Goal: Task Accomplishment & Management: Manage account settings

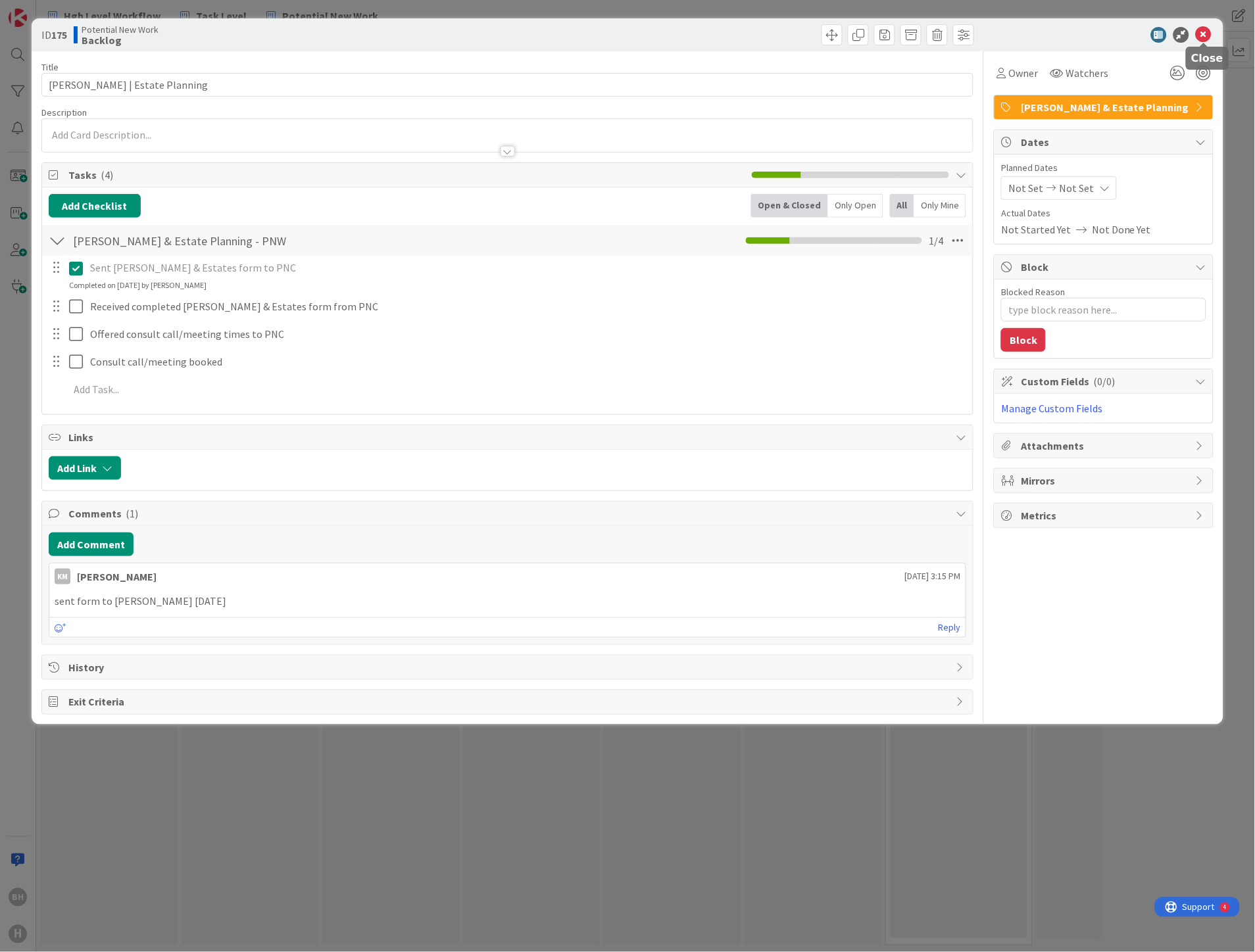
click at [1207, 35] on icon at bounding box center [1203, 35] width 16 height 16
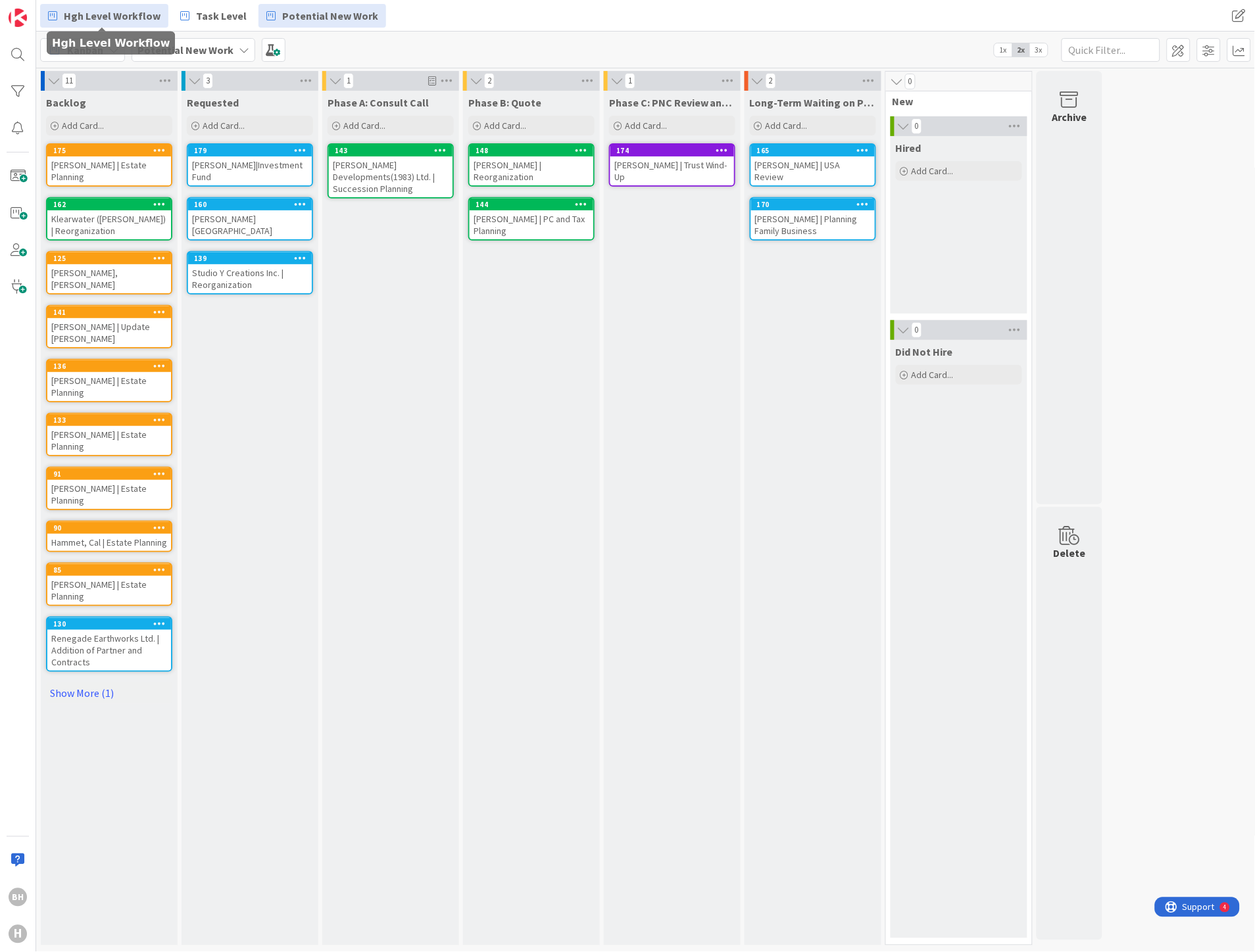
click at [120, 14] on span "Hgh Level Workflow" at bounding box center [111, 16] width 97 height 16
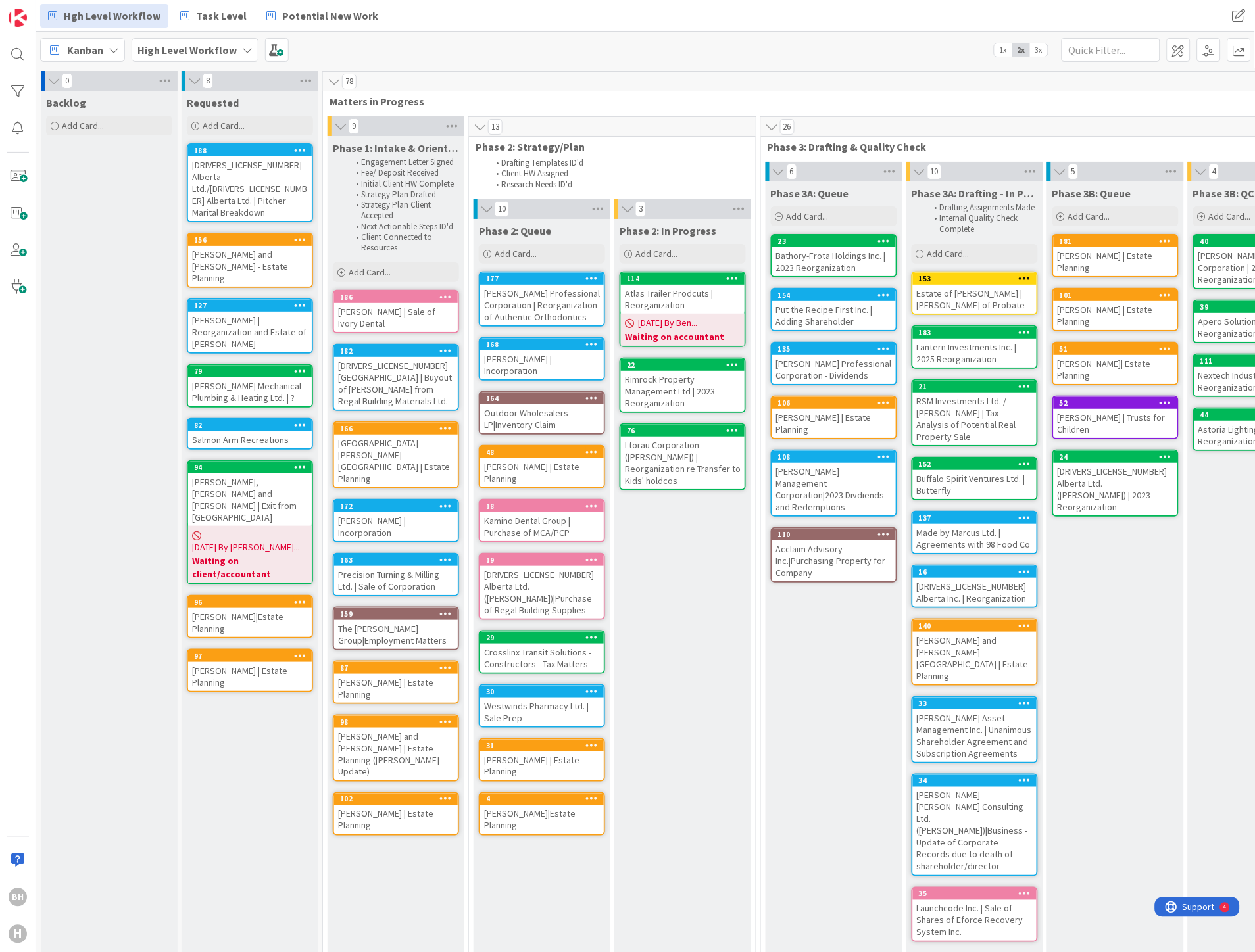
click at [257, 166] on div "[DRIVERS_LICENSE_NUMBER] Alberta Ltd./[DRIVERS_LICENSE_NUMBER] Alberta Ltd. | P…" at bounding box center [250, 188] width 124 height 64
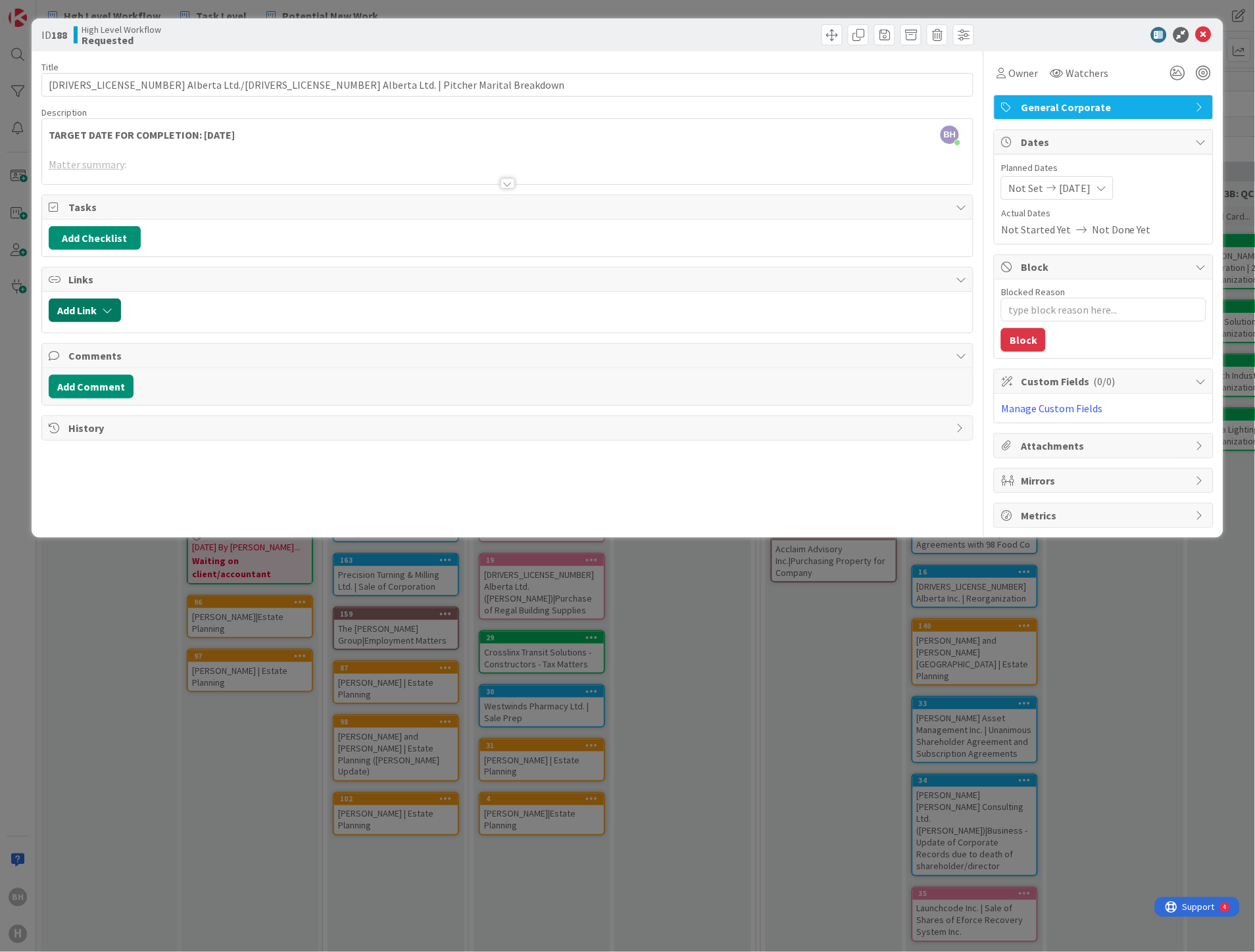
click at [110, 309] on icon "button" at bounding box center [106, 310] width 11 height 11
click at [101, 360] on div "New" at bounding box center [101, 361] width 92 height 22
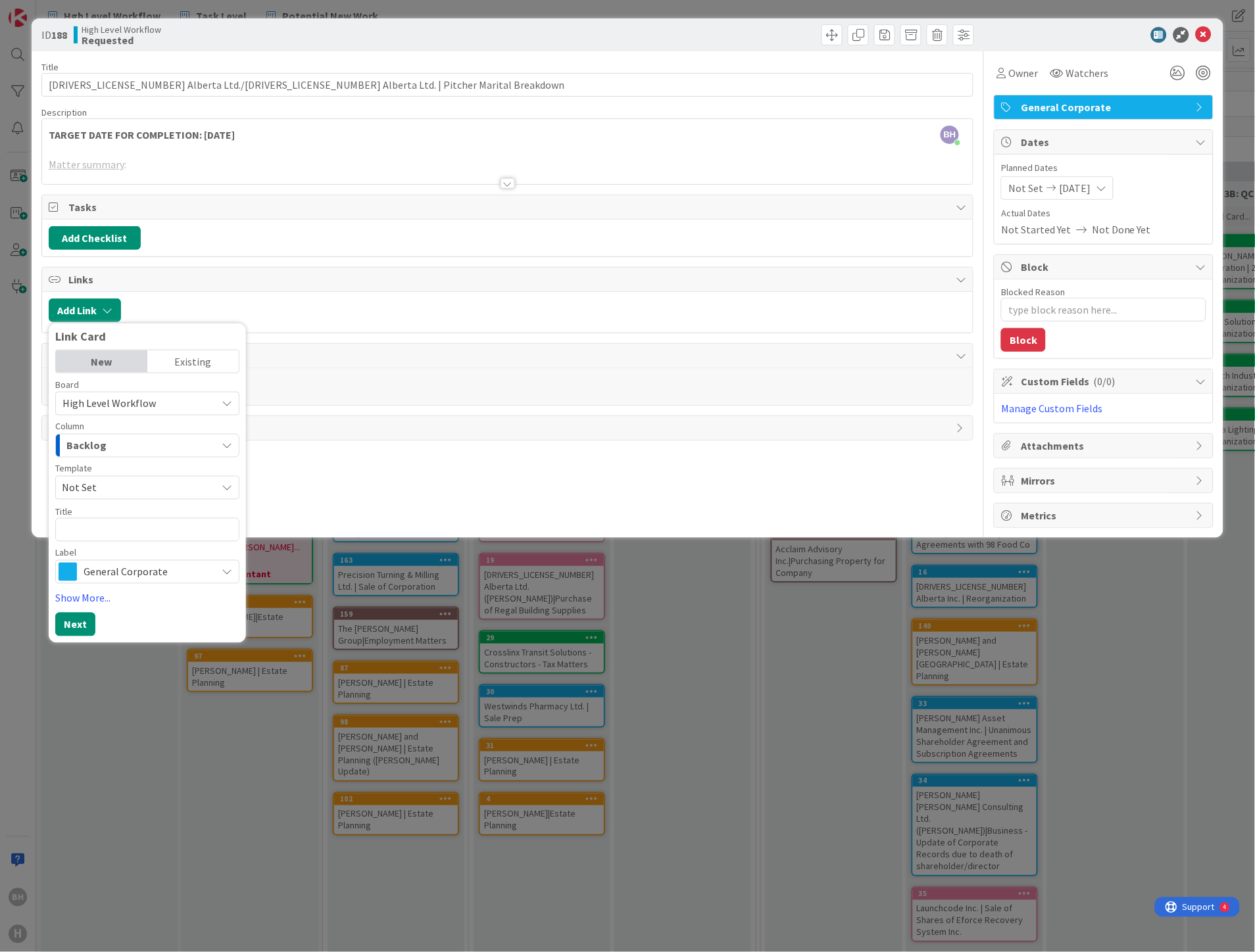
click at [105, 407] on span "High Level Workflow" at bounding box center [109, 403] width 94 height 13
click at [91, 552] on span "Tasks & Deliverables" at bounding box center [163, 560] width 166 height 20
click at [109, 489] on span "Not Set" at bounding box center [134, 488] width 144 height 18
click at [106, 511] on span "Not Set" at bounding box center [150, 520] width 170 height 18
click at [117, 531] on textarea at bounding box center [147, 530] width 184 height 23
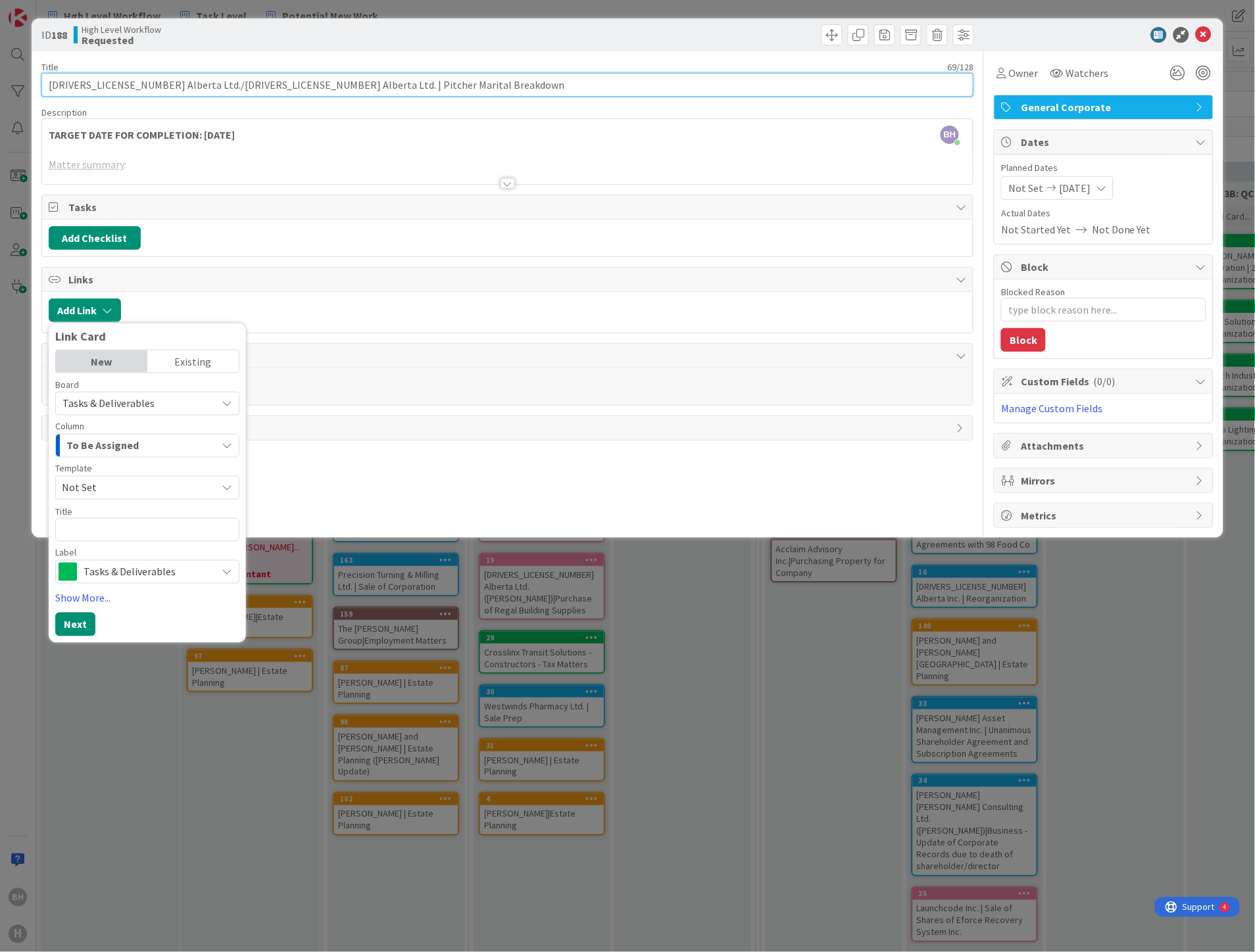
drag, startPoint x: 359, startPoint y: 84, endPoint x: 46, endPoint y: 86, distance: 313.0
click at [46, 86] on input "[DRIVERS_LICENSE_NUMBER] Alberta Ltd./[DRIVERS_LICENSE_NUMBER] Alberta Ltd. | P…" at bounding box center [507, 85] width 933 height 23
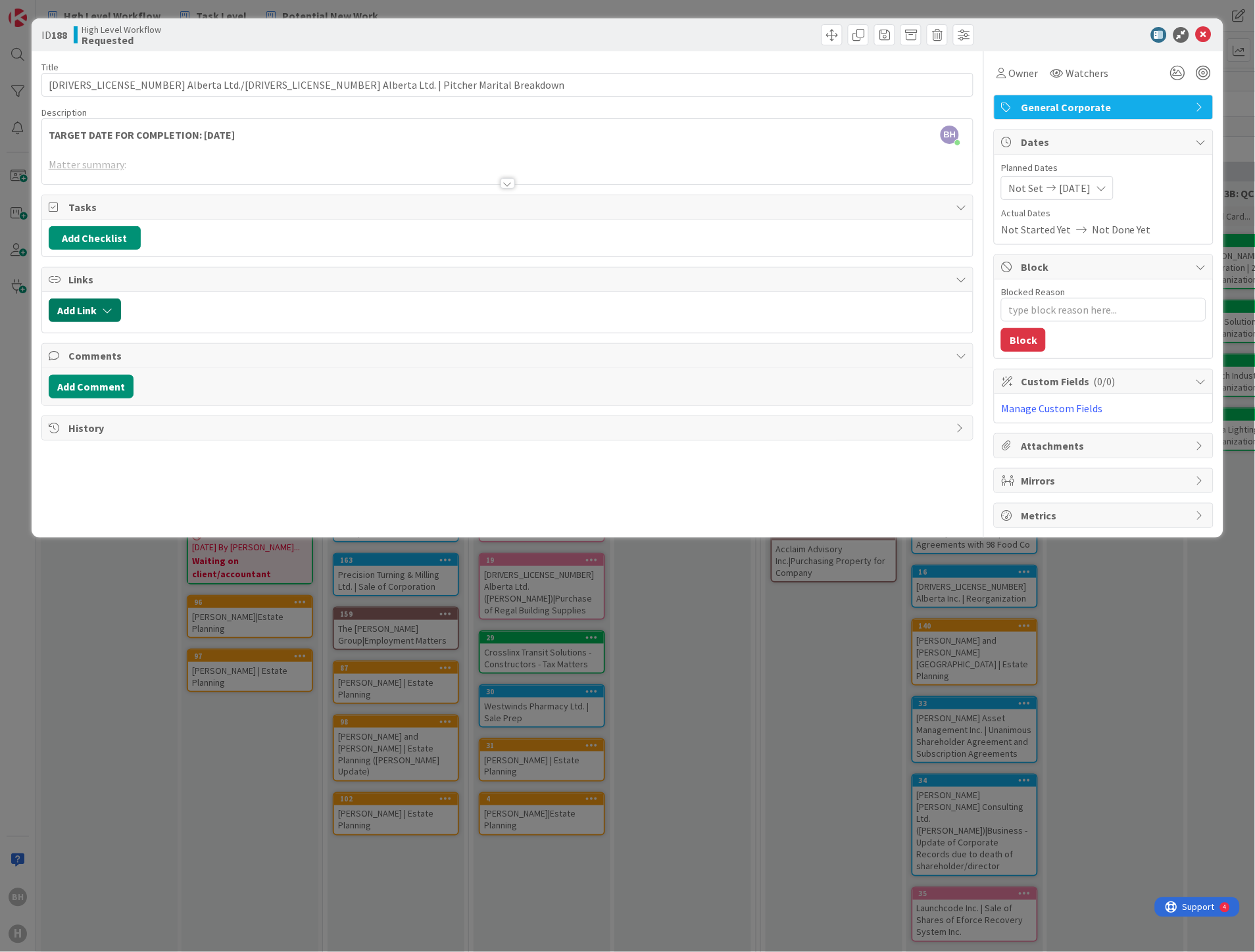
click at [93, 310] on button "Add Link" at bounding box center [85, 310] width 72 height 23
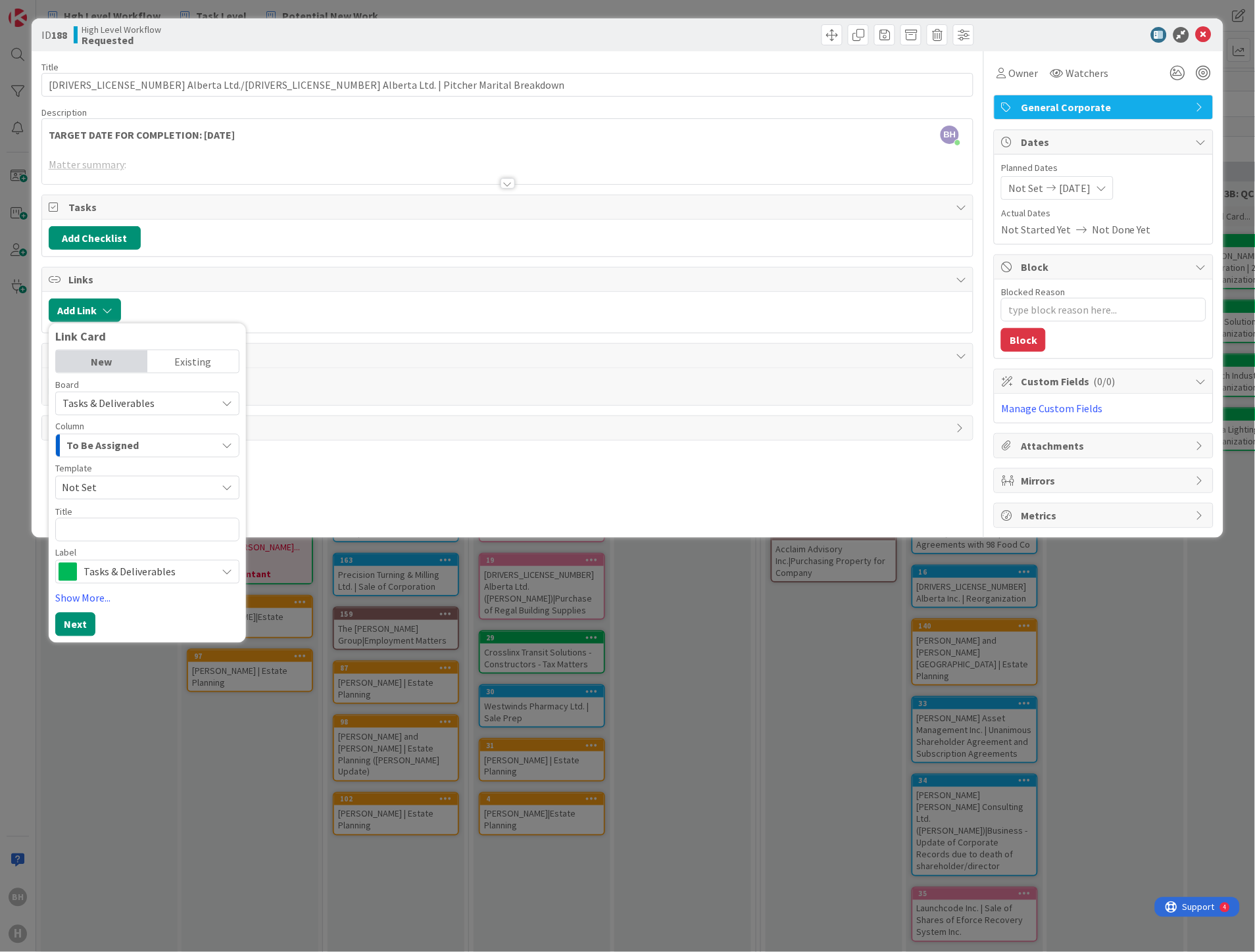
click at [101, 360] on div "New" at bounding box center [101, 361] width 92 height 22
click at [102, 360] on div "New" at bounding box center [101, 361] width 92 height 22
click at [91, 529] on textarea at bounding box center [147, 530] width 184 height 23
paste textarea "[DRIVERS_LICENSE_NUMBER] Alberta Ltd./[DRIVERS_LICENSE_NUMBER] Alberta Ltd. | P…"
type textarea "x"
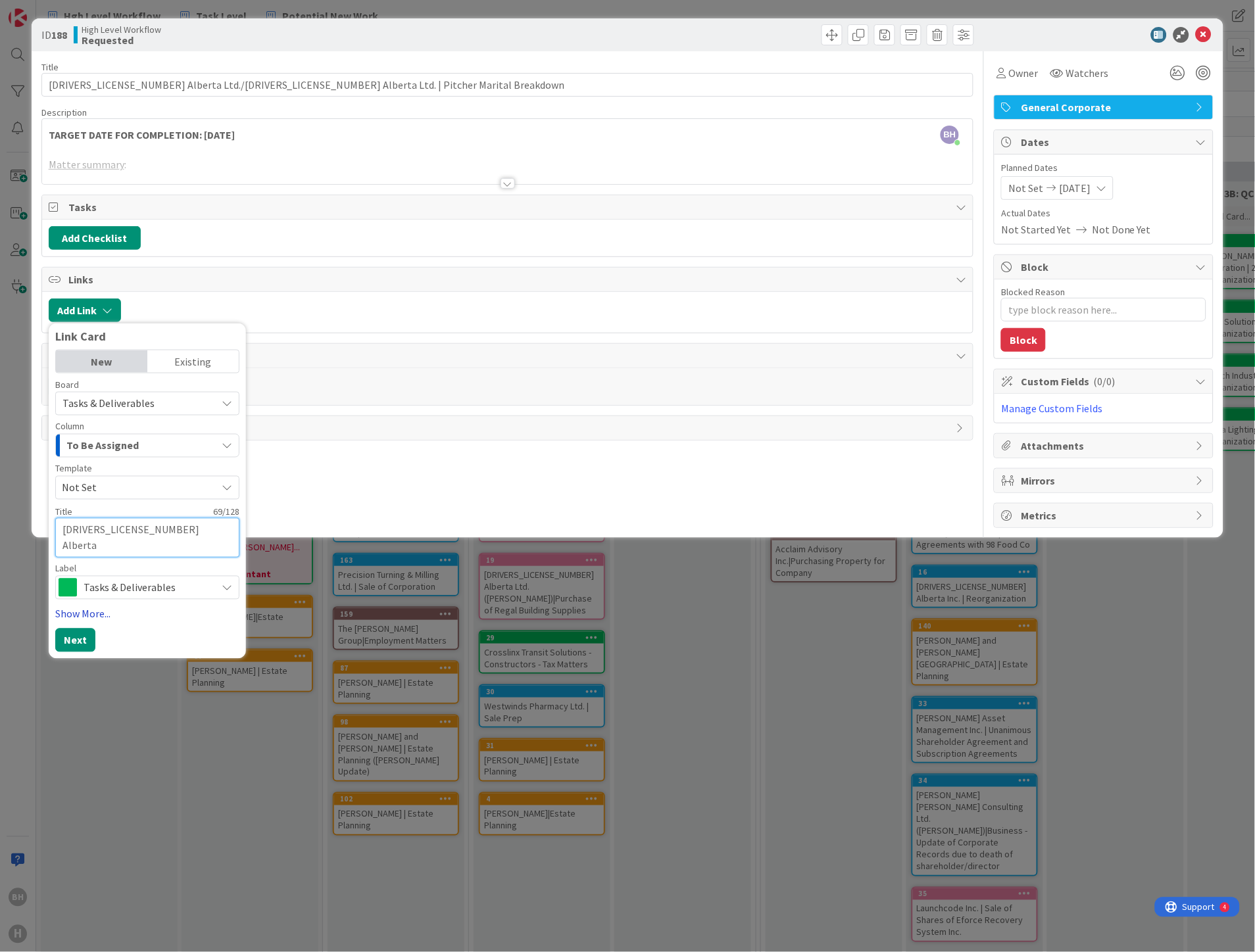
type textarea "[DRIVERS_LICENSE_NUMBER] Alberta Ltd./[DRIVERS_LICENSE_NUMBER] Alberta Ltd. | P…"
click at [88, 612] on link "Show More..." at bounding box center [147, 614] width 184 height 16
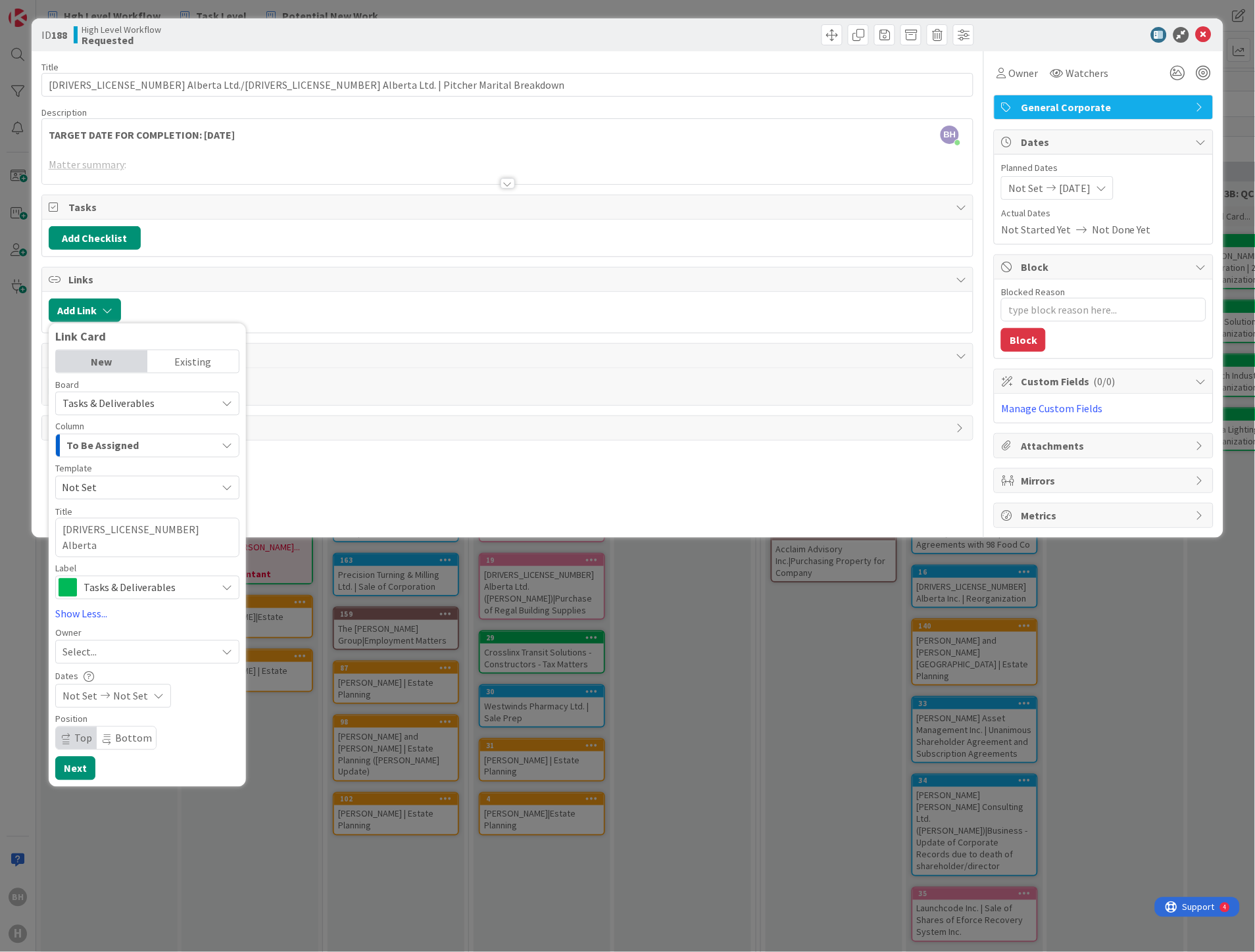
click at [112, 652] on div "Select..." at bounding box center [140, 653] width 154 height 16
click at [113, 653] on div "Select..." at bounding box center [140, 653] width 154 height 16
click at [158, 441] on div "To Be Assigned" at bounding box center [140, 446] width 153 height 21
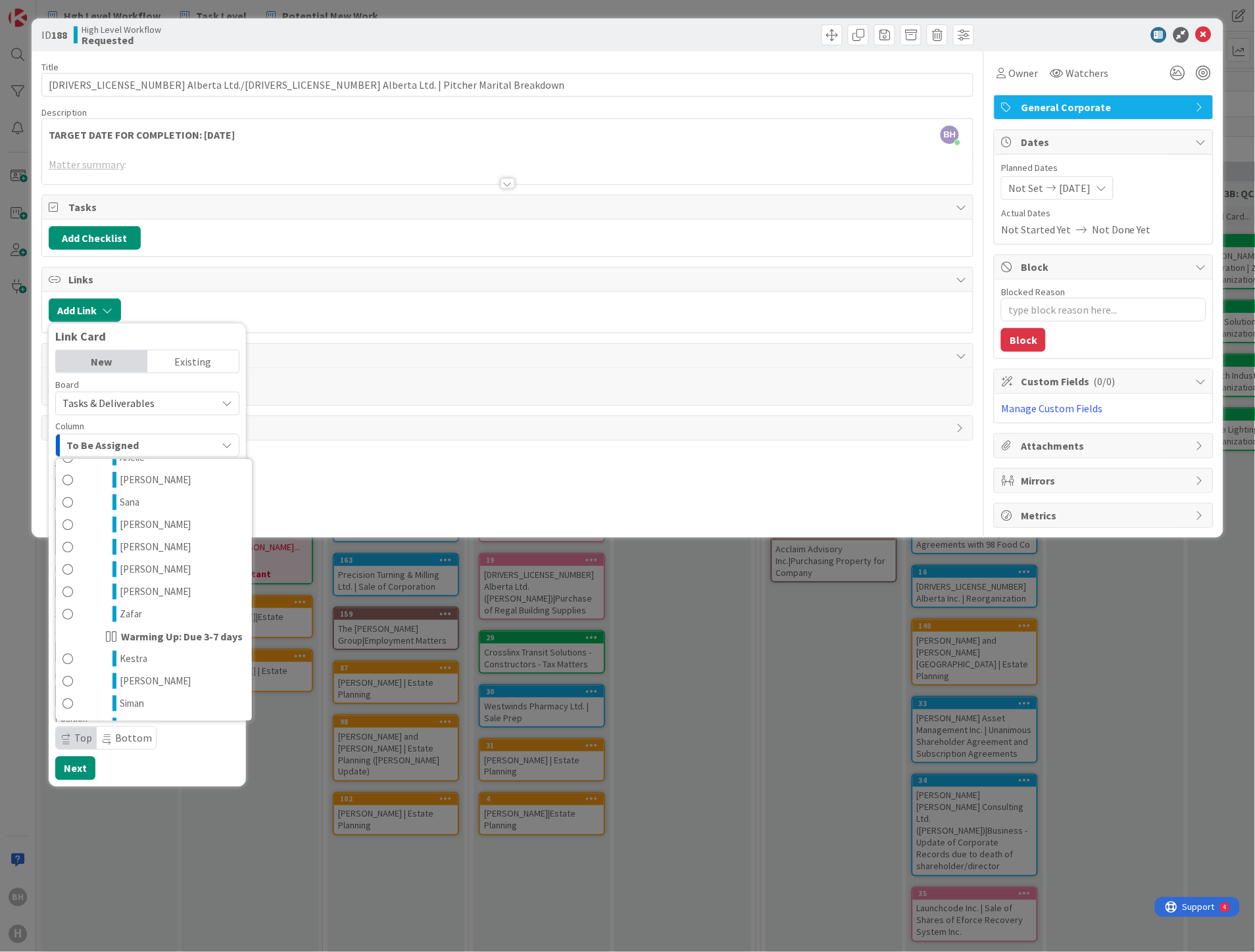
scroll to position [511, 0]
click at [68, 522] on span at bounding box center [67, 524] width 11 height 16
type textarea "x"
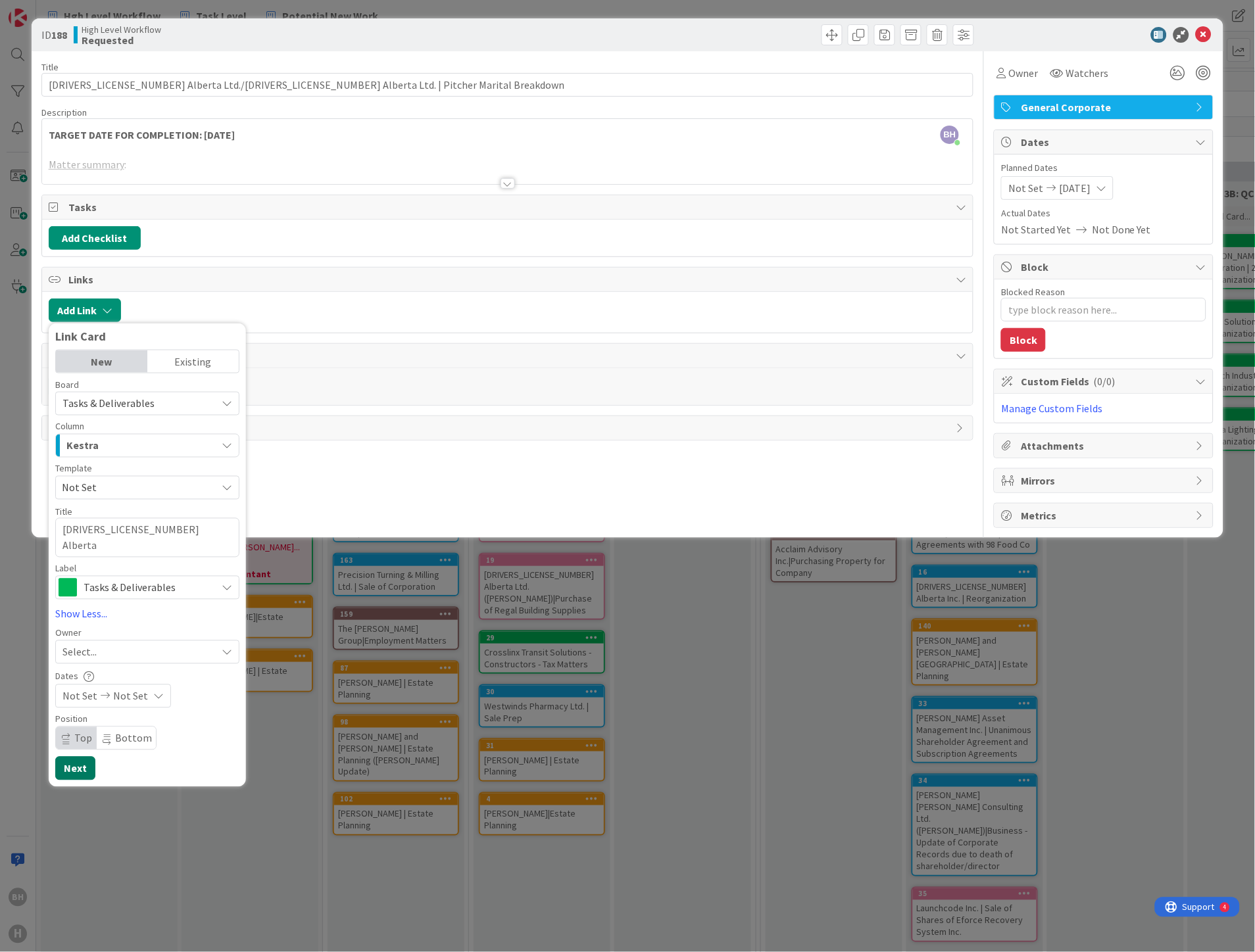
click at [72, 773] on button "Next" at bounding box center [75, 769] width 40 height 23
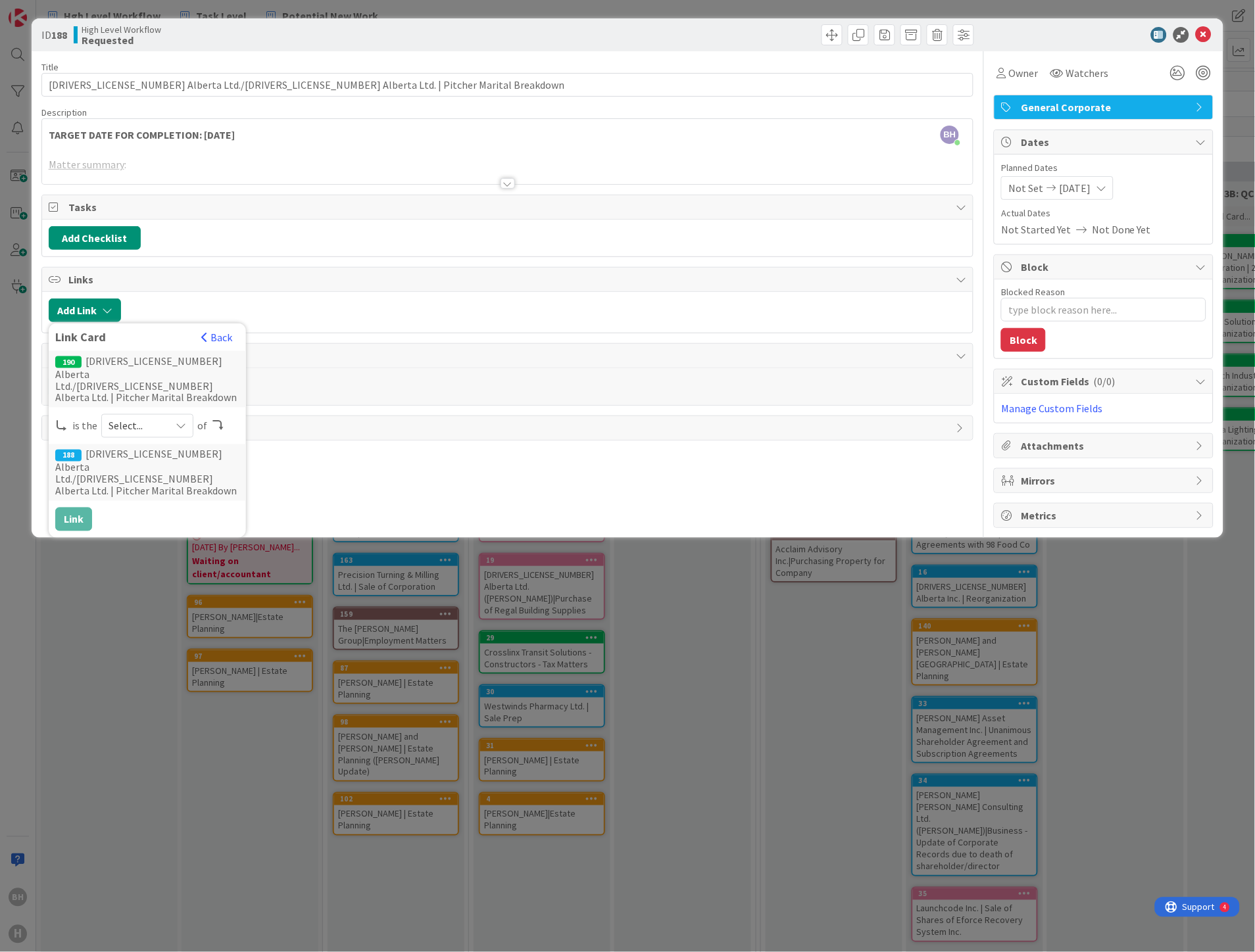
click at [169, 415] on div "Select..." at bounding box center [147, 426] width 92 height 23
click at [156, 471] on span "child" at bounding box center [217, 481] width 148 height 20
click at [78, 507] on button "Link" at bounding box center [74, 519] width 37 height 23
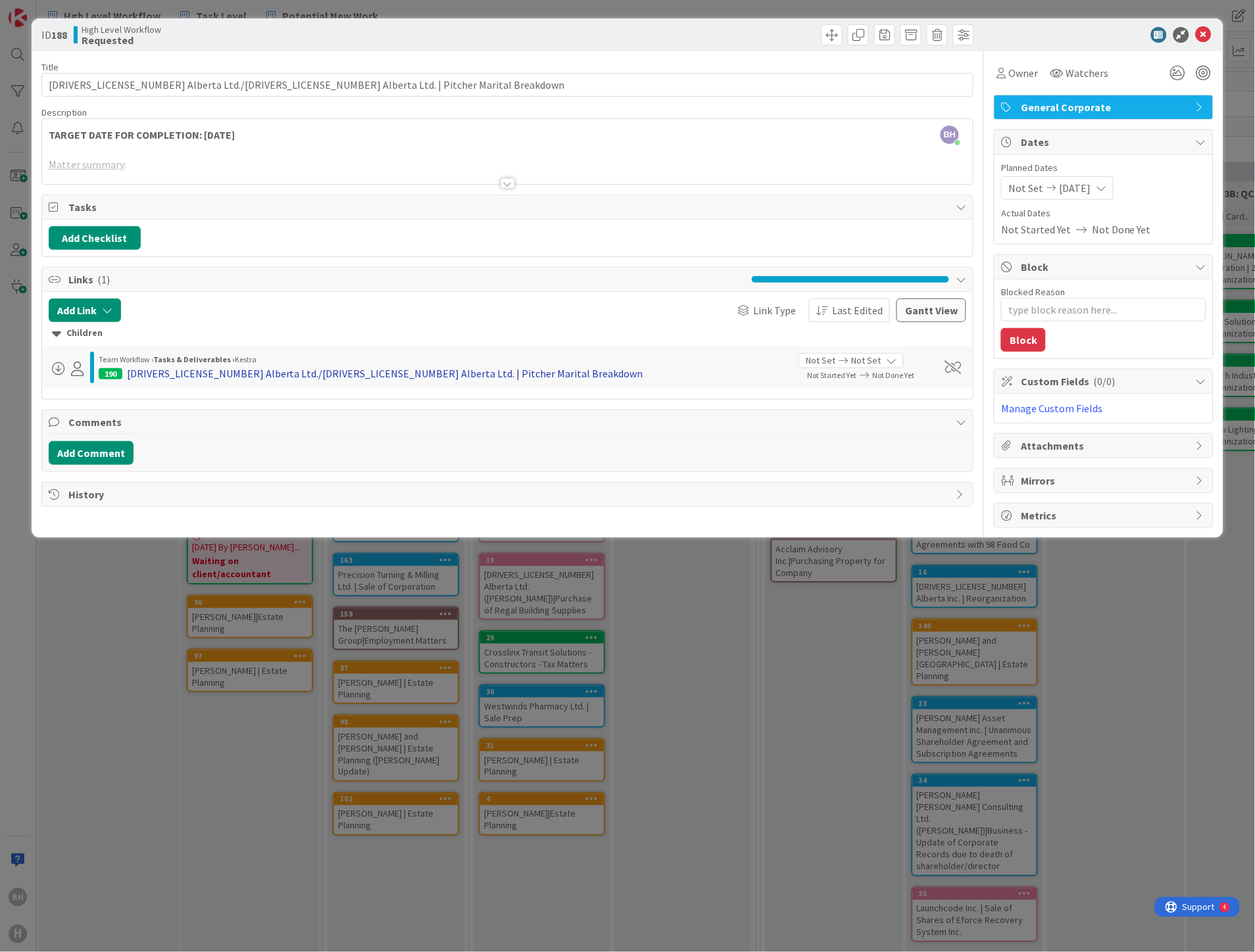
click at [222, 373] on div "[DRIVERS_LICENSE_NUMBER] Alberta Ltd./[DRIVERS_LICENSE_NUMBER] Alberta Ltd. | P…" at bounding box center [385, 374] width 516 height 16
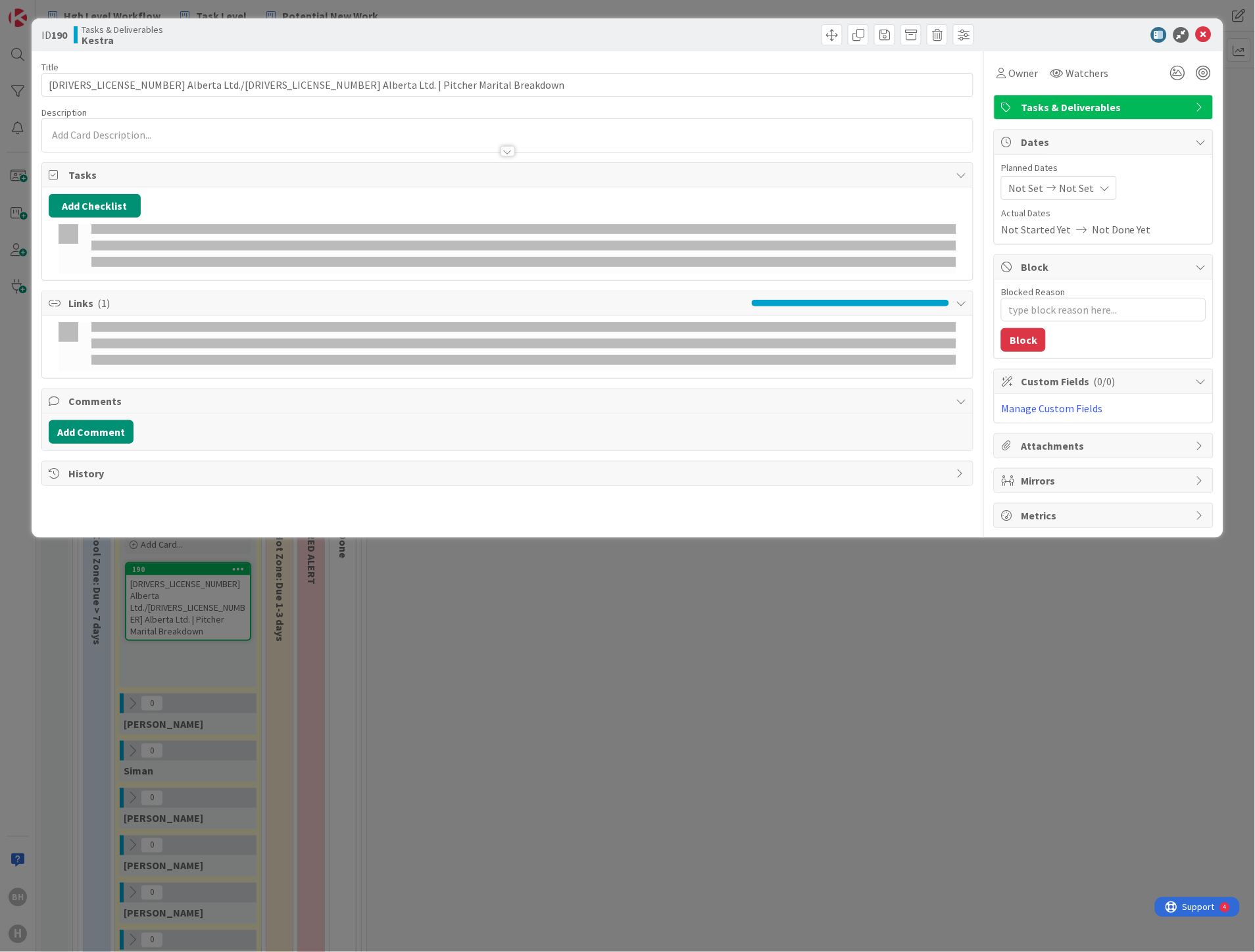
type textarea "x"
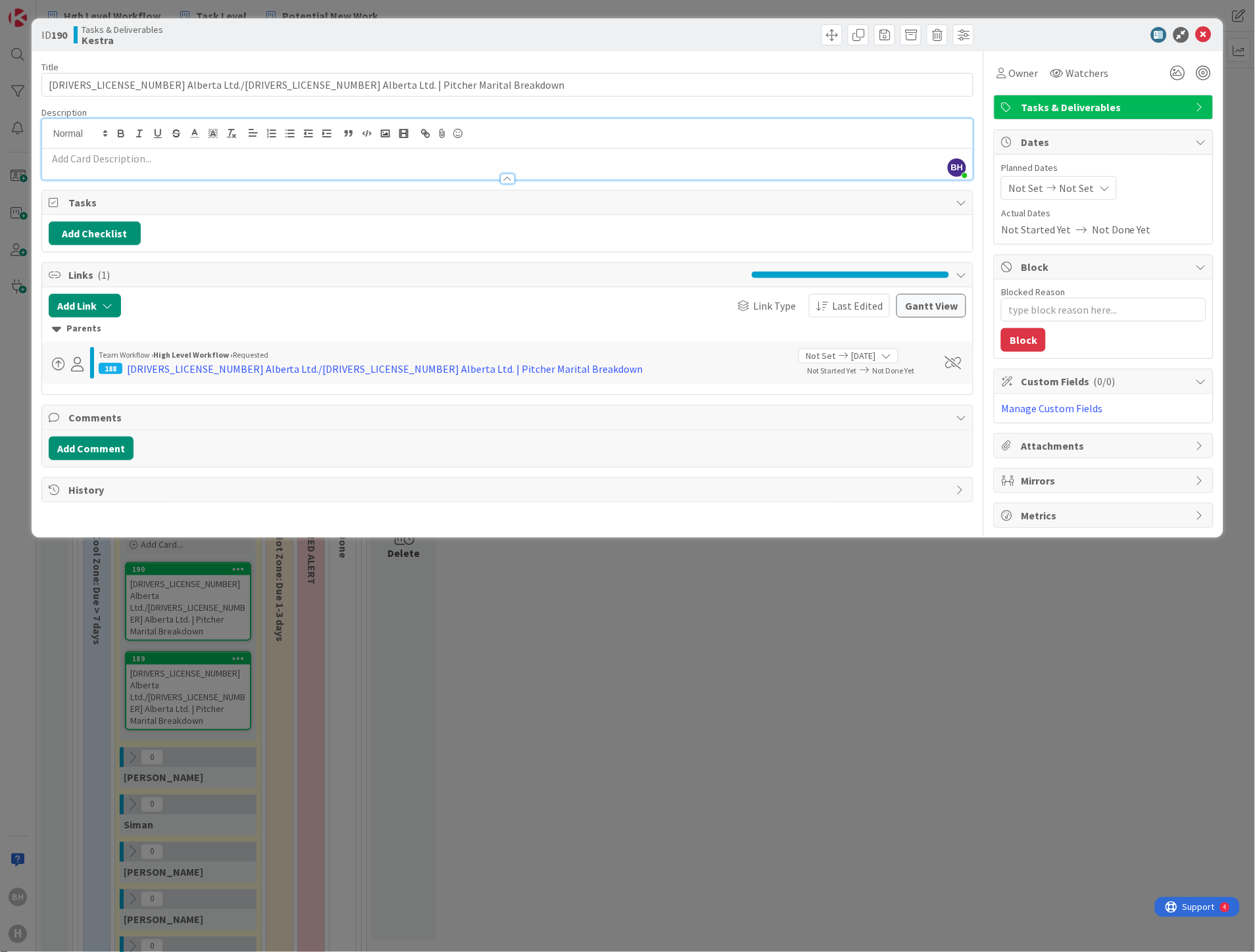
click at [139, 128] on div "BH [PERSON_NAME] just joined" at bounding box center [507, 149] width 931 height 60
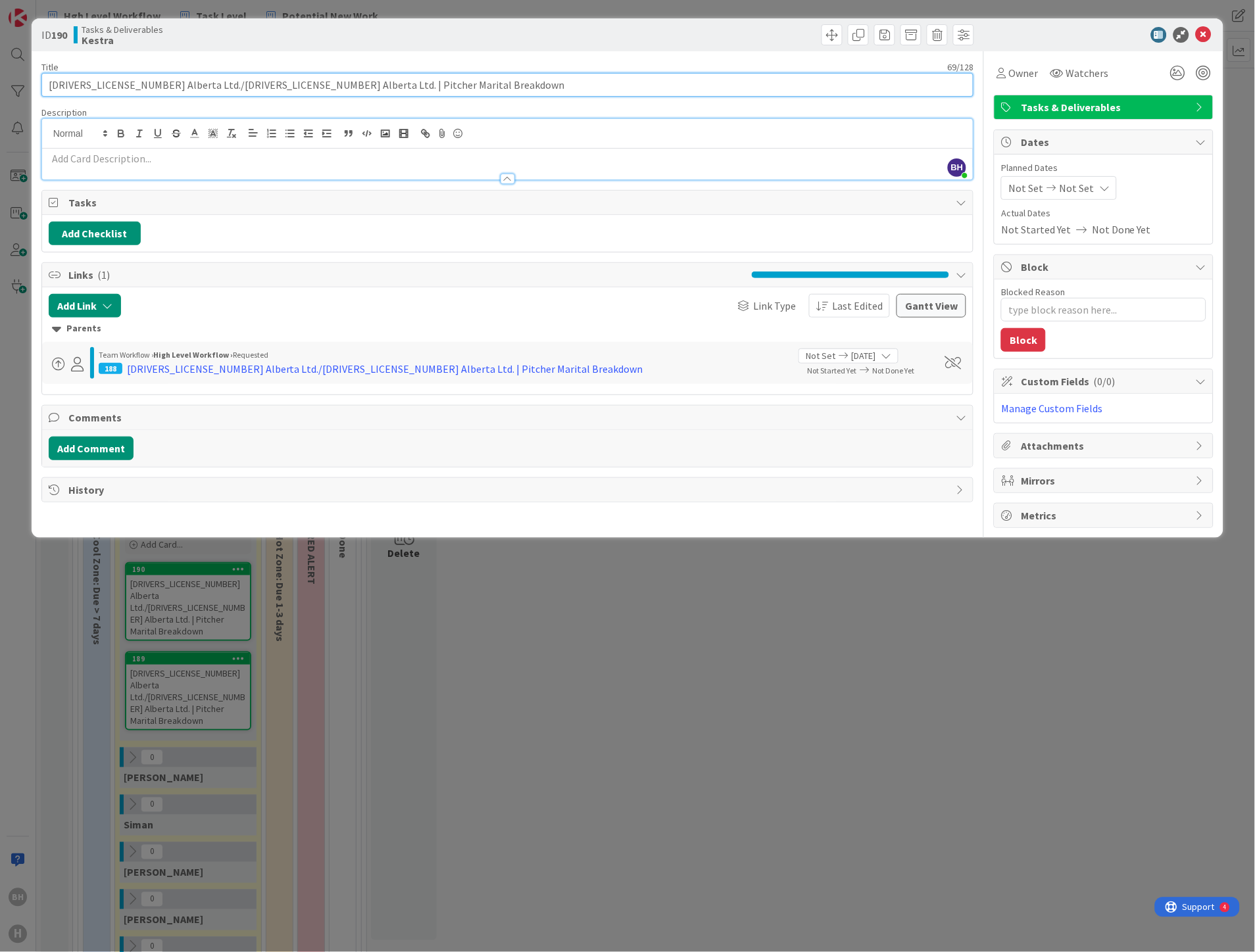
click at [415, 78] on input "[DRIVERS_LICENSE_NUMBER] Alberta Ltd./[DRIVERS_LICENSE_NUMBER] Alberta Ltd. | P…" at bounding box center [507, 85] width 933 height 23
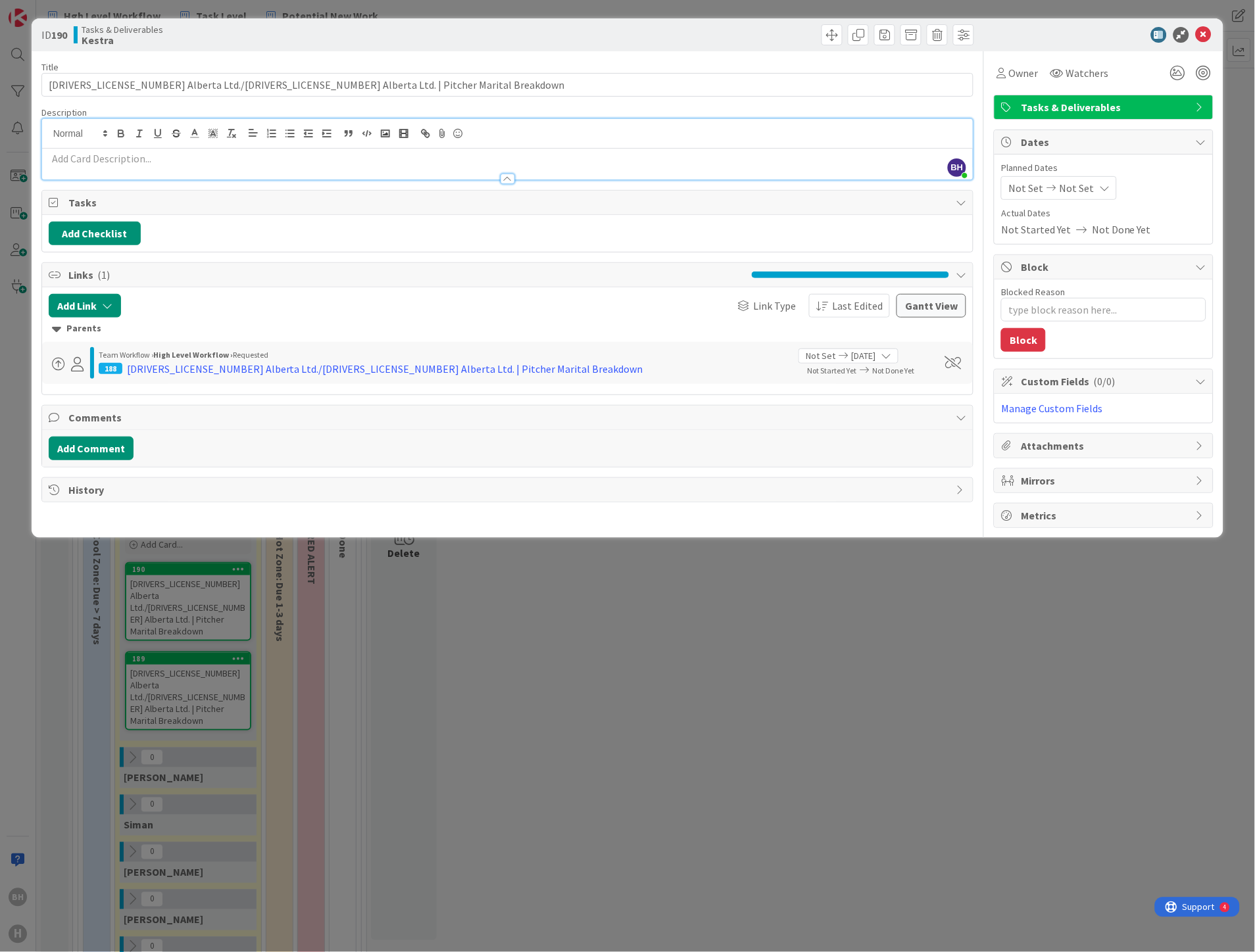
click at [135, 160] on p at bounding box center [507, 159] width 918 height 16
type textarea "x"
click at [100, 443] on button "Add Comment" at bounding box center [91, 449] width 85 height 23
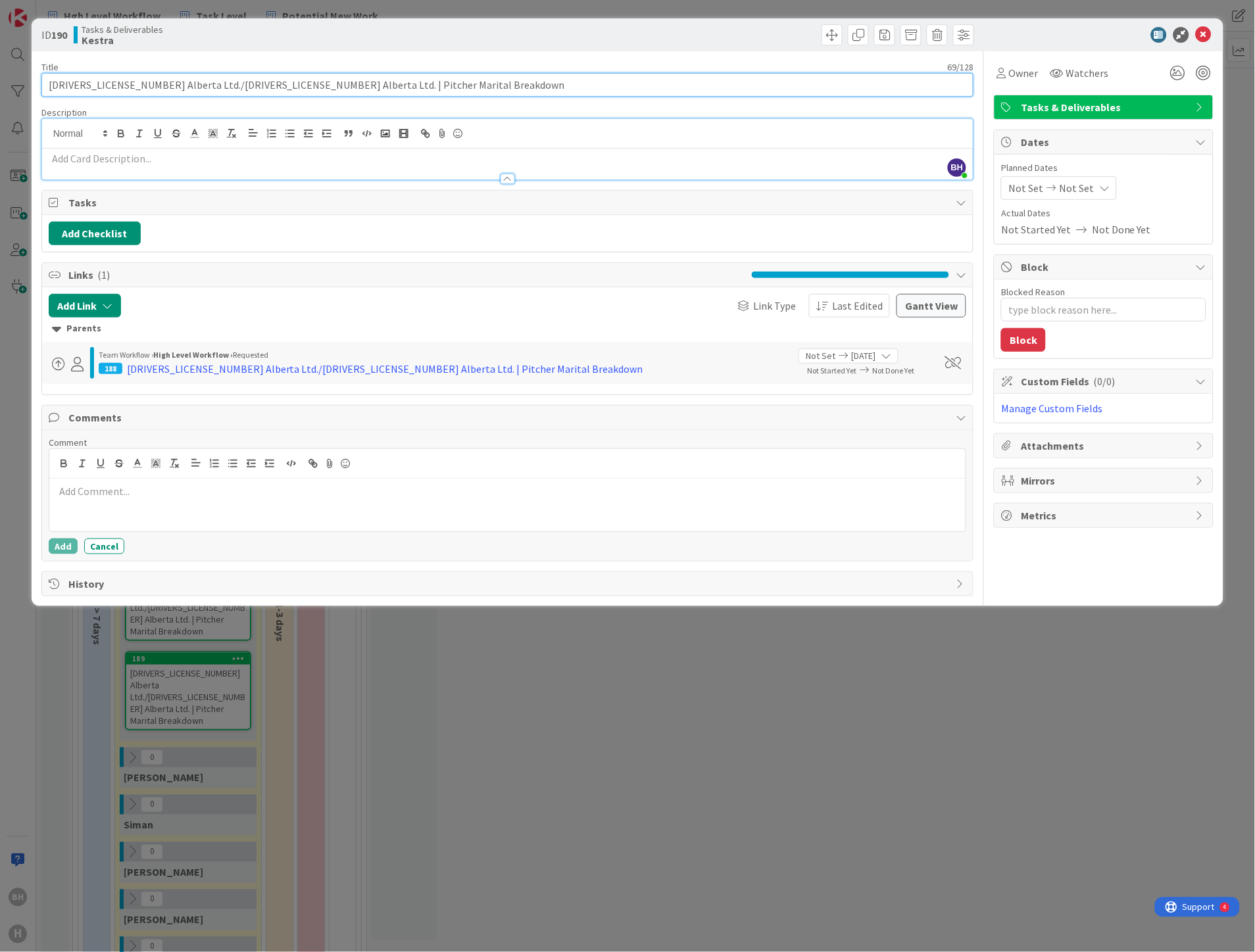
click at [378, 83] on input "[DRIVERS_LICENSE_NUMBER] Alberta Ltd./[DRIVERS_LICENSE_NUMBER] Alberta Ltd. | P…" at bounding box center [507, 85] width 933 height 23
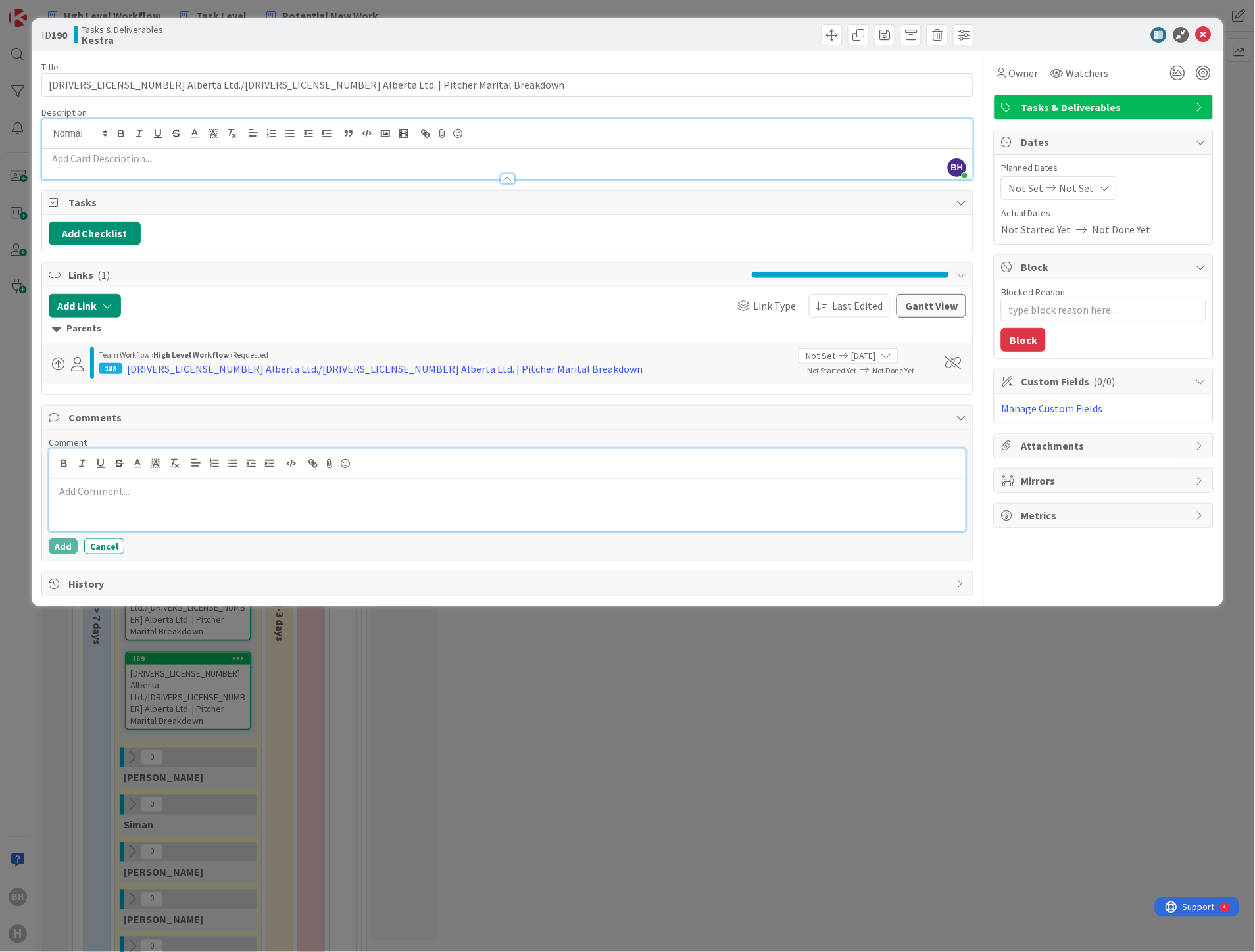
click at [114, 500] on div at bounding box center [508, 505] width 917 height 53
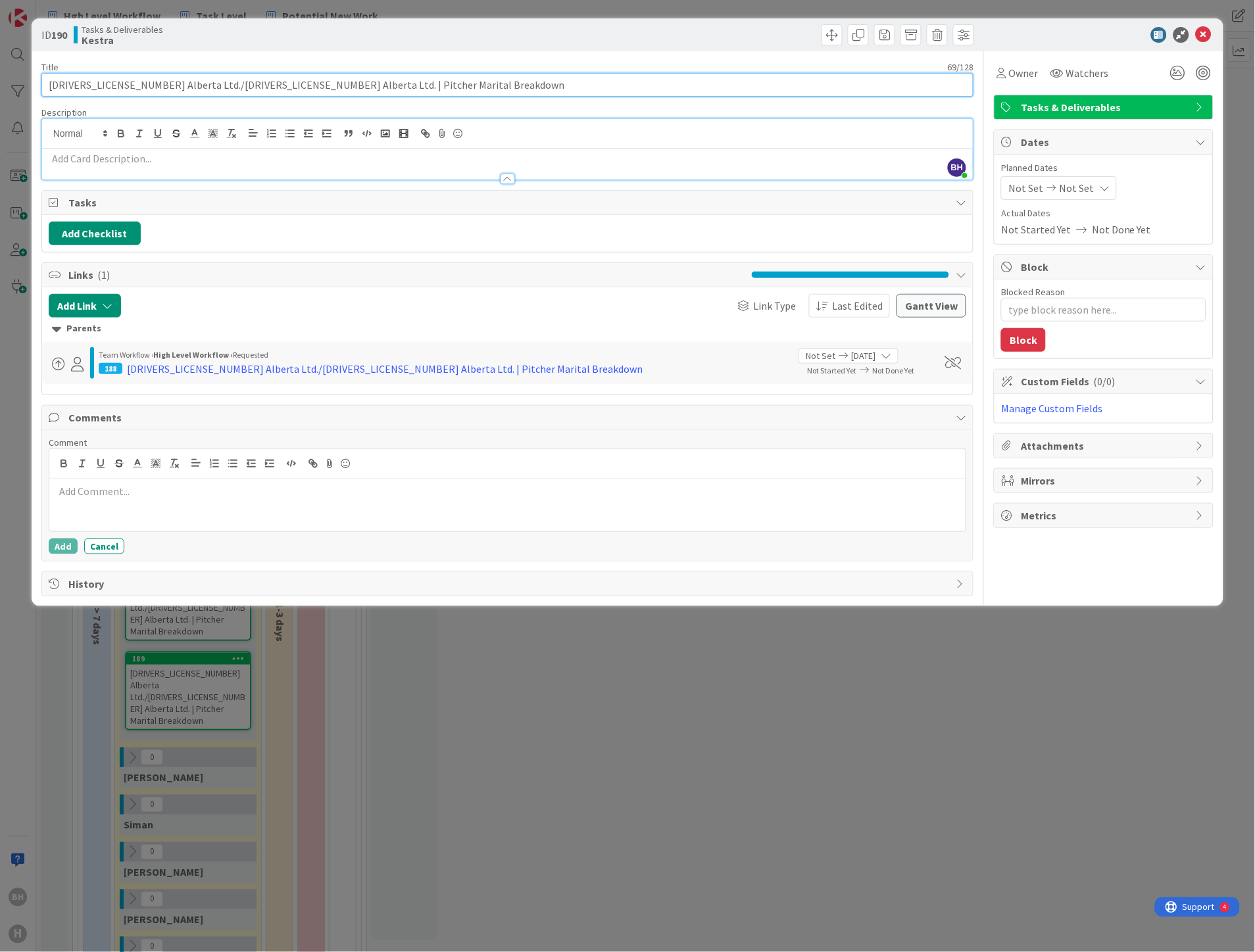
click at [240, 84] on input "[DRIVERS_LICENSE_NUMBER] Alberta Ltd./[DRIVERS_LICENSE_NUMBER] Alberta Ltd. | P…" at bounding box center [507, 85] width 933 height 23
type input "52244 Alberta Ltd./[DRIVERS_LICENSE_NUMBER] Alberta Ltd. | Pitcher Marital Brea…"
type textarea "x"
type input "ta Ltd./[DRIVERS_LICENSE_NUMBER] Alberta Ltd. | Pitcher Marital Breakdown"
type textarea "x"
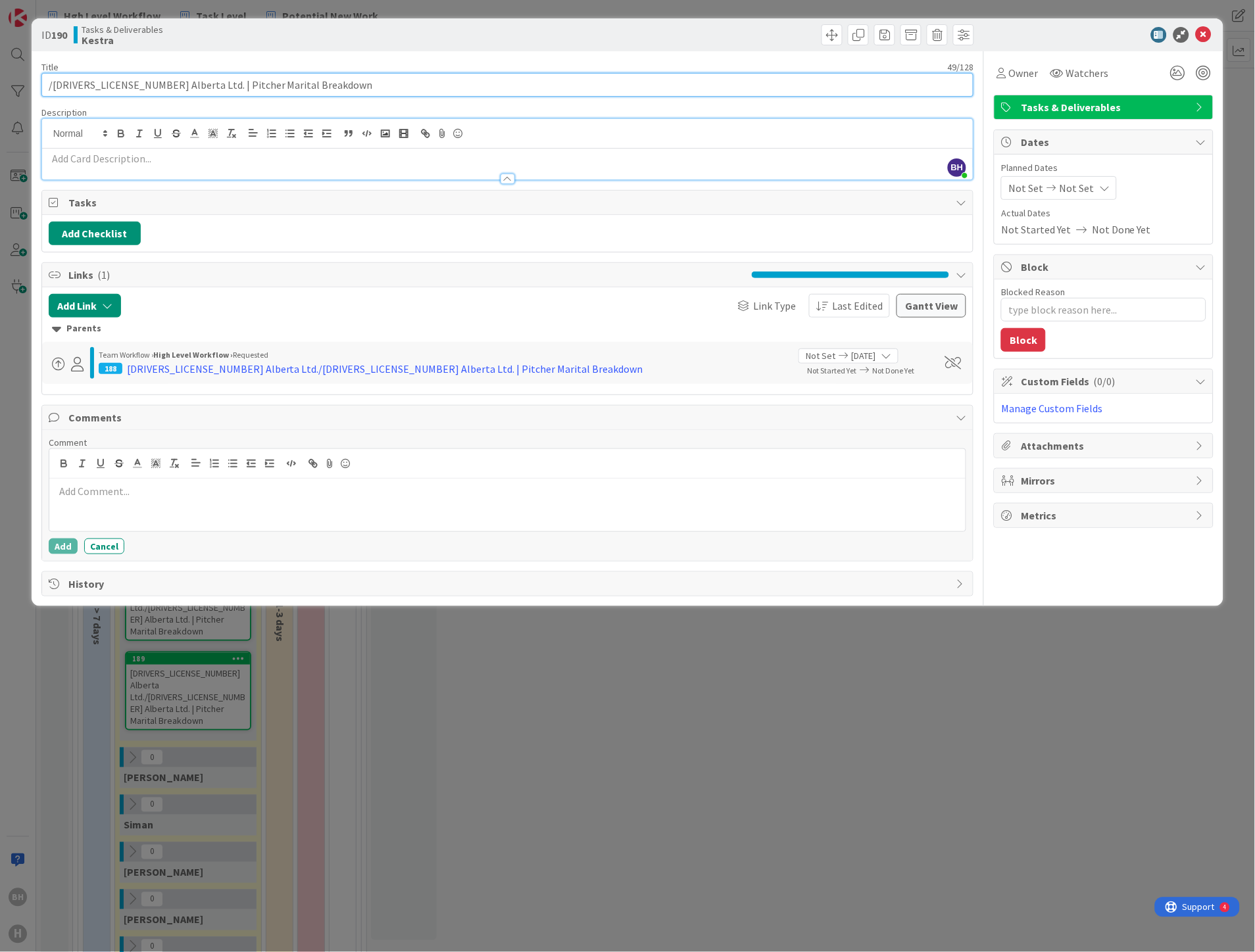
type input "[DRIVERS_LICENSE_NUMBER] Alberta Ltd. | Pitcher Marital Breakdown"
type textarea "x"
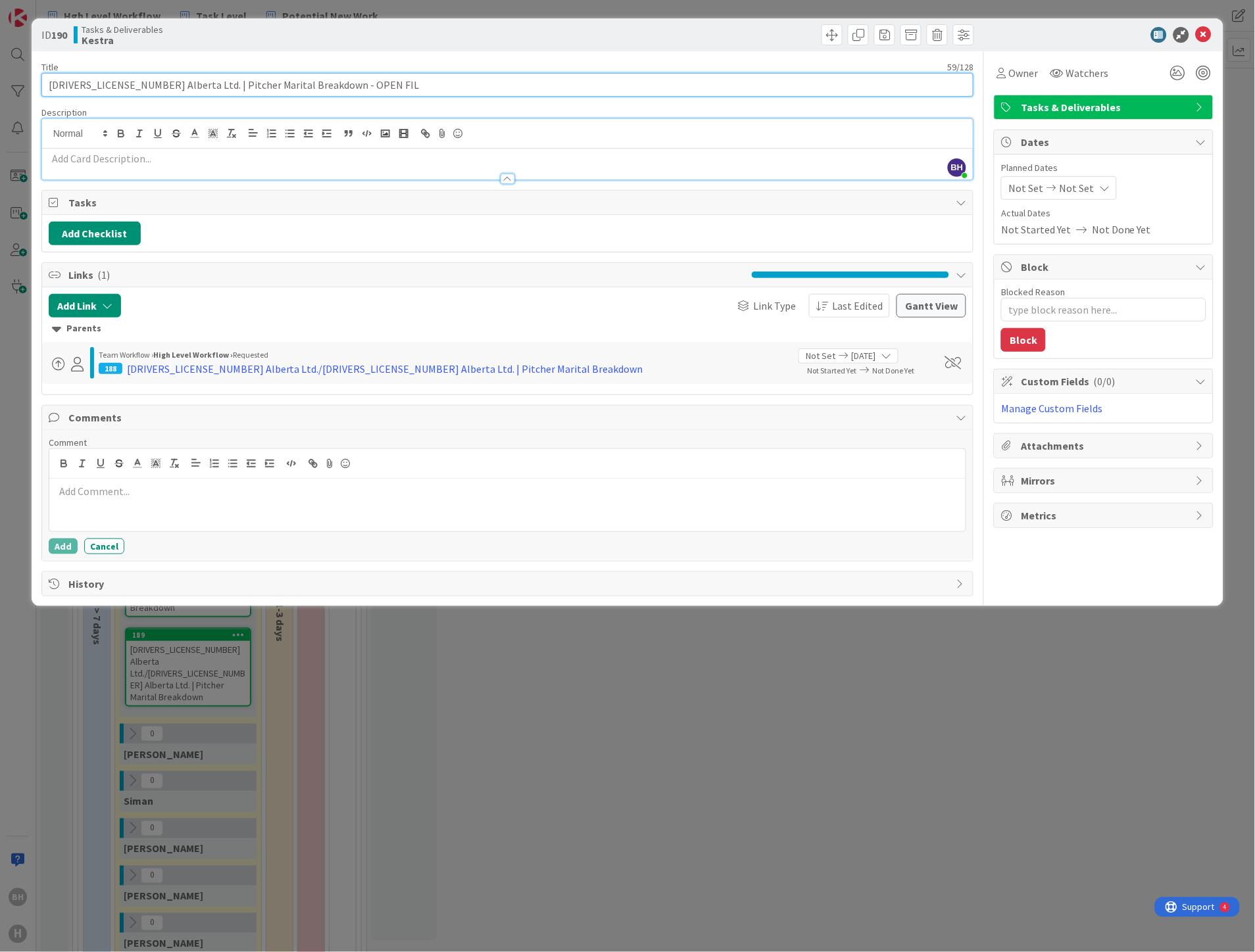
type input "[DRIVERS_LICENSE_NUMBER] Alberta Ltd. | Pitcher Marital Breakdown - OPEN FILE"
type textarea "x"
type input "[DRIVERS_LICENSE_NUMBER] Alberta Ltd. | Pitcher Marital Breakdown - FILE OPENING"
type textarea "x"
type input "[DRIVERS_LICENSE_NUMBER] Alberta Ltd. | Pitcher Marital Breakdown - FILE OPENING"
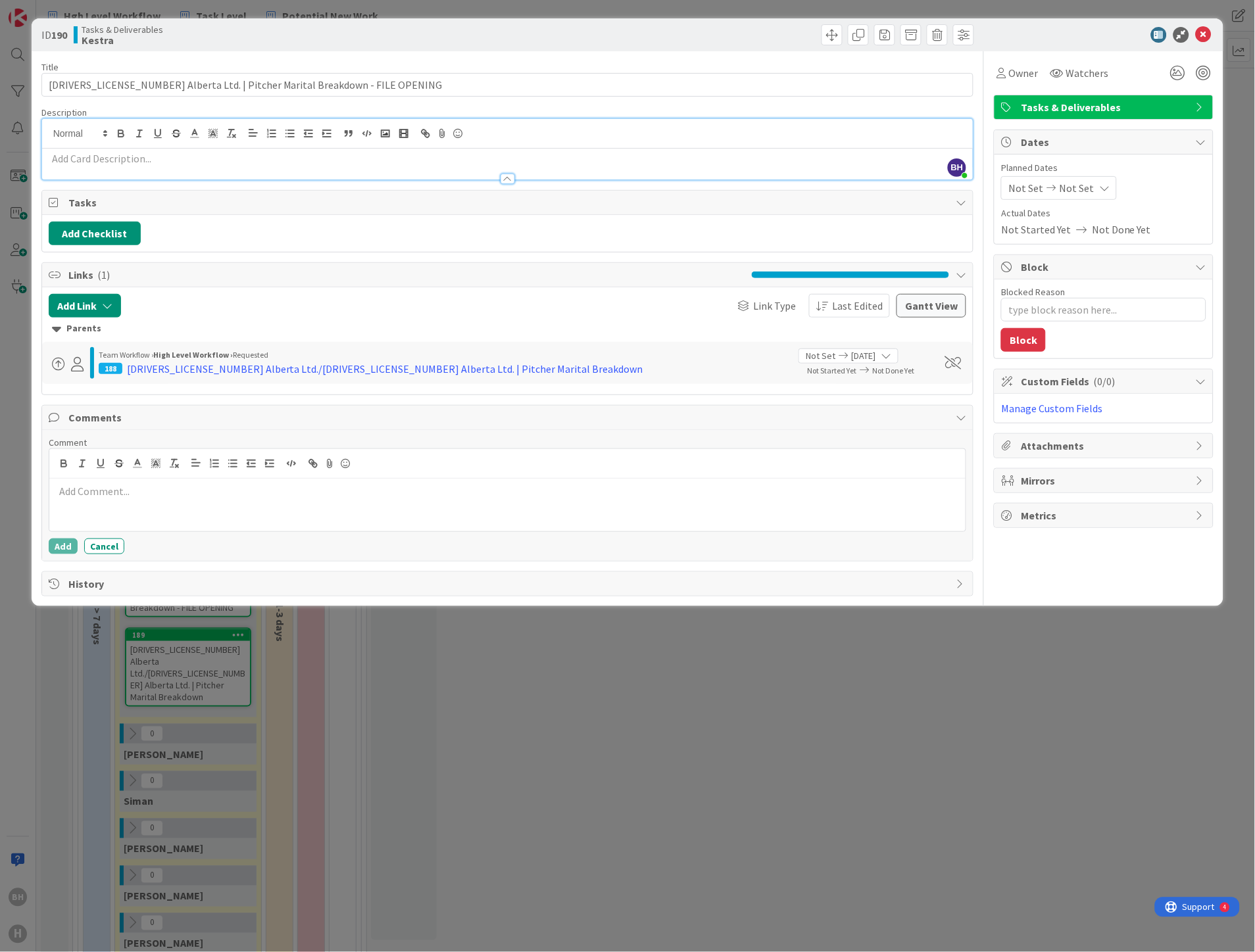
click at [1060, 776] on div "ID 190 Tasks & Deliverables Kestra Title 63 / 128 [DRIVERS_LICENSE_NUMBER] Albe…" at bounding box center [628, 476] width 1255 height 952
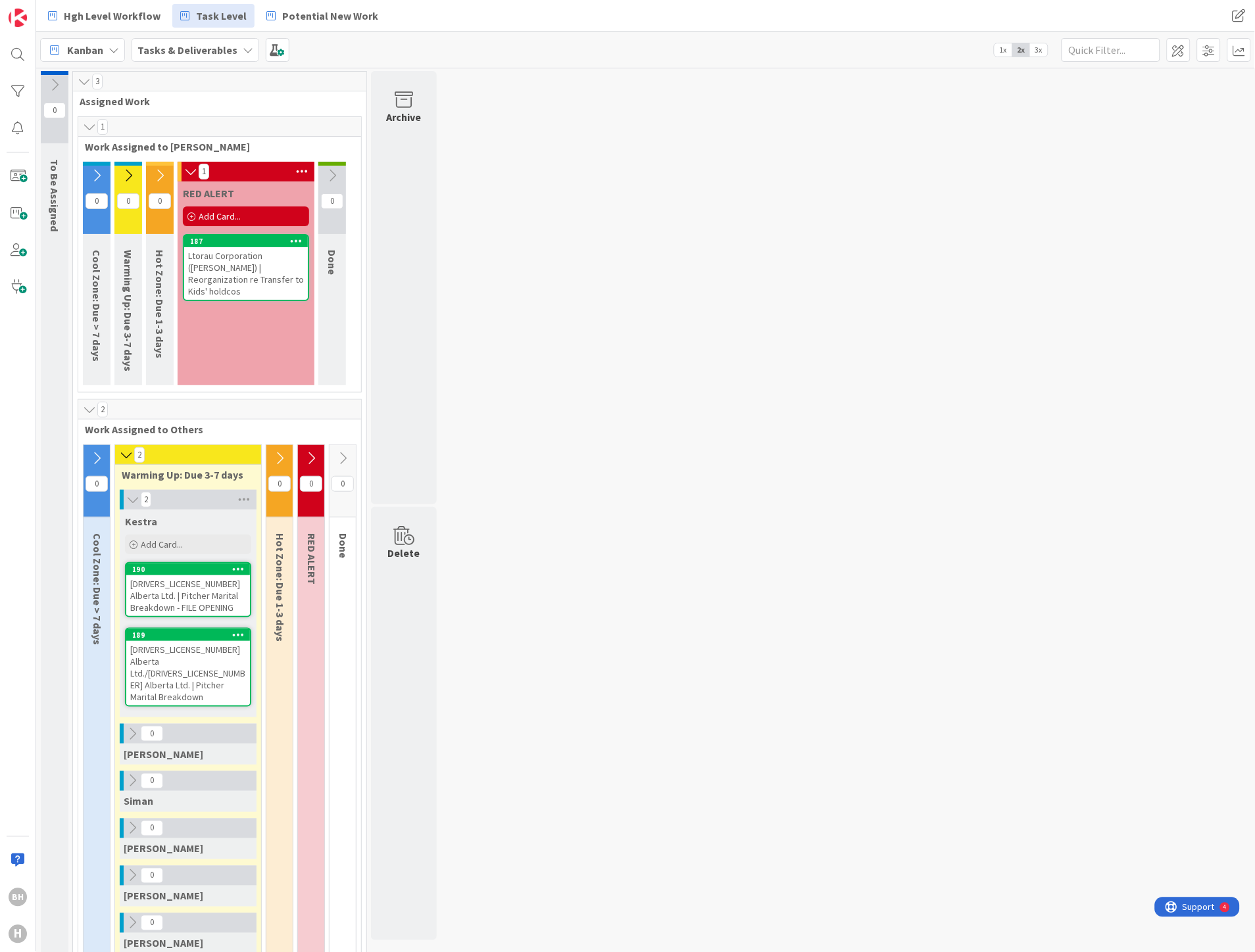
click at [184, 653] on div "[DRIVERS_LICENSE_NUMBER] Alberta Ltd./[DRIVERS_LICENSE_NUMBER] Alberta Ltd. | P…" at bounding box center [187, 673] width 124 height 64
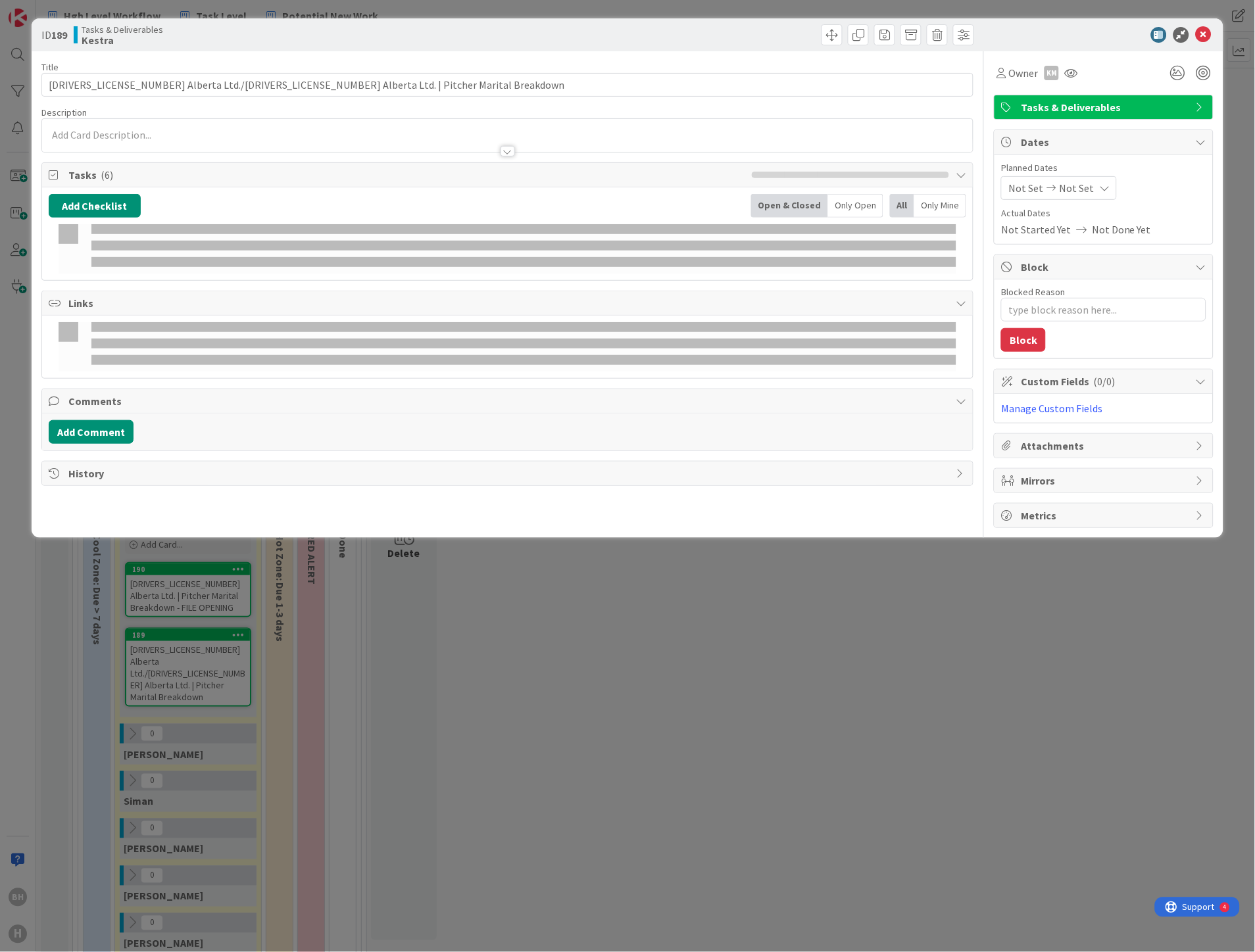
type textarea "x"
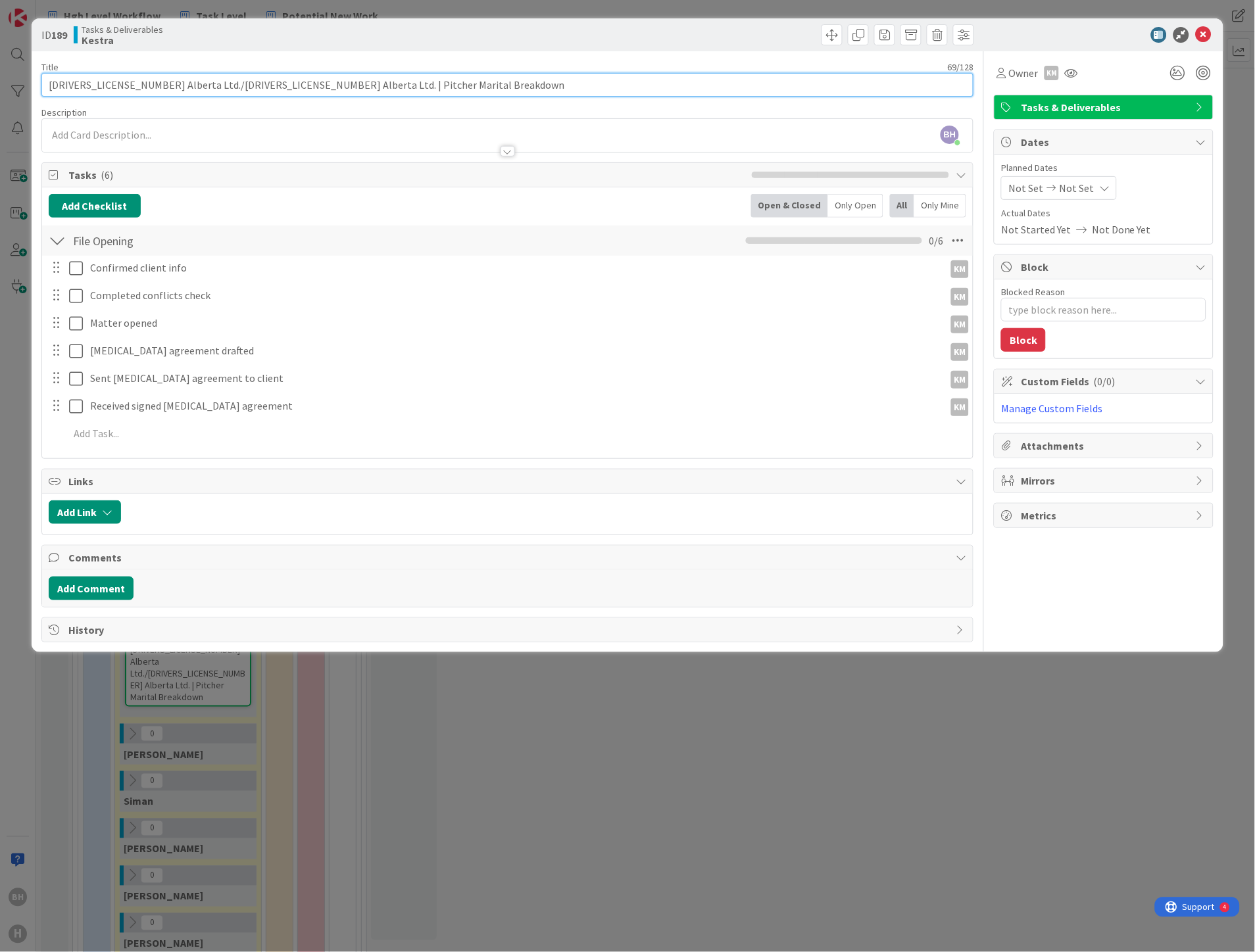
drag, startPoint x: 140, startPoint y: 86, endPoint x: -18, endPoint y: 77, distance: 158.3
click at [0, 77] on html "BH H Hgh Level Workflow Task Level Potential New Work Hgh Level Workflow Task L…" at bounding box center [628, 476] width 1255 height 952
type input "[DRIVERS_LICENSE_NUMBER] Alberta Ltd. | Pitcher Marital Breakdown"
type textarea "x"
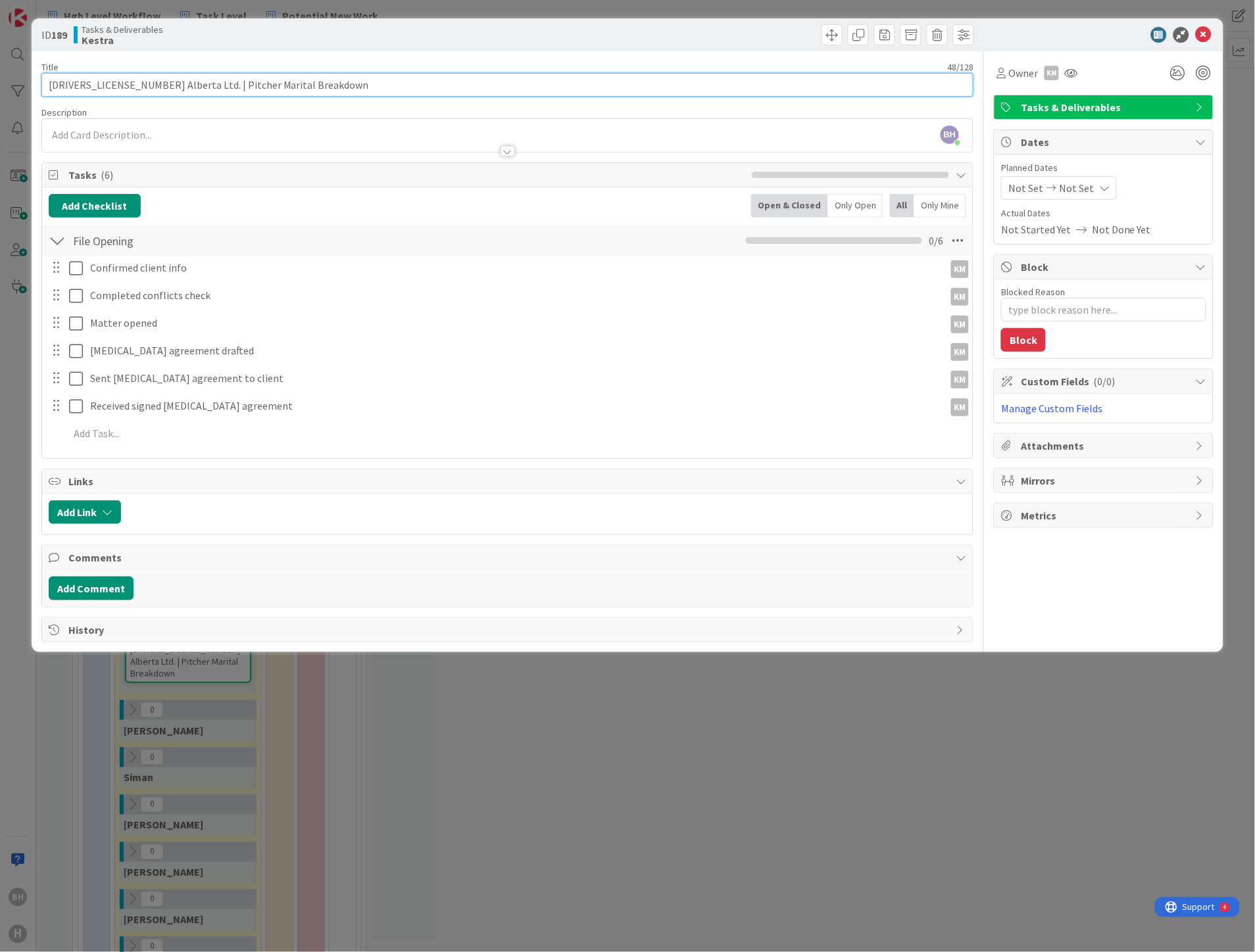
click at [302, 77] on input "[DRIVERS_LICENSE_NUMBER] Alberta Ltd. | Pitcher Marital Breakdown" at bounding box center [507, 85] width 933 height 23
type input "[DRIVERS_LICENSE_NUMBER] Alberta Ltd. | Pitcher Marital Breakdown - FILE OPNEING"
type textarea "x"
type input "[DRIVERS_LICENSE_NUMBER] Alberta Ltd. | Pitcher Marital Breakdown - FILE OP"
type textarea "x"
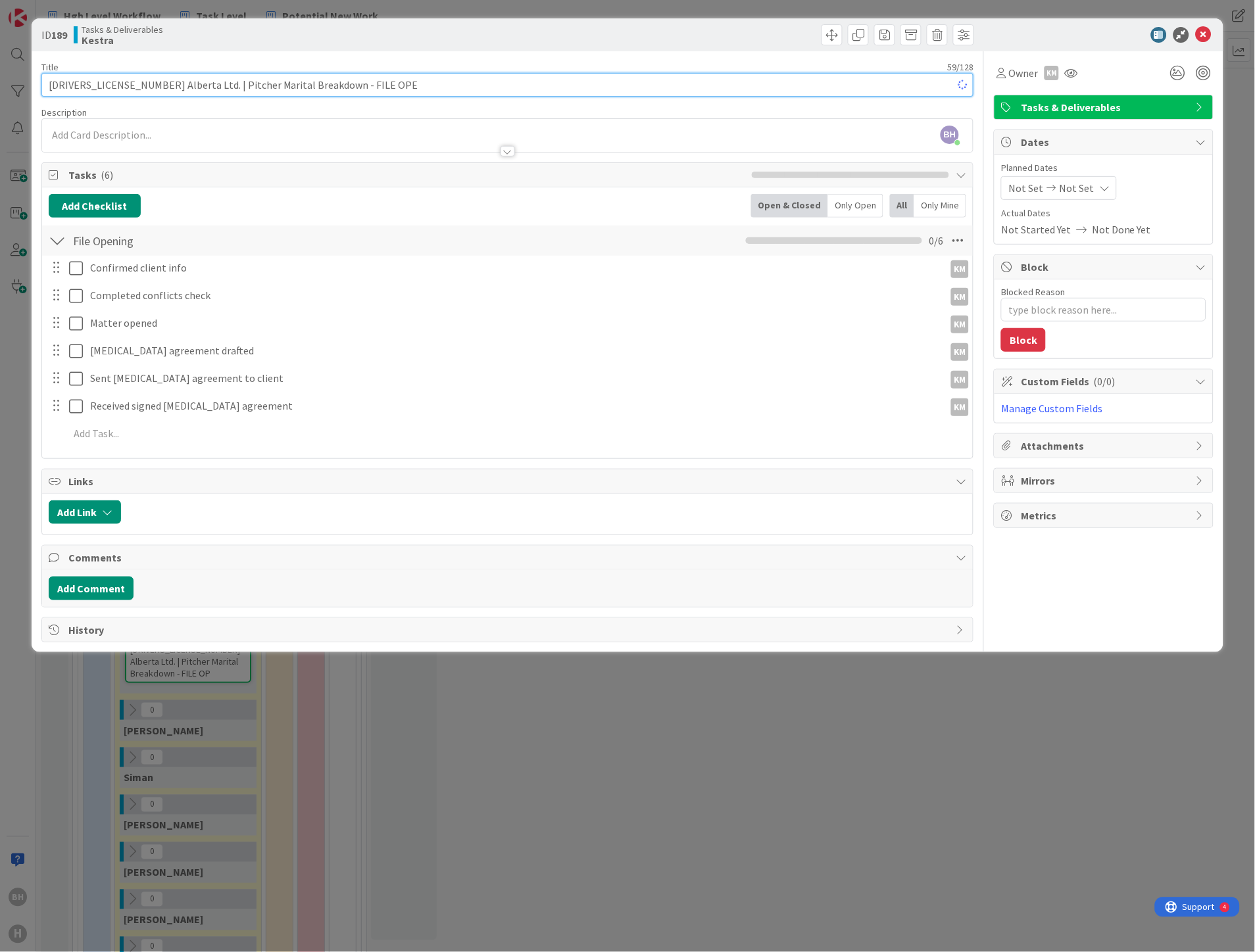
type input "[DRIVERS_LICENSE_NUMBER] Alberta Ltd. | Pitcher Marital Breakdown - FILE OPEN"
type textarea "x"
type input "[DRIVERS_LICENSE_NUMBER] Alberta Ltd. | Pitcher Marital Breakdown - FILE OPENING"
type textarea "x"
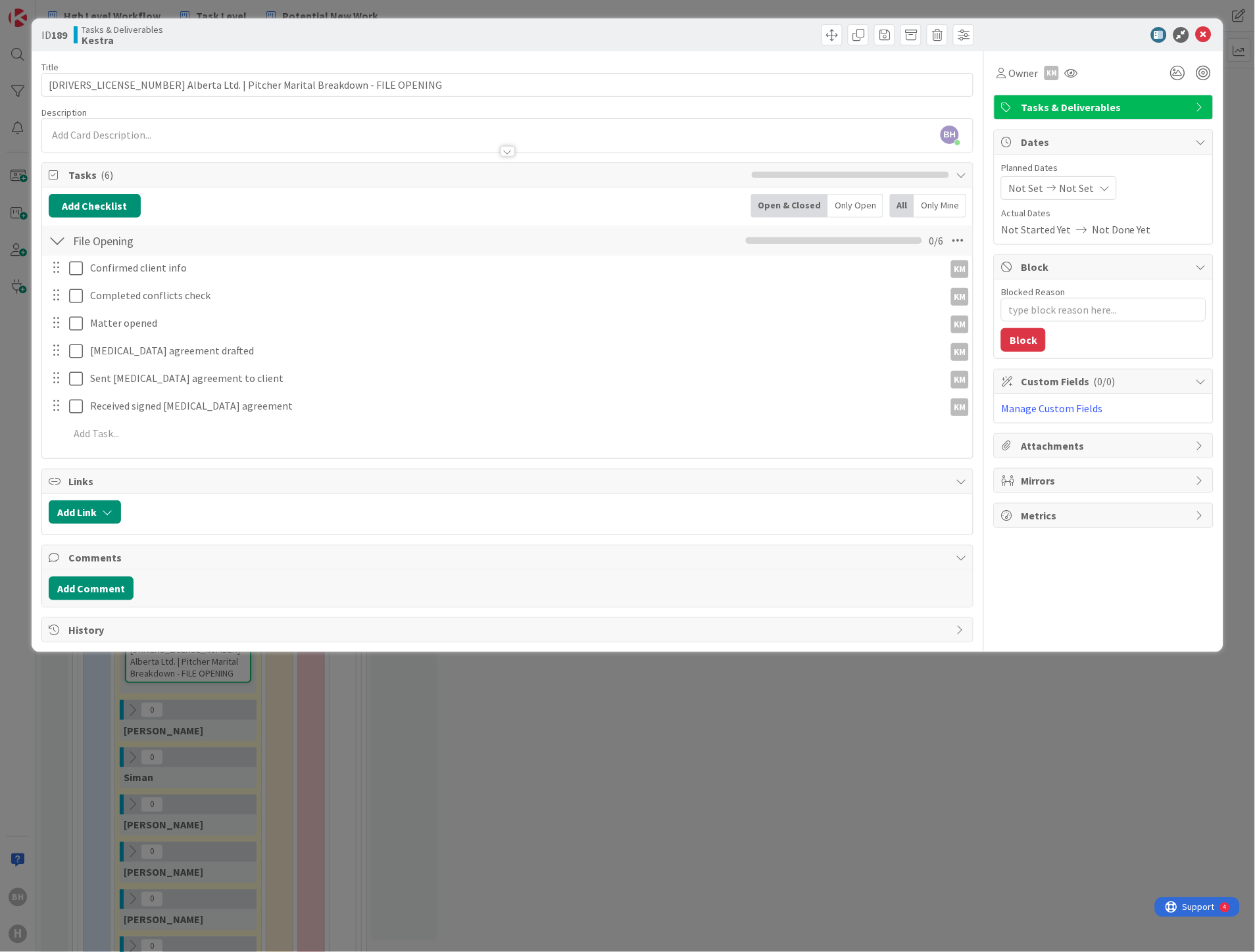
click at [732, 808] on div "ID 189 Tasks & Deliverables Kestra Title 63 / 128 [DRIVERS_LICENSE_NUMBER] Albe…" at bounding box center [628, 476] width 1255 height 952
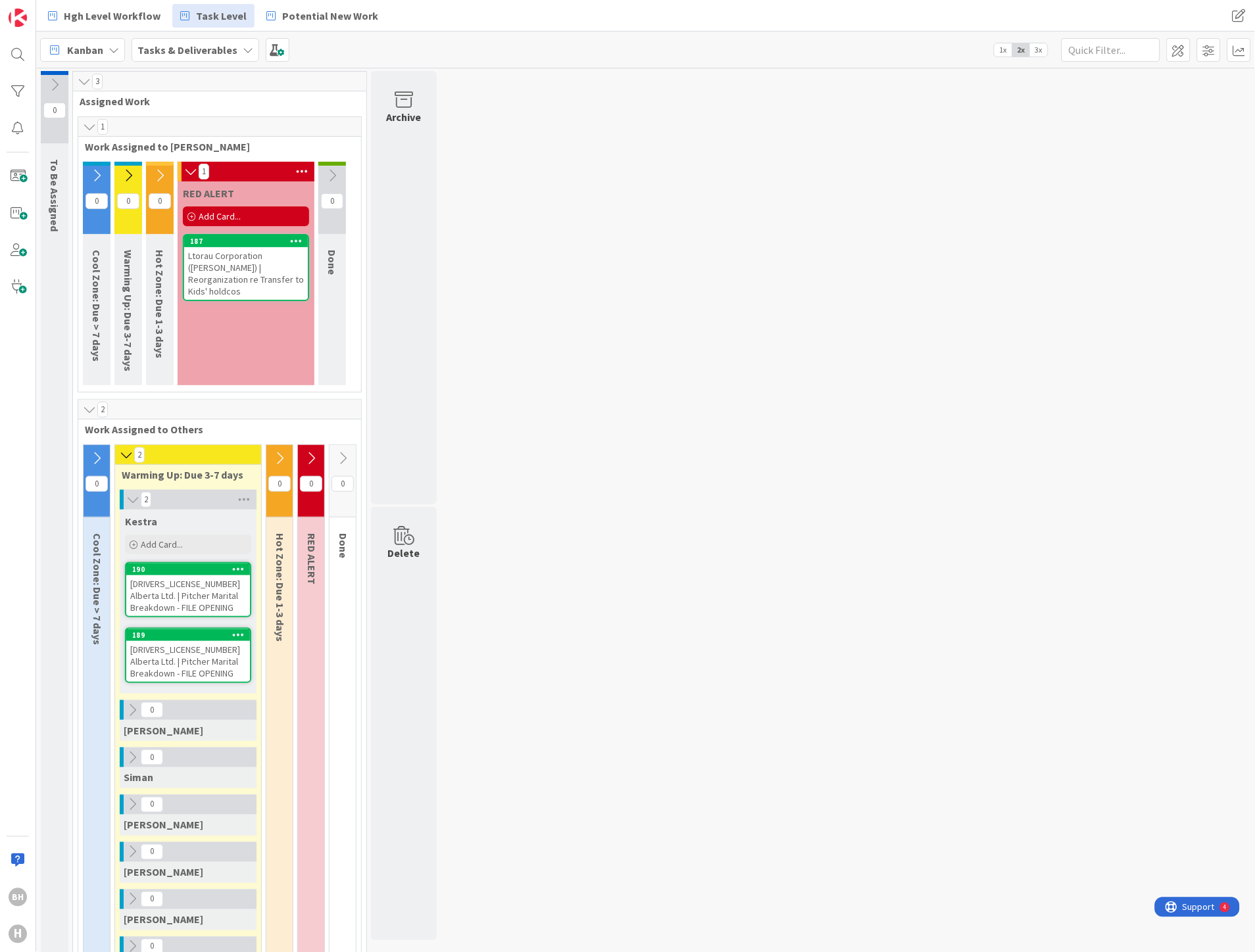
click at [238, 568] on icon at bounding box center [238, 568] width 13 height 9
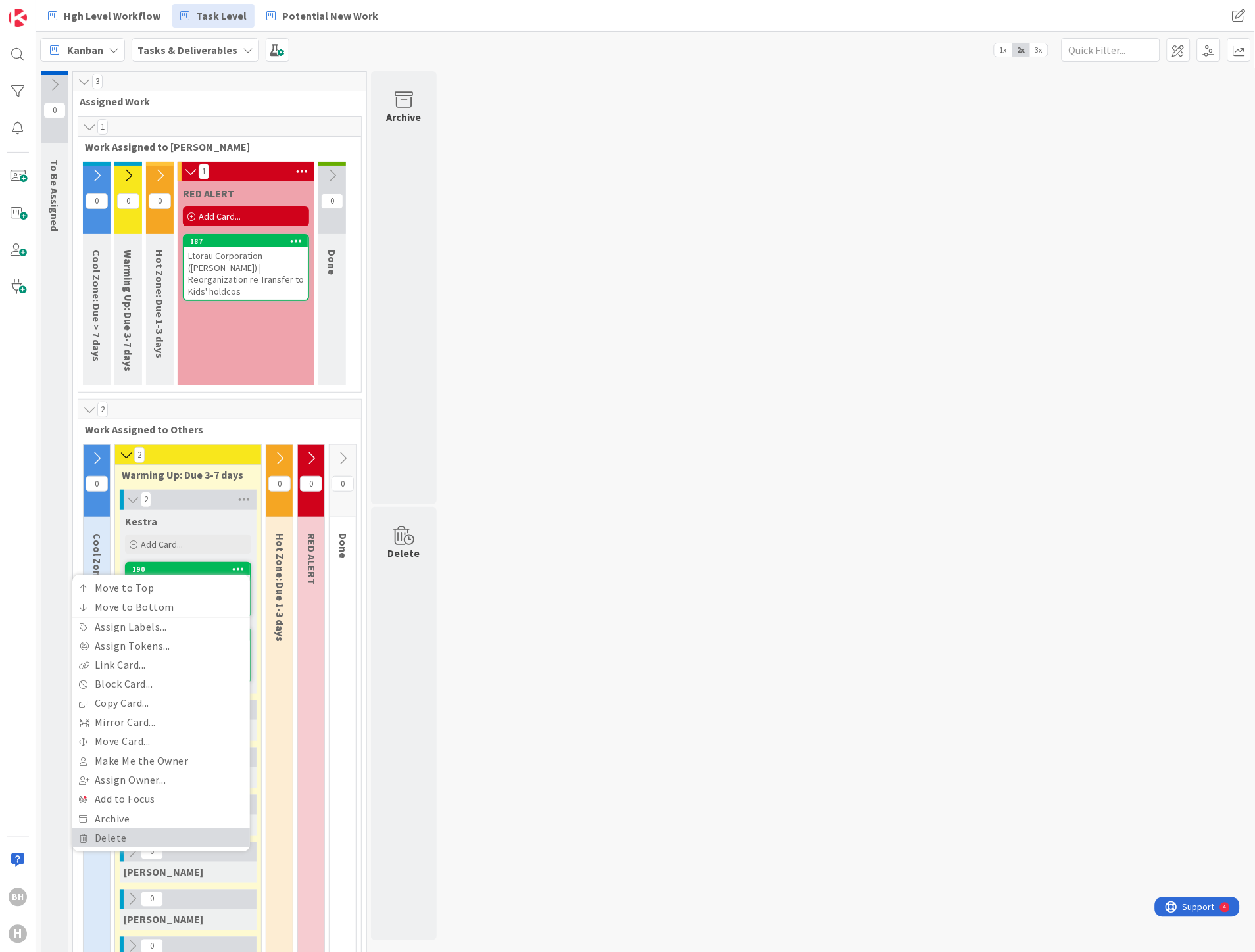
click at [132, 832] on link "Delete" at bounding box center [161, 839] width 178 height 20
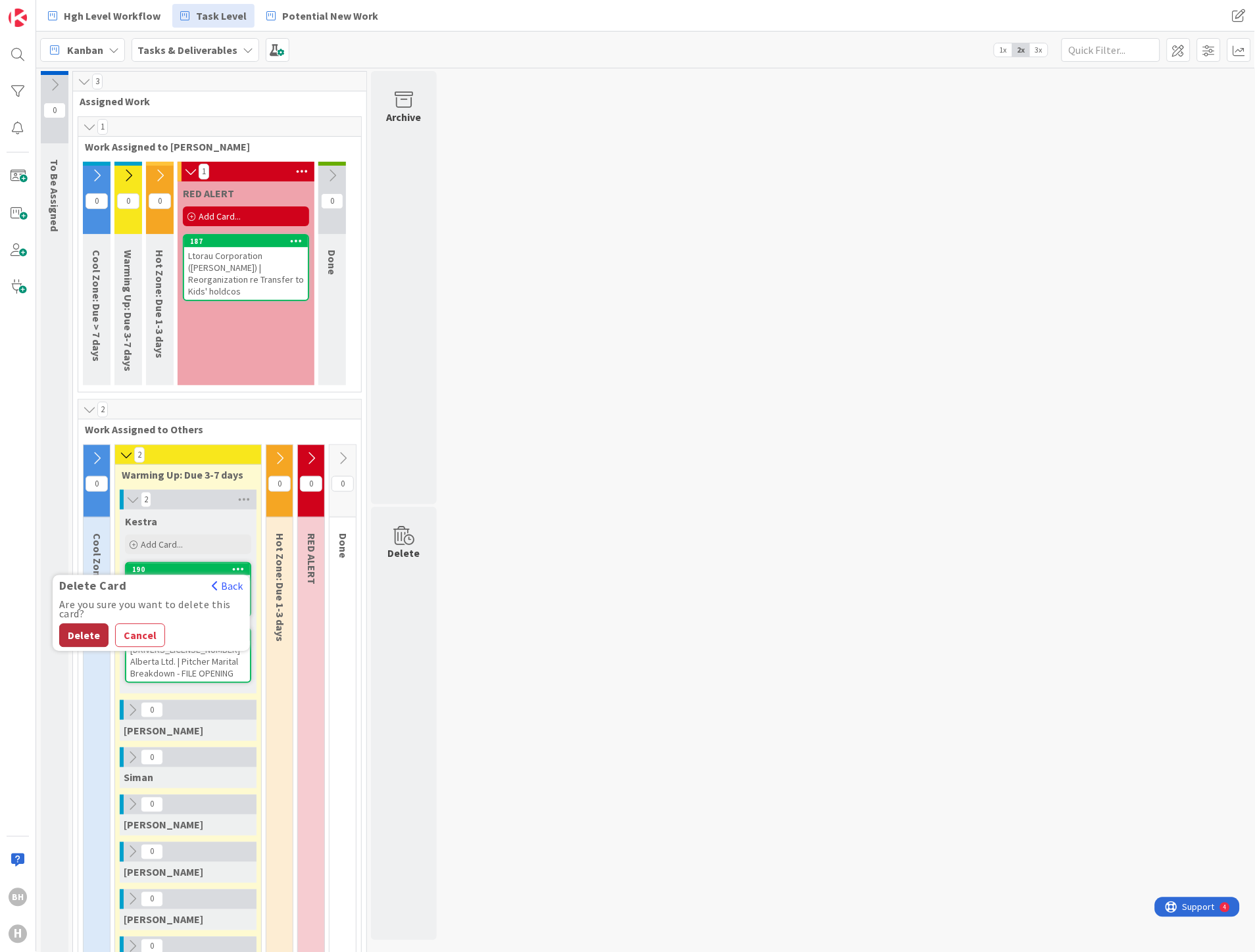
click at [96, 633] on button "Delete" at bounding box center [84, 636] width 50 height 23
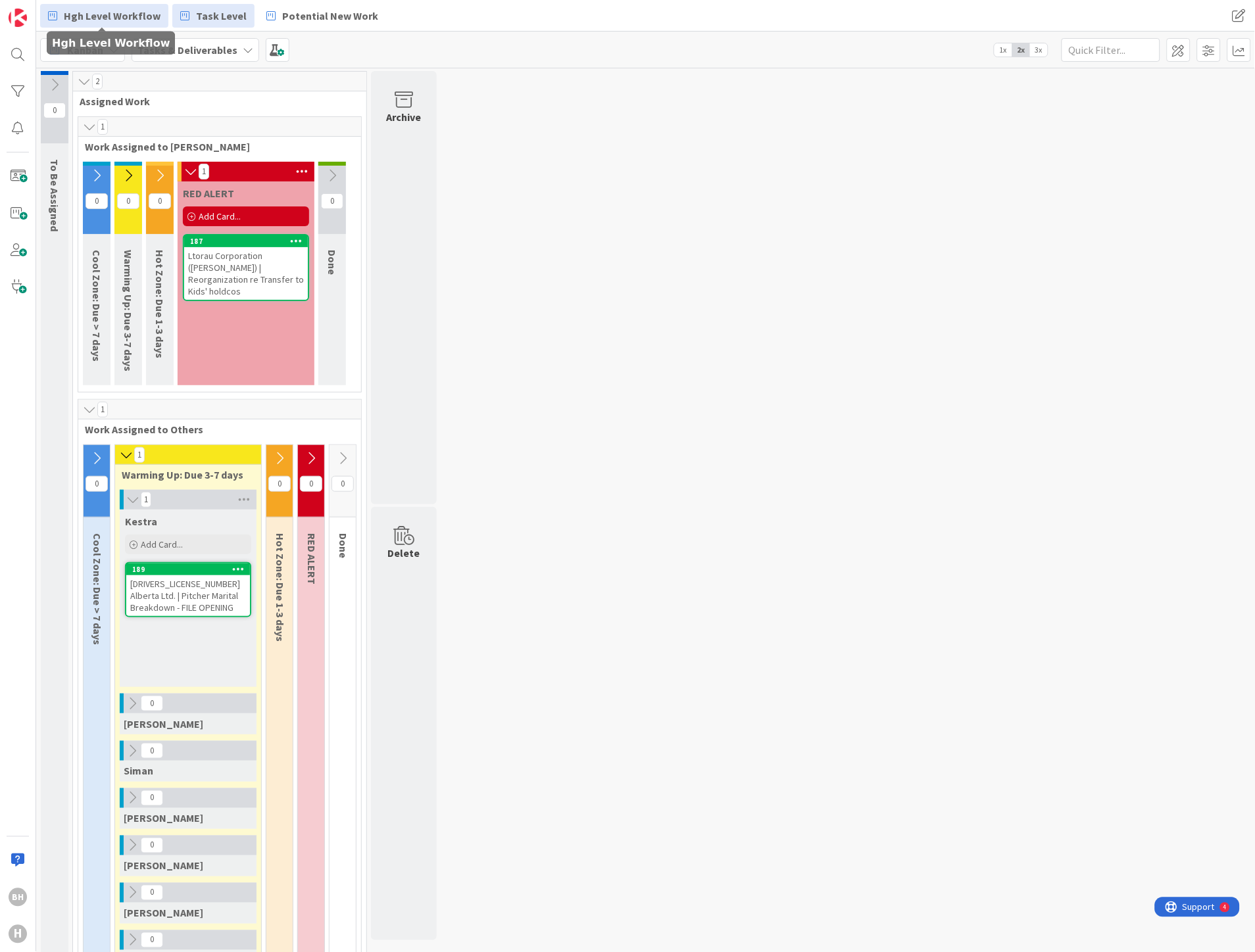
click at [118, 18] on span "Hgh Level Workflow" at bounding box center [111, 16] width 97 height 16
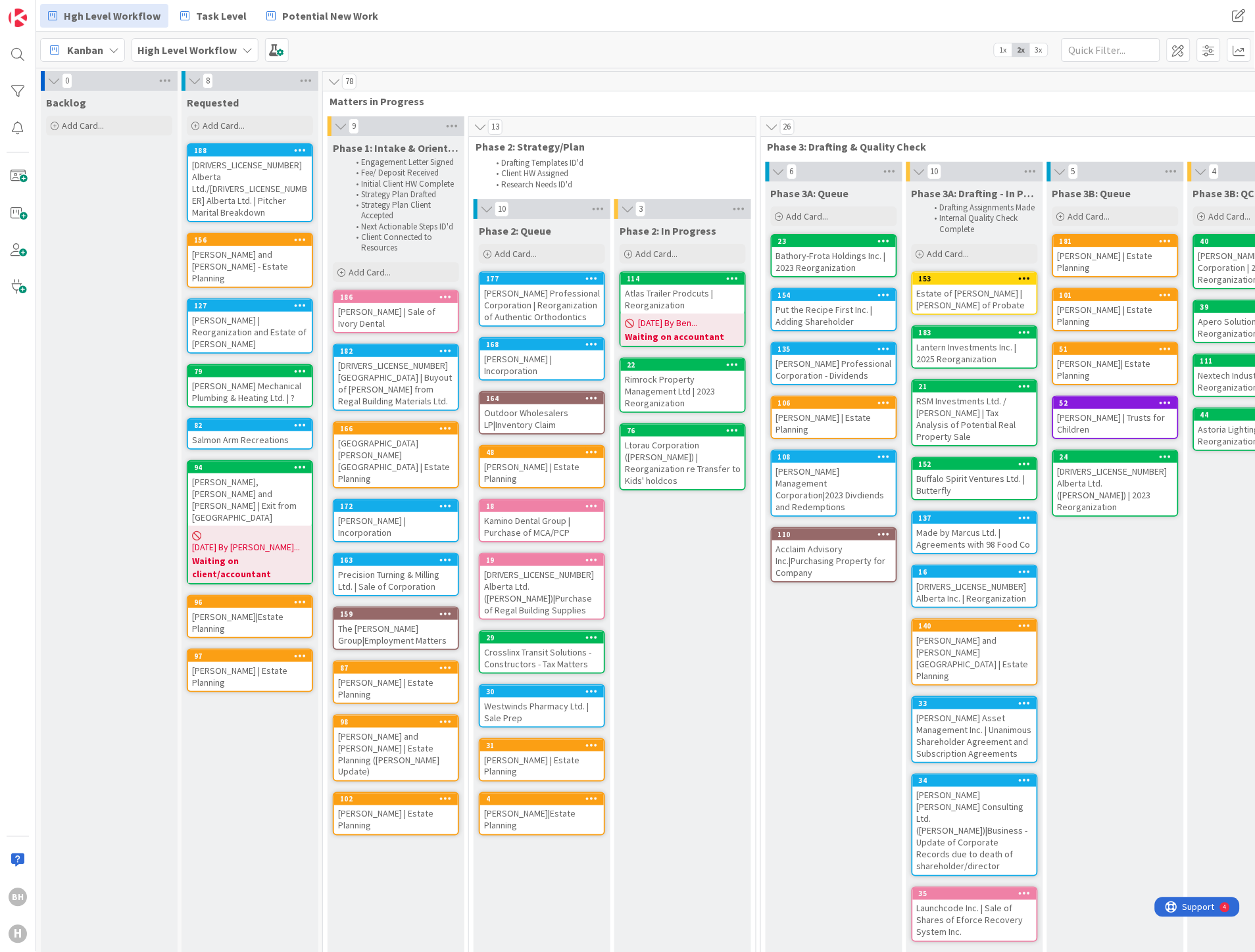
click at [430, 15] on div "Hgh Level Workflow Task Level Potential New Work" at bounding box center [420, 16] width 760 height 23
click at [18, 205] on span at bounding box center [18, 213] width 26 height 26
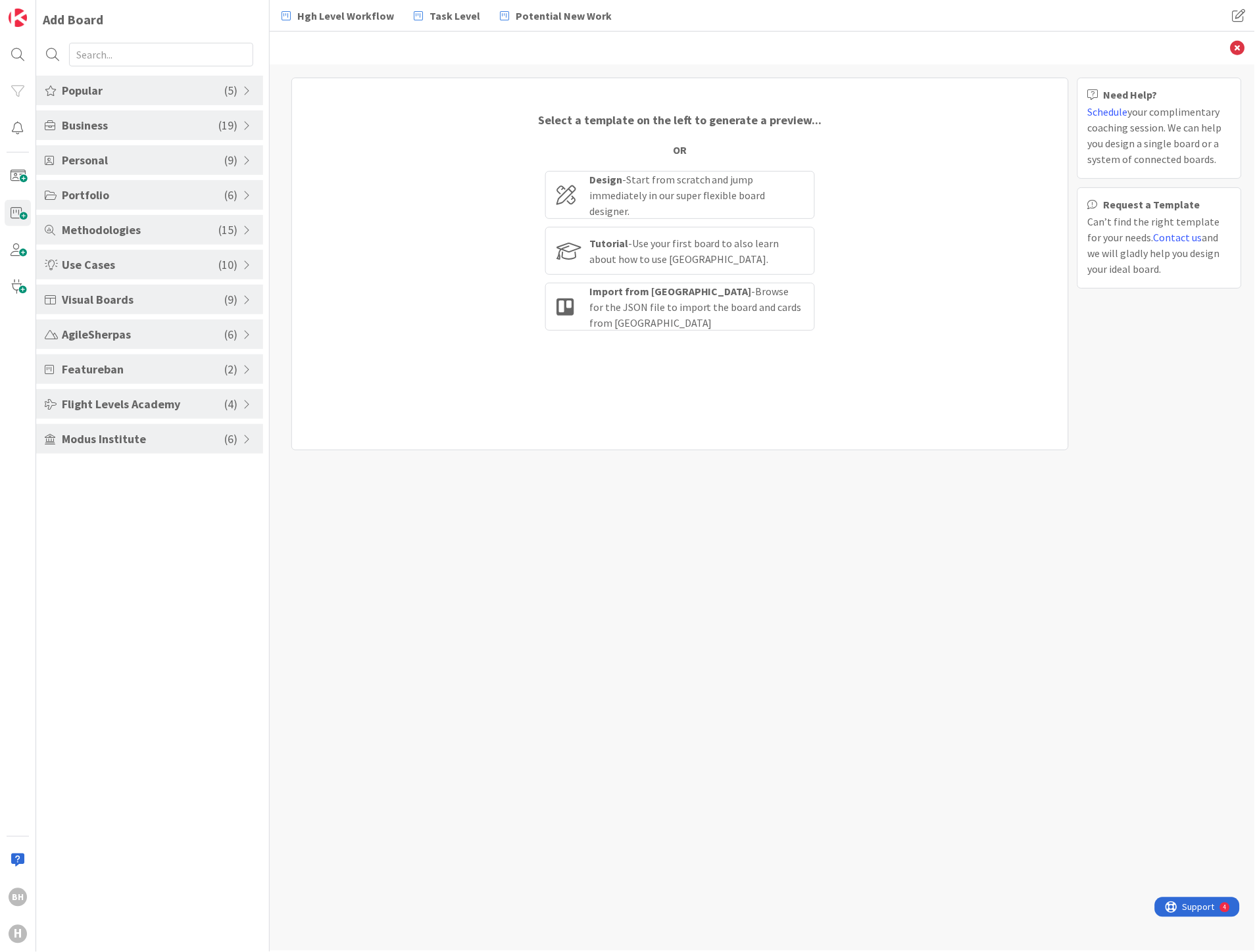
click at [103, 88] on span "Popular" at bounding box center [142, 91] width 162 height 18
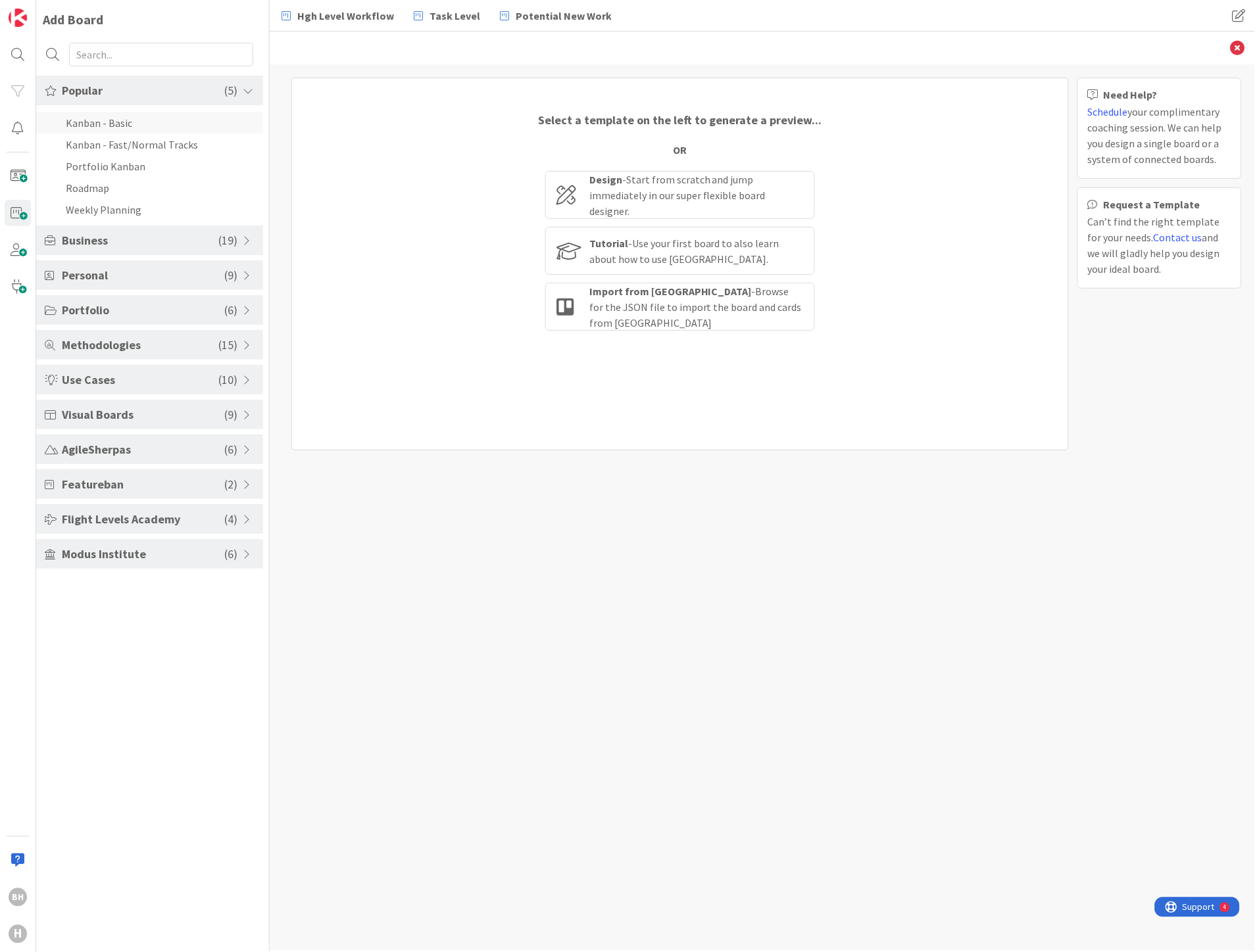
click at [94, 123] on li "Kanban - Basic" at bounding box center [149, 123] width 227 height 21
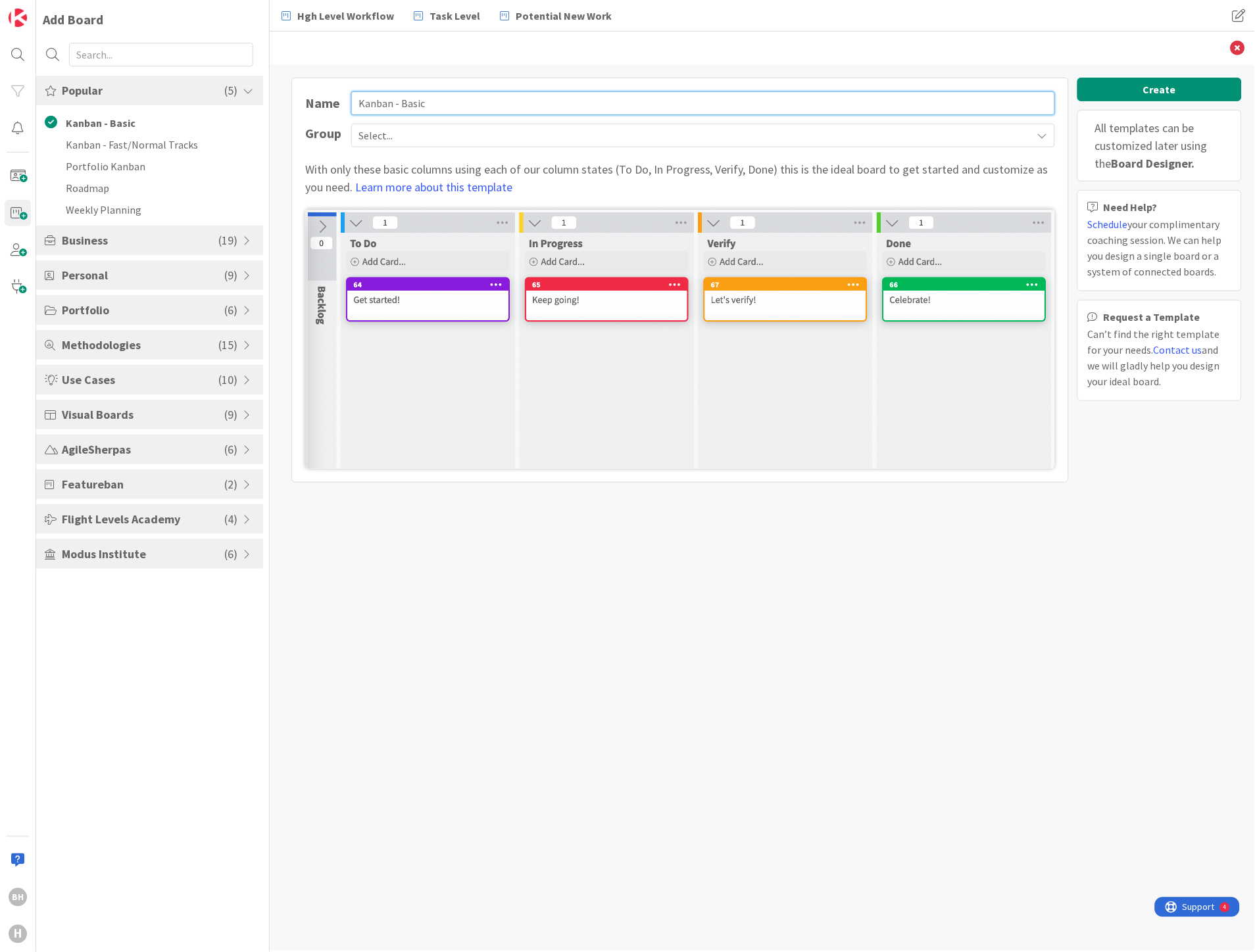
drag, startPoint x: 472, startPoint y: 107, endPoint x: 340, endPoint y: 106, distance: 132.0
click at [340, 106] on div "Name [PERSON_NAME] - Basic" at bounding box center [680, 103] width 749 height 23
click at [366, 134] on span "Select..." at bounding box center [691, 135] width 667 height 19
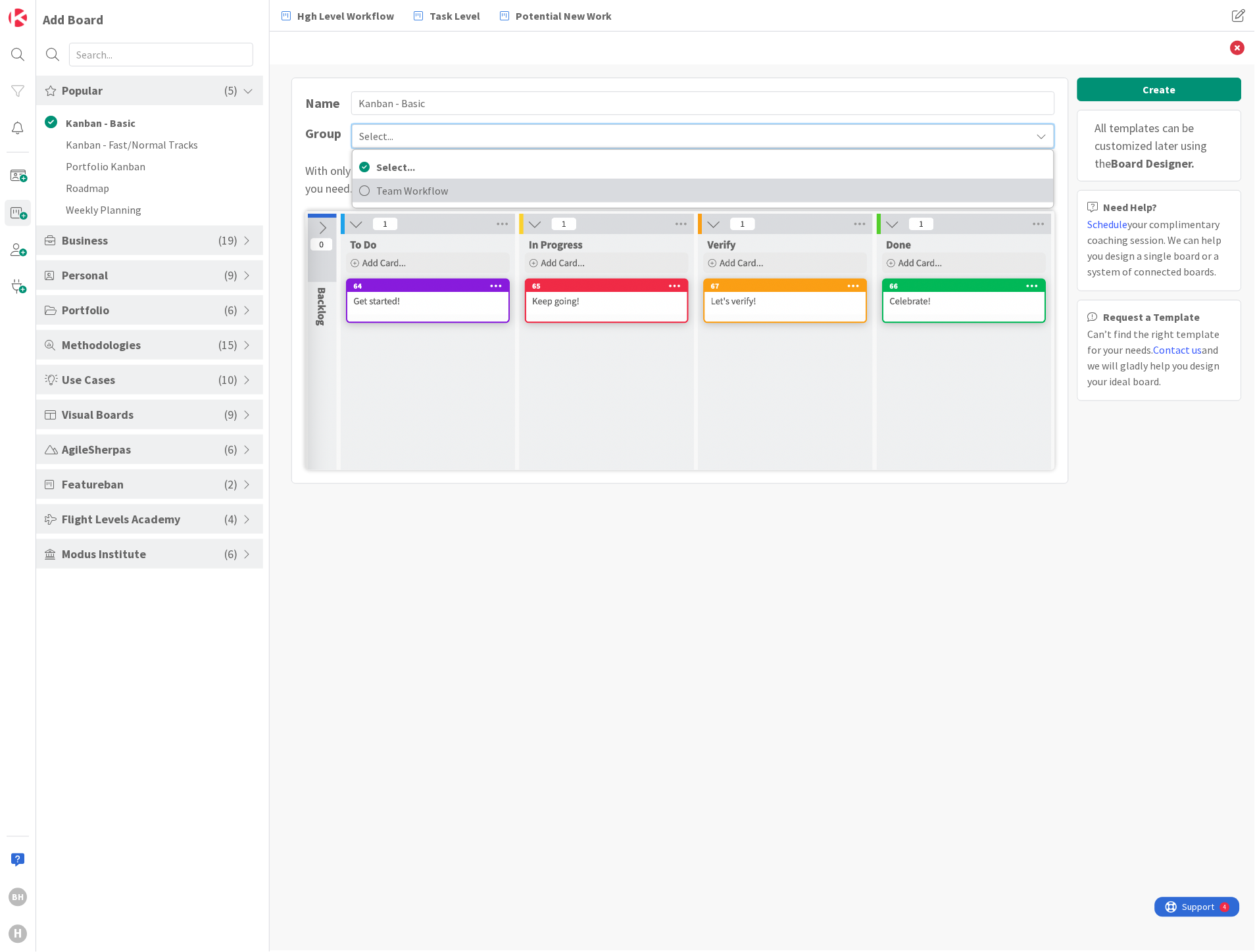
click at [392, 188] on span "Team Workflow" at bounding box center [711, 190] width 670 height 20
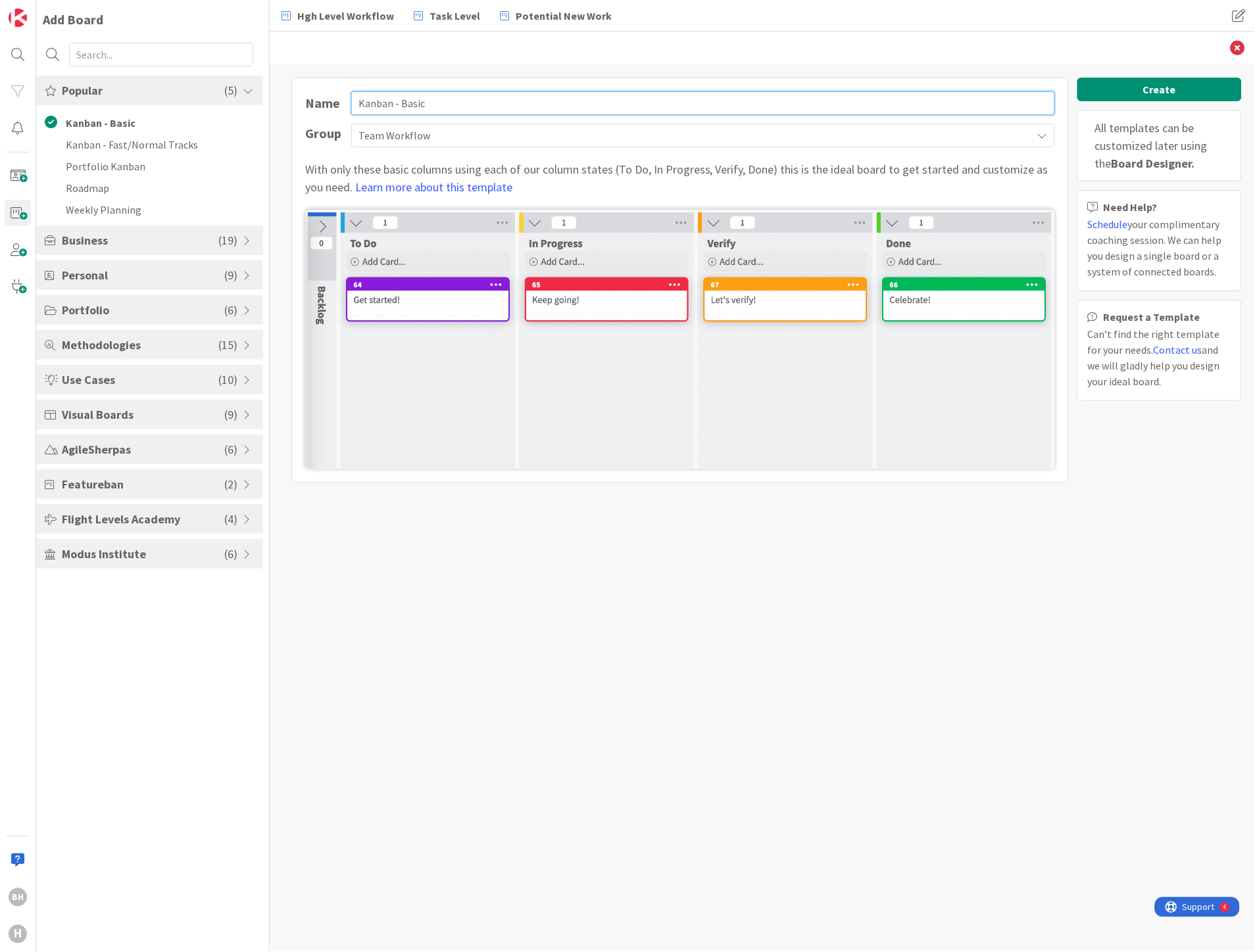
drag, startPoint x: 412, startPoint y: 103, endPoint x: 320, endPoint y: 84, distance: 93.9
click at [313, 103] on div "Name [PERSON_NAME] - Basic" at bounding box center [680, 103] width 749 height 23
type input "Admin"
click at [1108, 82] on button "Create" at bounding box center [1159, 90] width 164 height 23
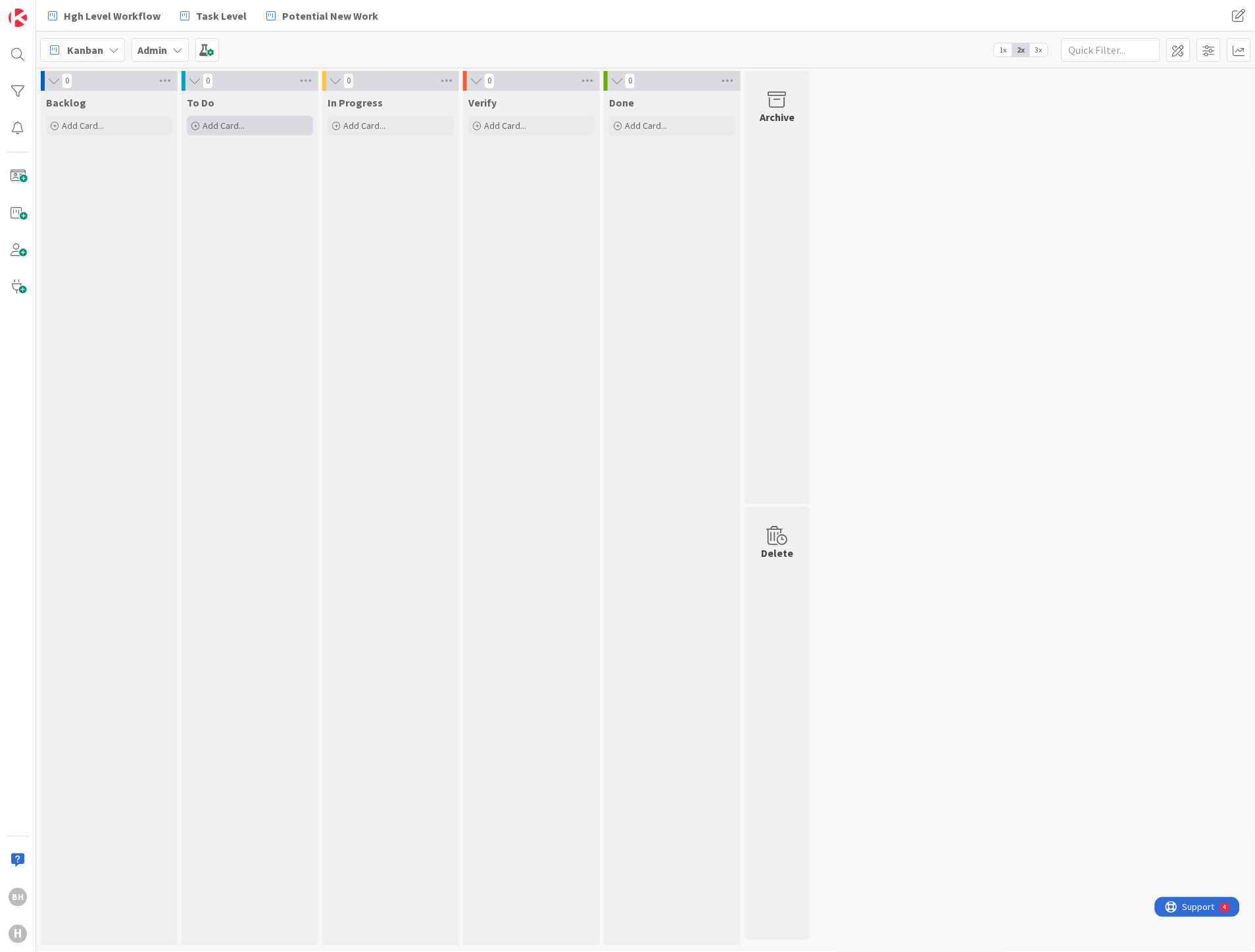
click at [196, 123] on icon at bounding box center [195, 126] width 8 height 8
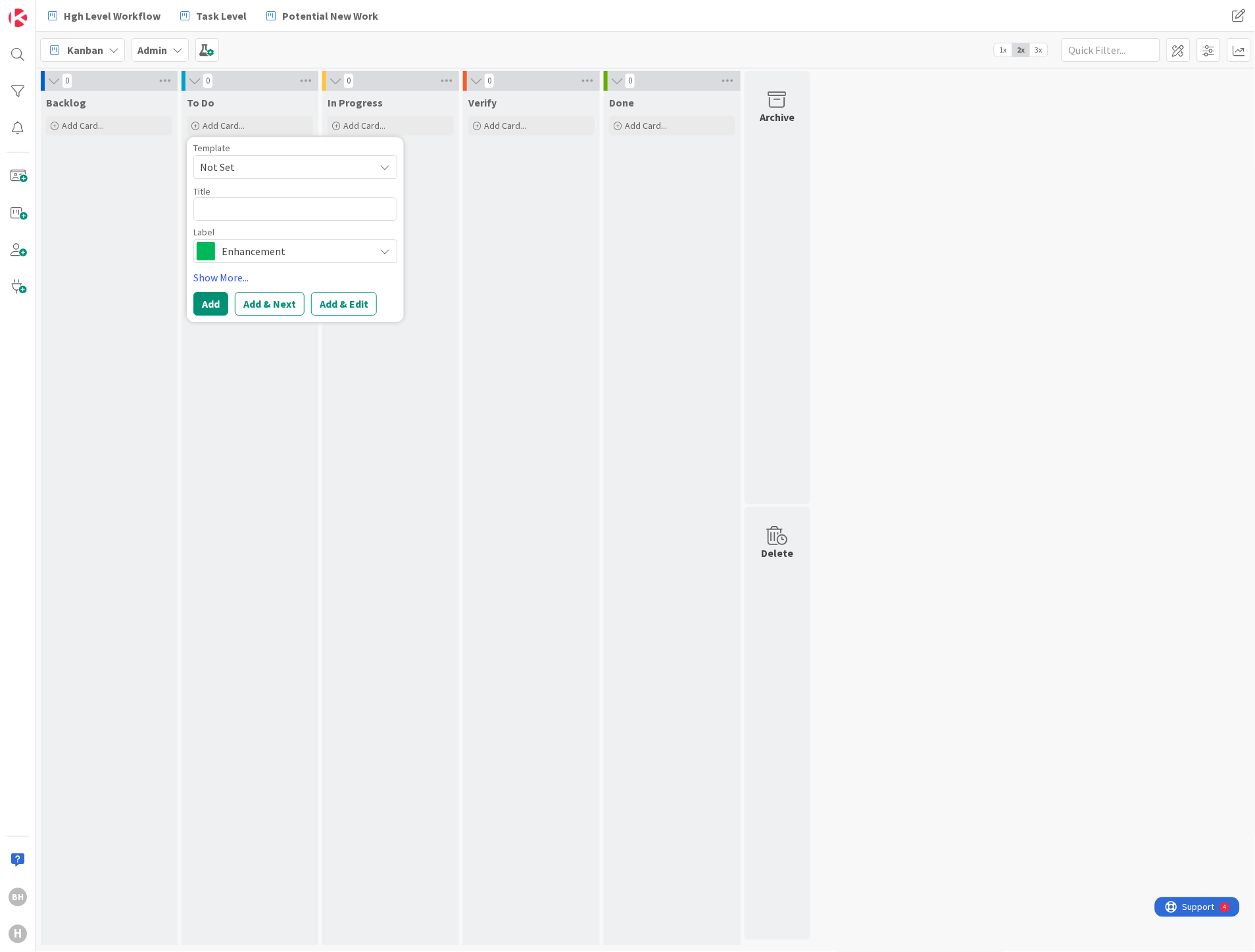
click at [301, 160] on span "Not Set" at bounding box center [282, 167] width 164 height 18
click at [262, 253] on span "Enhancement" at bounding box center [295, 251] width 146 height 19
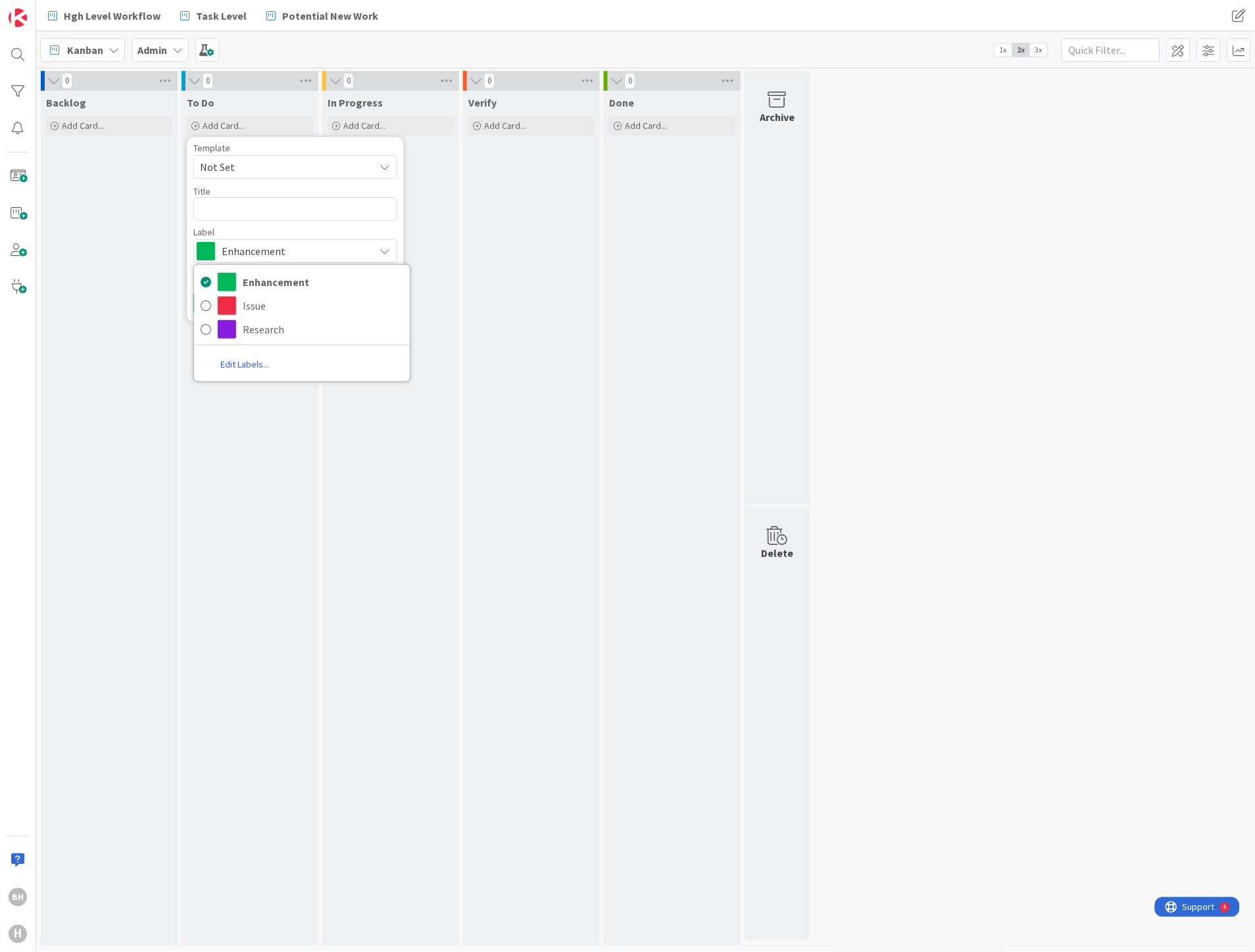
click at [485, 263] on div "Verify Add Card..." at bounding box center [531, 518] width 137 height 854
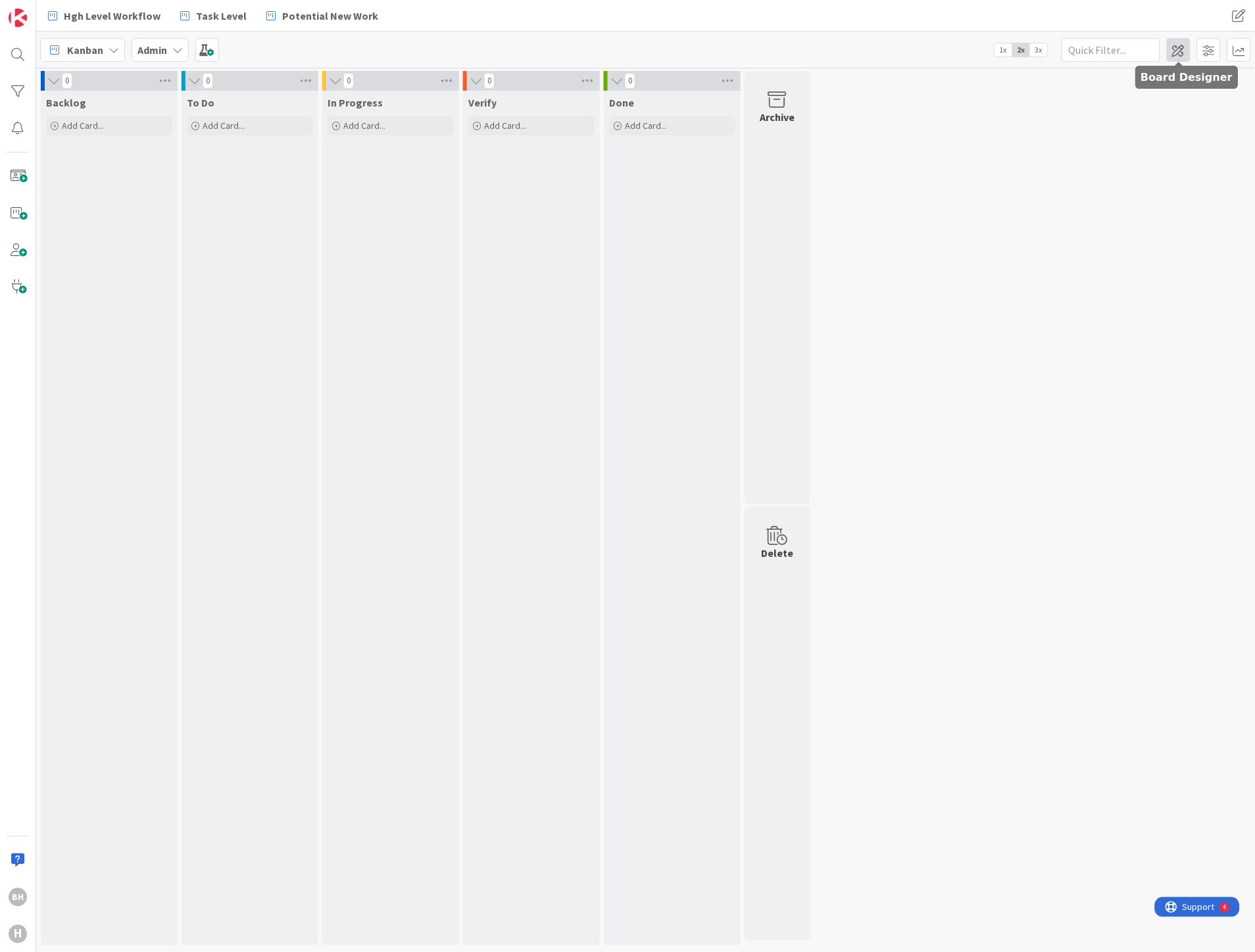
click at [1176, 49] on span at bounding box center [1179, 50] width 23 height 23
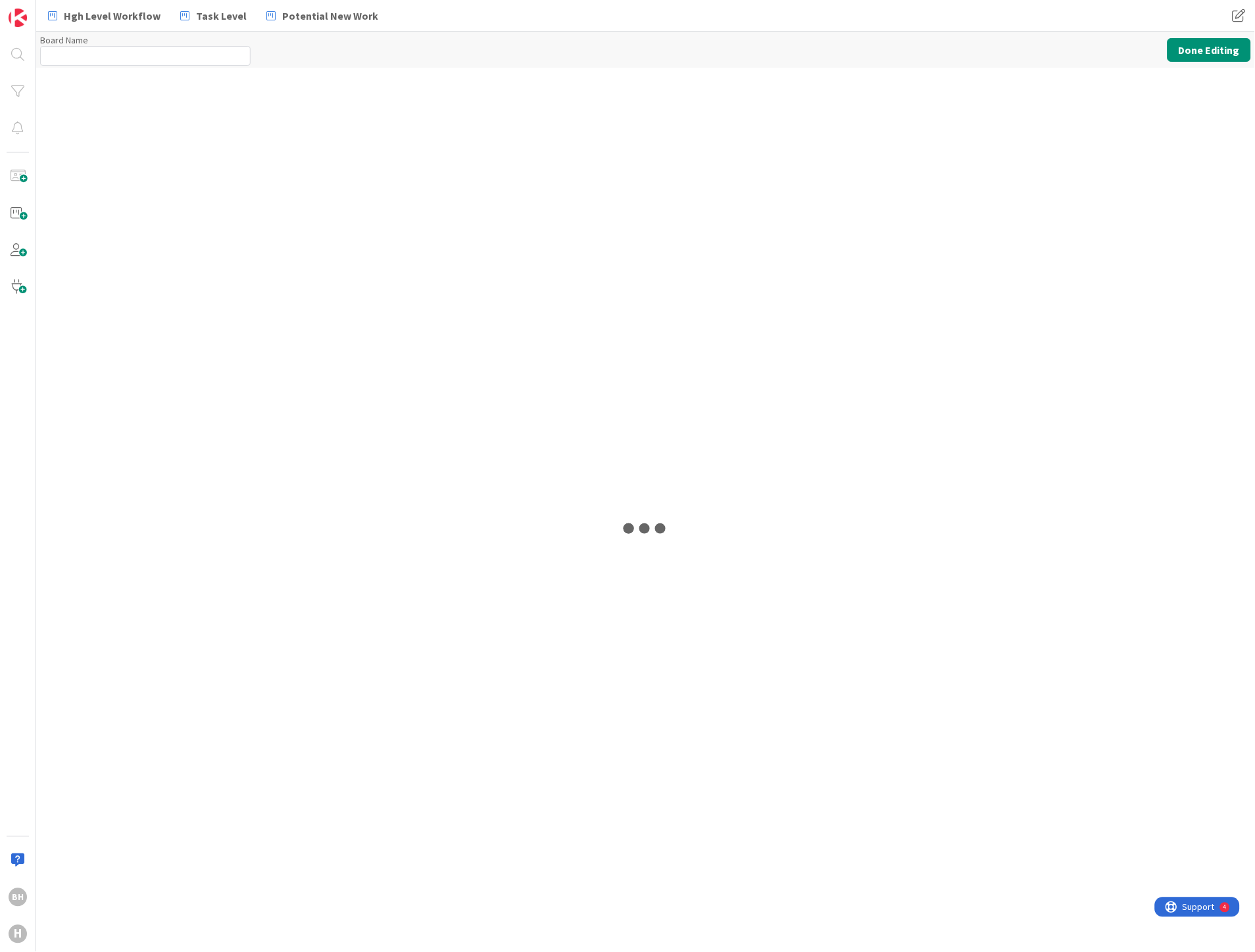
type input "Admin"
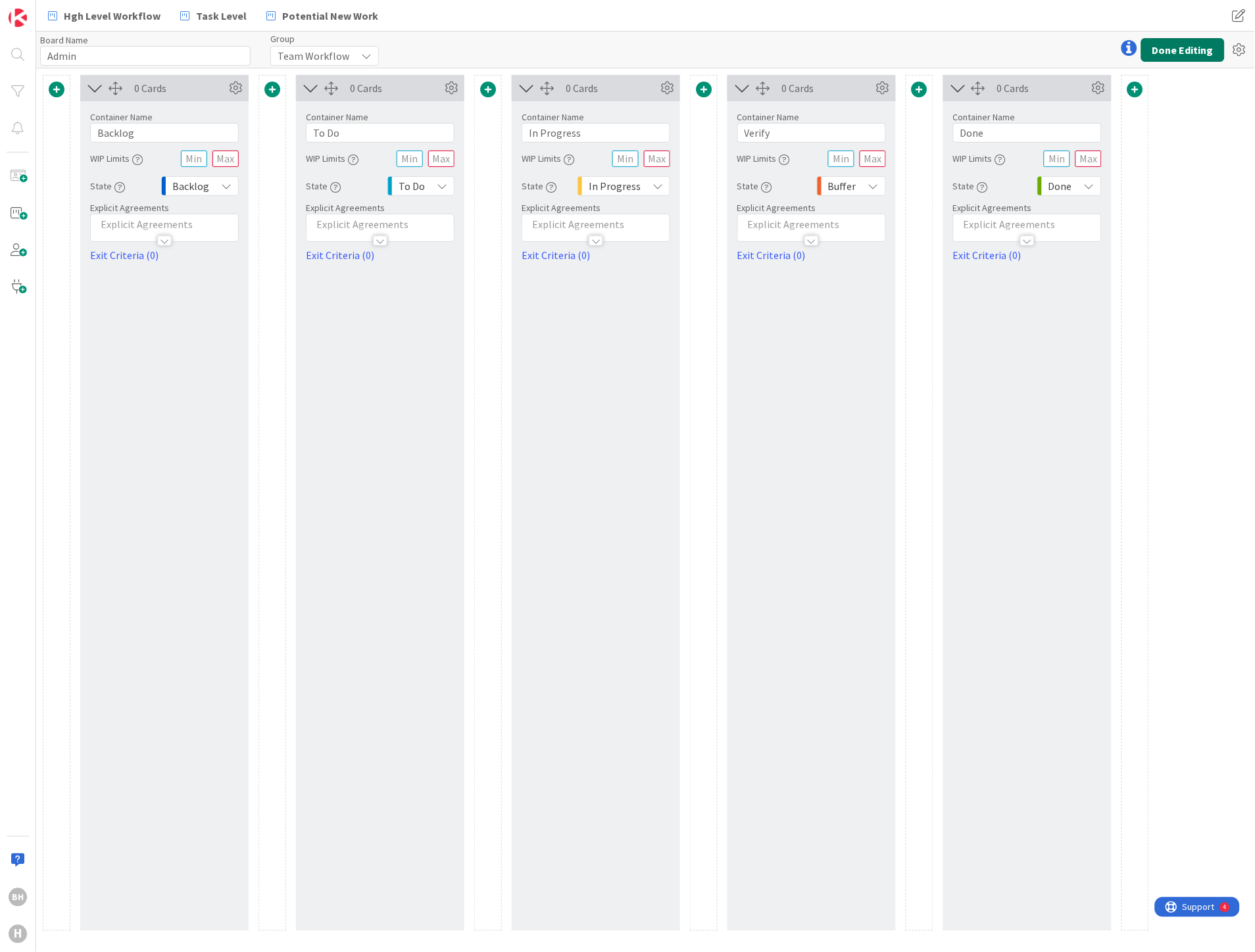
click at [1184, 53] on button "Done Editing" at bounding box center [1183, 50] width 84 height 23
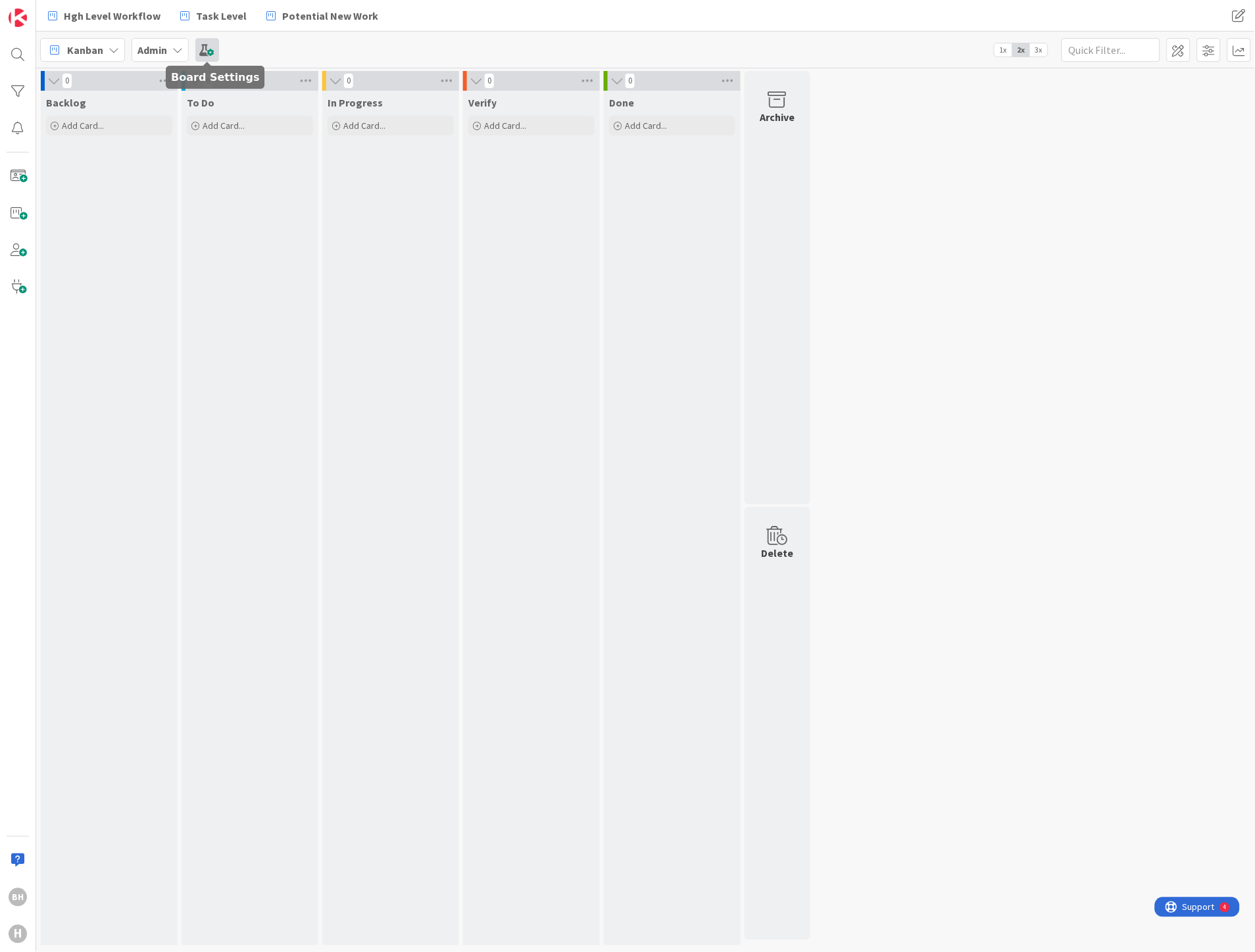
click at [207, 49] on span at bounding box center [207, 50] width 23 height 23
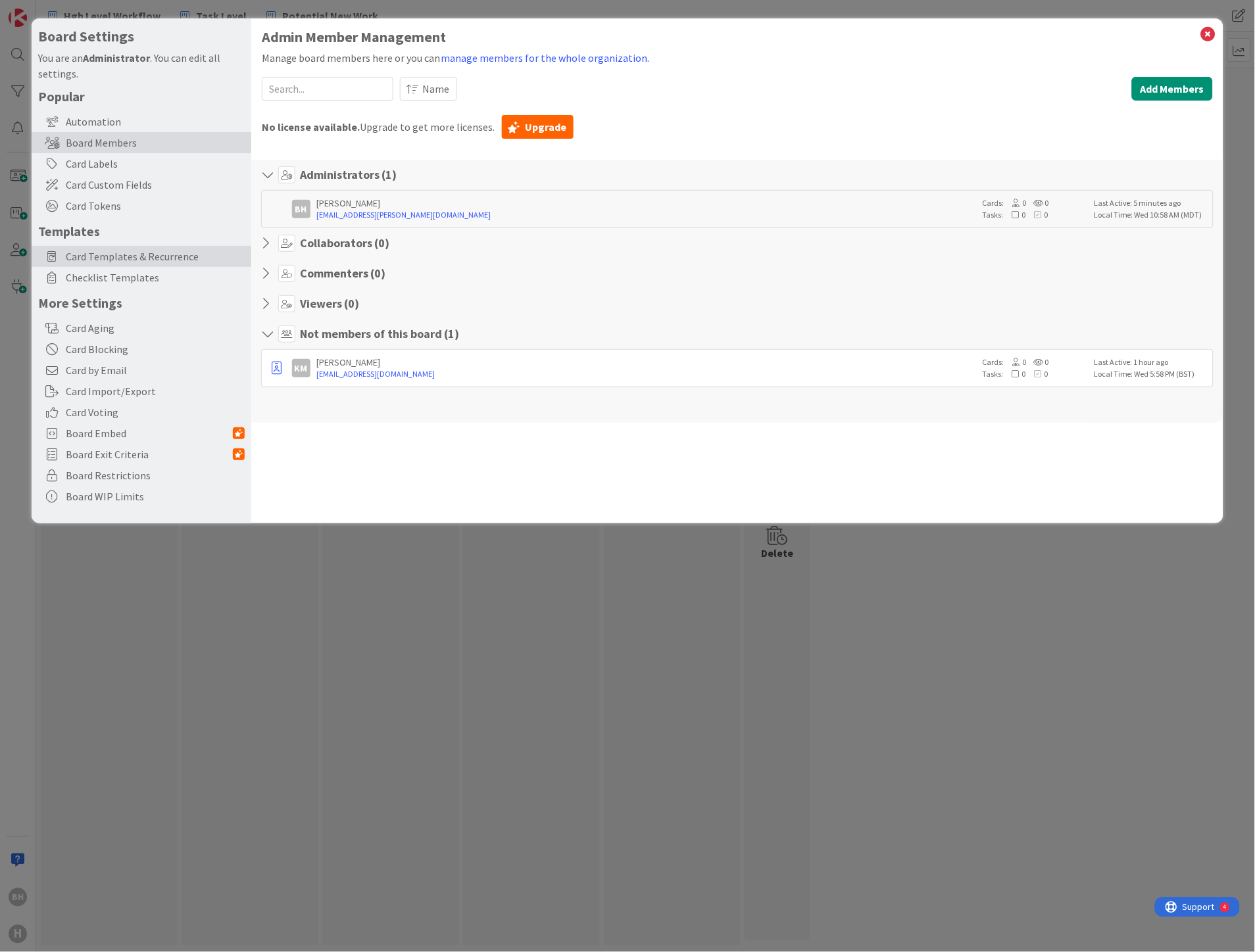
click at [116, 247] on div "Card Templates & Recurrence" at bounding box center [141, 257] width 220 height 21
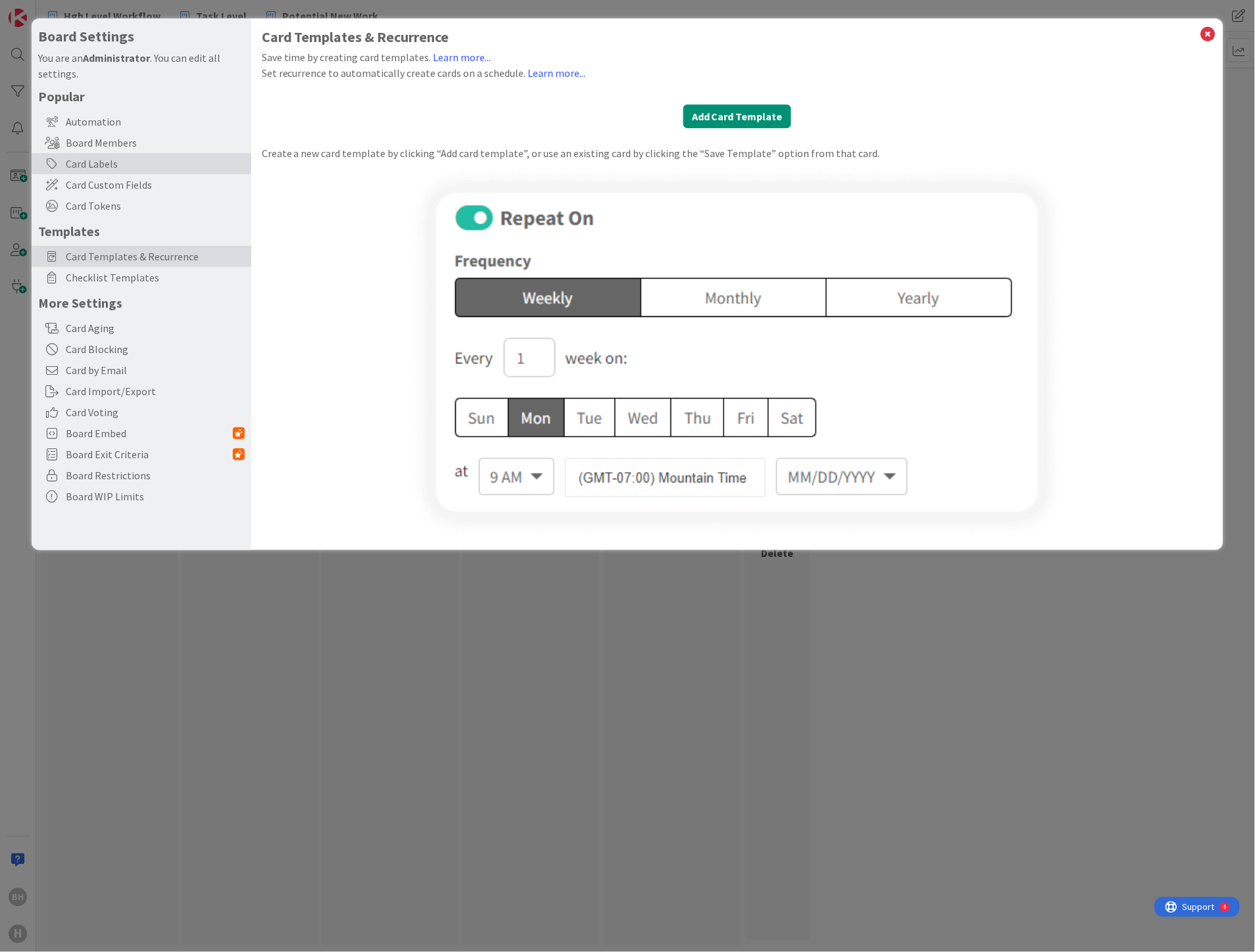
click at [89, 165] on div "Card Labels" at bounding box center [141, 164] width 220 height 21
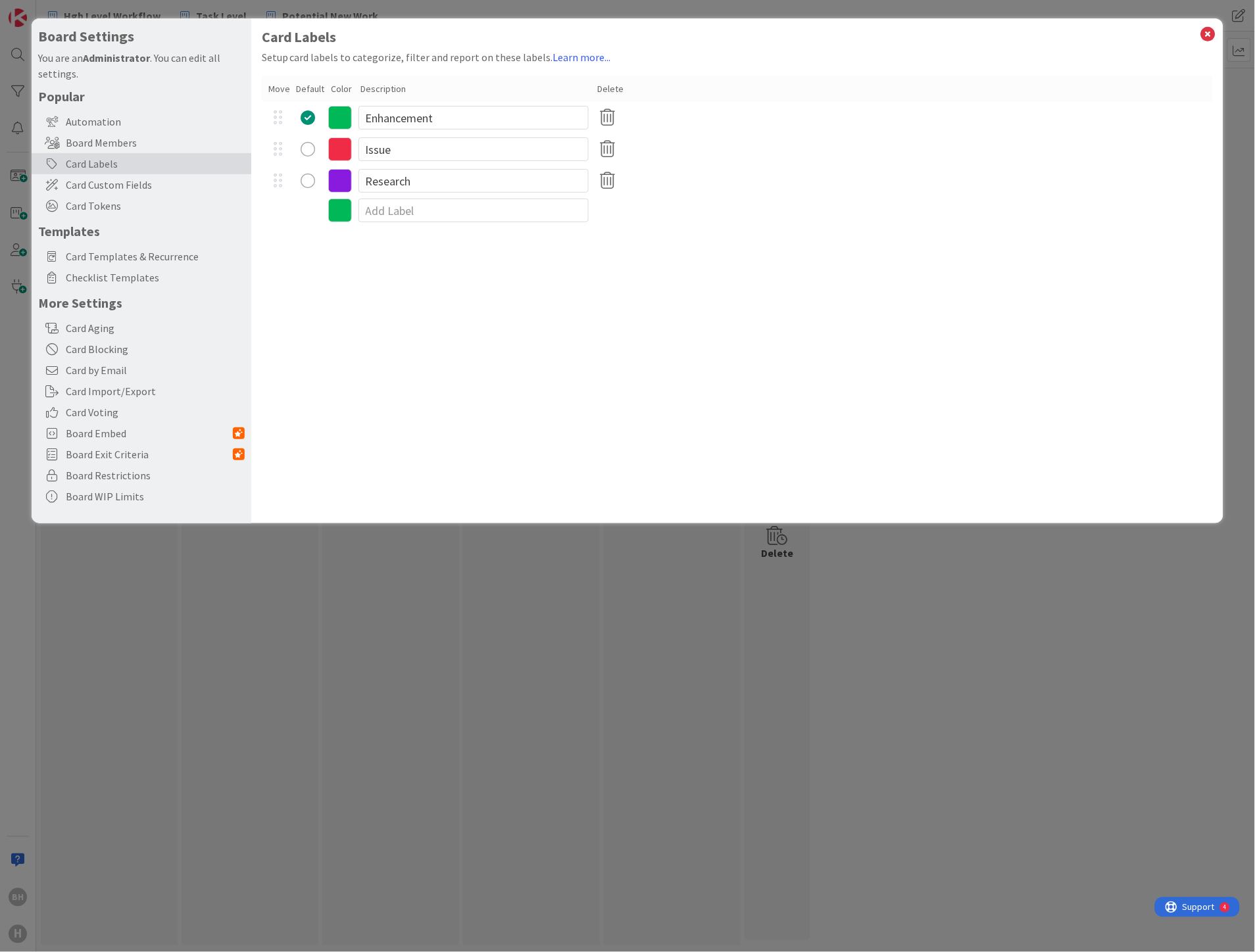
click at [309, 142] on div "radio" at bounding box center [308, 149] width 15 height 15
click at [309, 114] on div "radio" at bounding box center [308, 117] width 15 height 15
click at [339, 119] on icon at bounding box center [340, 118] width 23 height 23
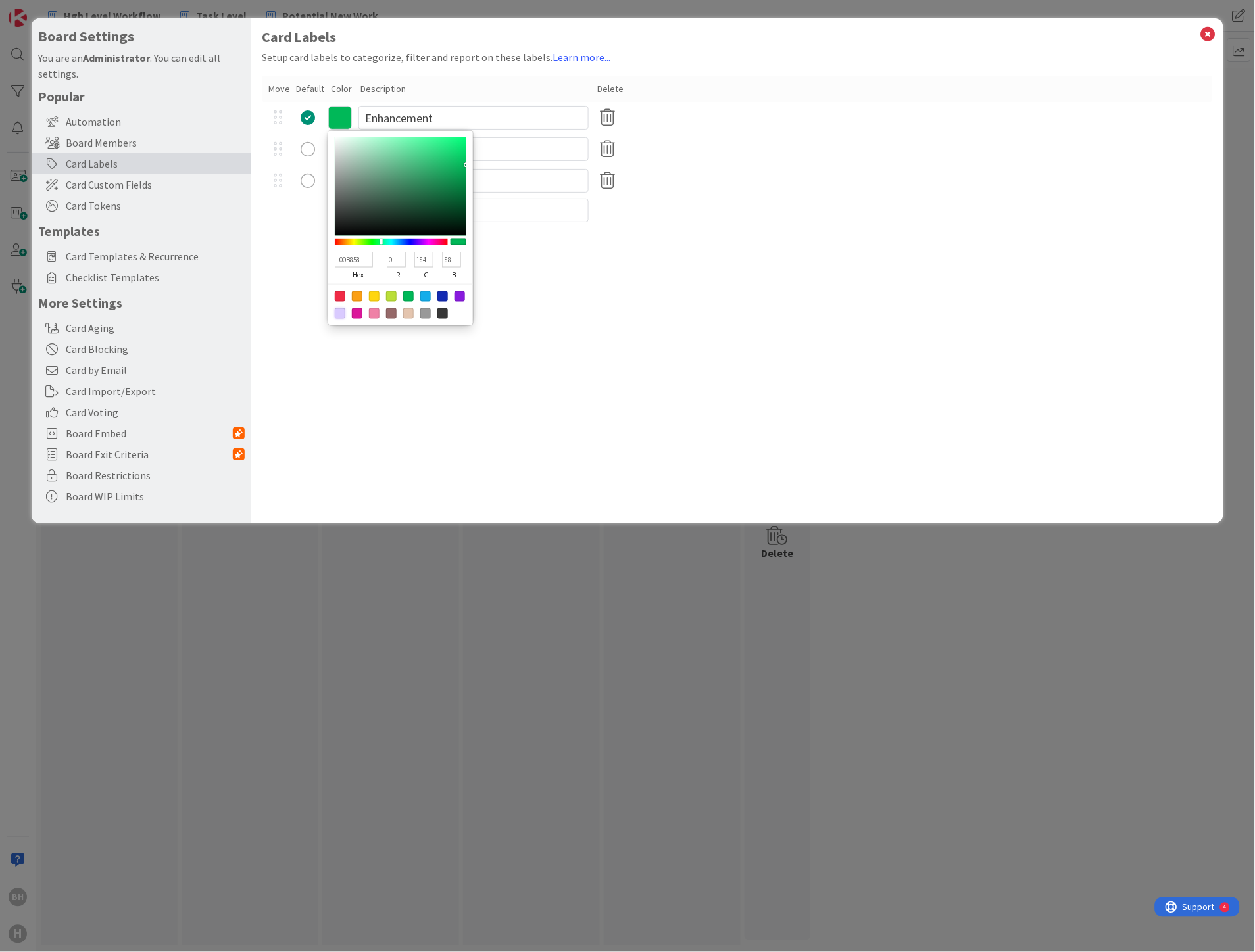
click at [340, 311] on div at bounding box center [340, 313] width 11 height 11
type input "D9CAFF"
type input "217"
type input "202"
type input "255"
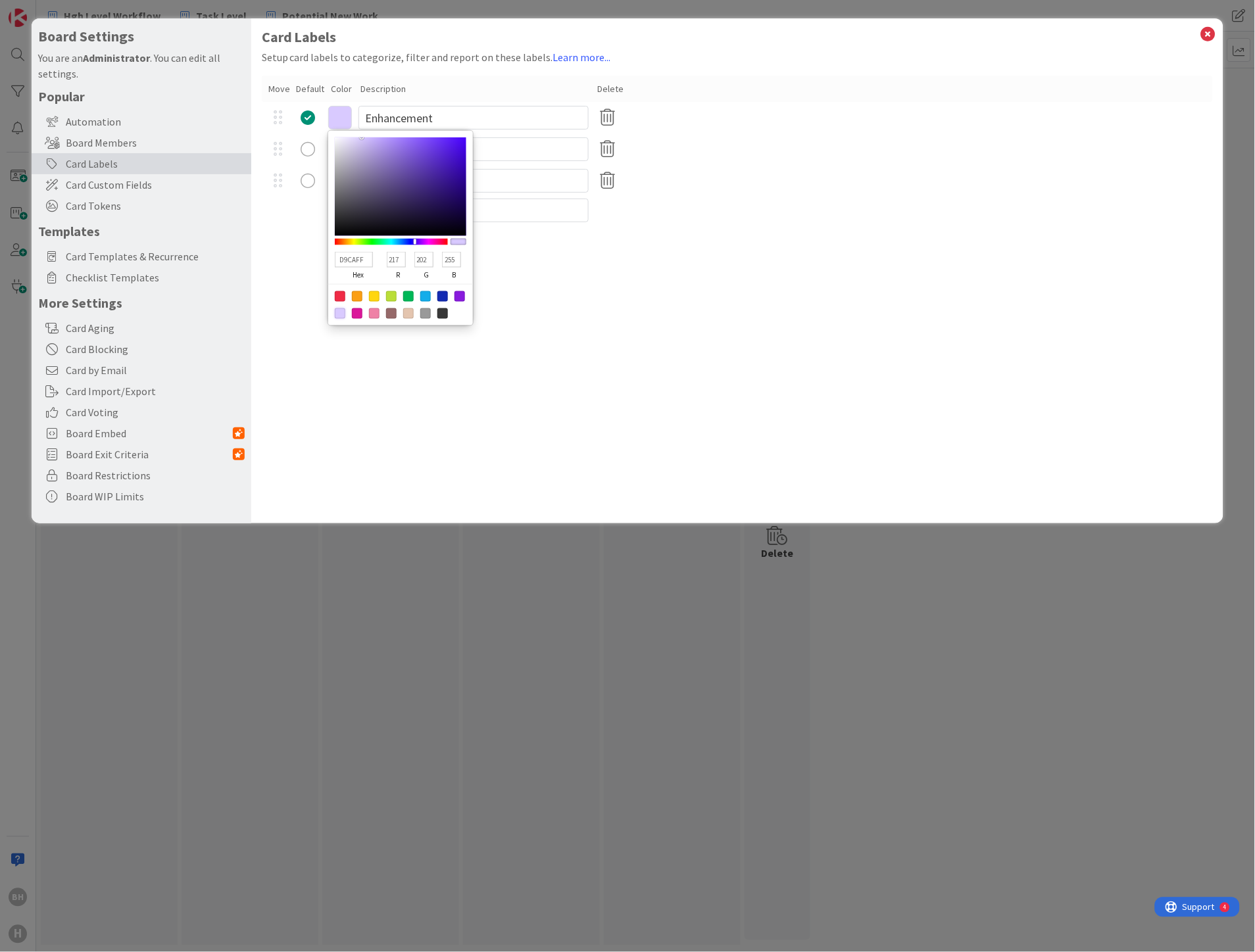
click at [606, 281] on div "Card Labels Setup card labels to categorize, filter and report on these labels.…" at bounding box center [737, 271] width 973 height 505
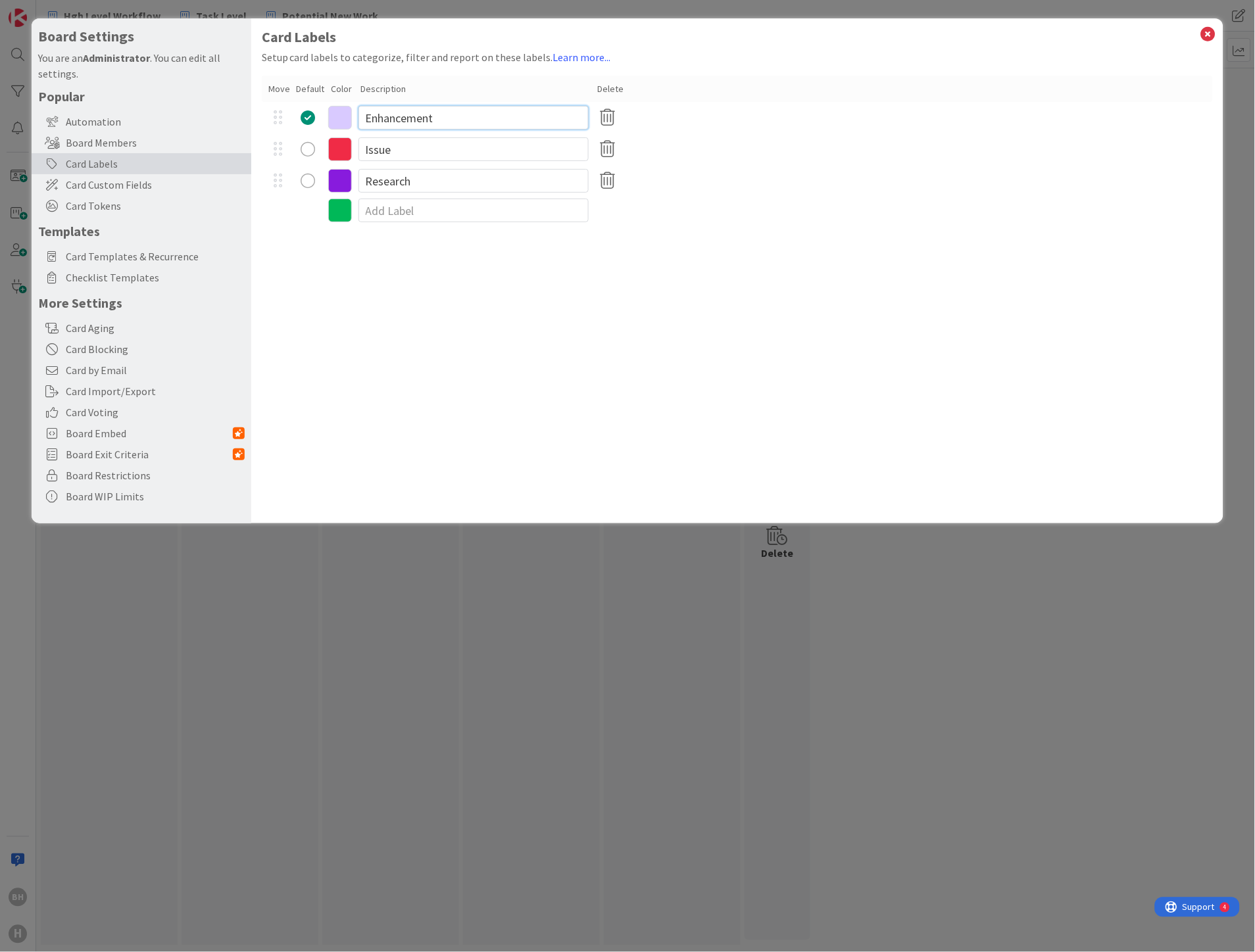
click at [444, 122] on input "Enhancement" at bounding box center [473, 118] width 230 height 23
type input "Admin"
click at [608, 158] on icon at bounding box center [608, 149] width 25 height 27
click at [625, 215] on button "Remove" at bounding box center [630, 213] width 57 height 23
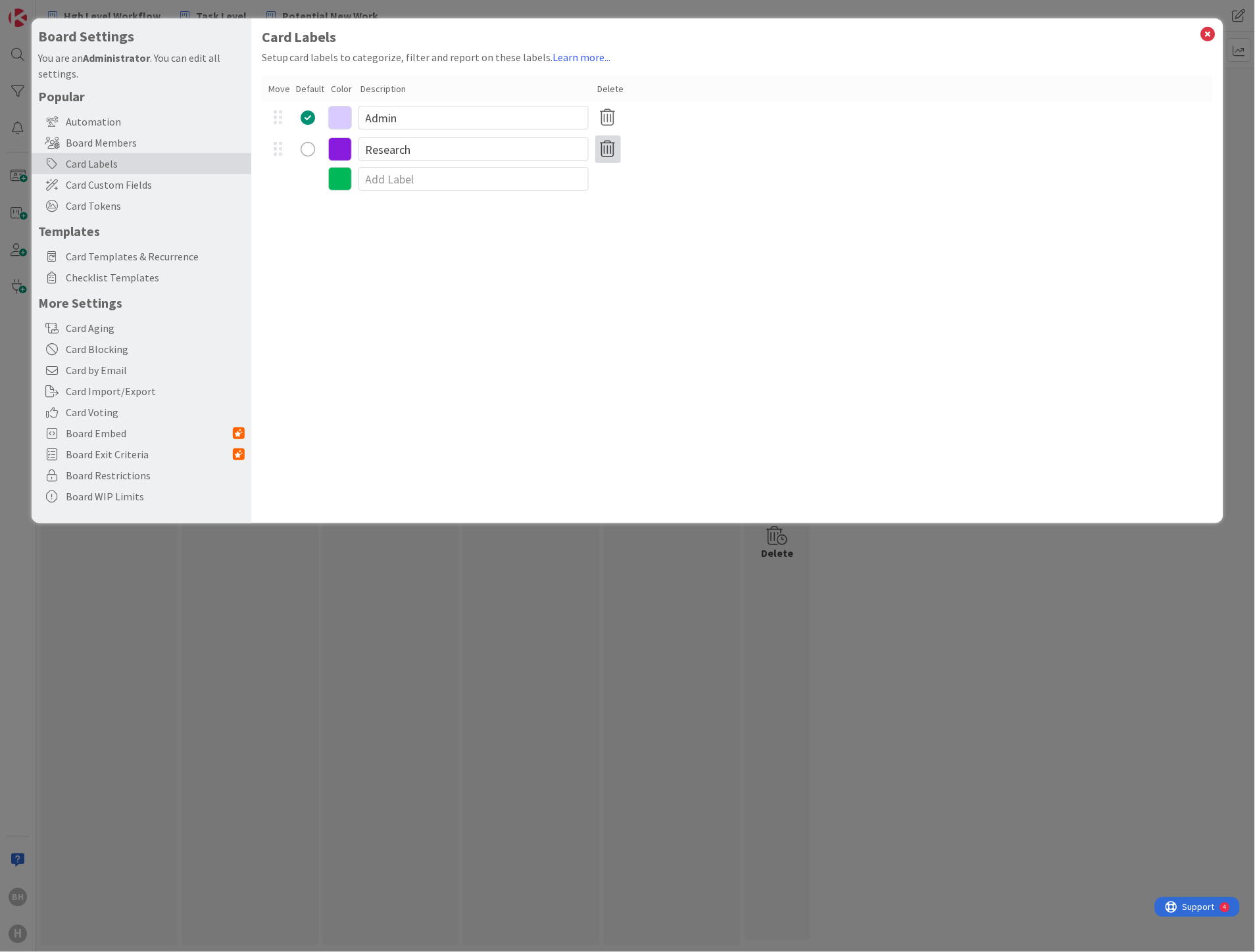
click at [608, 158] on icon at bounding box center [608, 149] width 25 height 27
click at [620, 212] on button "Remove" at bounding box center [630, 213] width 57 height 23
click at [354, 248] on div "Card Labels Setup card labels to categorize, filter and report on these labels.…" at bounding box center [737, 271] width 973 height 505
click at [127, 252] on span "Card Templates & Recurrence" at bounding box center [154, 257] width 179 height 16
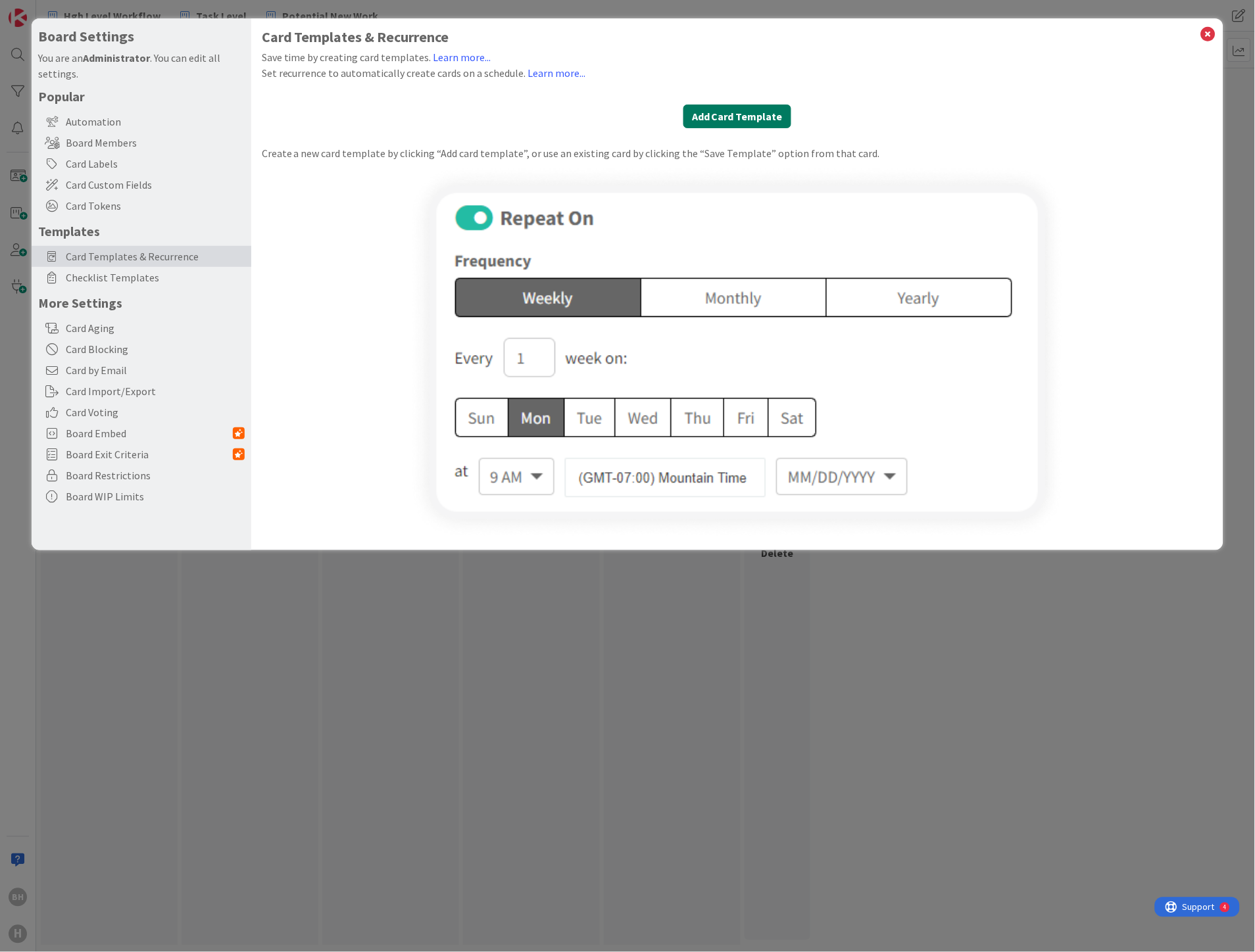
click at [740, 115] on button "Add Card Template" at bounding box center [737, 116] width 108 height 23
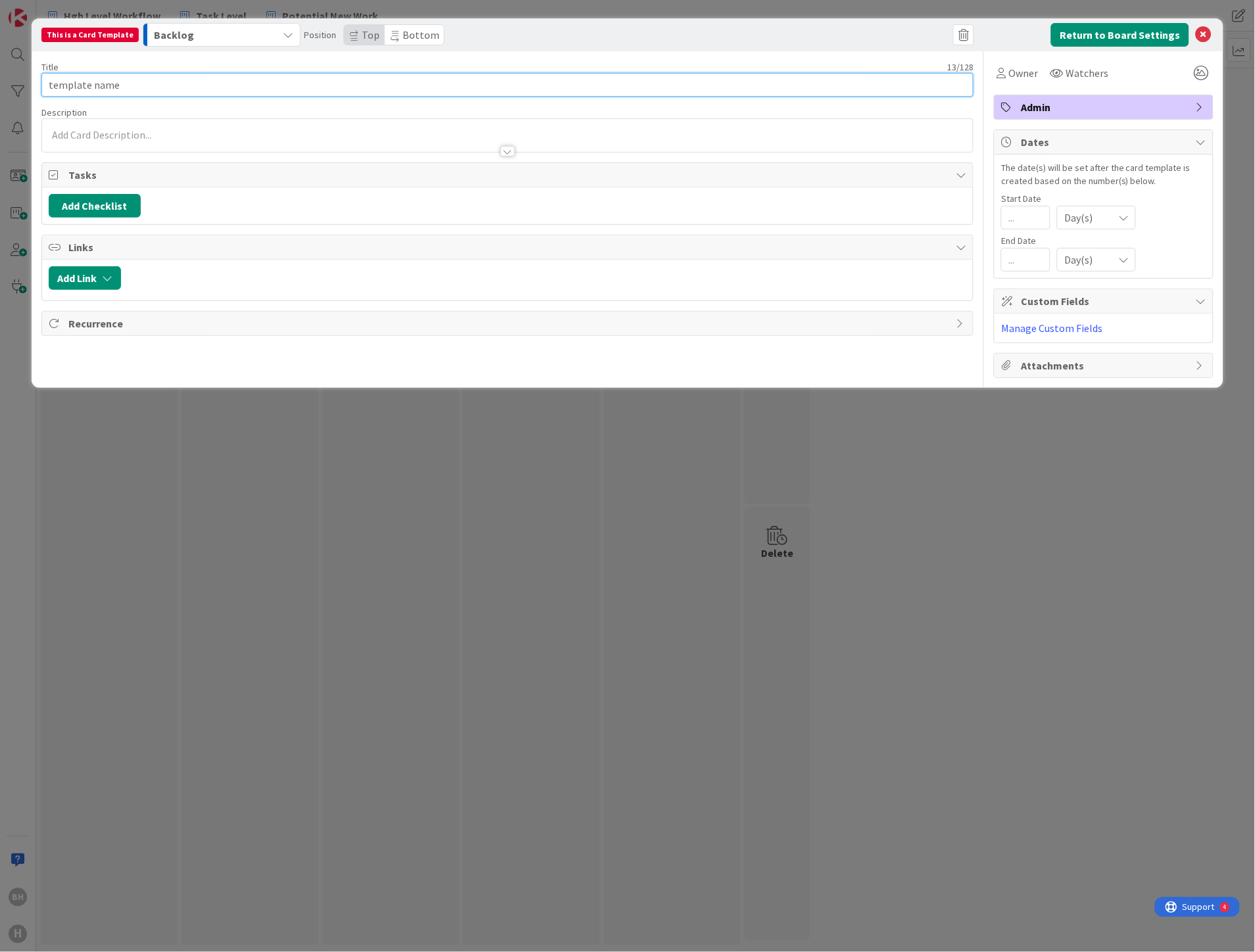
click at [142, 84] on input "template name" at bounding box center [507, 85] width 933 height 23
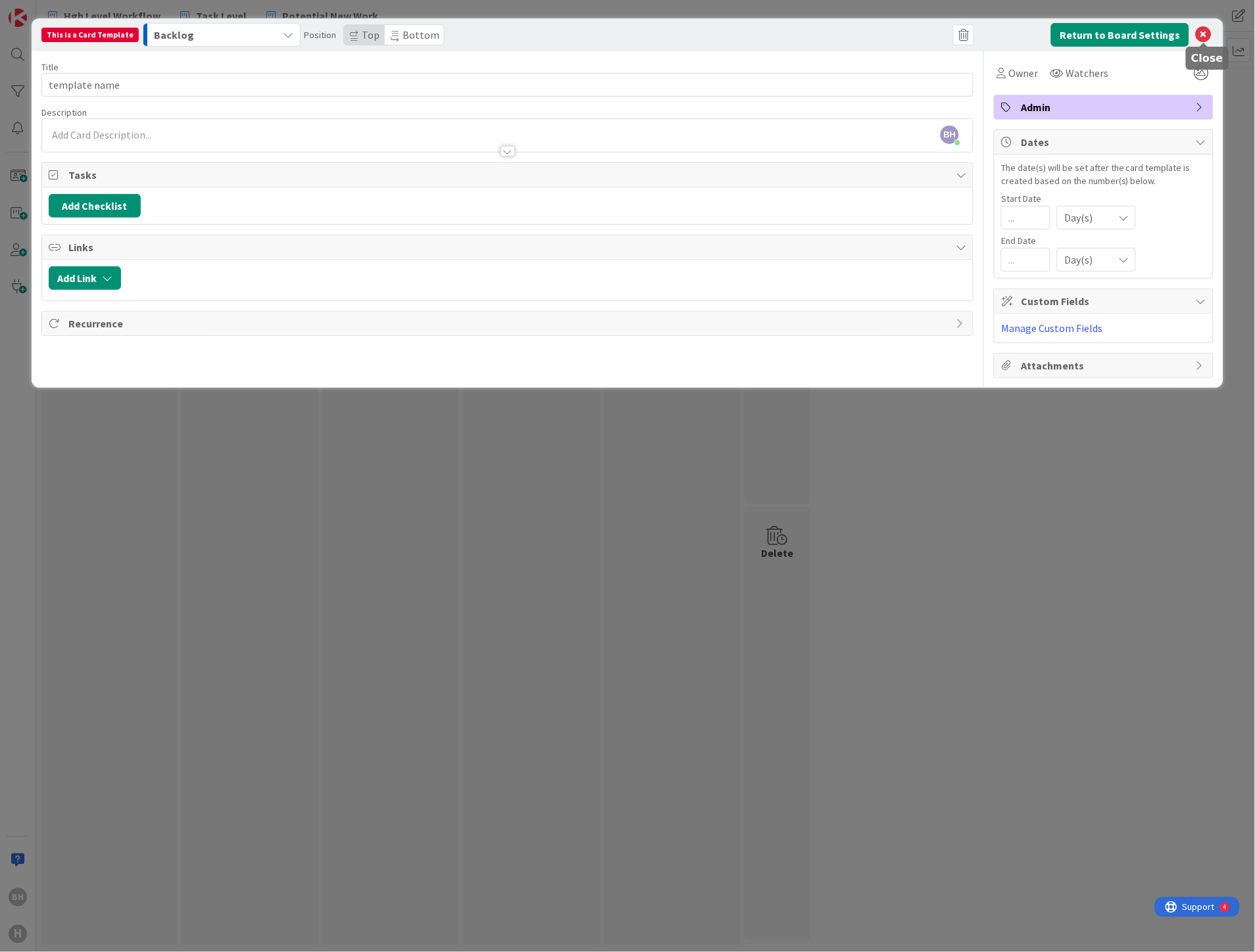
click at [1208, 31] on icon at bounding box center [1203, 35] width 16 height 16
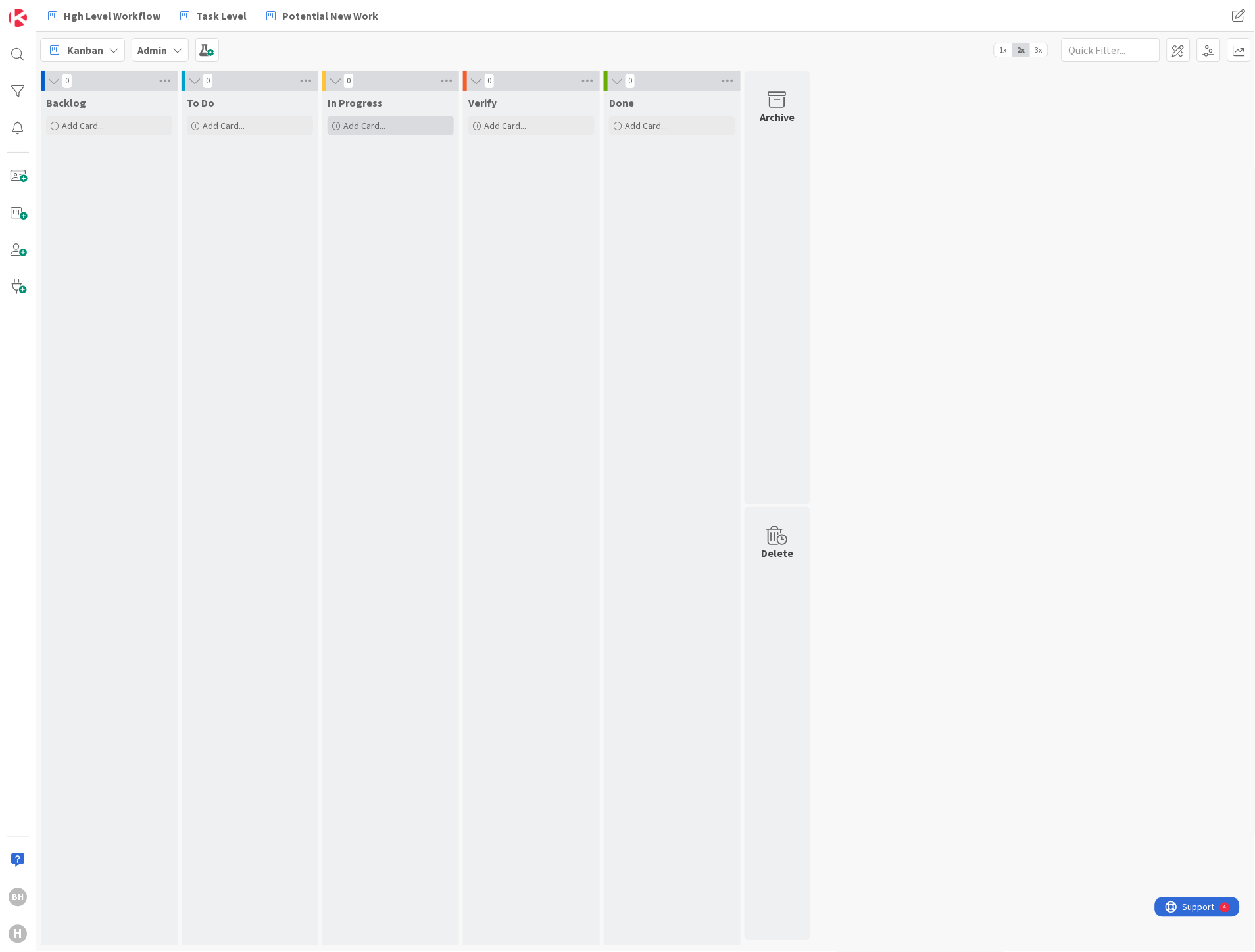
click at [372, 126] on span "Add Card..." at bounding box center [364, 126] width 42 height 12
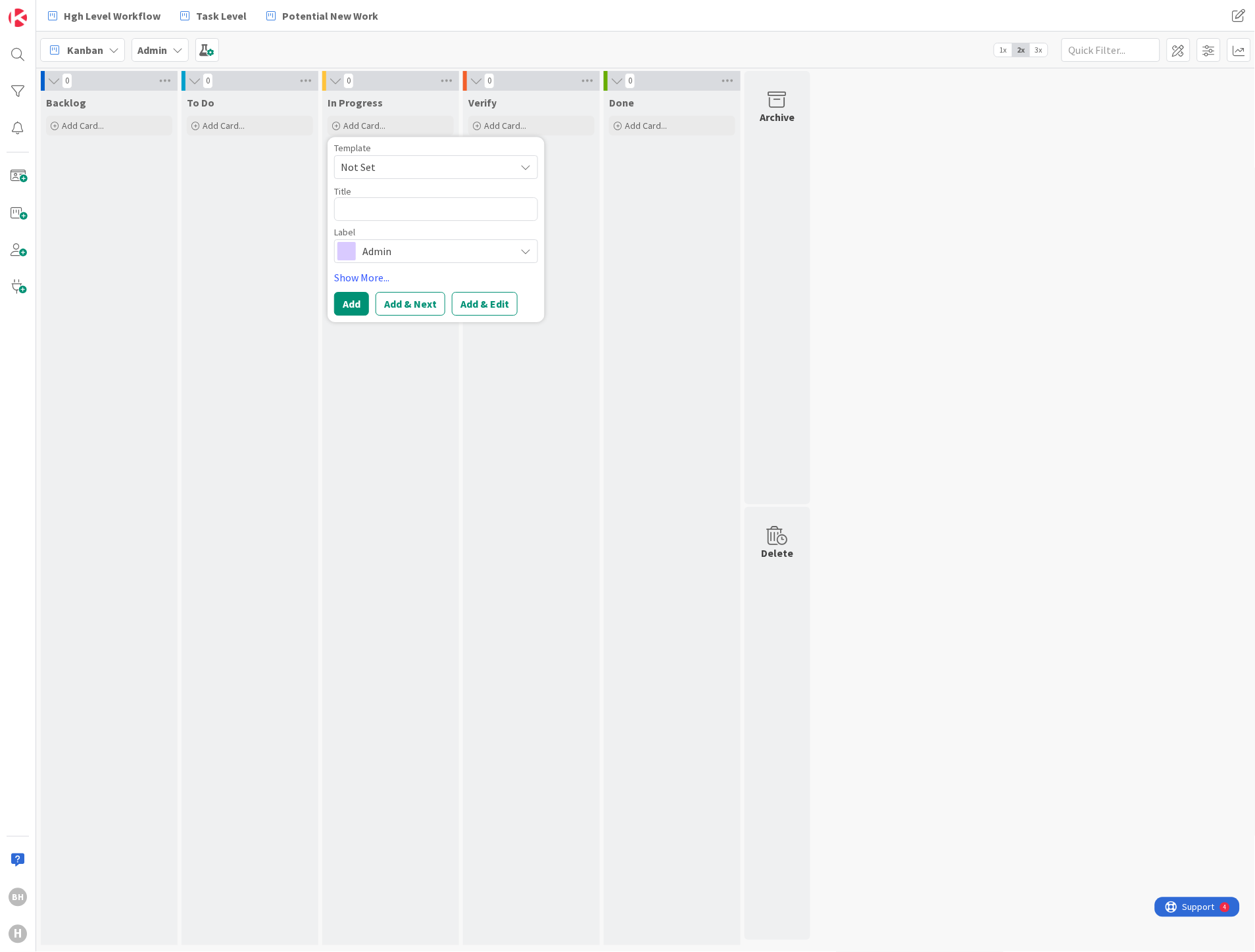
type textarea "x"
type textarea "D"
type textarea "x"
type textarea "Do"
type textarea "x"
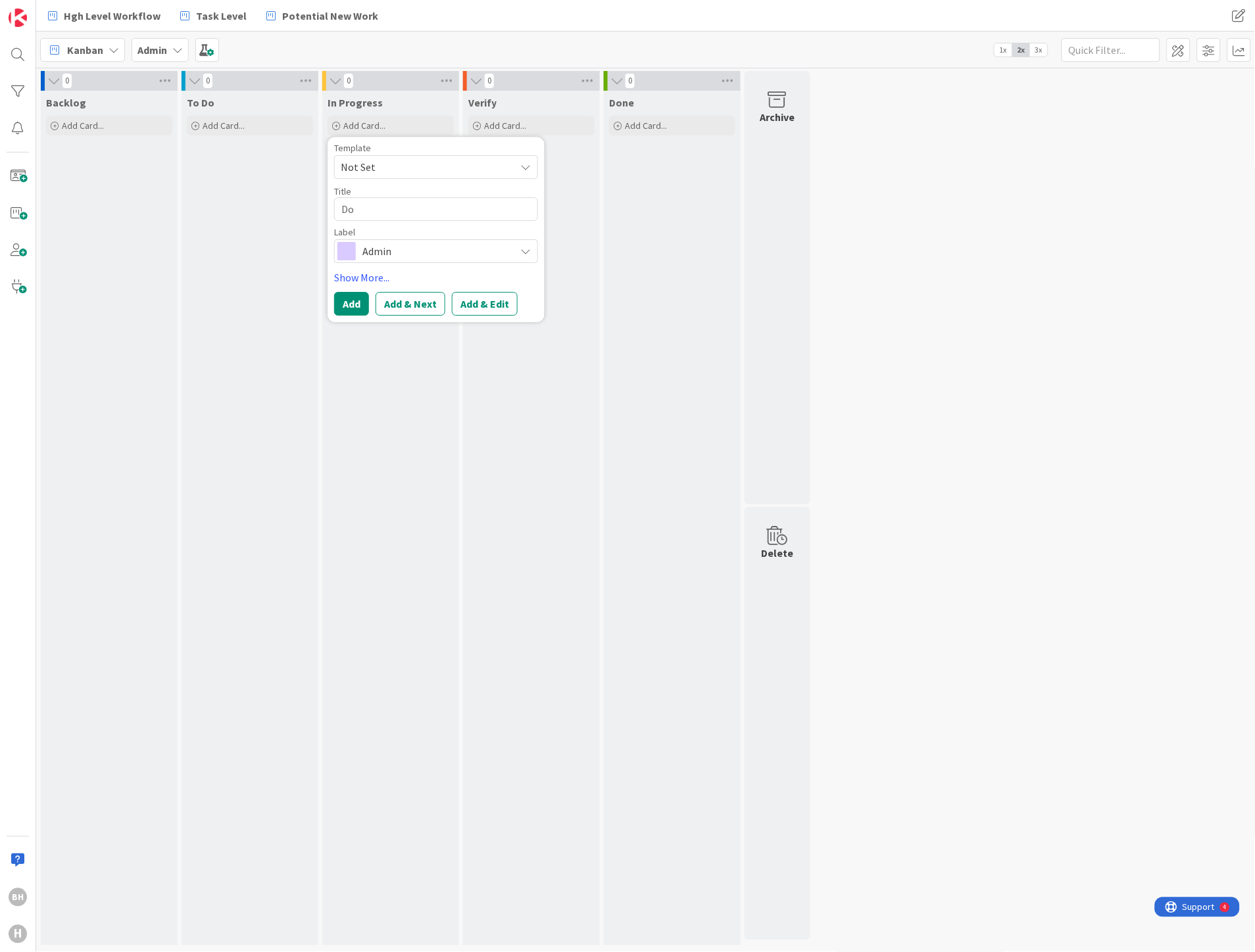
type textarea "Dor"
type textarea "x"
type textarea "Dorm"
type textarea "x"
type textarea "Dorma"
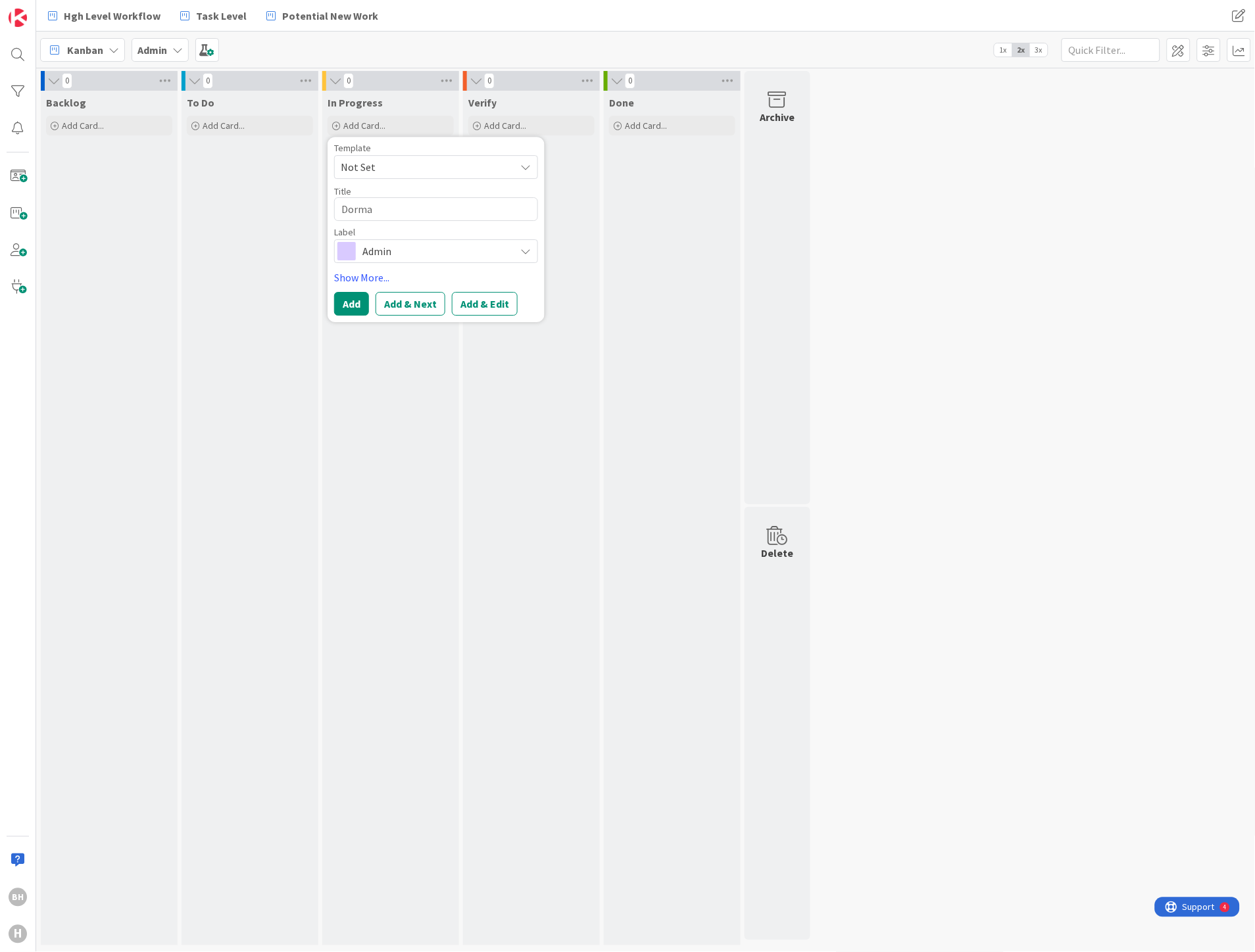
type textarea "x"
type textarea "[PERSON_NAME]"
type textarea "x"
type textarea "Dormant"
type textarea "x"
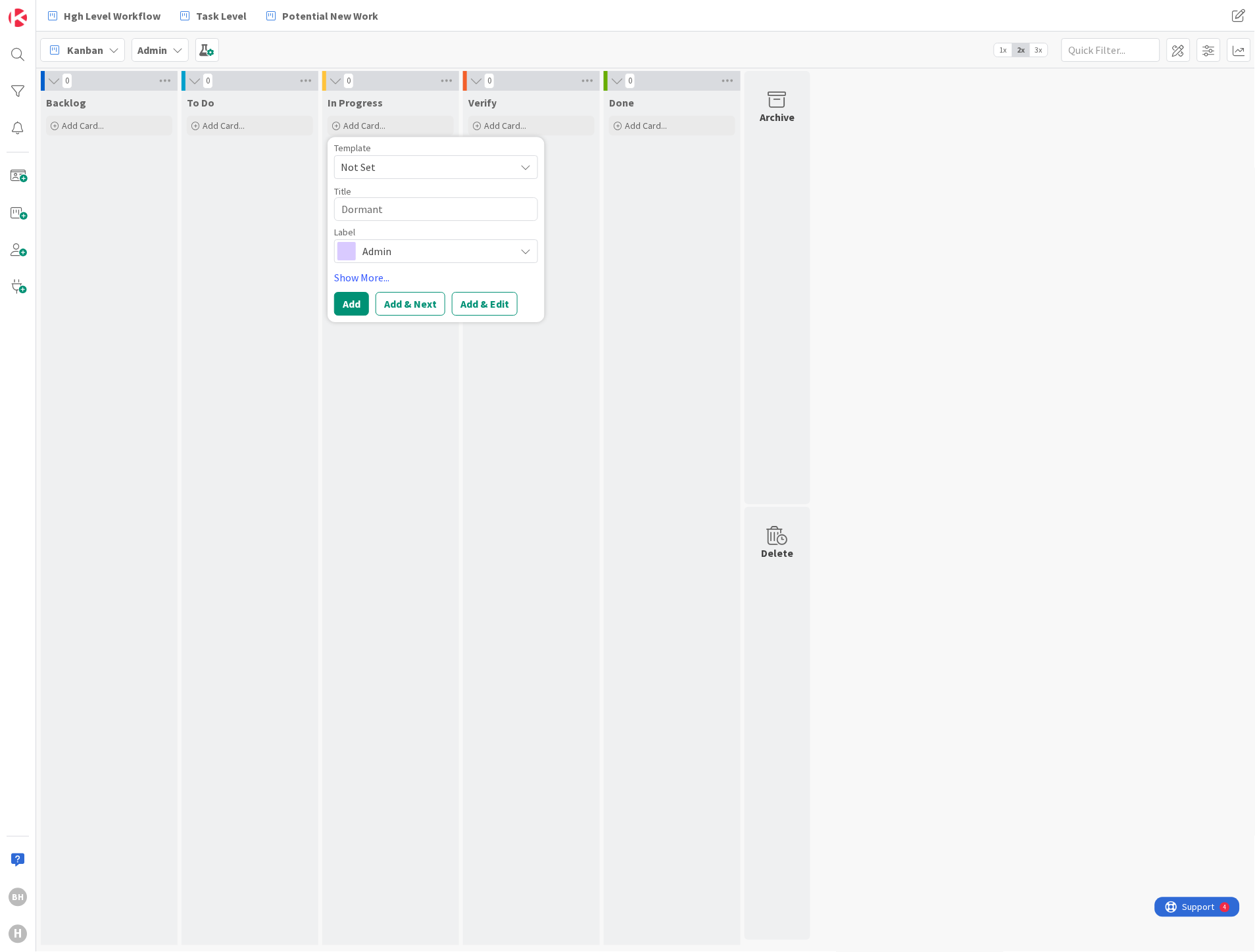
type textarea "Dormant"
type textarea "x"
type textarea "Dormant t"
type textarea "x"
type textarea "Dormant tr"
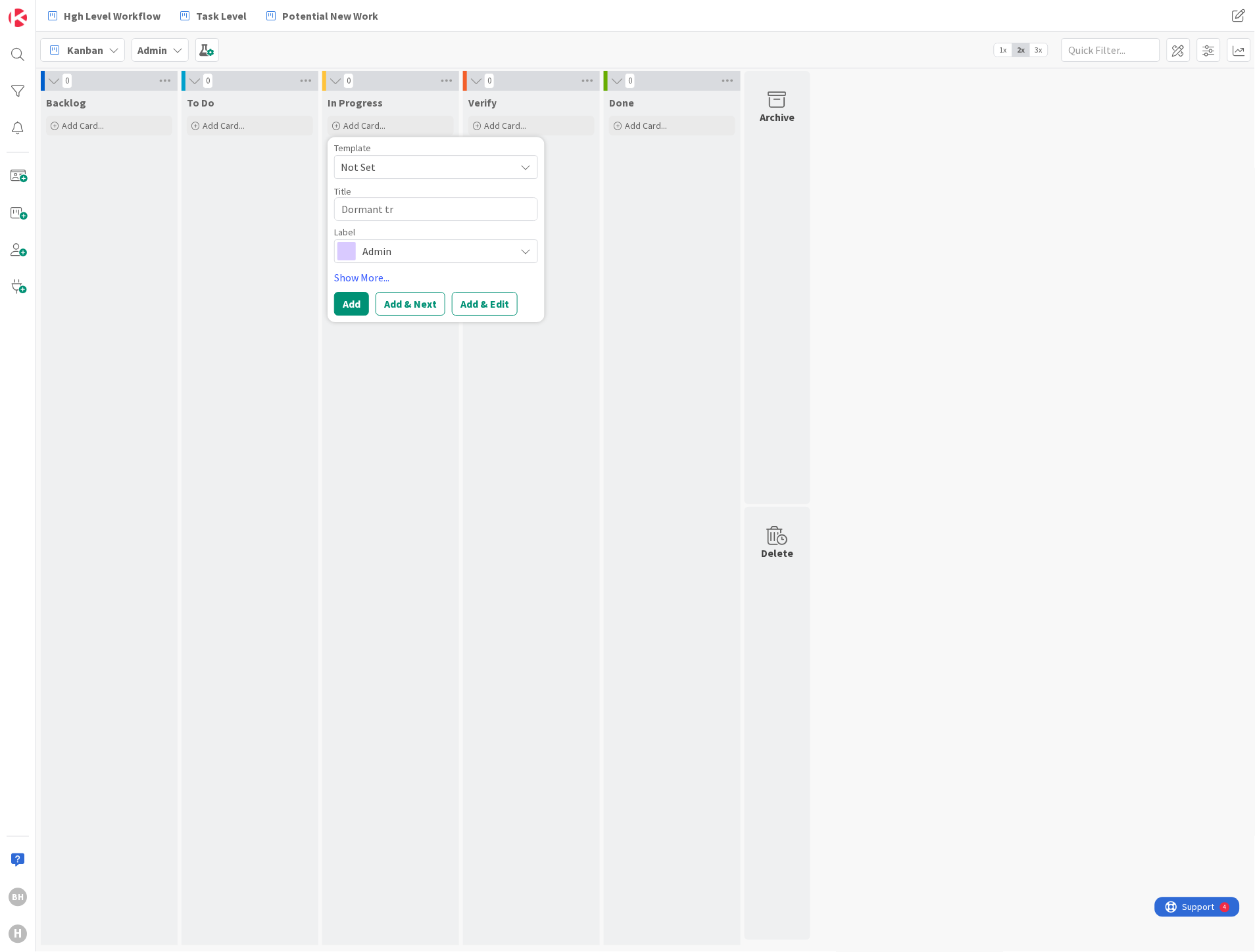
type textarea "x"
type textarea "Dormant tru"
type textarea "x"
type textarea "Dormant trus"
type textarea "x"
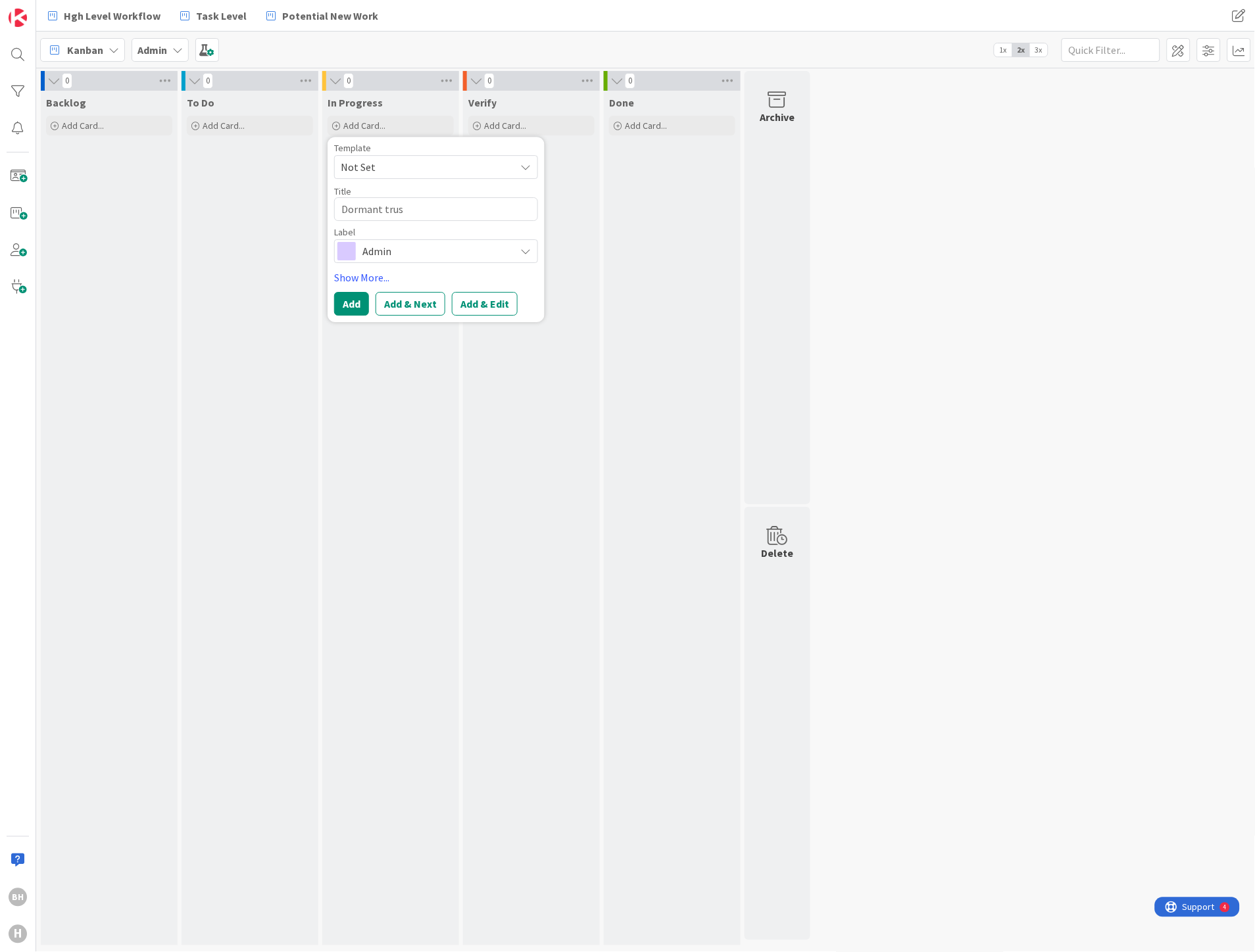
type textarea "Dormant trust"
type textarea "x"
type textarea "Dormant trust"
type textarea "x"
type textarea "Dormant trust f"
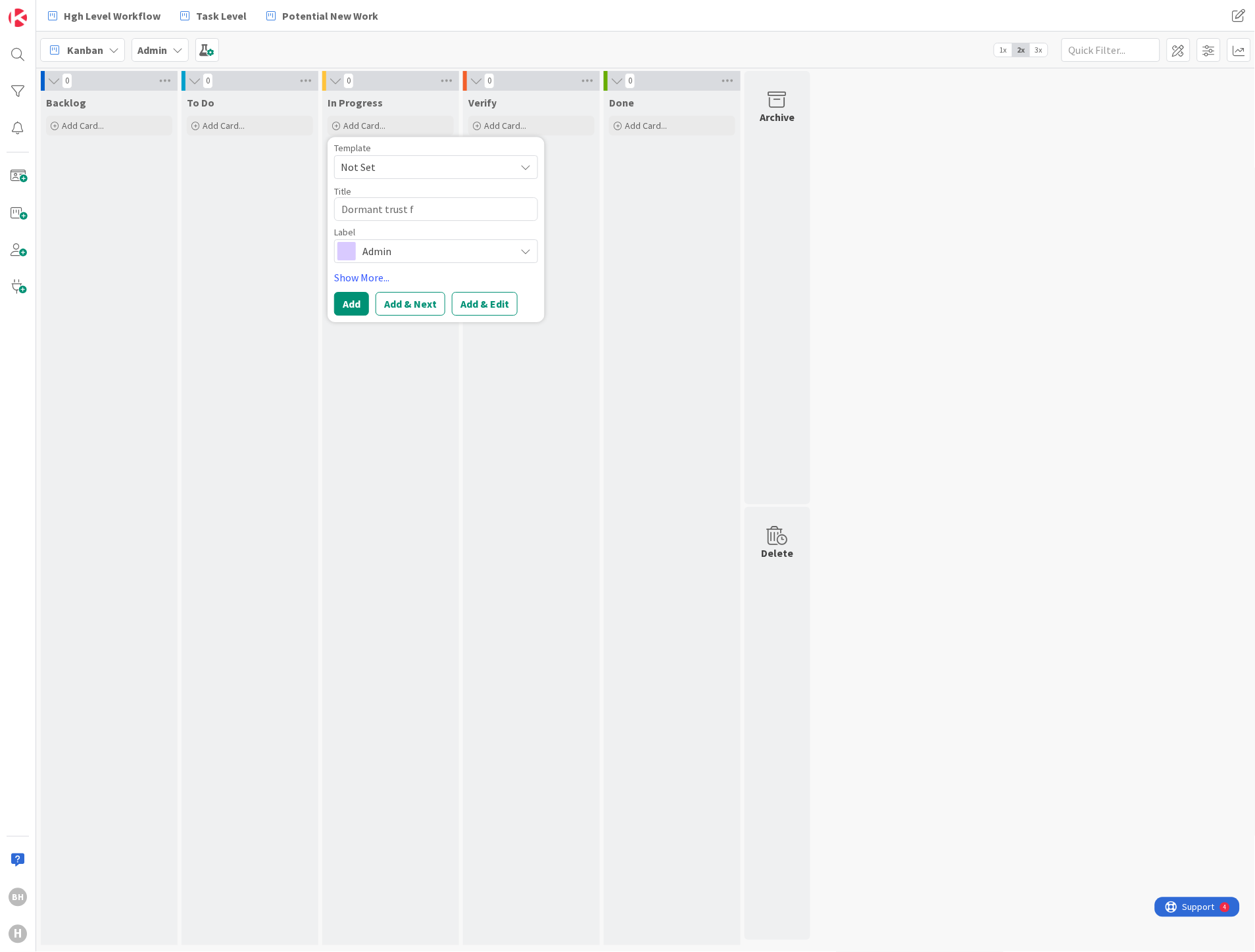
type textarea "x"
type textarea "Dormant trust fu"
type textarea "x"
type textarea "Dormant trust fun"
type textarea "x"
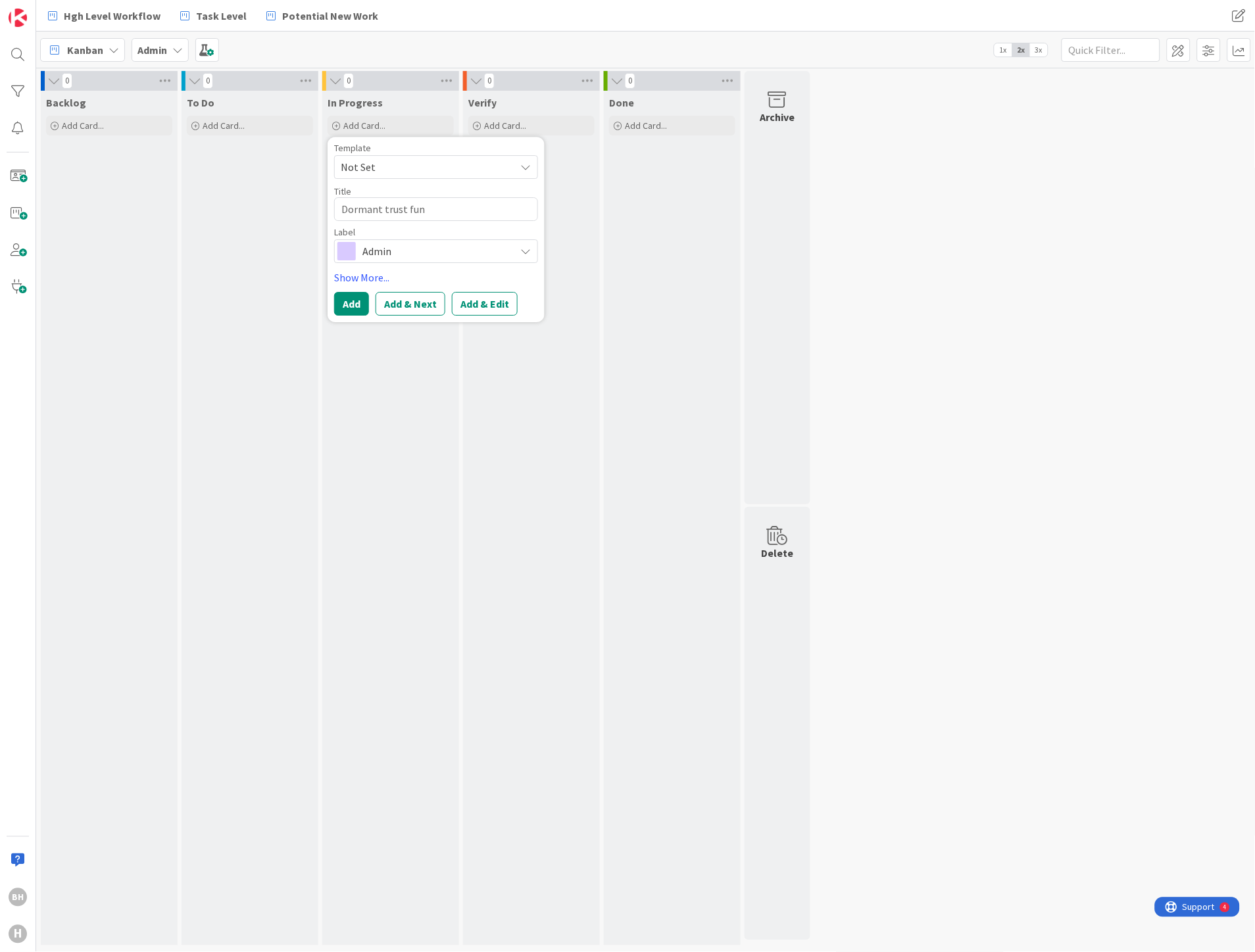
type textarea "Dormant trust fund"
type textarea "x"
type textarea "Dormant trust funds"
click at [473, 309] on button "Add & Edit" at bounding box center [484, 303] width 65 height 23
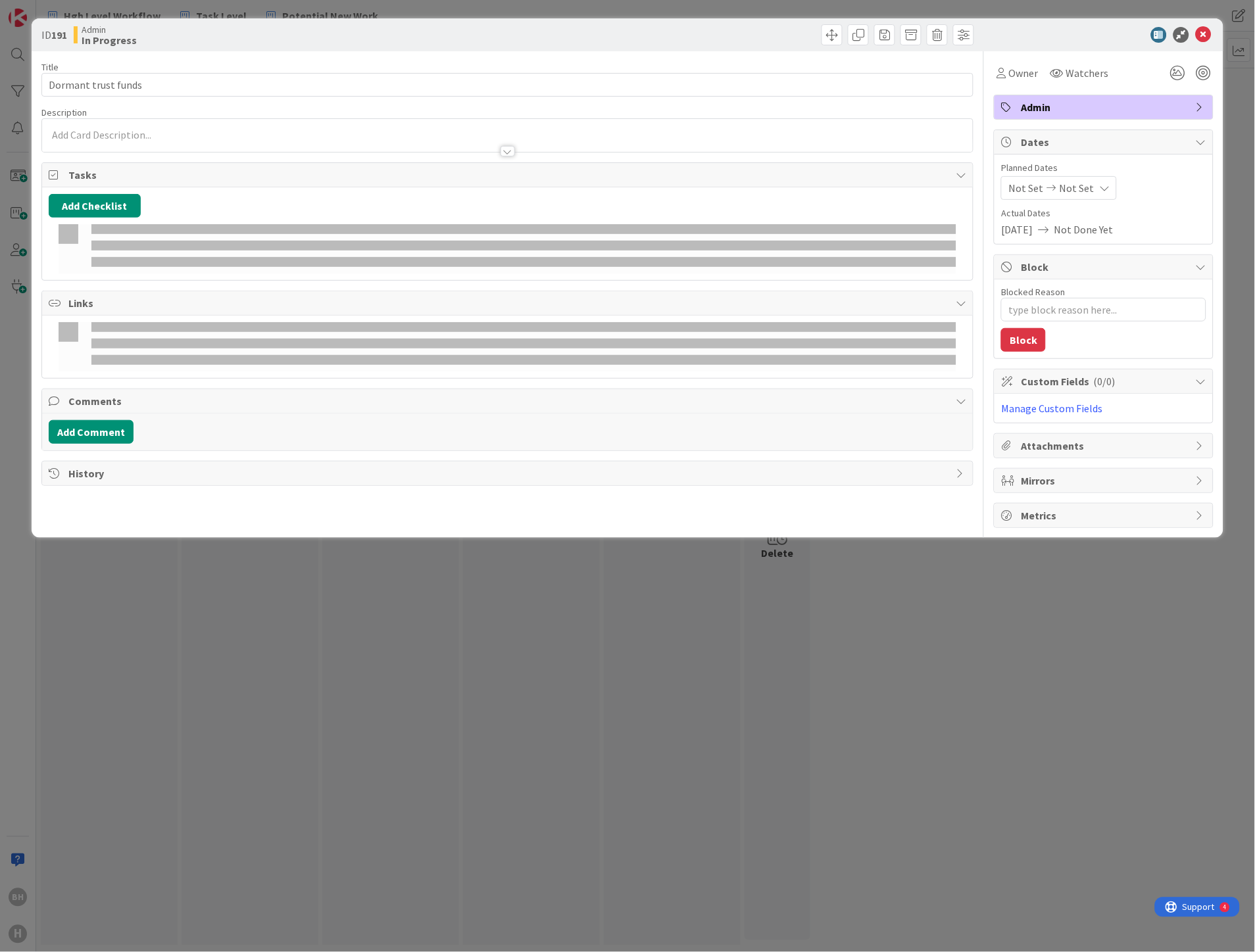
type textarea "x"
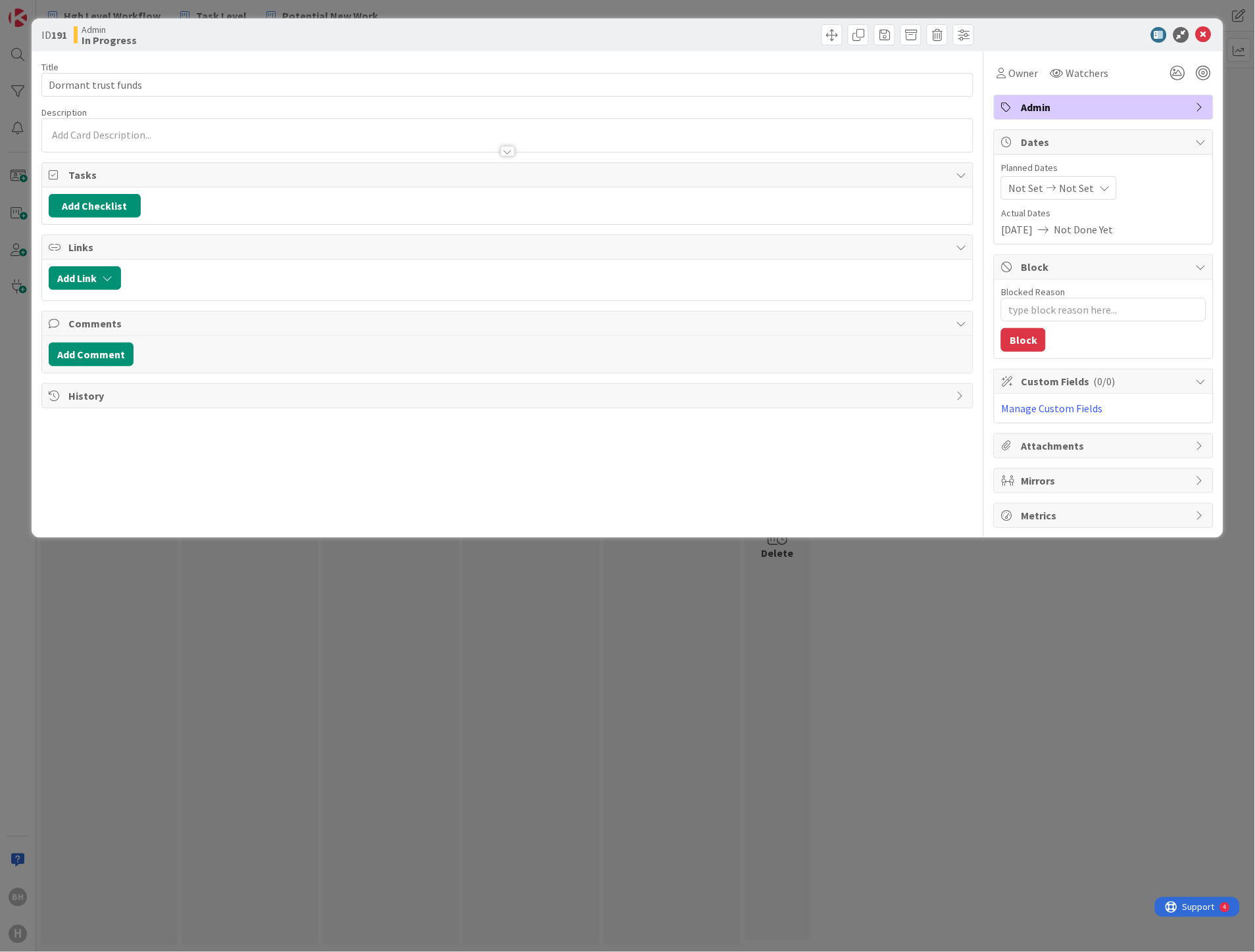
click at [90, 129] on div at bounding box center [507, 136] width 931 height 33
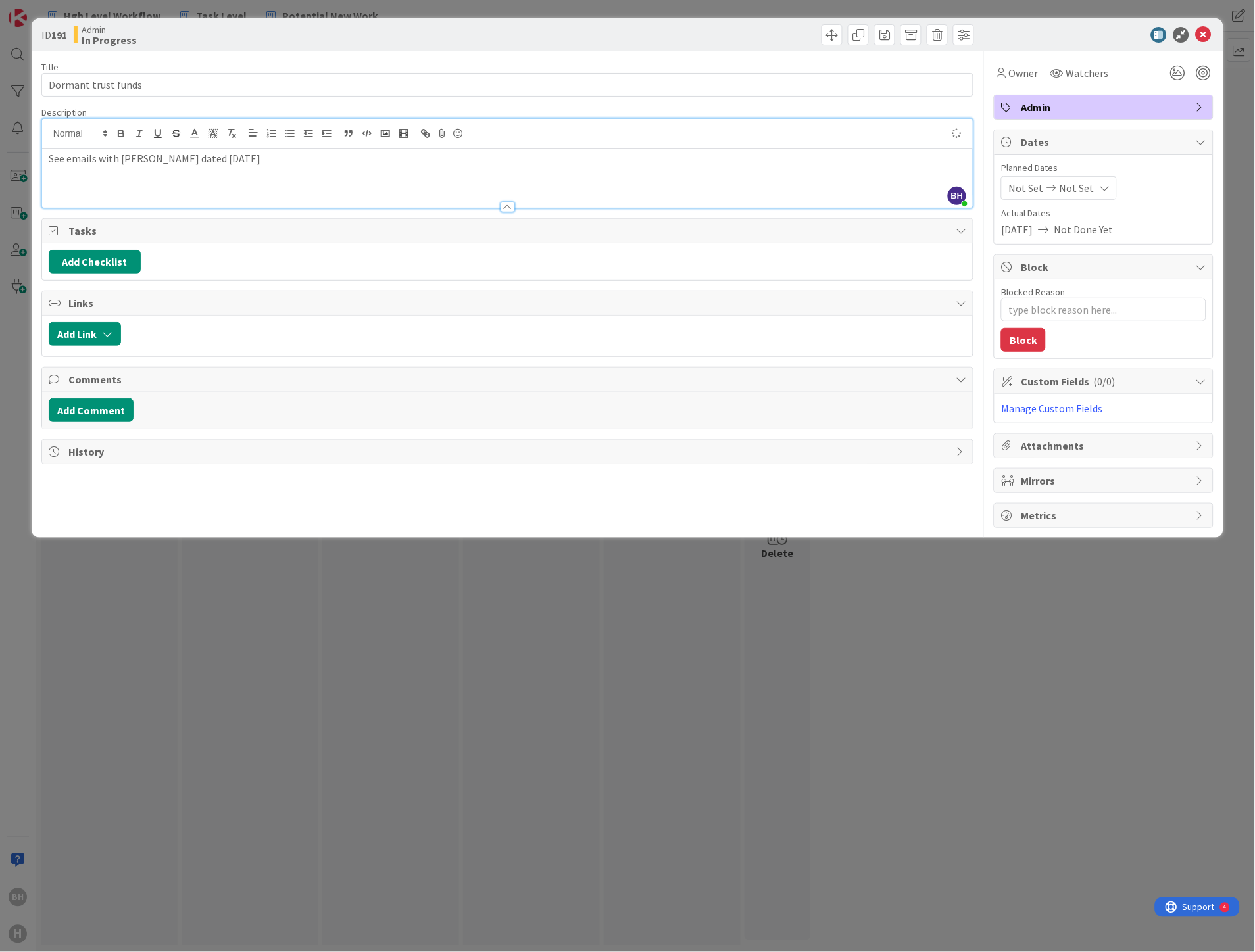
type textarea "x"
click at [94, 405] on button "Add Comment" at bounding box center [91, 410] width 85 height 23
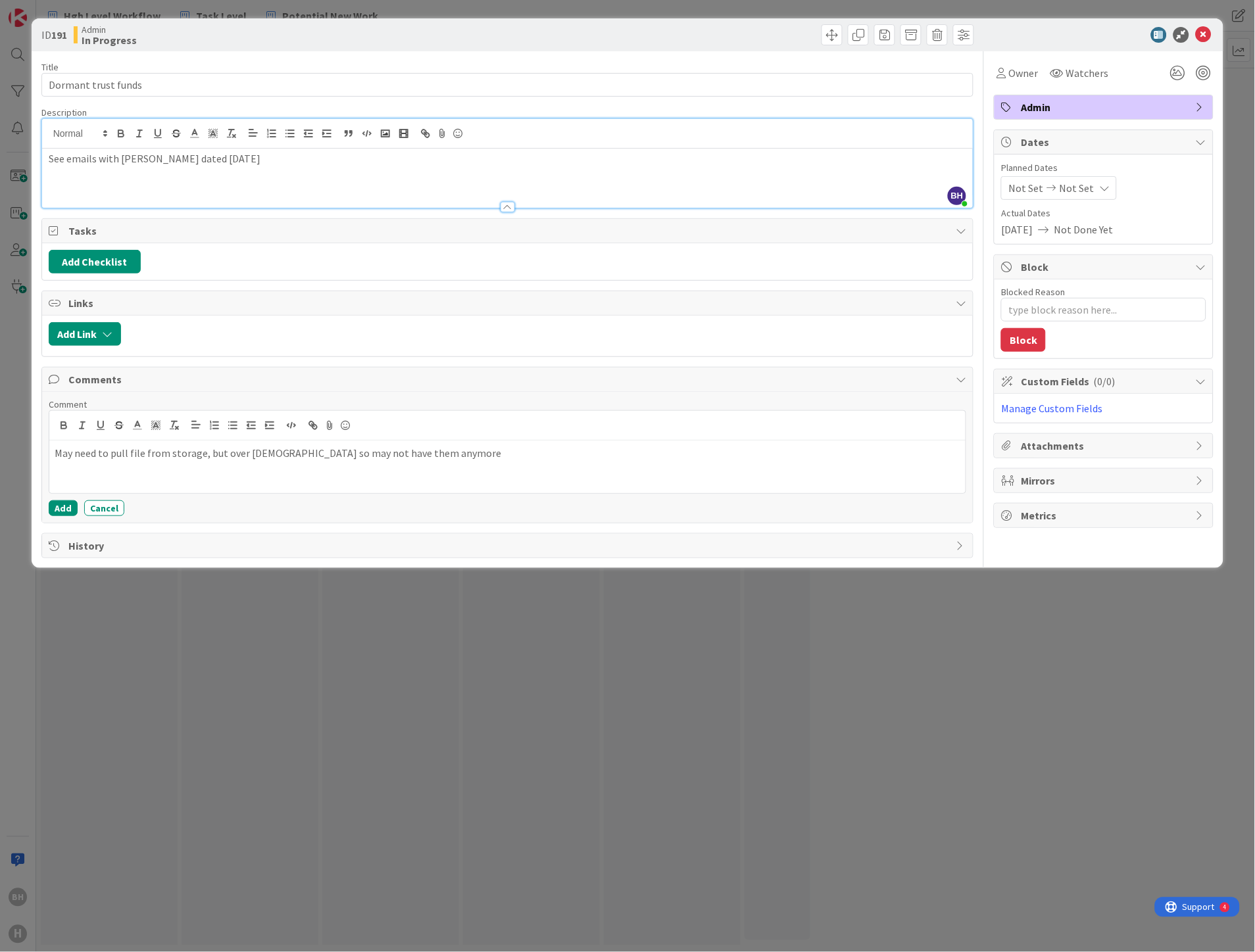
click at [199, 455] on p "May need to pull file from storage, but over [DEMOGRAPHIC_DATA] so may not have…" at bounding box center [507, 454] width 907 height 16
click at [253, 455] on p "TBD whether we need to pull file from storage, but over [DEMOGRAPHIC_DATA] so m…" at bounding box center [507, 454] width 907 height 16
click at [63, 505] on button "Add" at bounding box center [63, 508] width 29 height 16
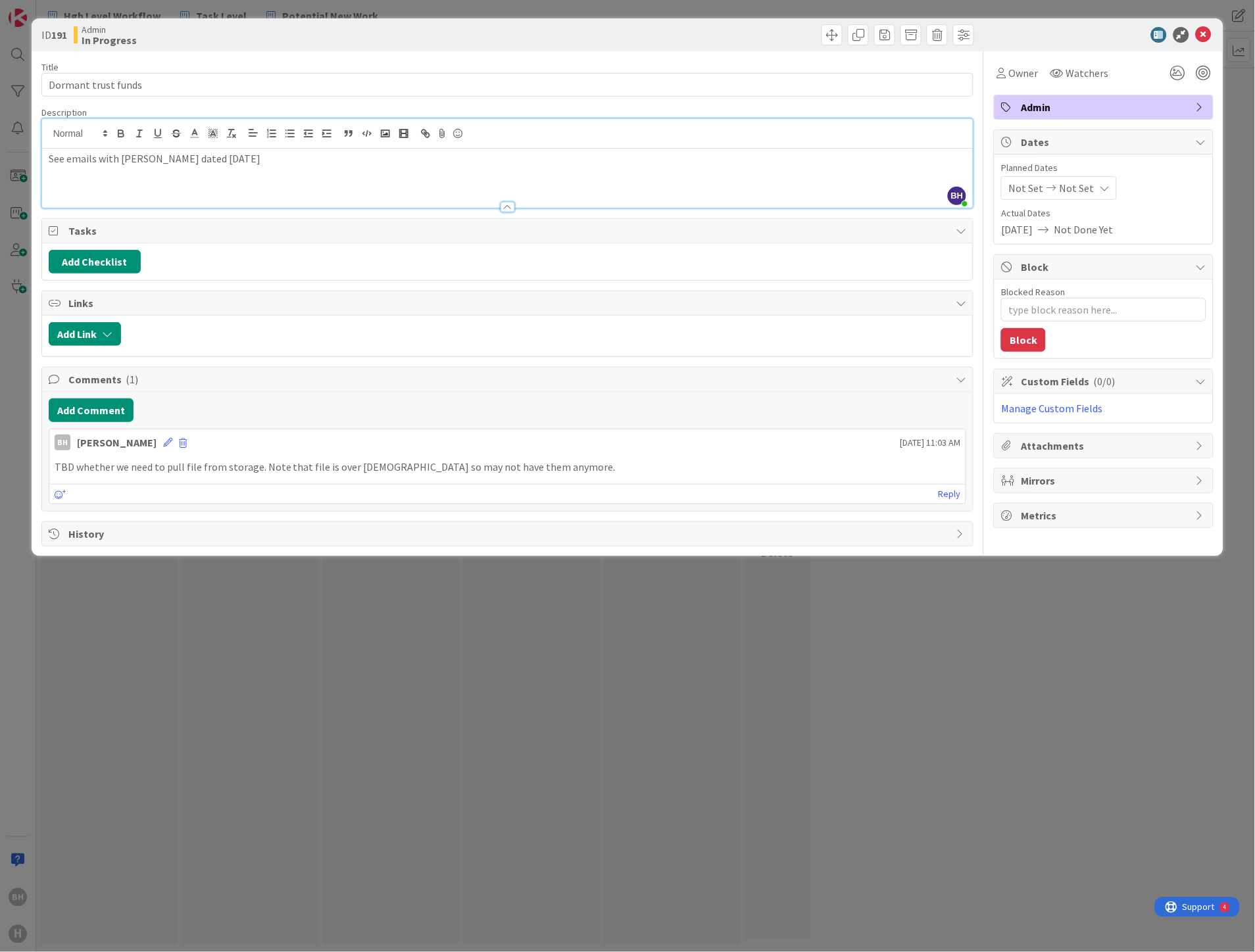
click at [653, 667] on div "ID 191 Admin In Progress Title 19 / 128 Dormant trust funds Description BH [PER…" at bounding box center [628, 476] width 1255 height 952
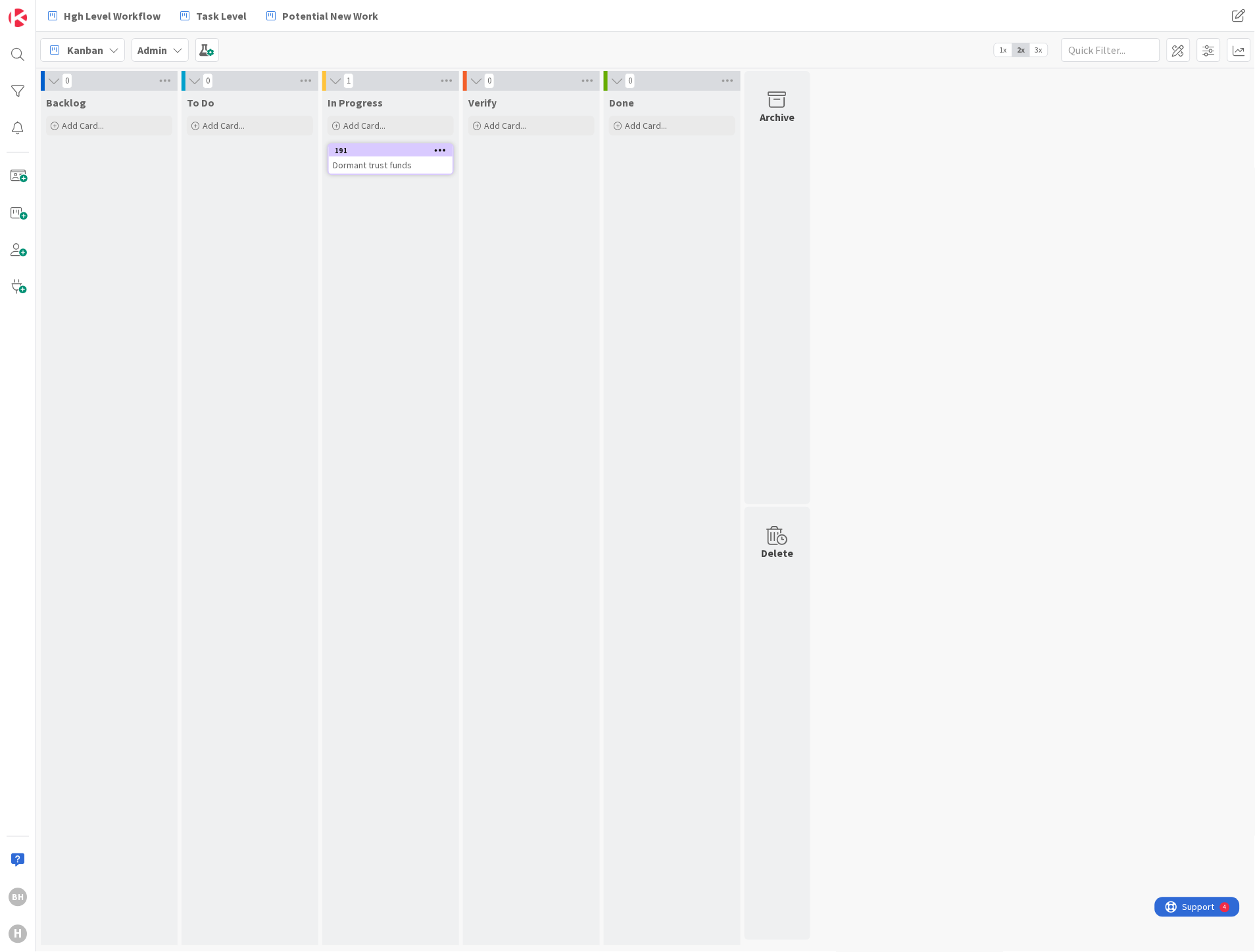
click at [442, 149] on icon at bounding box center [441, 149] width 13 height 9
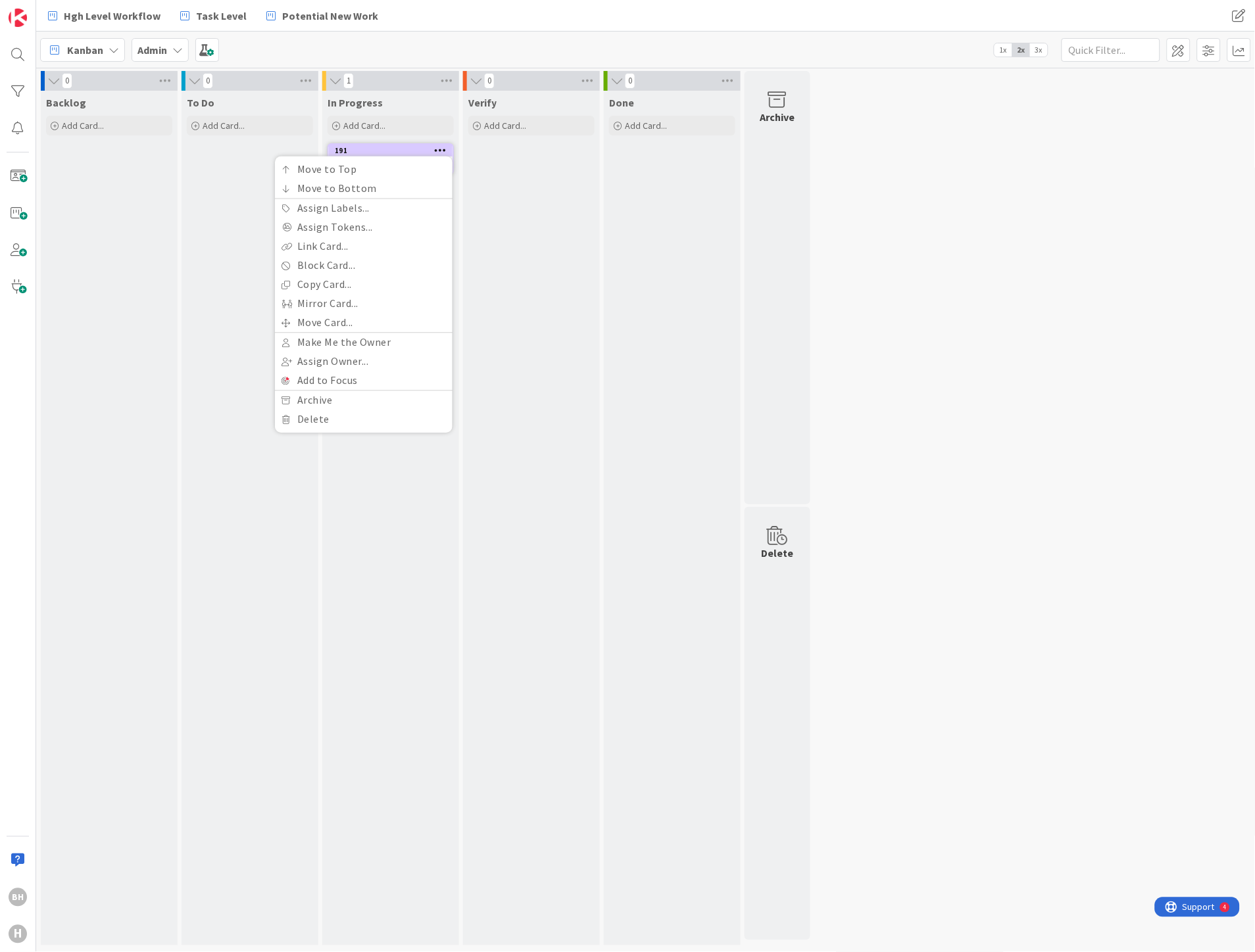
click at [562, 151] on div "Verify Add Card..." at bounding box center [531, 518] width 137 height 854
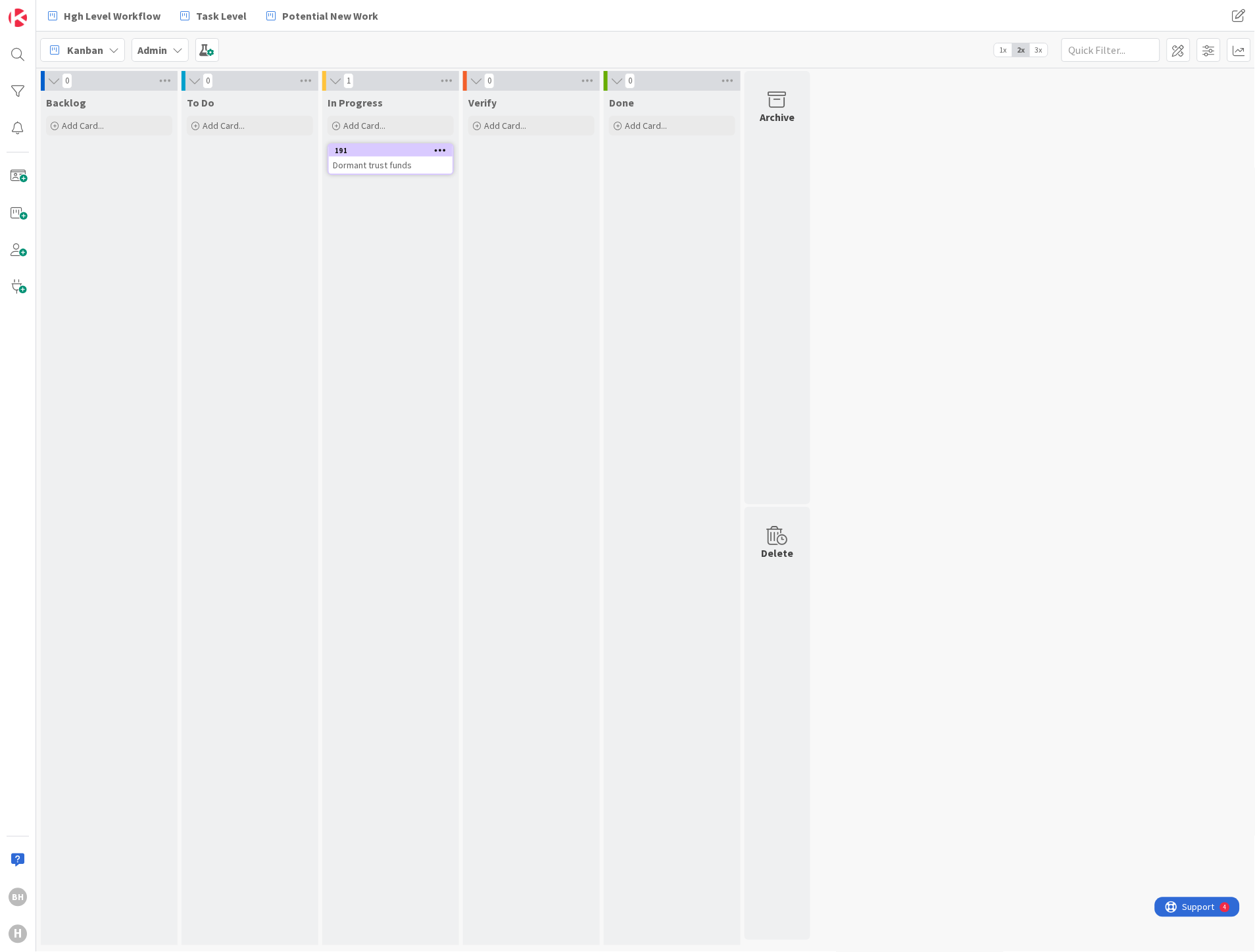
click at [409, 156] on div "Dormant trust funds" at bounding box center [390, 165] width 124 height 18
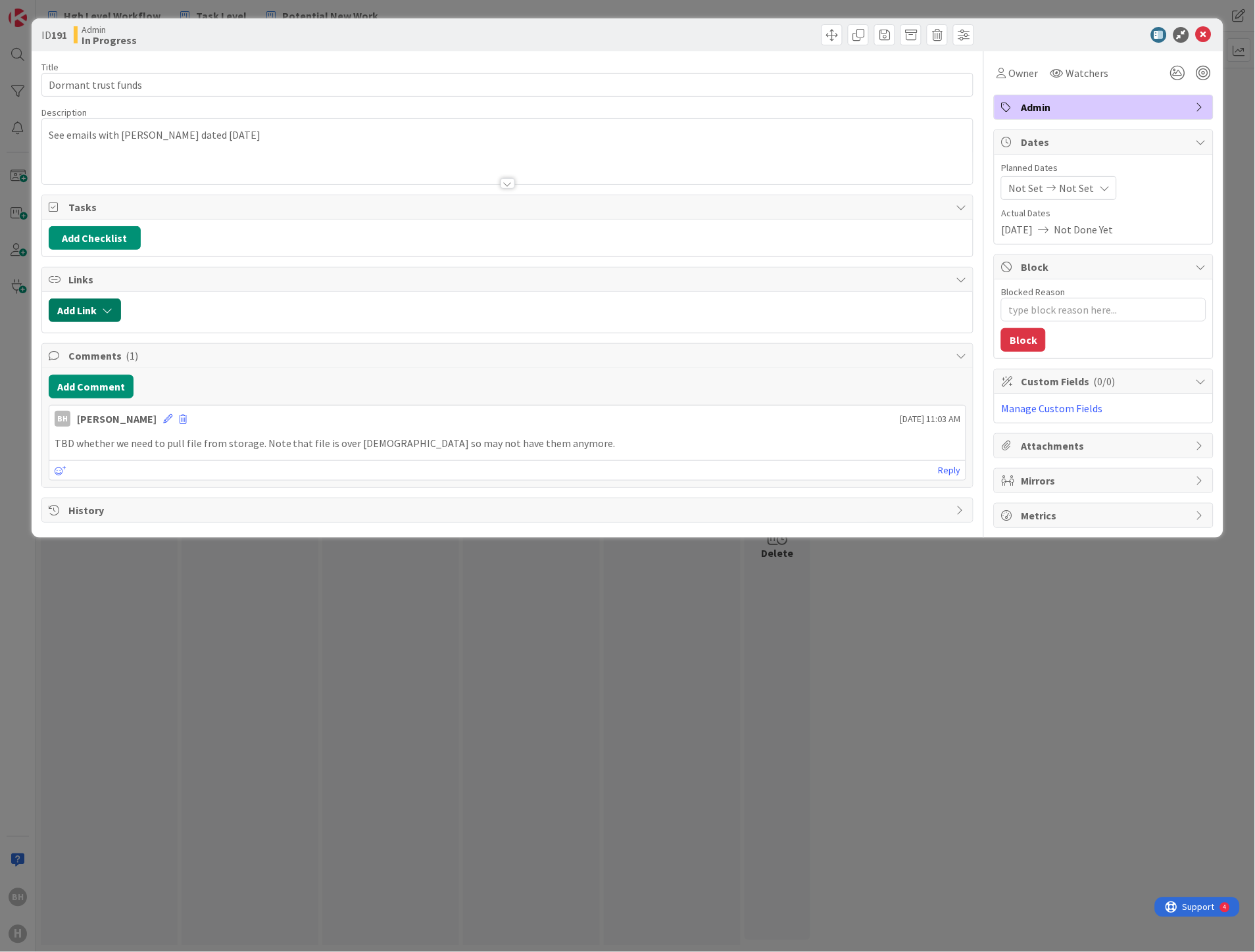
click at [101, 311] on button "Add Link" at bounding box center [85, 310] width 72 height 23
click at [101, 362] on div "New" at bounding box center [101, 361] width 92 height 22
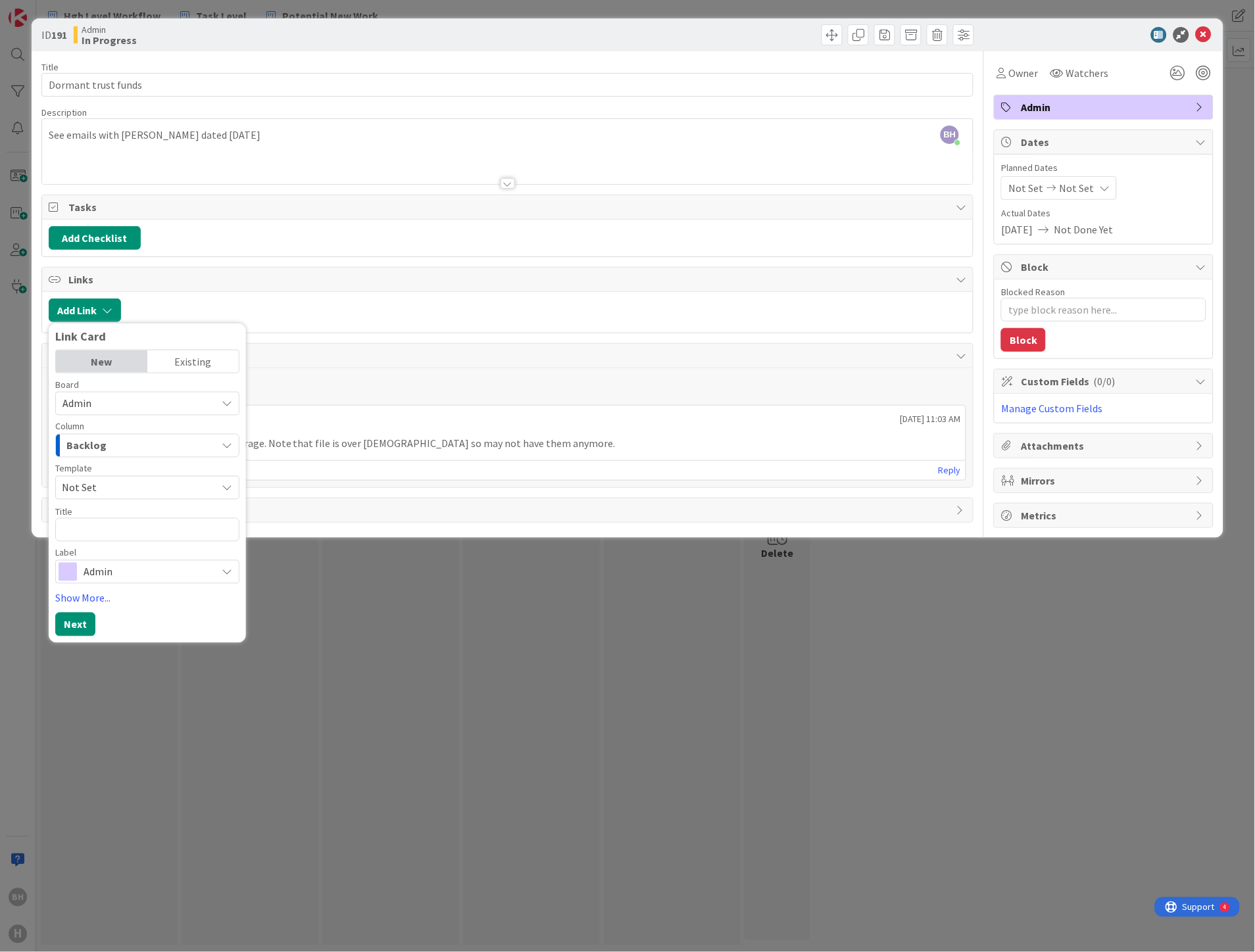
click at [106, 409] on span "Admin" at bounding box center [136, 403] width 147 height 19
click at [76, 583] on link "Tasks & Deliverables" at bounding box center [153, 583] width 196 height 23
click at [184, 485] on span "Not Set" at bounding box center [134, 488] width 144 height 18
click at [186, 485] on span "Not Set" at bounding box center [134, 488] width 144 height 18
click at [108, 536] on textarea at bounding box center [147, 530] width 184 height 23
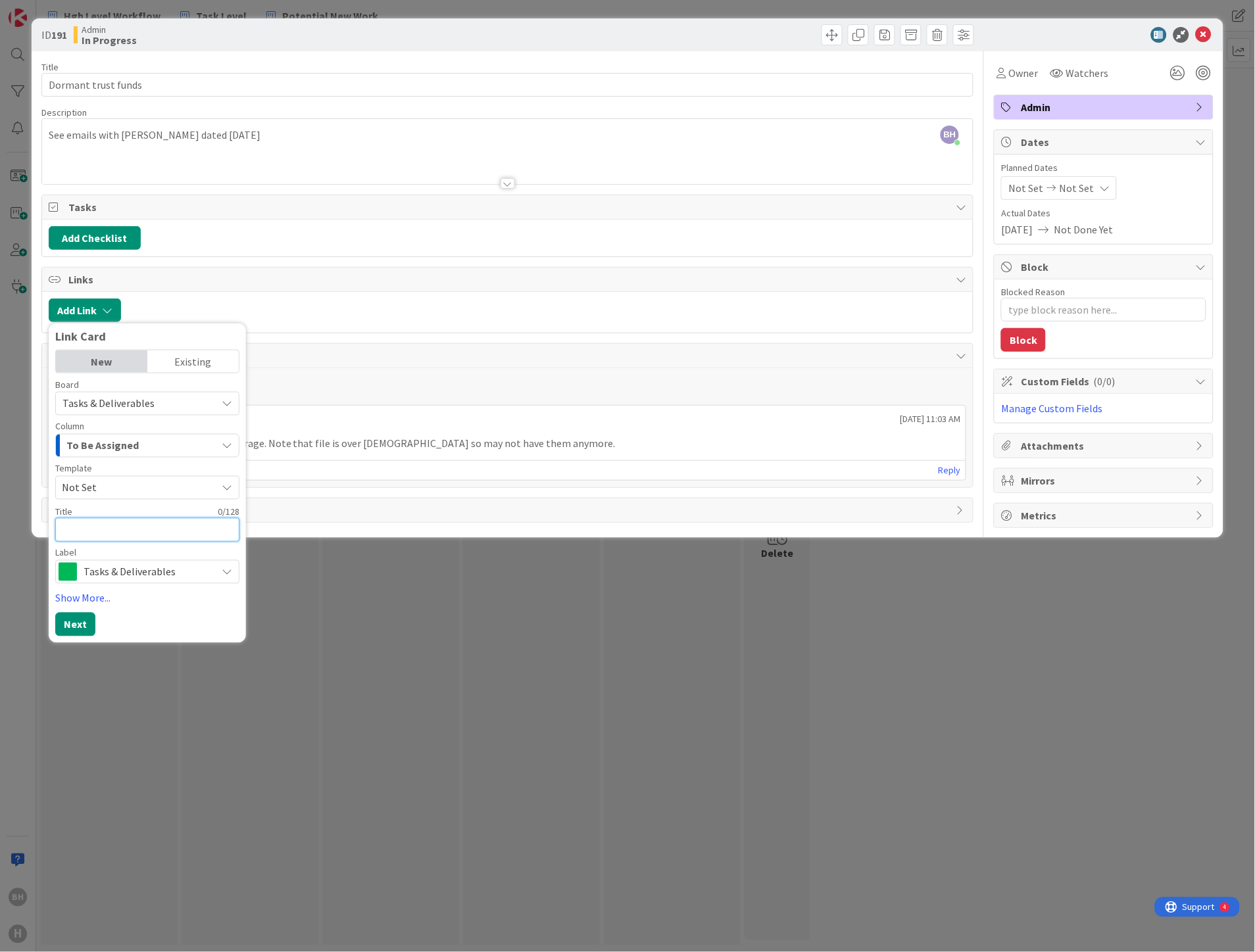
type textarea "x"
type textarea "D"
type textarea "x"
type textarea "Do"
type textarea "x"
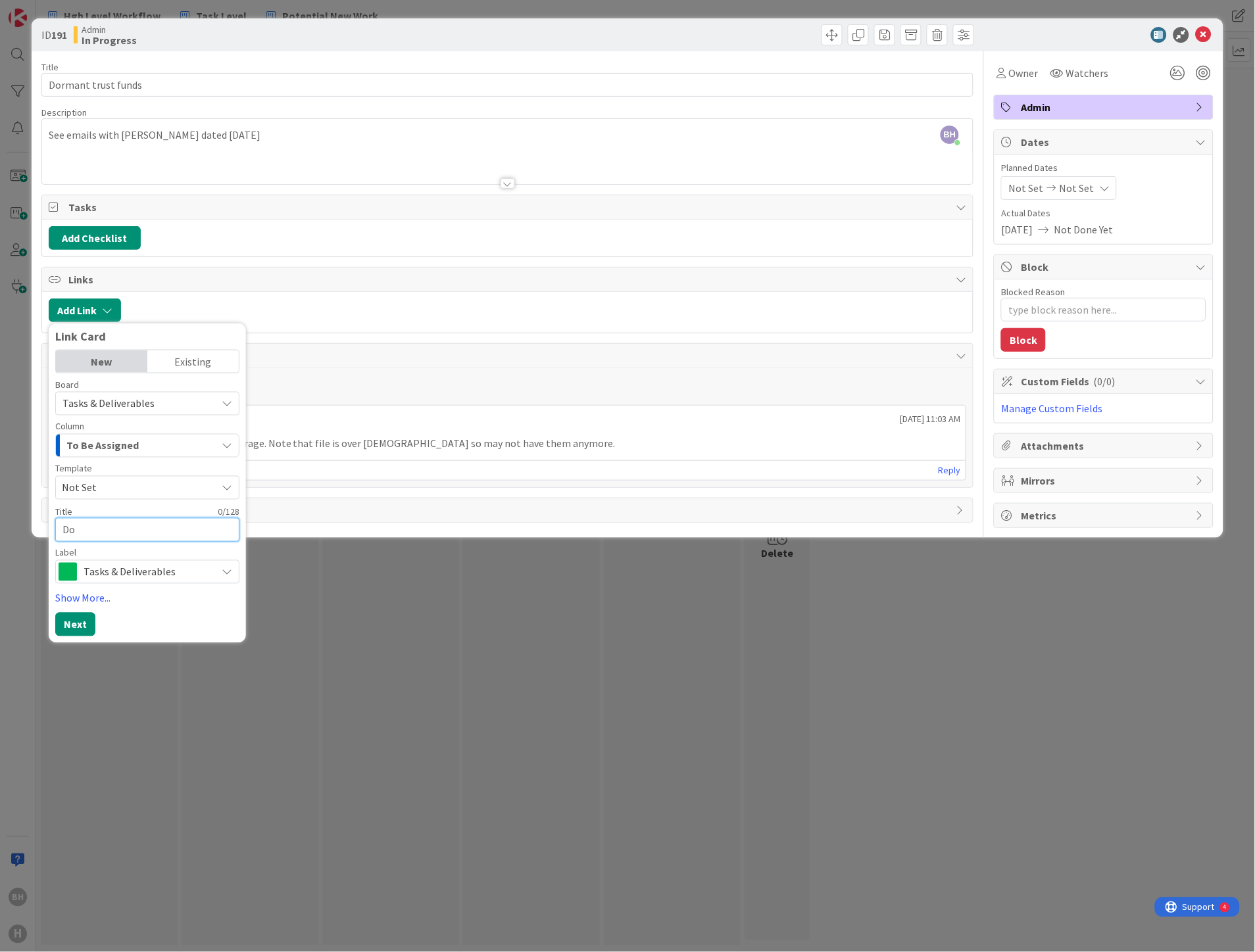
type textarea "Dor"
type textarea "x"
type textarea "Dorm"
type textarea "x"
type textarea "Dorma"
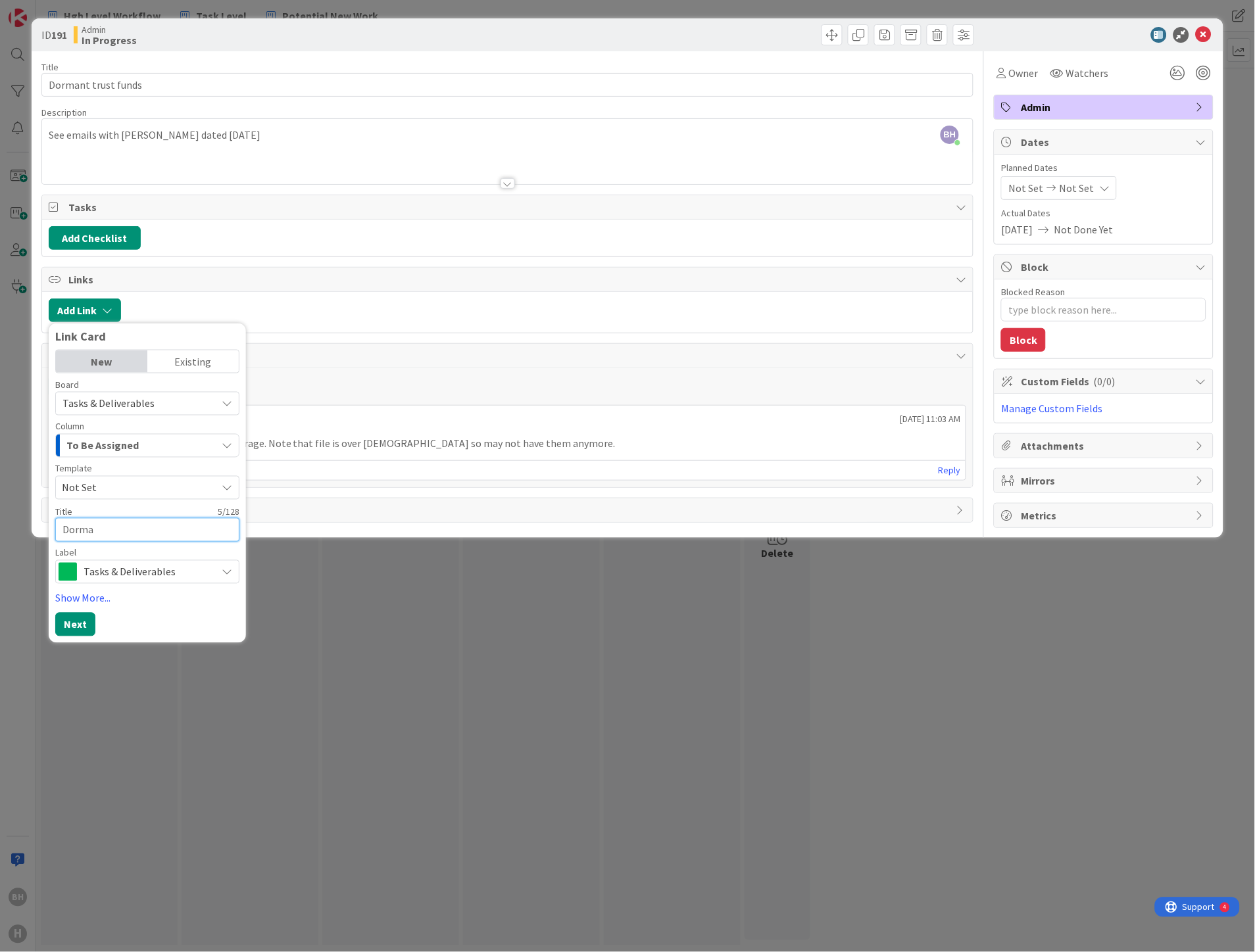
type textarea "x"
type textarea "[PERSON_NAME]"
type textarea "x"
type textarea "Dormant"
type textarea "x"
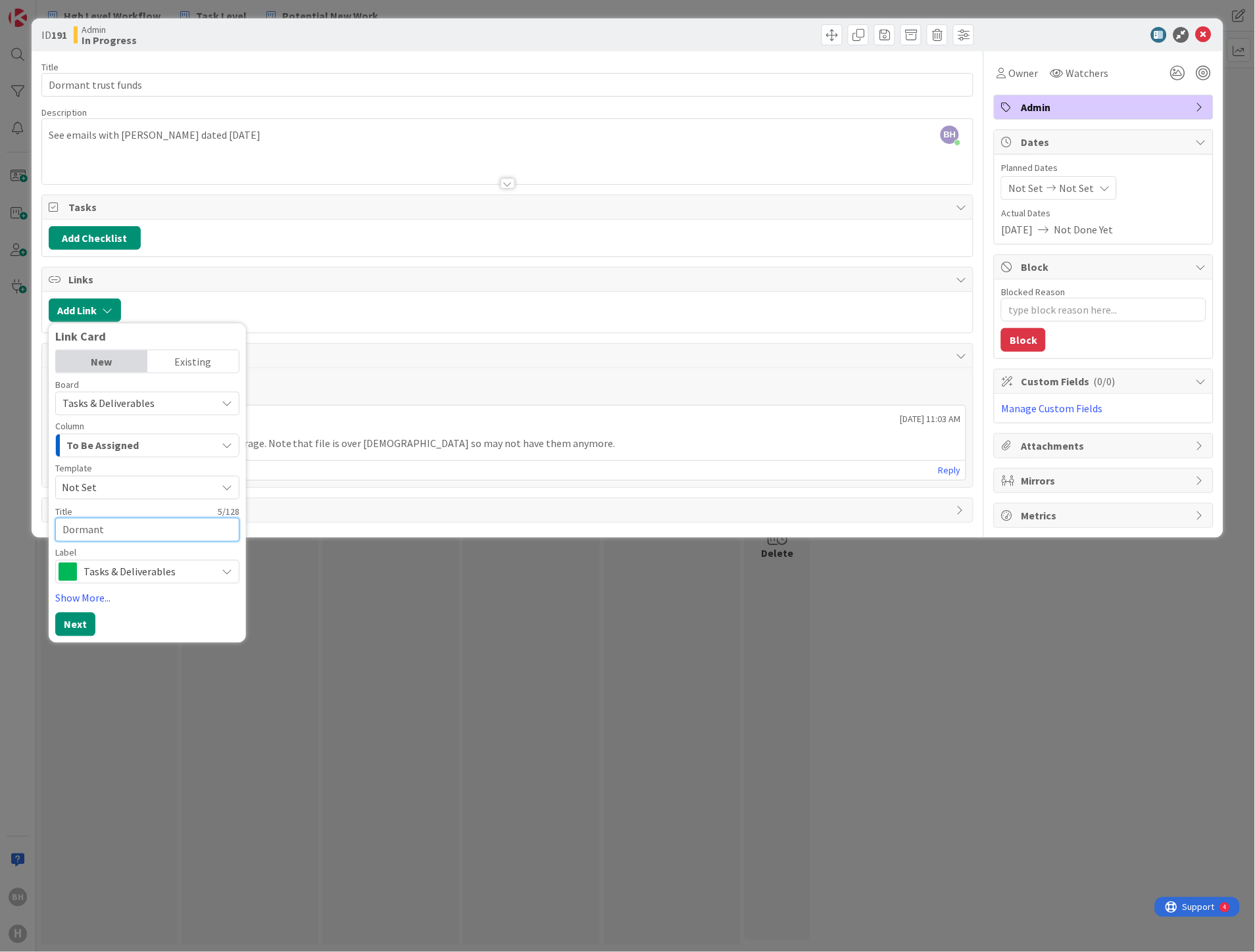
type textarea "Dormant"
type textarea "x"
type textarea "Dormant t"
type textarea "x"
type textarea "Dormant tru"
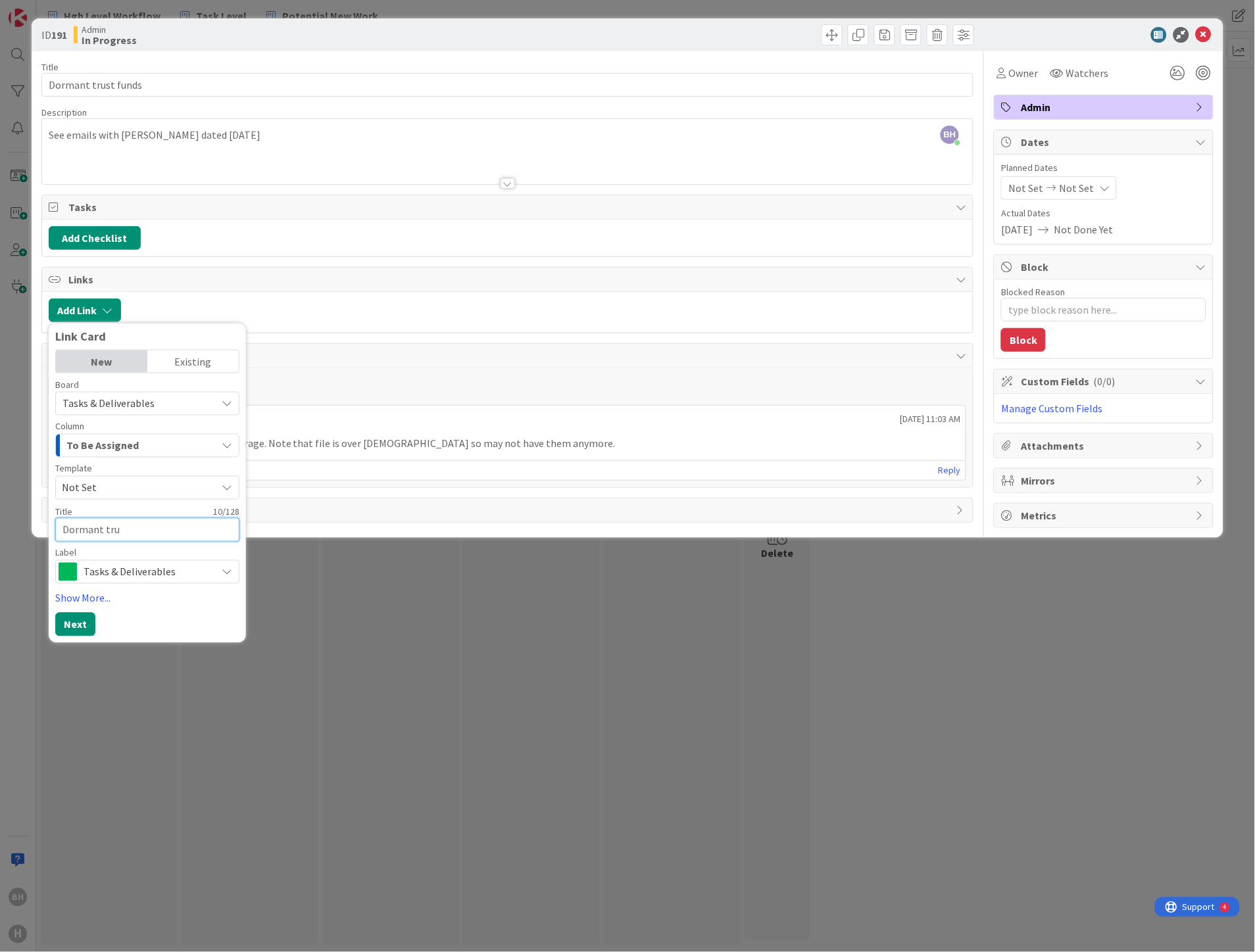
type textarea "x"
type textarea "Dormant trus"
type textarea "x"
type textarea "Dormant trust"
type textarea "x"
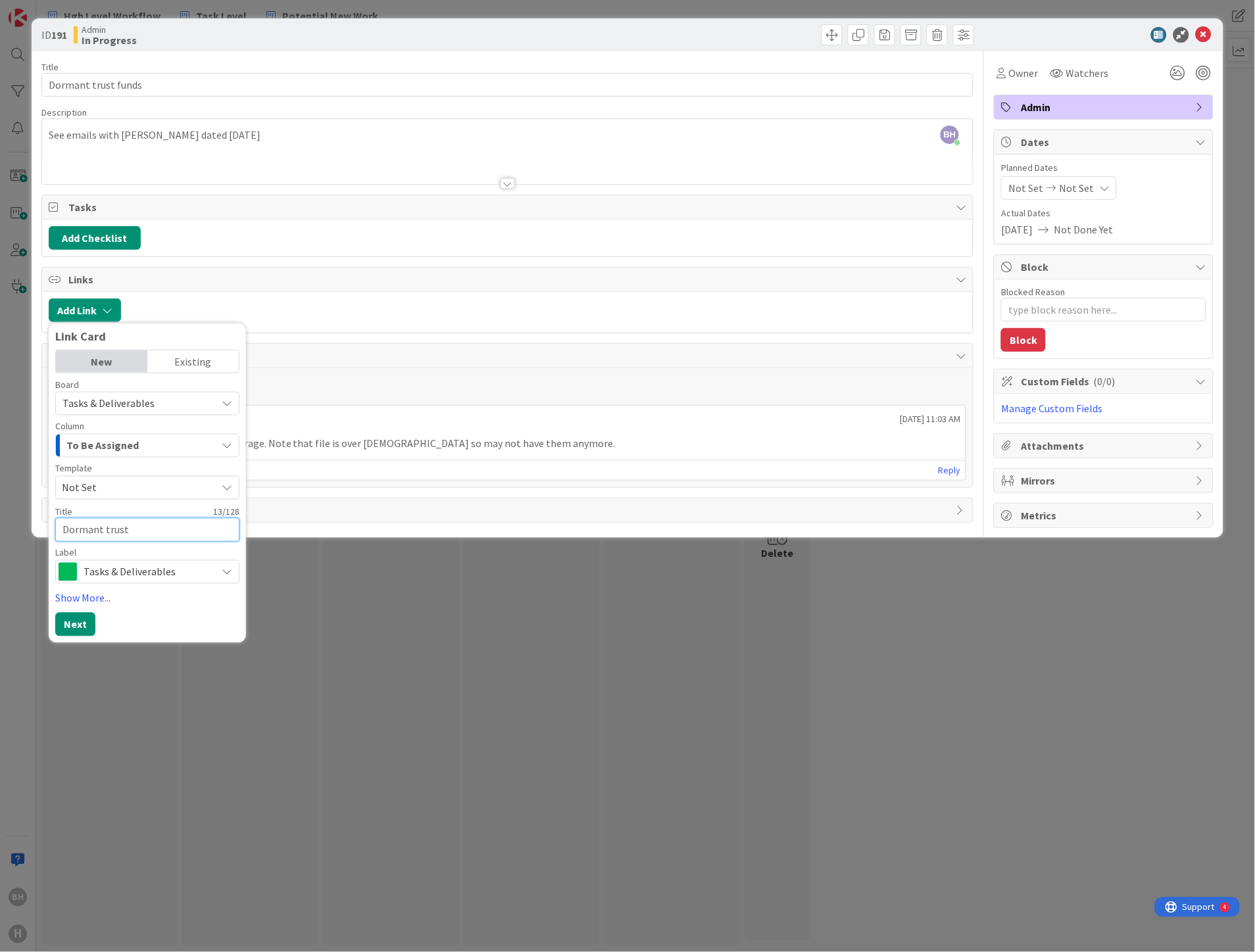
type textarea "Dormant trust"
type textarea "x"
type textarea "Dormant trust f"
type textarea "x"
type textarea "Dormant trust fu"
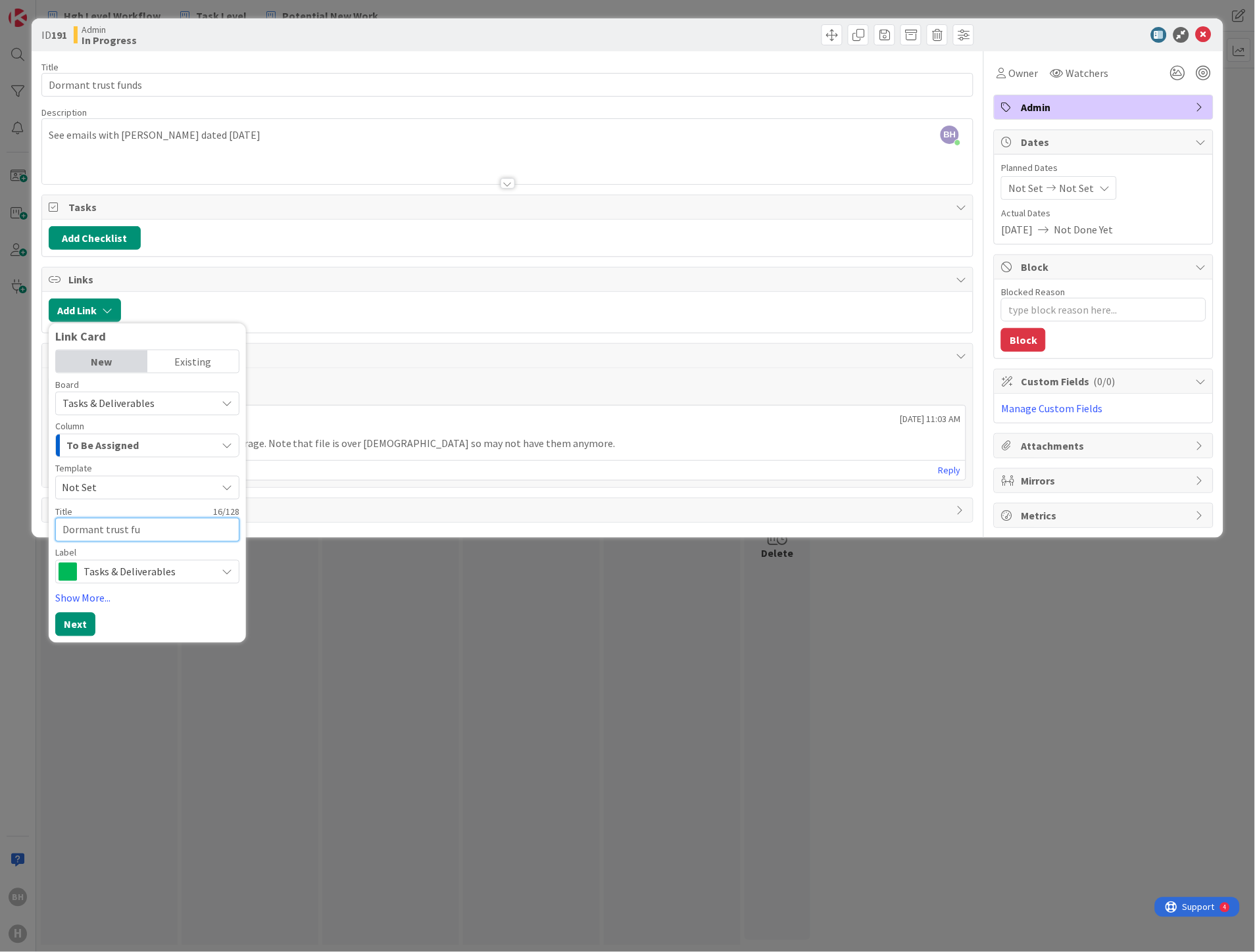
type textarea "x"
type textarea "Dormant trust fun"
type textarea "x"
type textarea "Dormant trust fund"
type textarea "x"
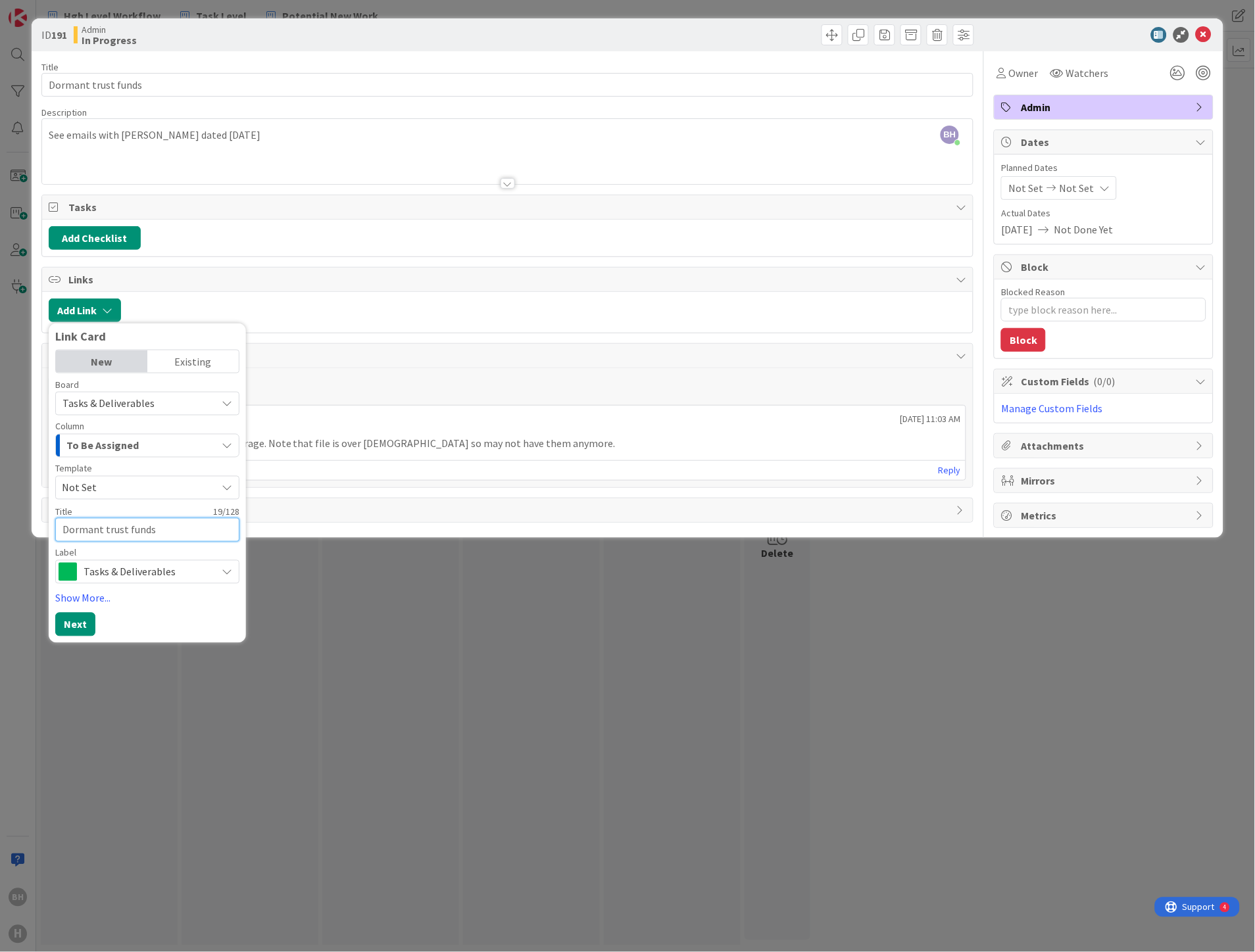
type textarea "Dormant trust funds"
click at [118, 576] on span "Tasks & Deliverables" at bounding box center [146, 572] width 126 height 19
click at [160, 451] on div "To Be Assigned" at bounding box center [140, 446] width 153 height 21
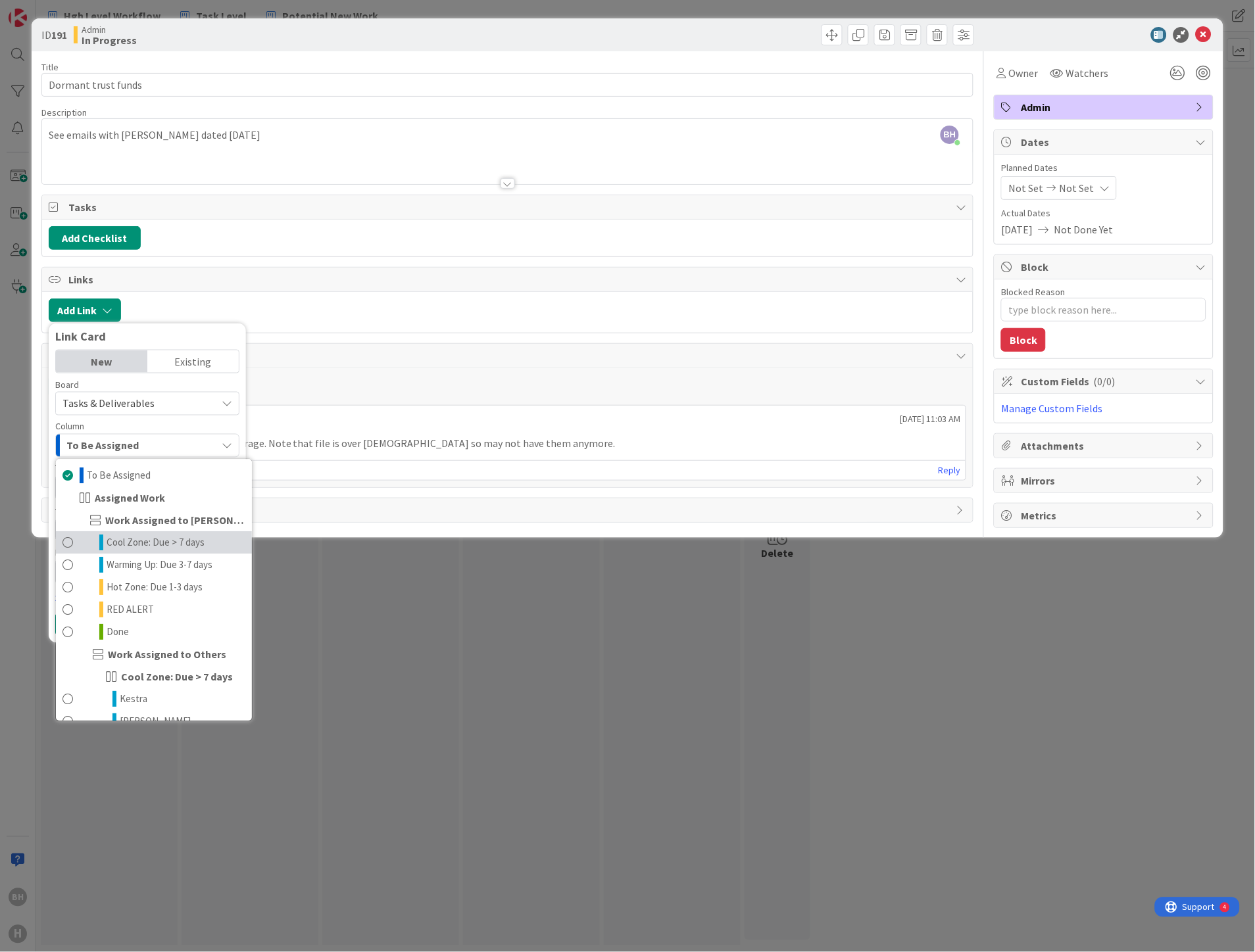
click at [65, 539] on span at bounding box center [67, 543] width 11 height 16
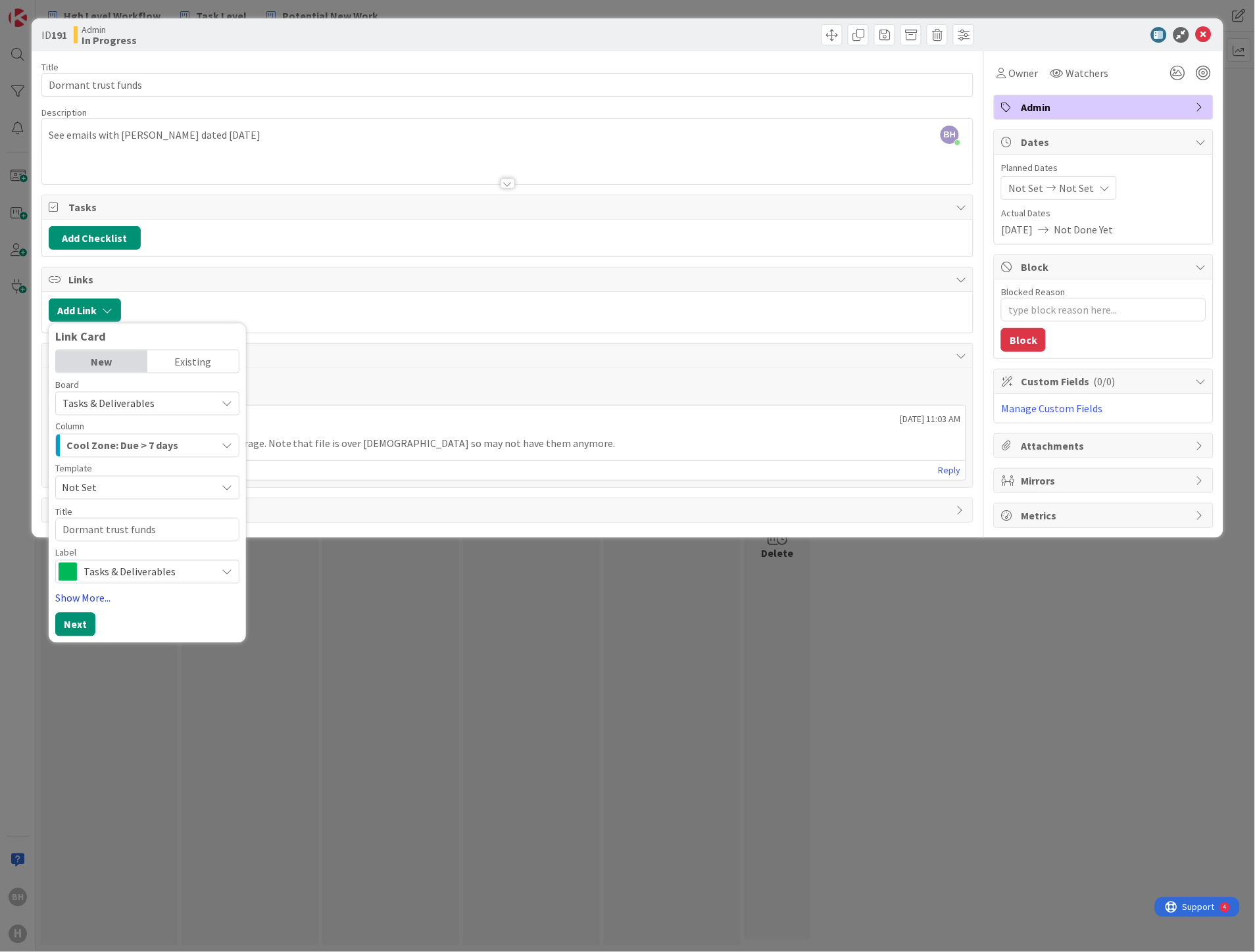
click at [90, 595] on link "Show More..." at bounding box center [147, 598] width 184 height 16
type textarea "x"
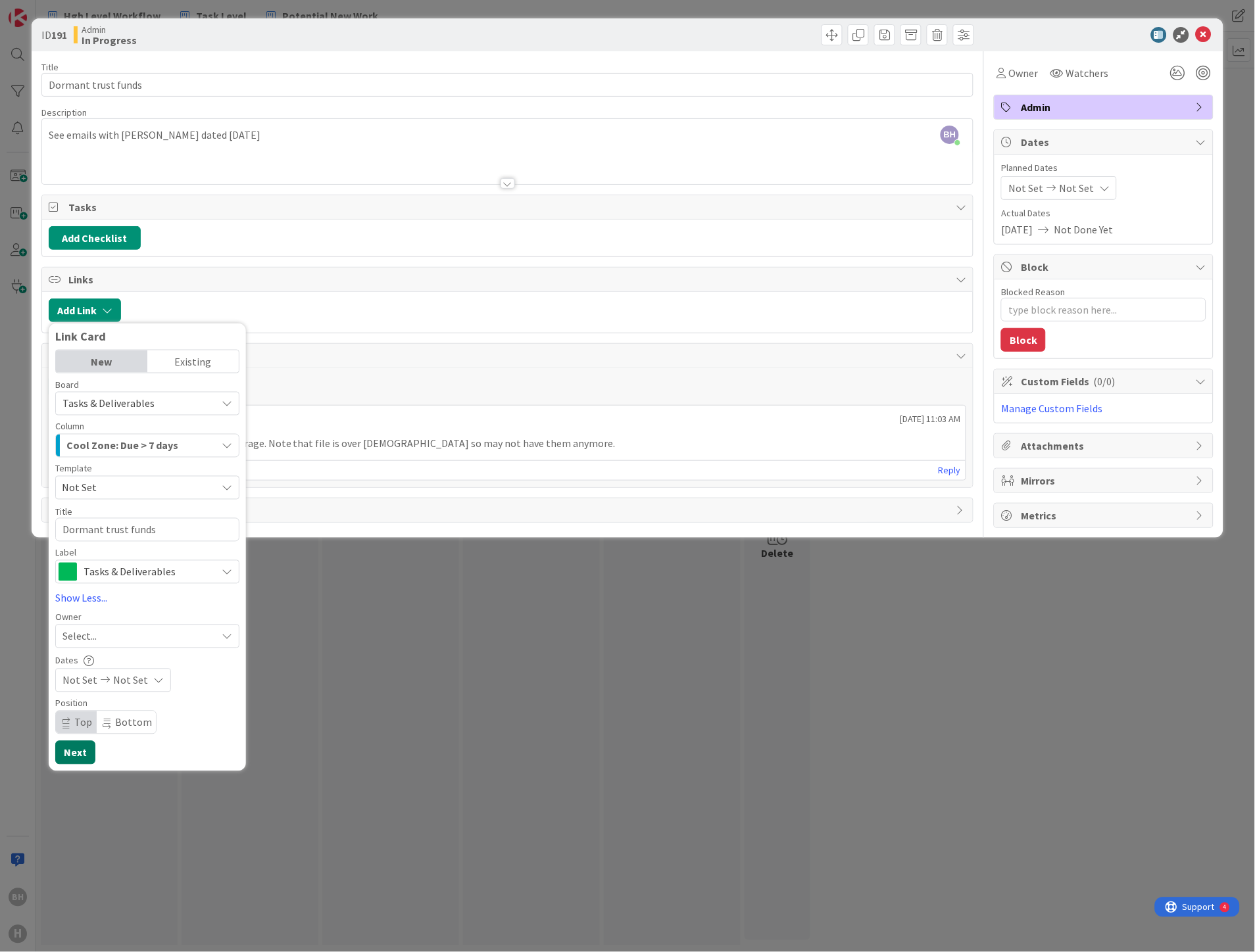
click at [81, 753] on button "Next" at bounding box center [75, 753] width 40 height 23
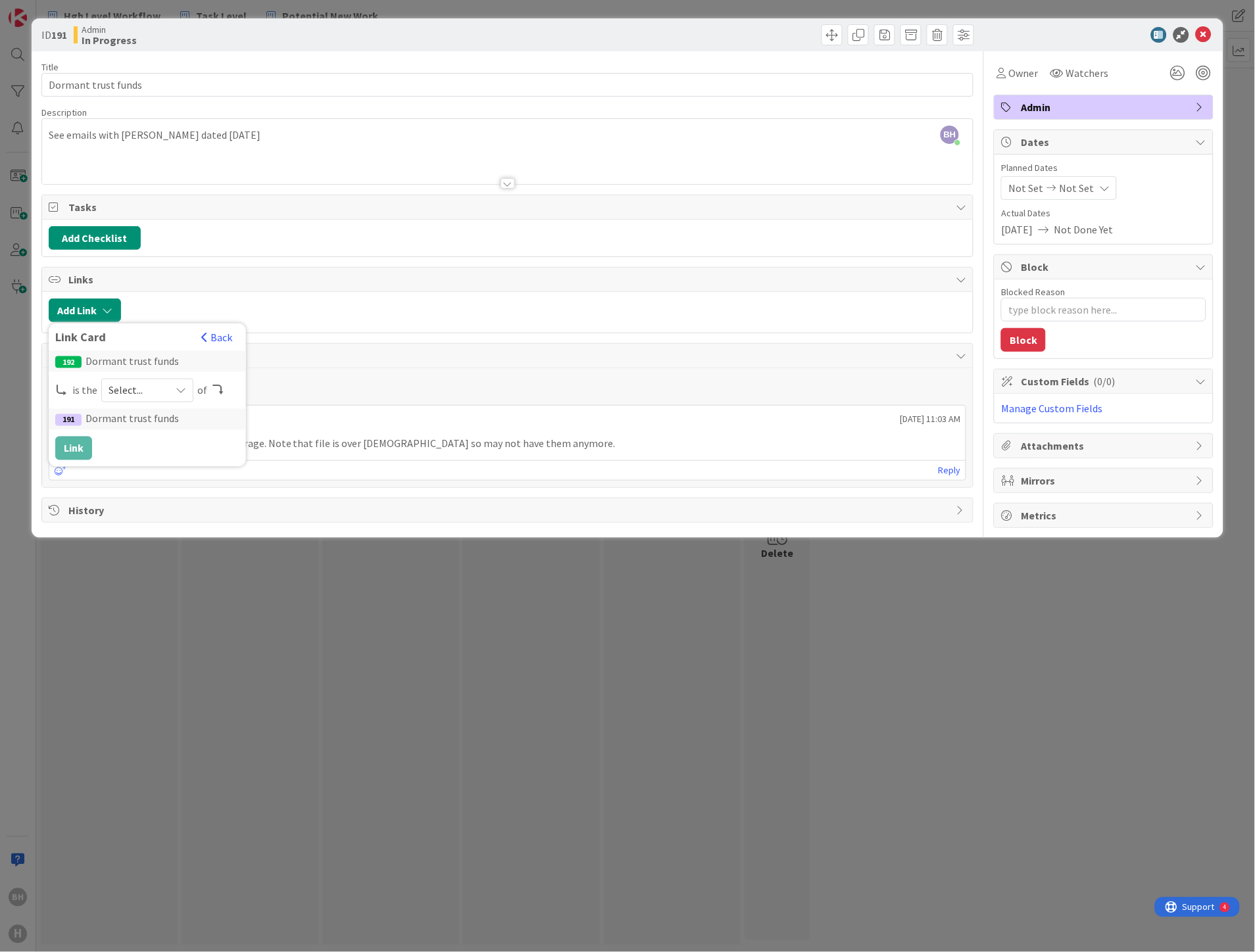
click at [151, 390] on span "Select..." at bounding box center [136, 390] width 56 height 19
click at [148, 439] on span "child" at bounding box center [217, 445] width 148 height 20
click at [81, 443] on button "Link" at bounding box center [74, 449] width 37 height 23
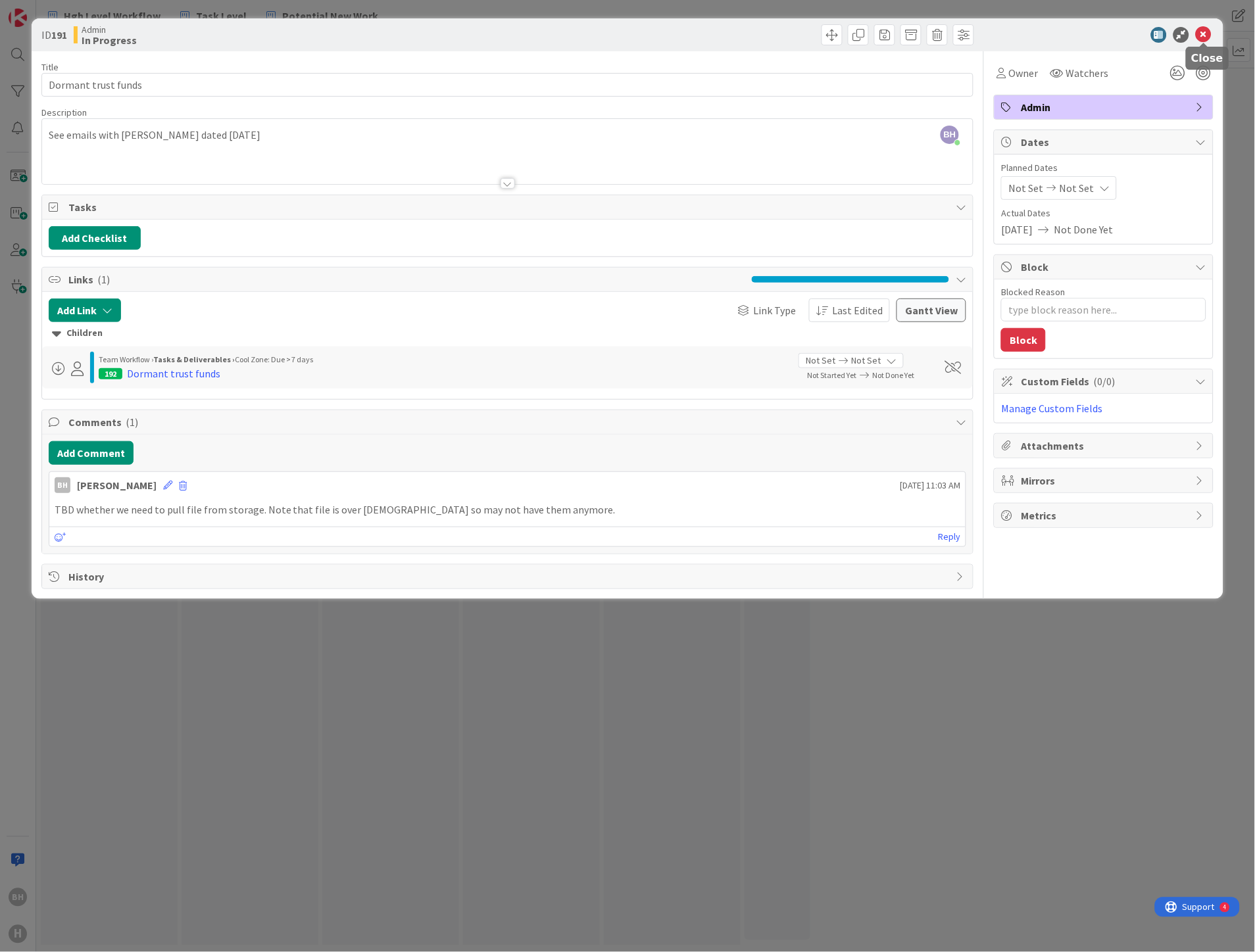
click at [1202, 37] on icon at bounding box center [1203, 35] width 16 height 16
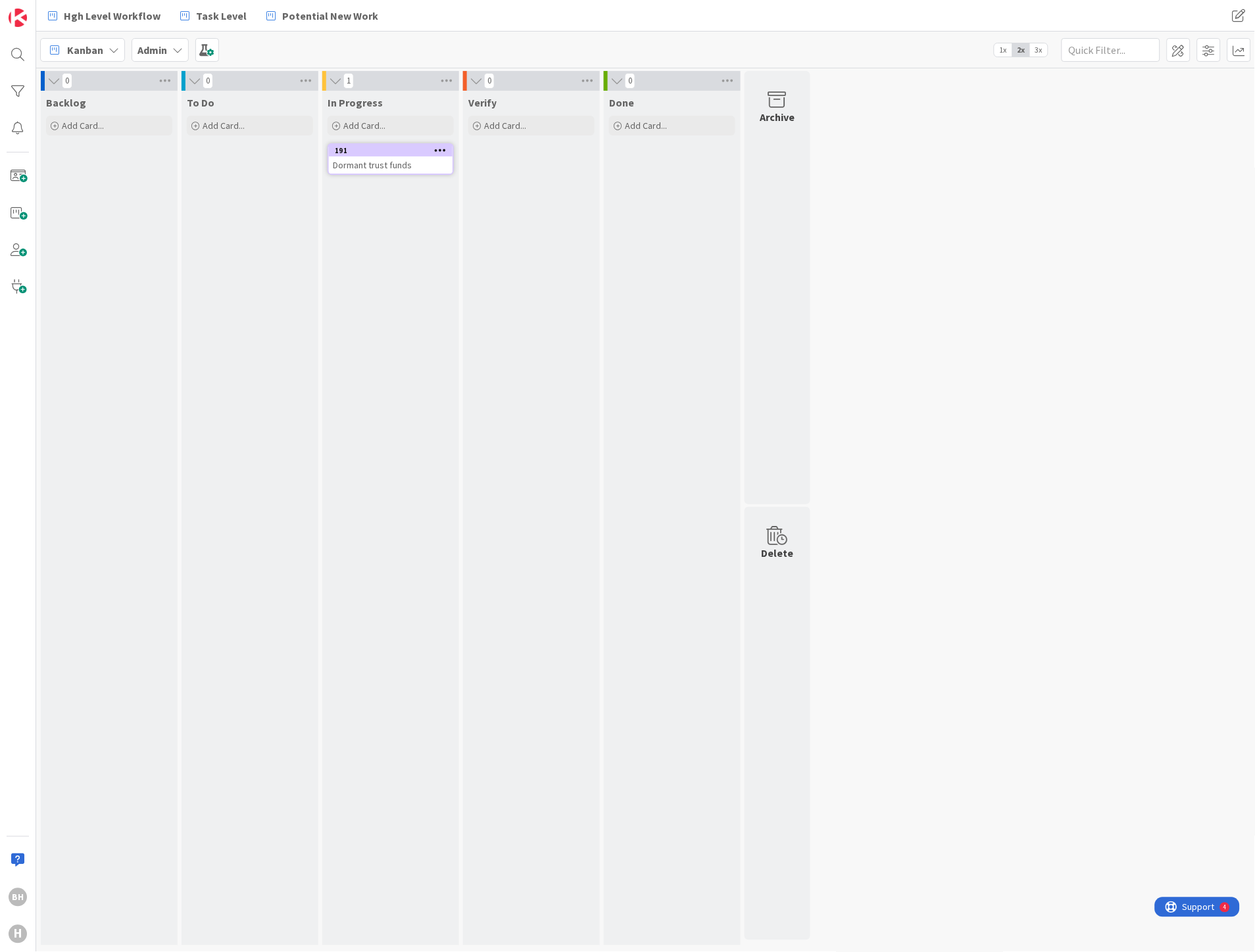
click at [397, 160] on div "Dormant trust funds" at bounding box center [390, 165] width 124 height 18
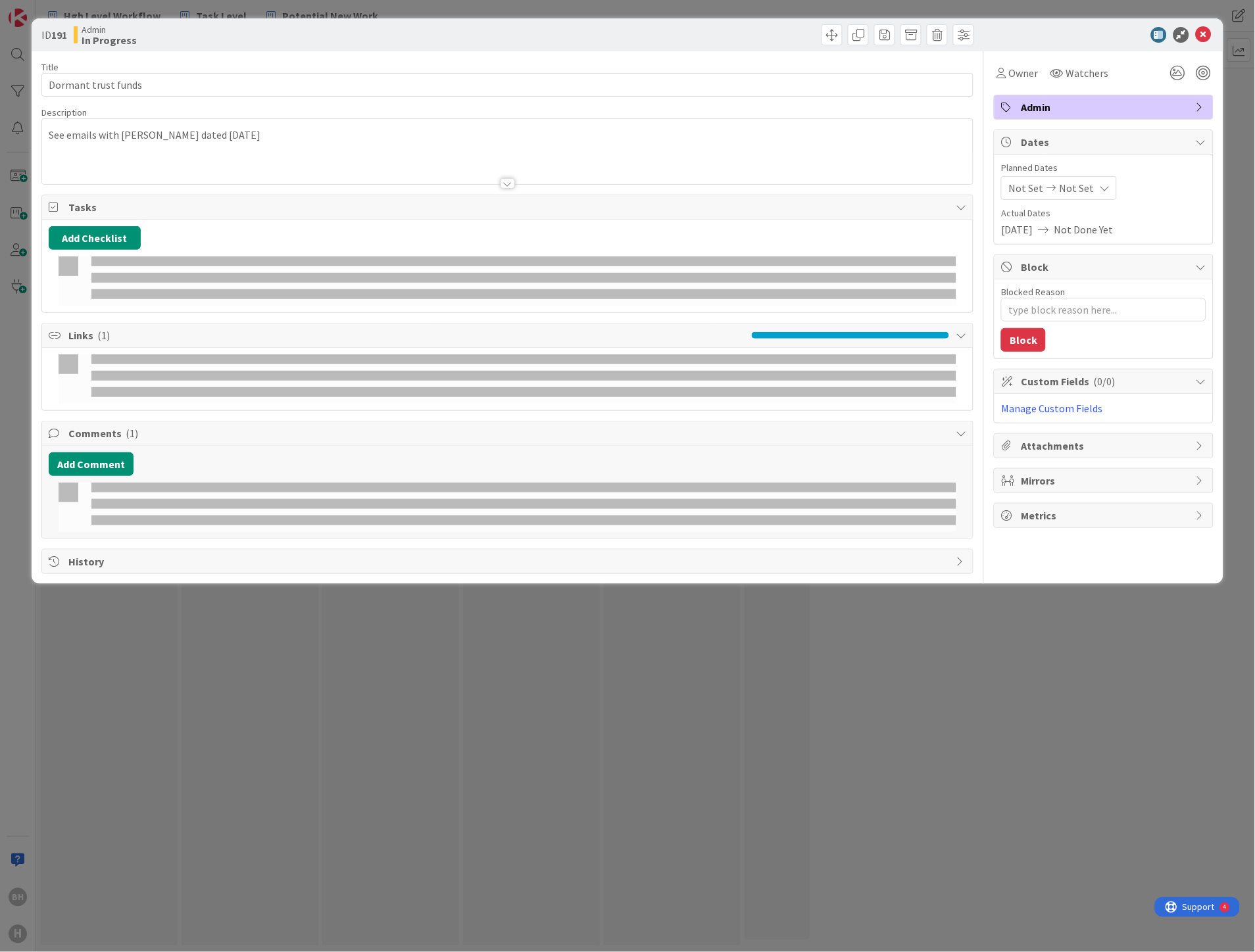
type textarea "x"
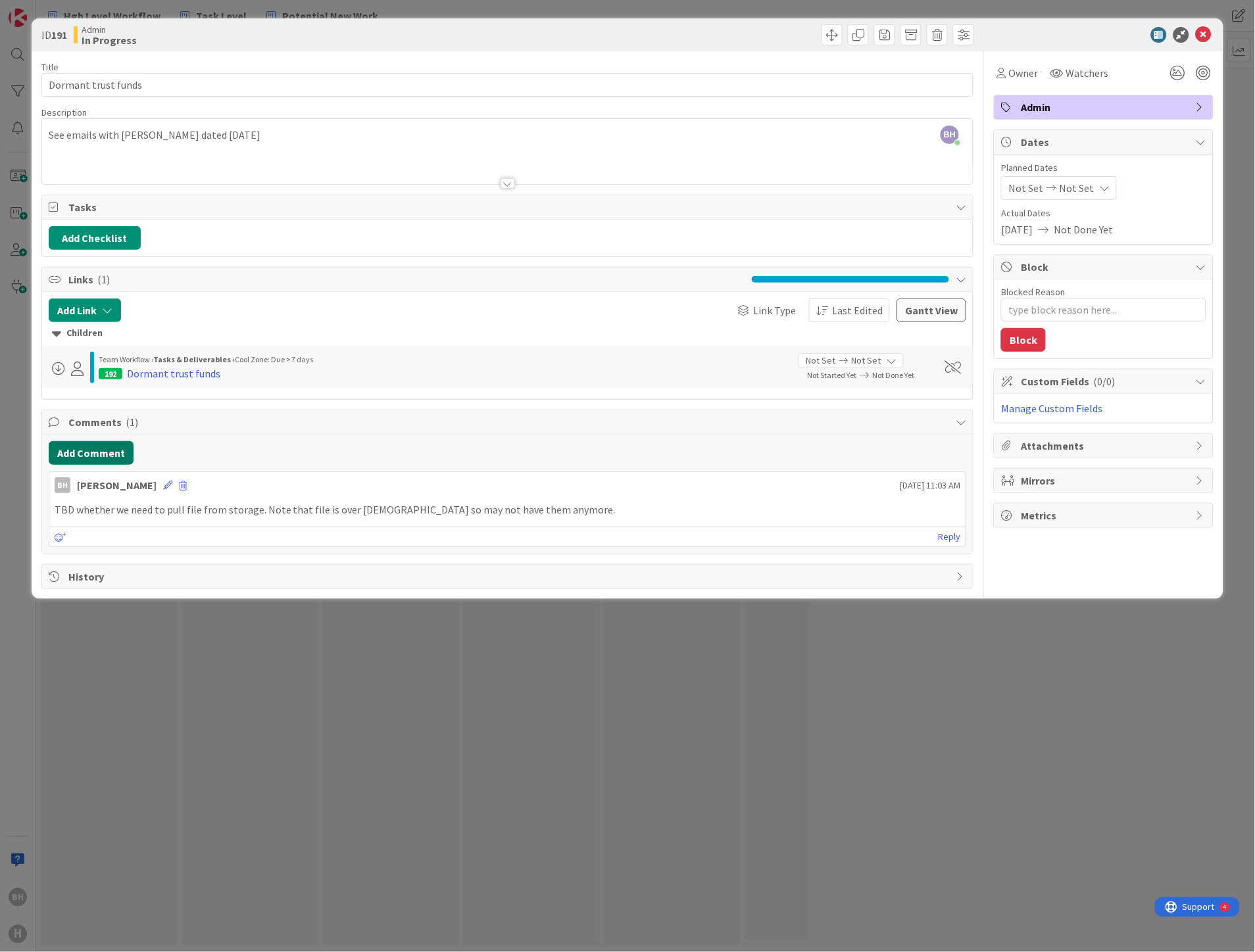
click at [108, 451] on button "Add Comment" at bounding box center [91, 453] width 85 height 23
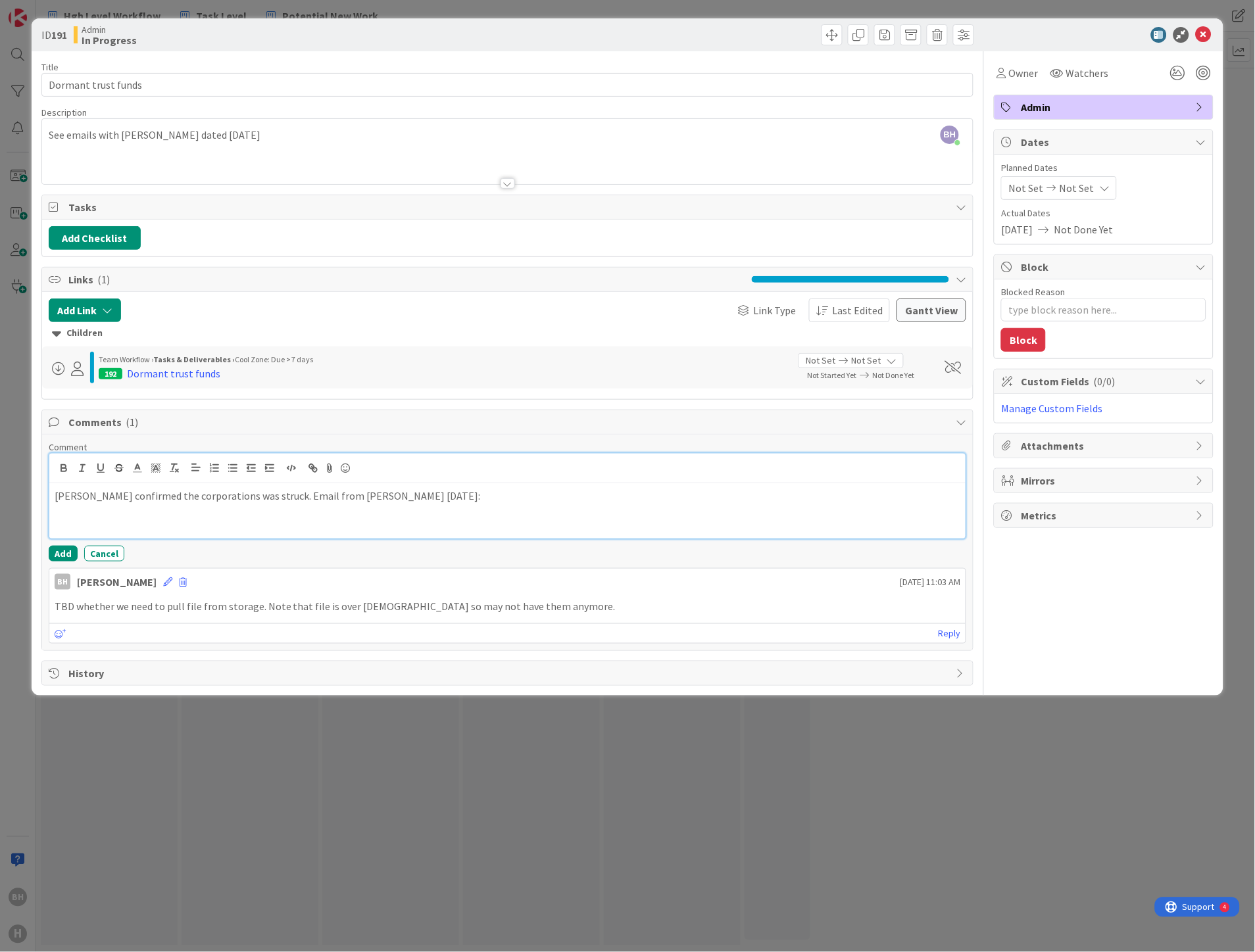
click at [84, 513] on p at bounding box center [507, 511] width 907 height 16
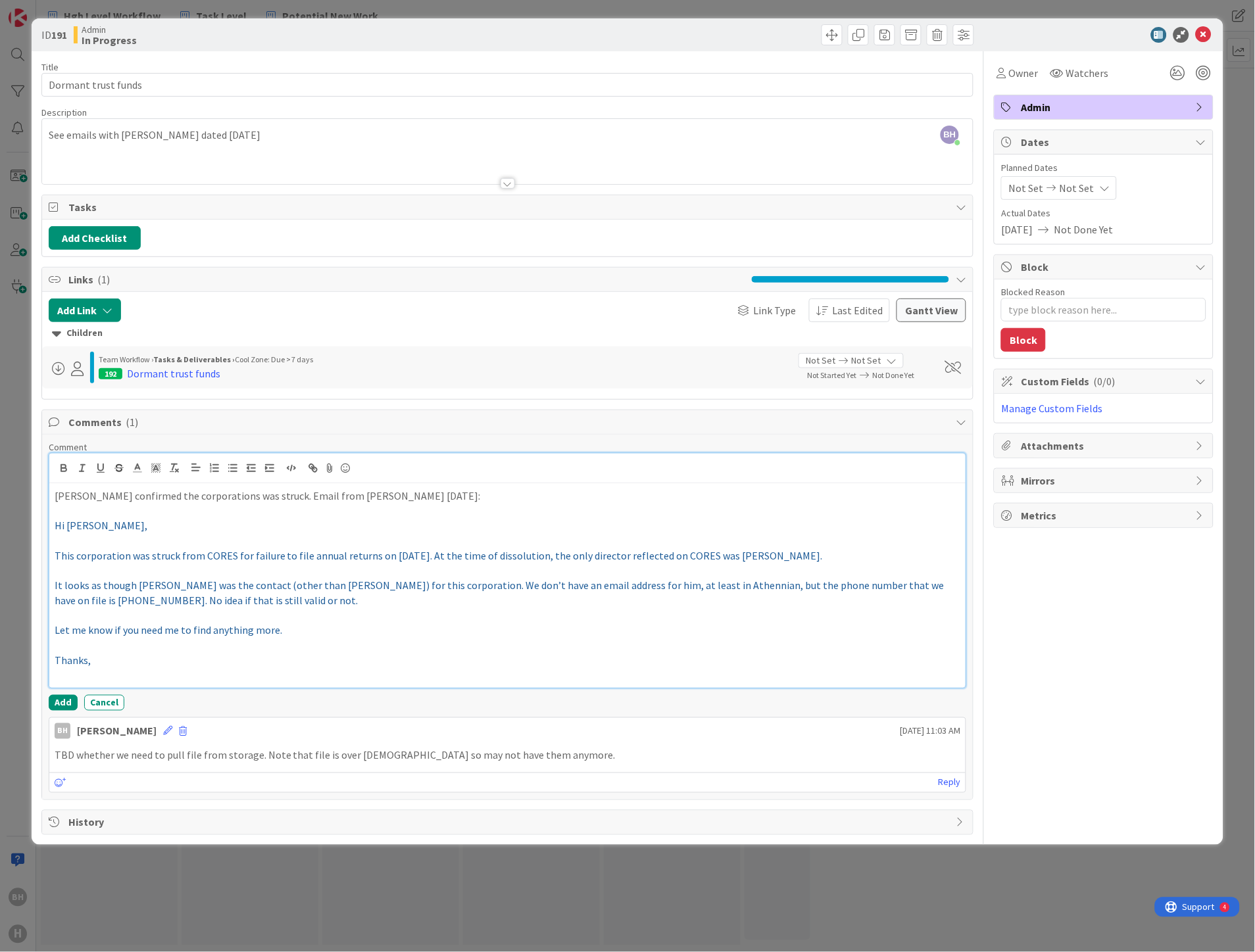
click at [80, 659] on span "Thanks," at bounding box center [72, 659] width 36 height 13
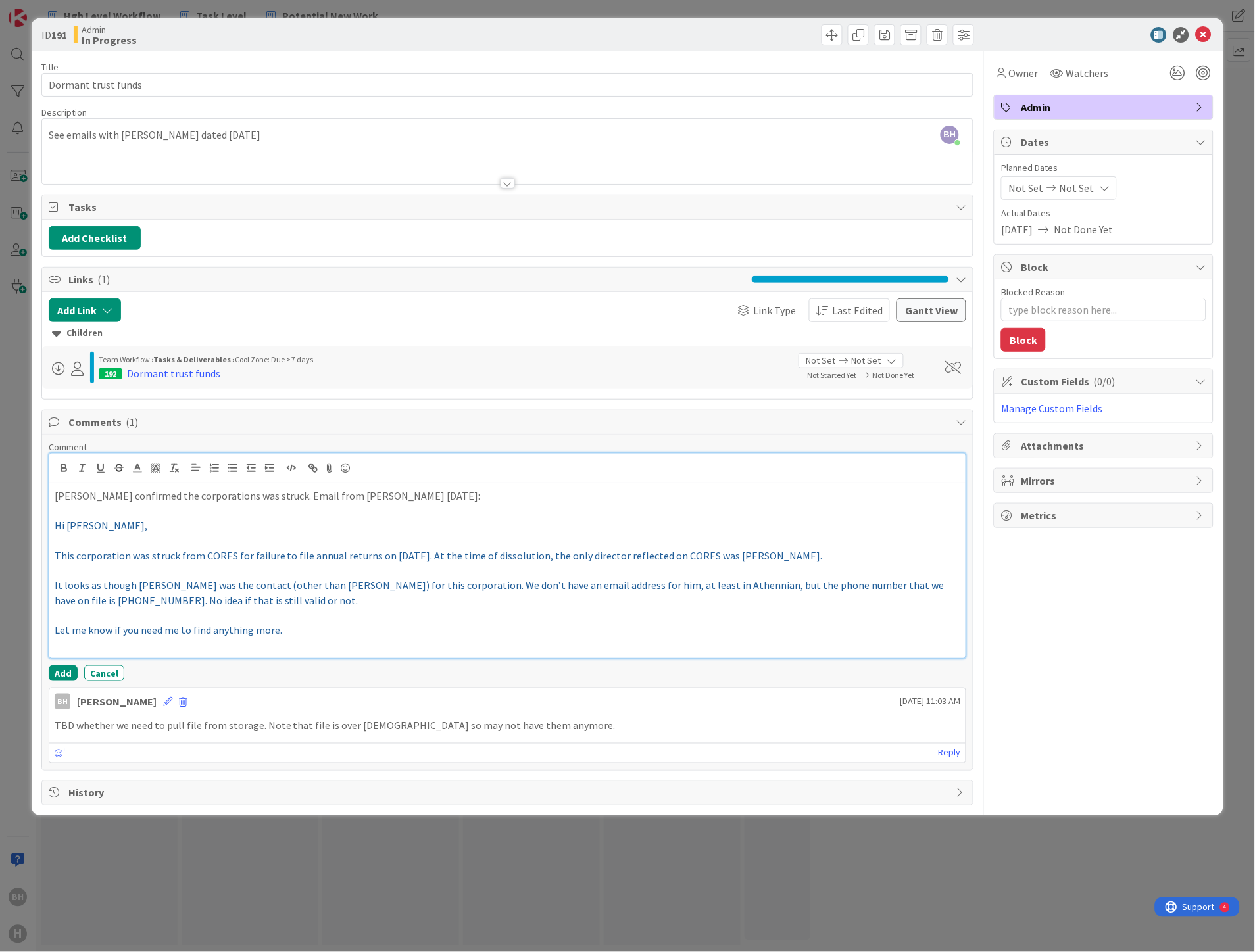
click at [72, 523] on span "Hi [PERSON_NAME]," at bounding box center [101, 525] width 93 height 13
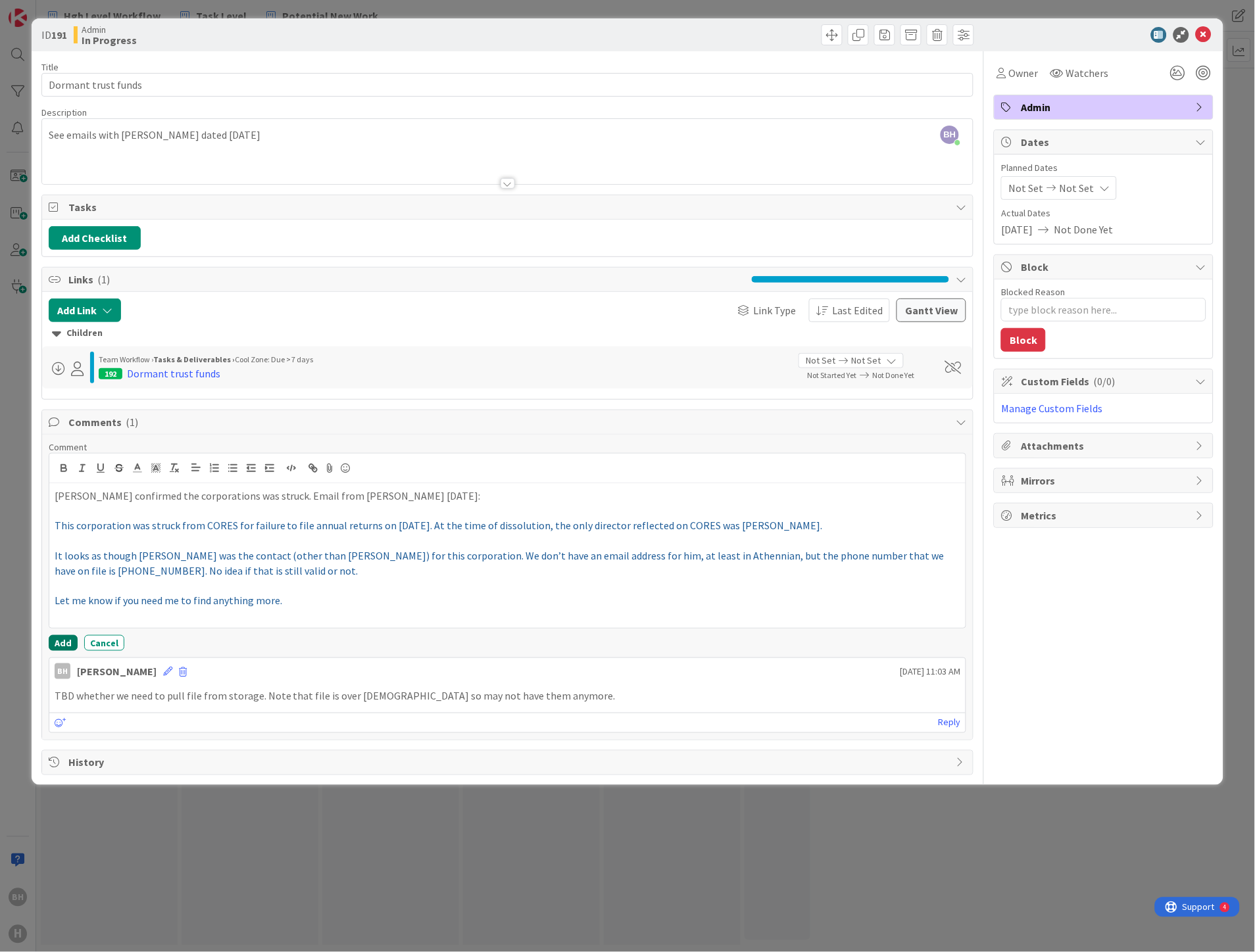
click at [66, 649] on button "Add" at bounding box center [63, 643] width 29 height 16
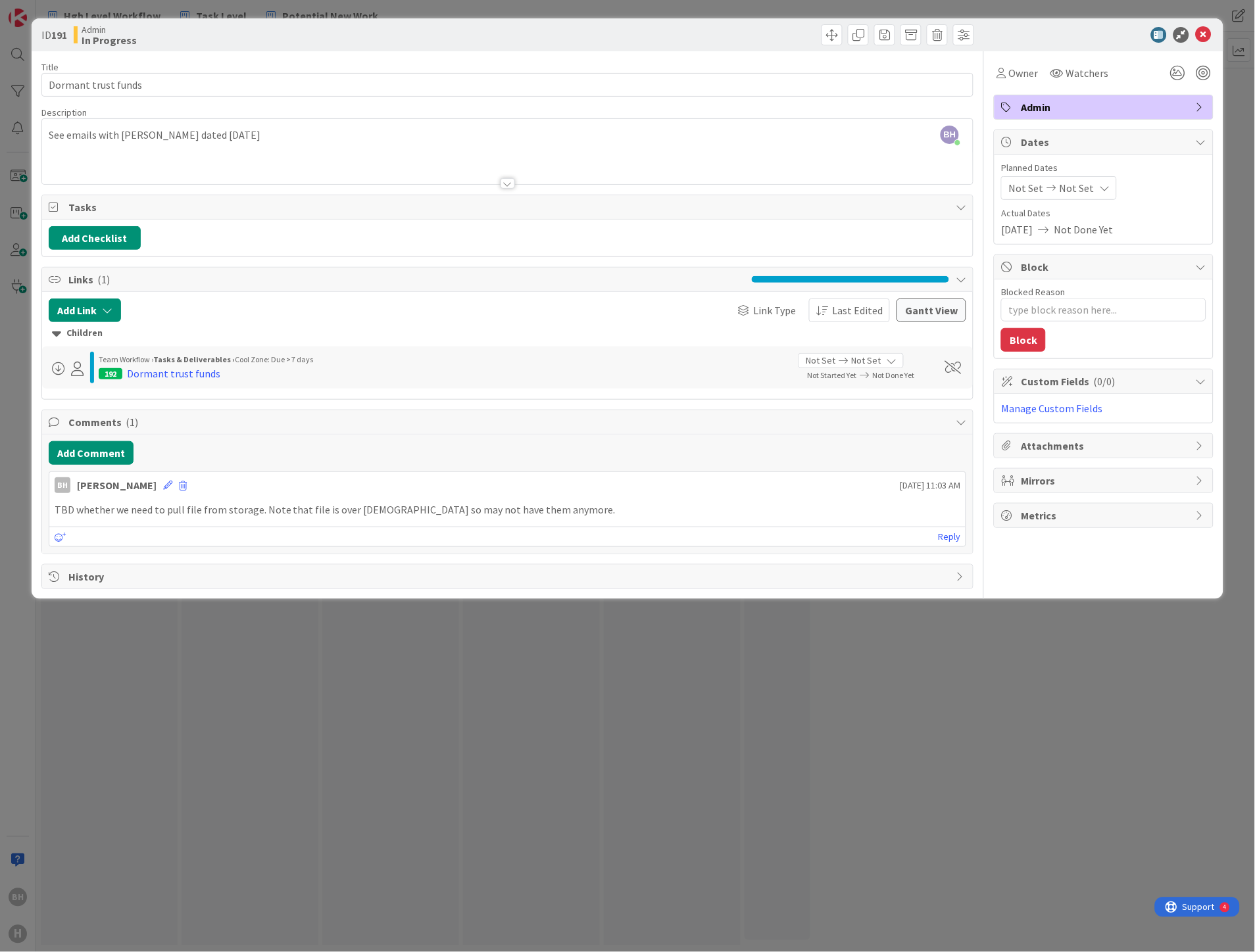
type textarea "x"
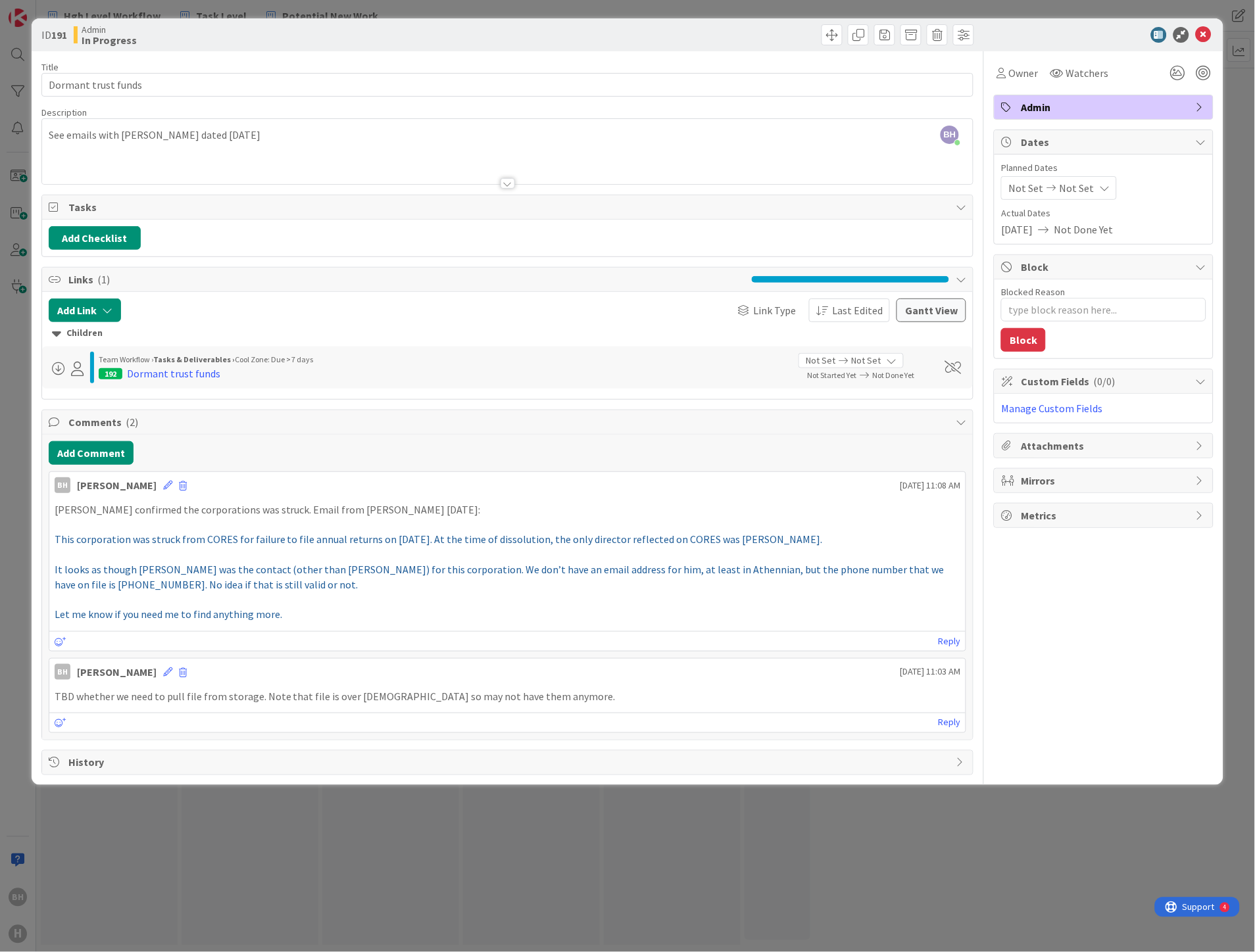
click at [468, 828] on div "ID 191 Admin In Progress Title 19 / 128 Dormant trust funds Description BH [PER…" at bounding box center [628, 476] width 1255 height 952
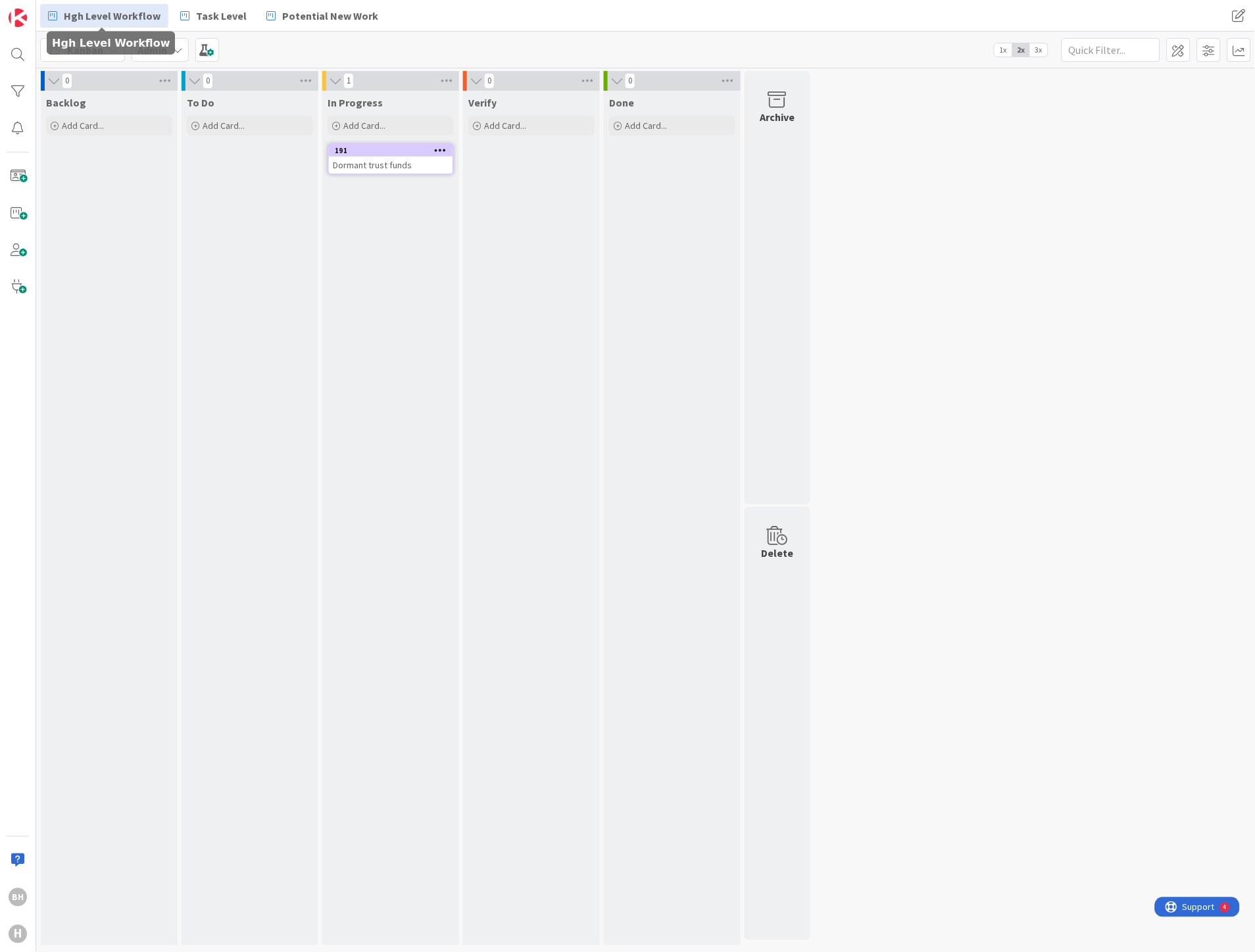
click at [132, 20] on span "Hgh Level Workflow" at bounding box center [111, 16] width 97 height 16
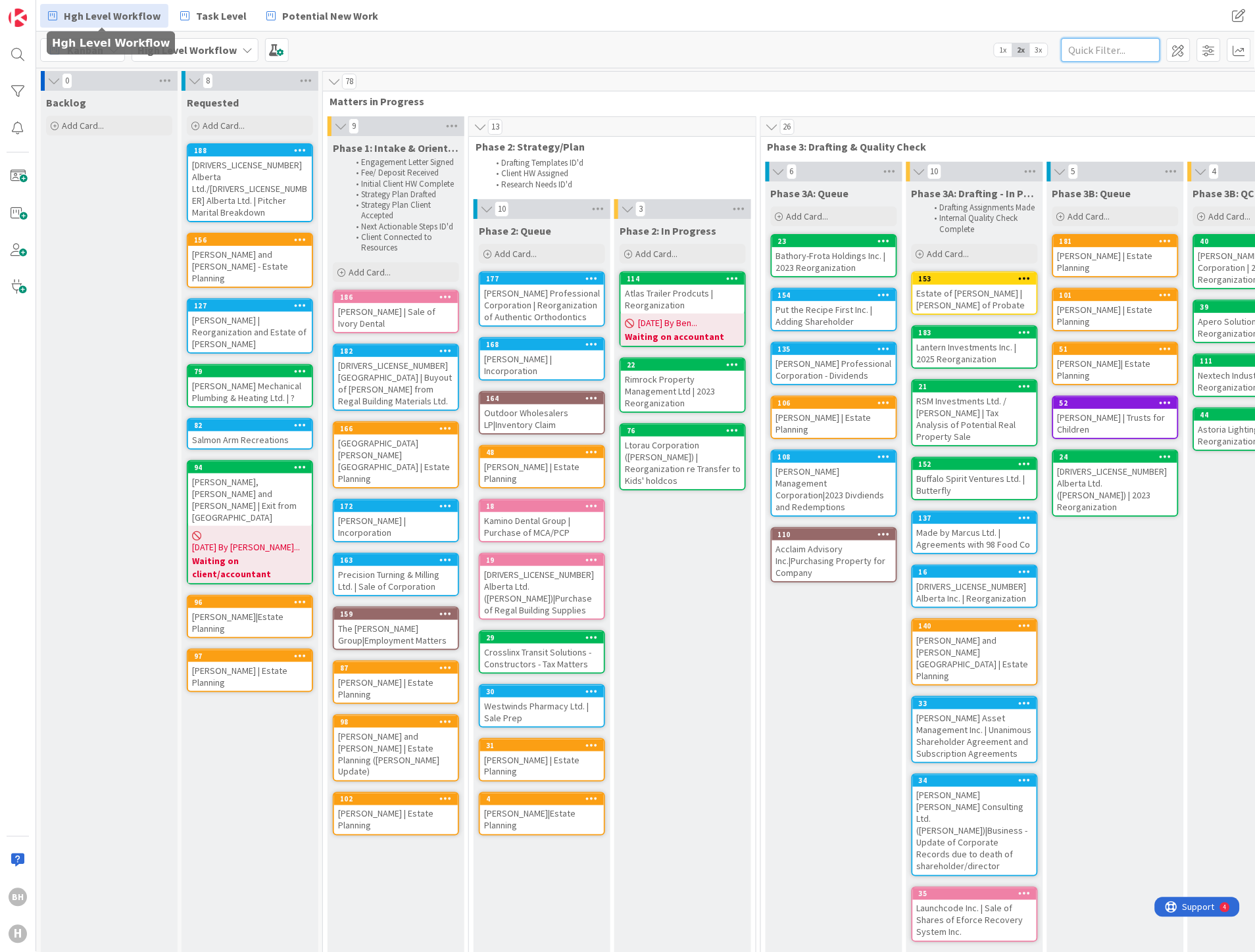
click at [1095, 60] on input "text" at bounding box center [1111, 50] width 99 height 23
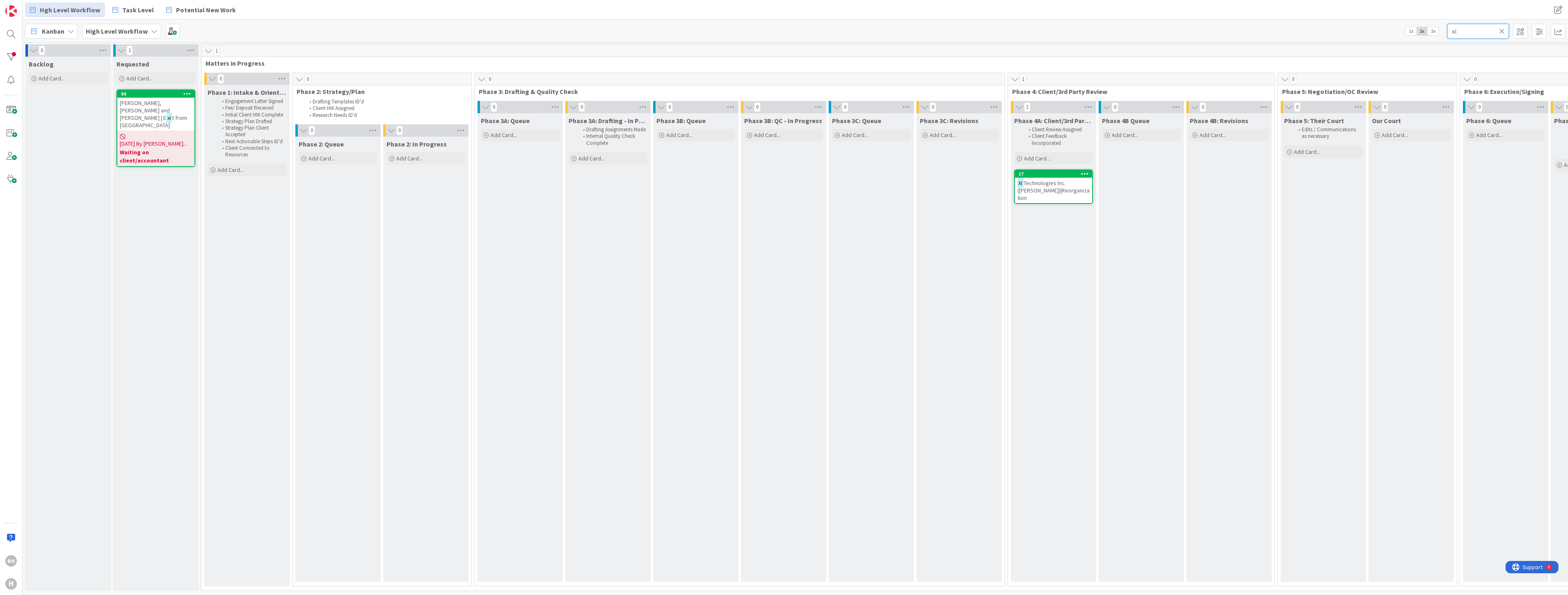
type input "xi"
click at [782, 184] on span "Technologies Inc. ([PERSON_NAME])|Reorganization" at bounding box center [1054, 191] width 72 height 22
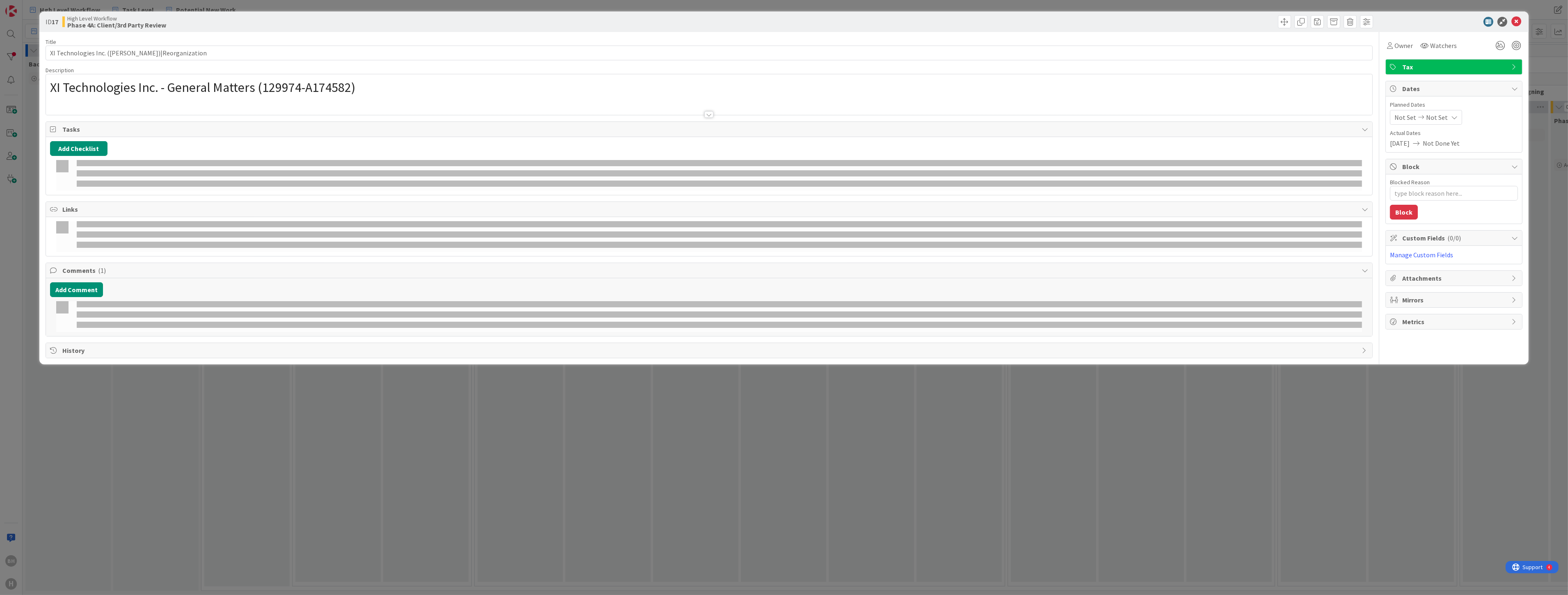
type textarea "x"
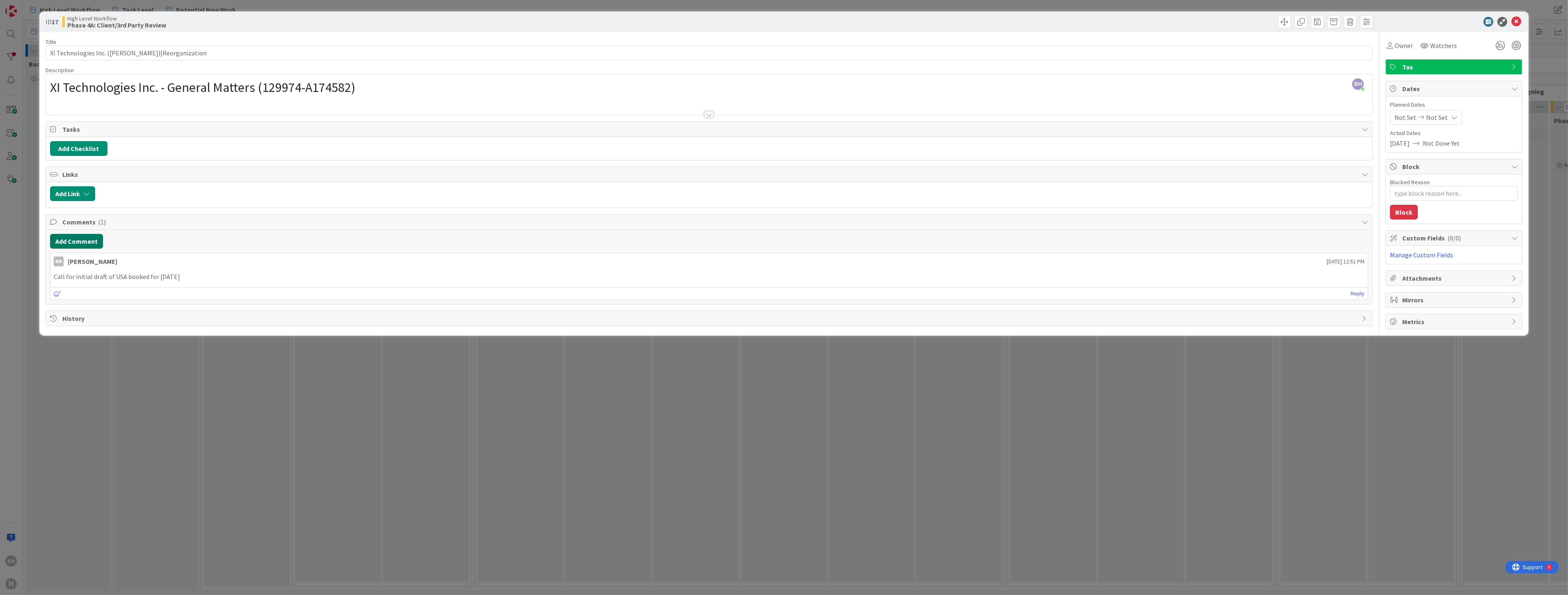
click at [87, 242] on button "Add Comment" at bounding box center [76, 241] width 53 height 15
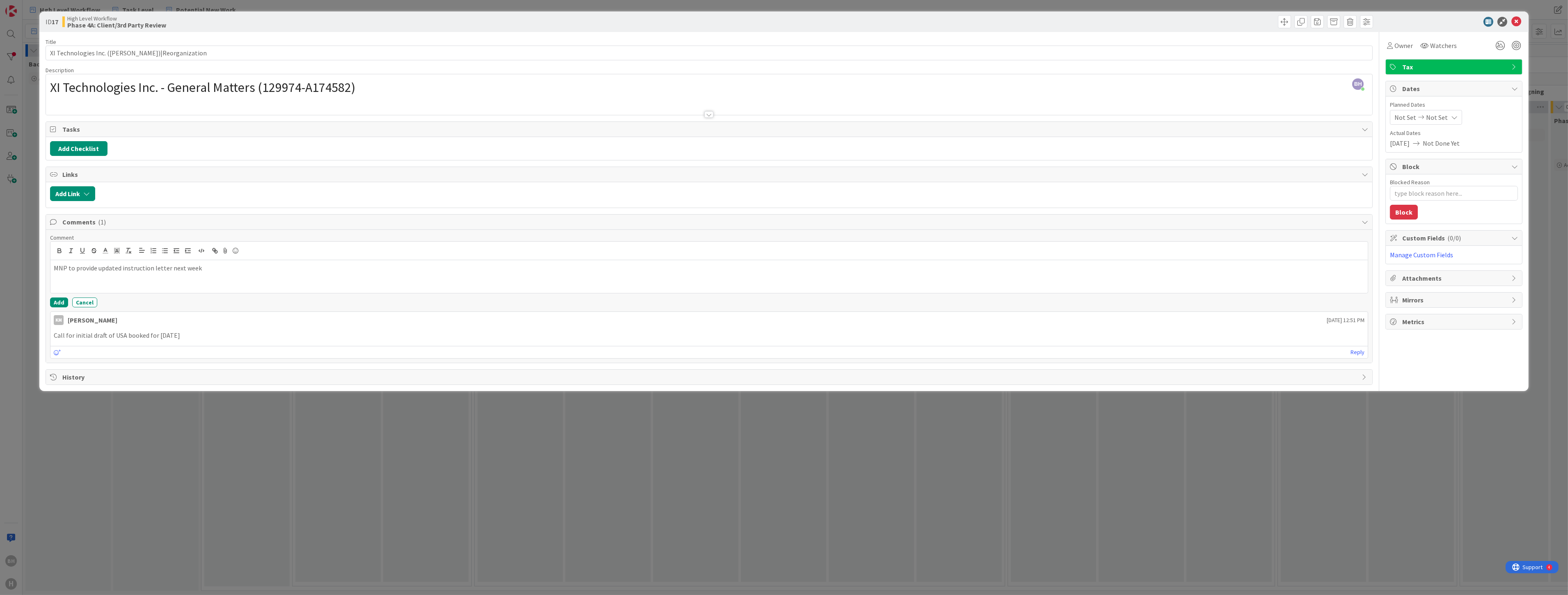
click at [782, 183] on div "Add Link" at bounding box center [709, 195] width 1327 height 26
click at [63, 301] on button "Add" at bounding box center [59, 303] width 18 height 10
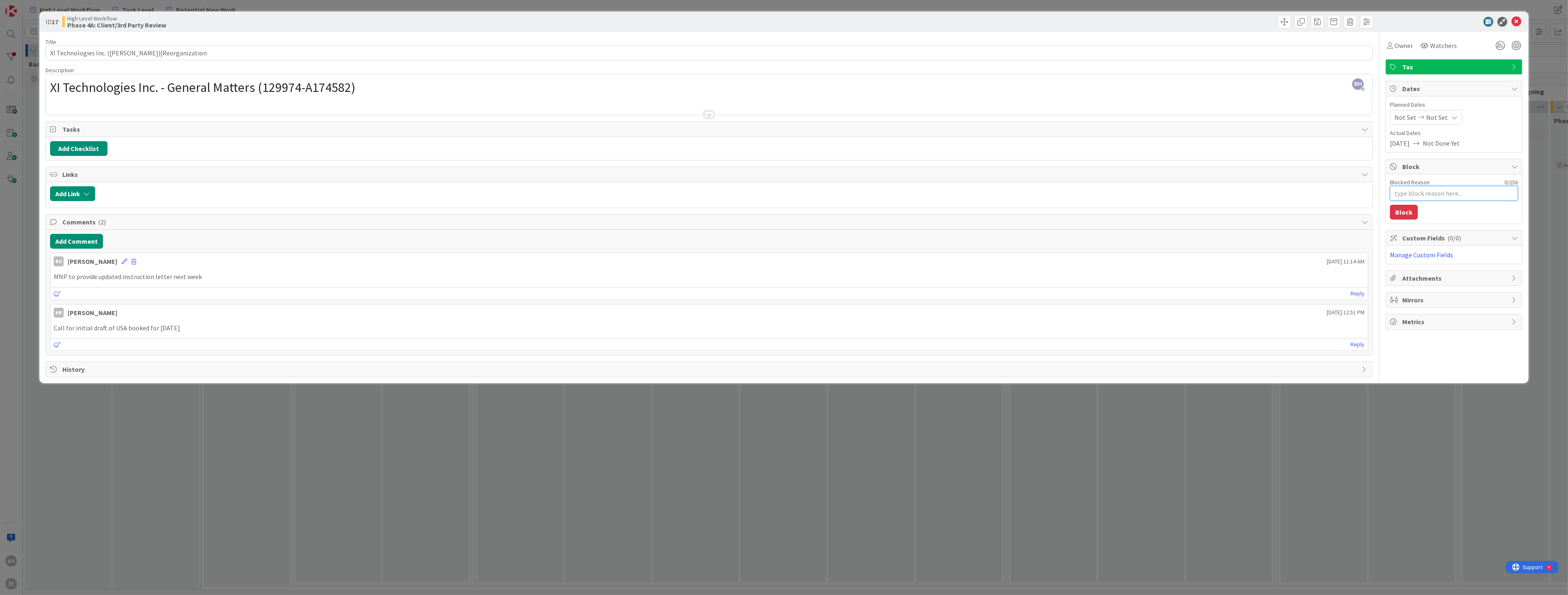
click at [782, 191] on textarea "Blocked Reason" at bounding box center [1454, 193] width 128 height 15
type textarea "x"
type textarea "W"
type textarea "x"
type textarea "Wa"
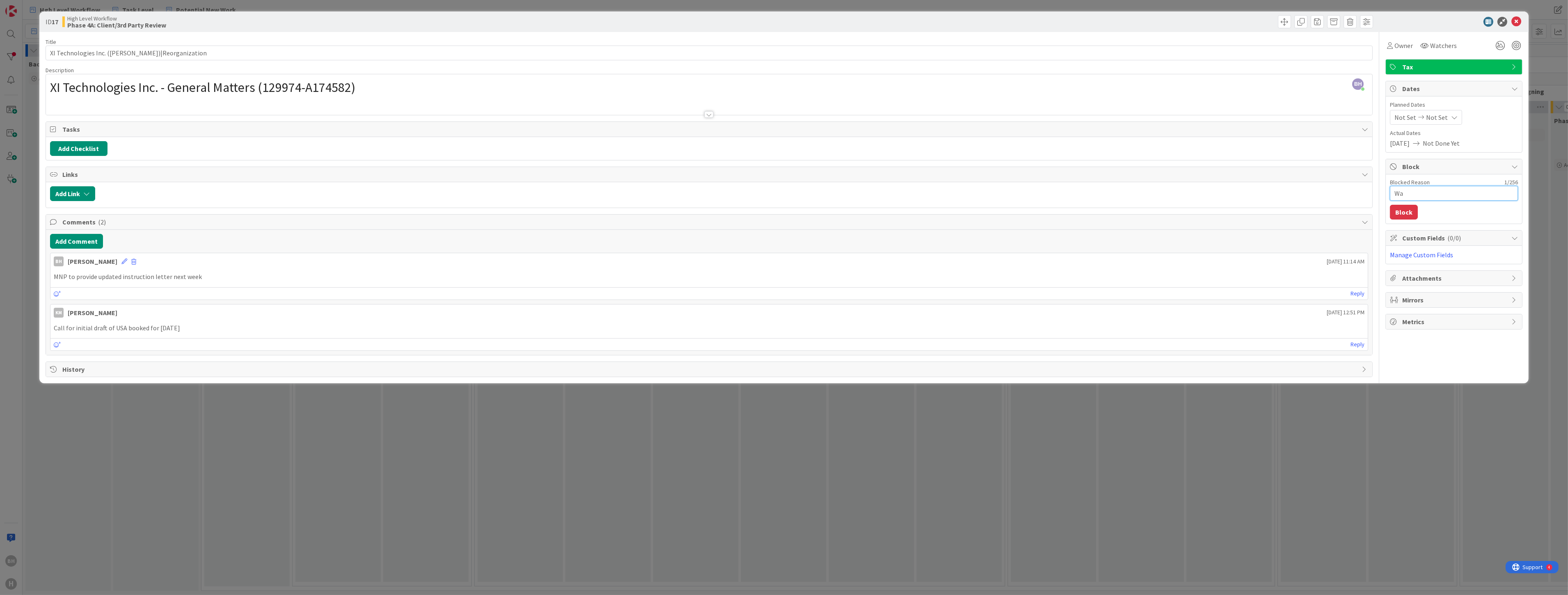
type textarea "x"
type textarea "Wai"
type textarea "x"
type textarea "Wait"
type textarea "x"
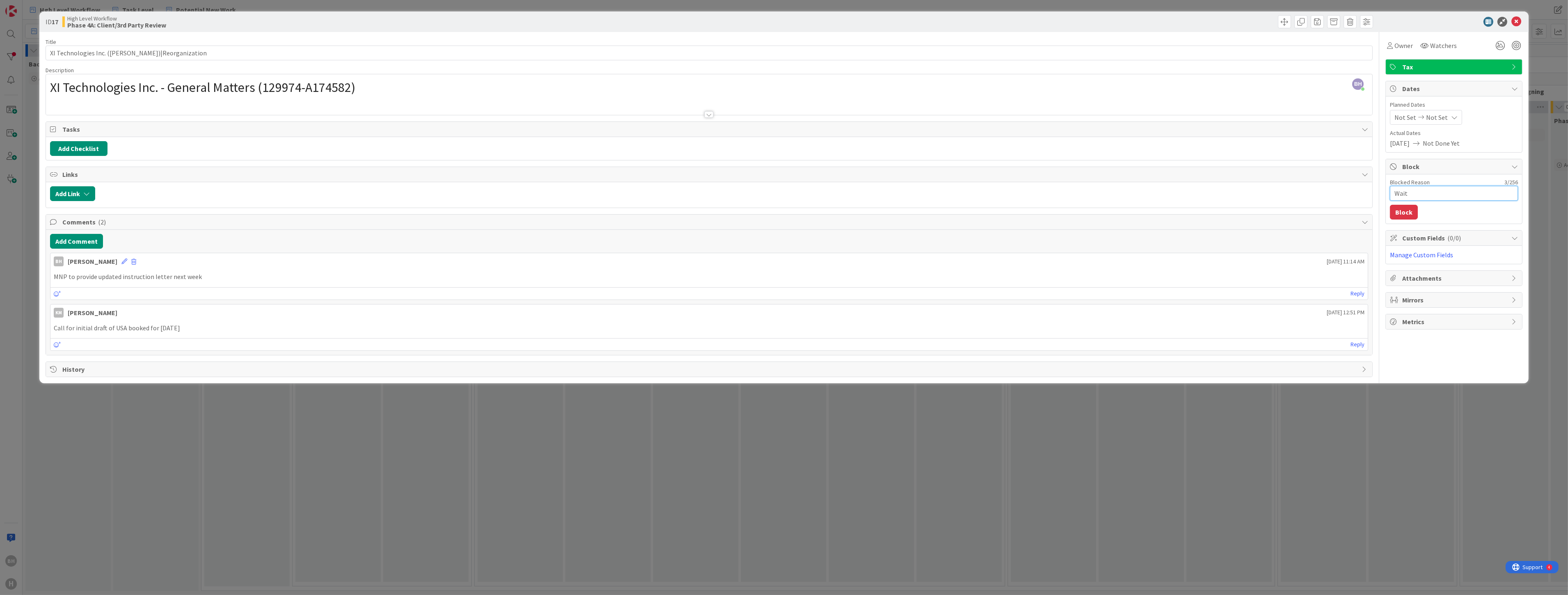
type textarea "Waiti"
type textarea "x"
type textarea "Waitin"
type textarea "x"
type textarea "Waiting"
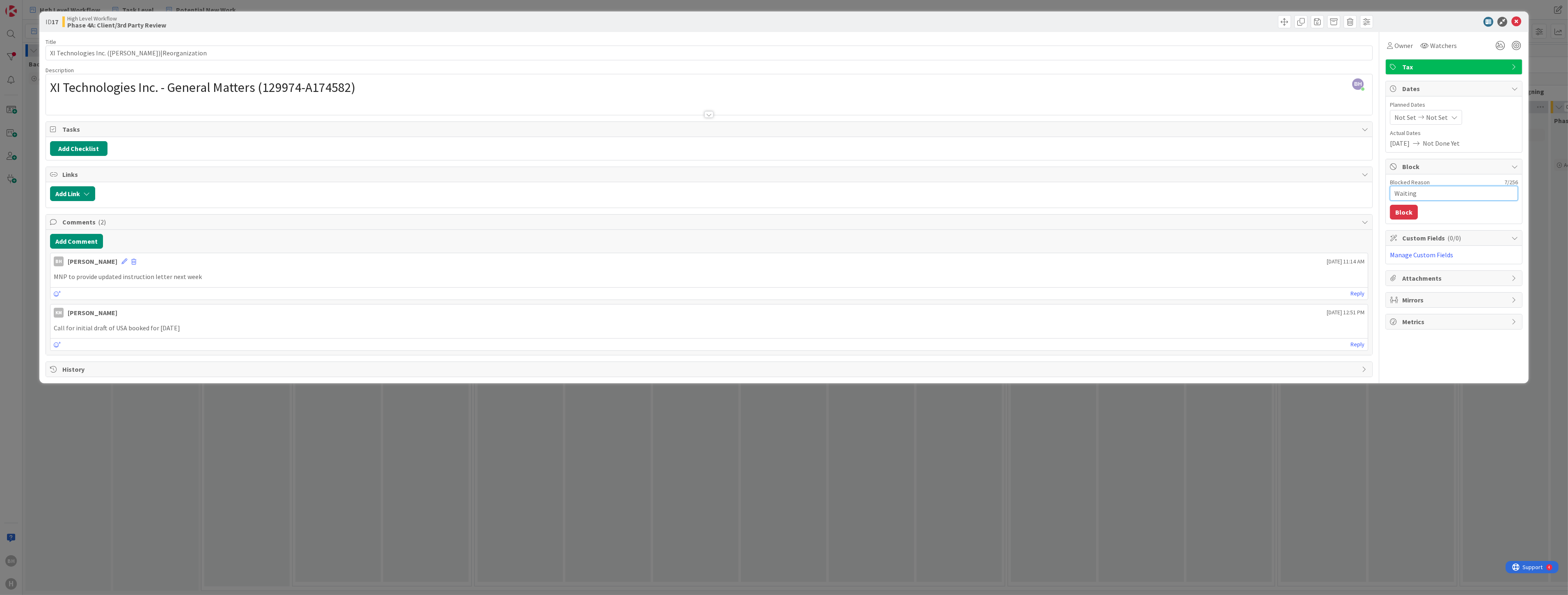
type textarea "x"
type textarea "Waiting"
type textarea "x"
type textarea "Waiting o"
type textarea "x"
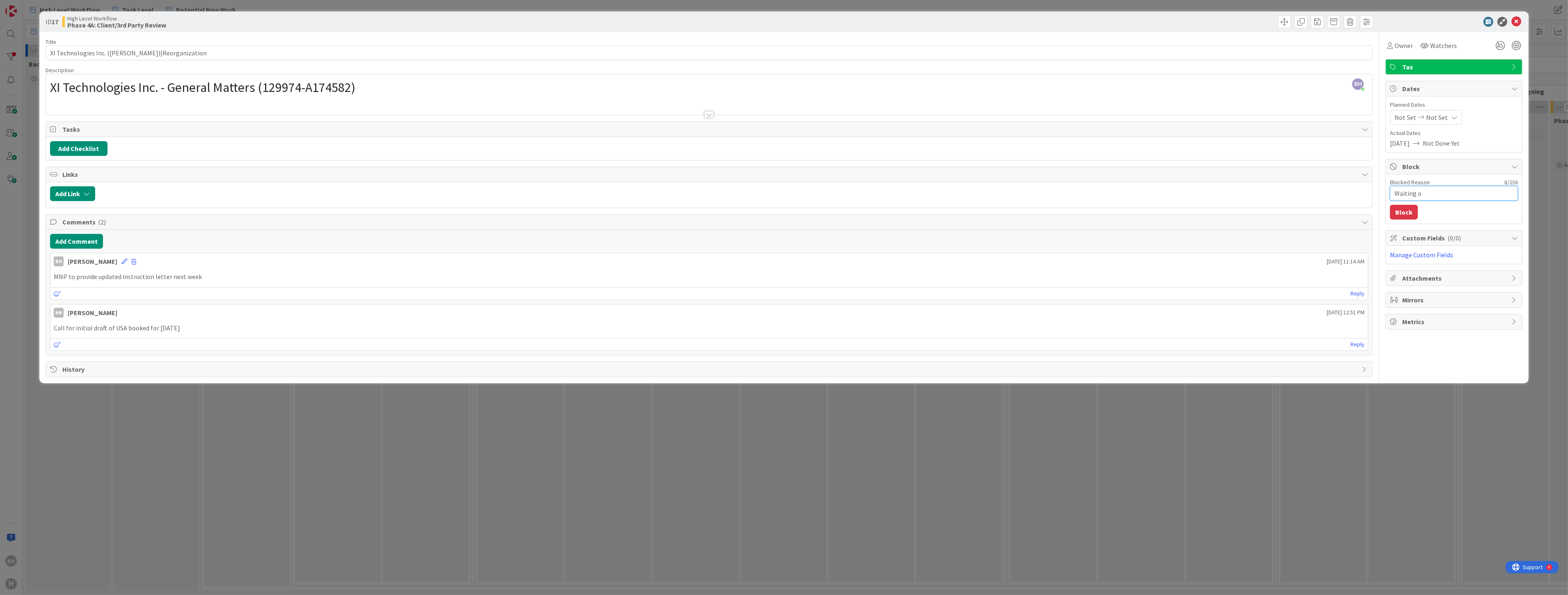
type textarea "Waiting on"
type textarea "x"
type textarea "Waiting on"
type textarea "x"
type textarea "Waiting on a"
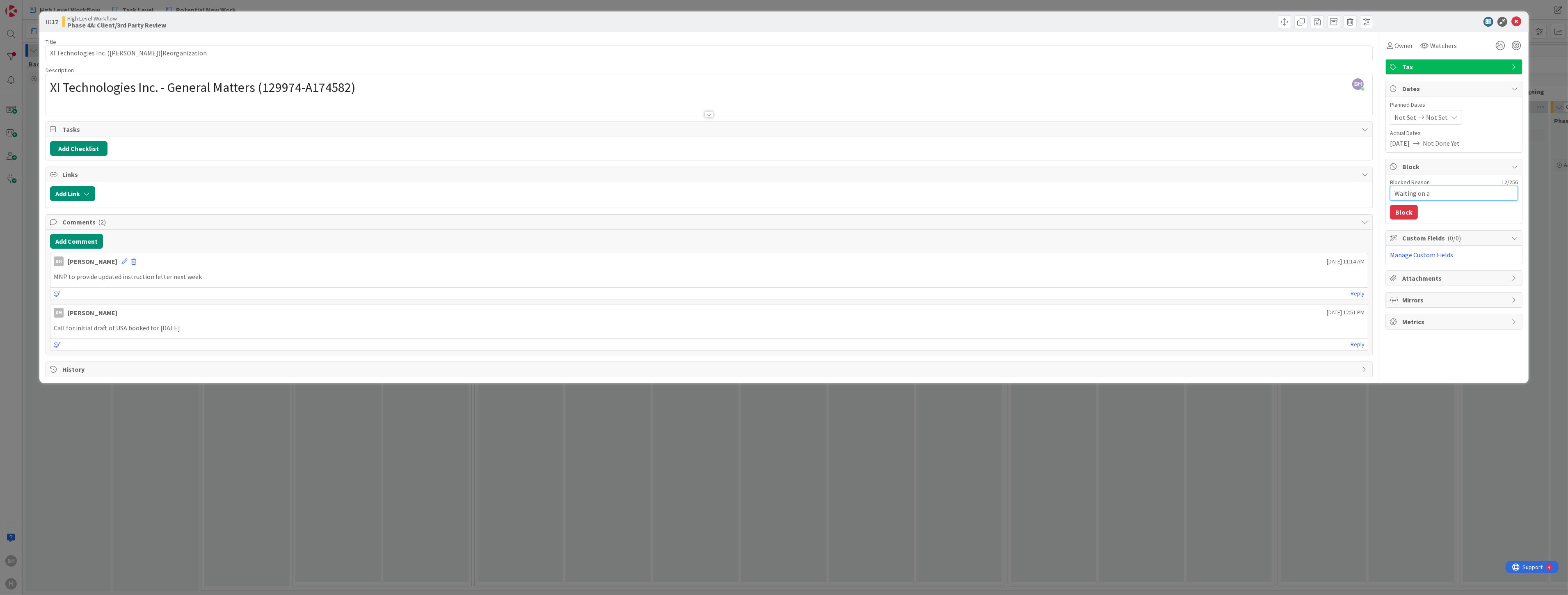
type textarea "x"
type textarea "Waiting on ac"
type textarea "x"
type textarea "Waiting on acco"
type textarea "x"
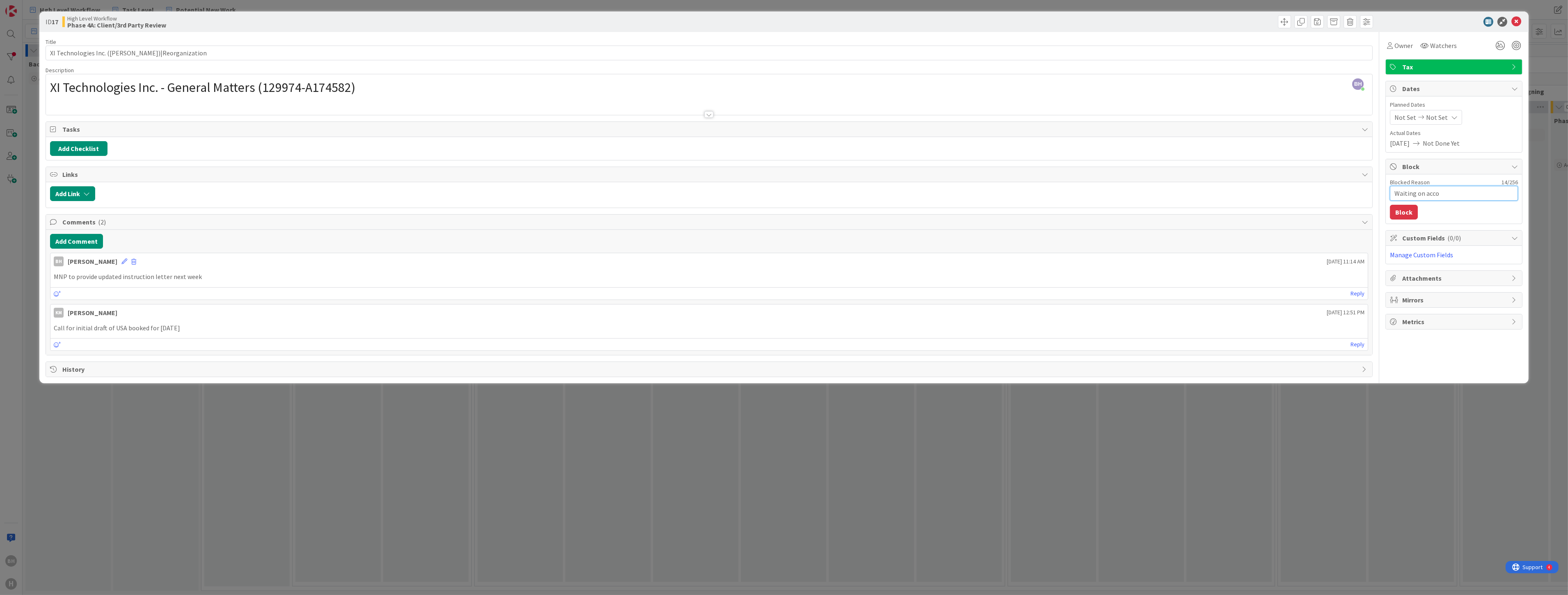
type textarea "Waiting on accou"
type textarea "x"
type textarea "Waiting on accoun"
type textarea "x"
type textarea "Waiting on account"
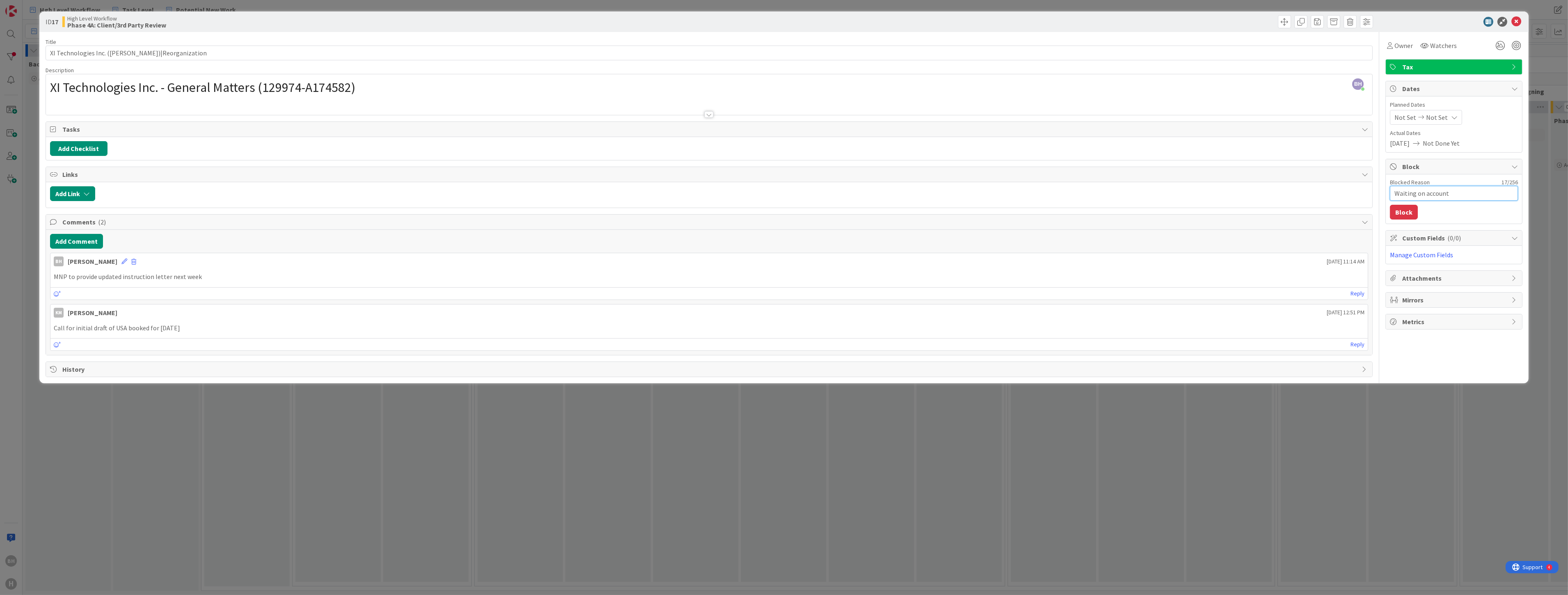
type textarea "x"
type textarea "Waiting on accounta"
type textarea "x"
type textarea "Waiting on accountan"
type textarea "x"
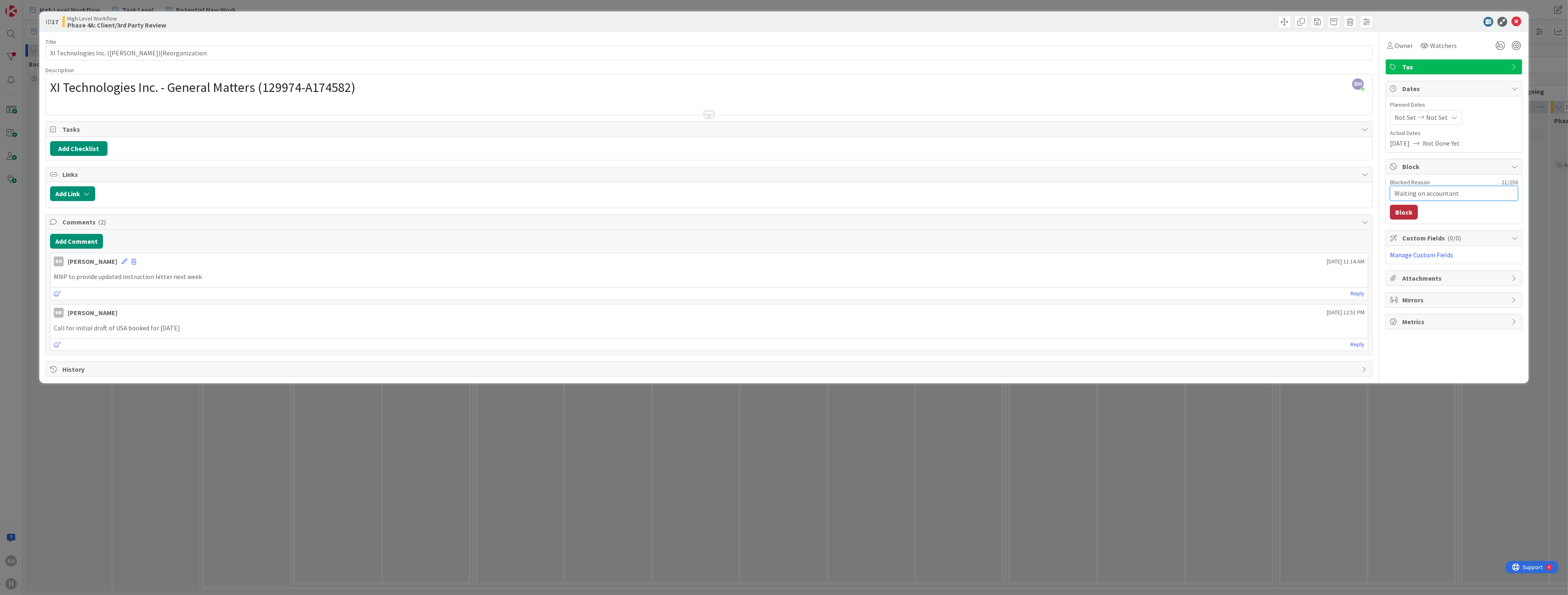
type textarea "Waiting on accountant"
click at [782, 208] on button "Block" at bounding box center [1404, 212] width 28 height 15
click at [72, 192] on button "Add Link" at bounding box center [72, 194] width 45 height 15
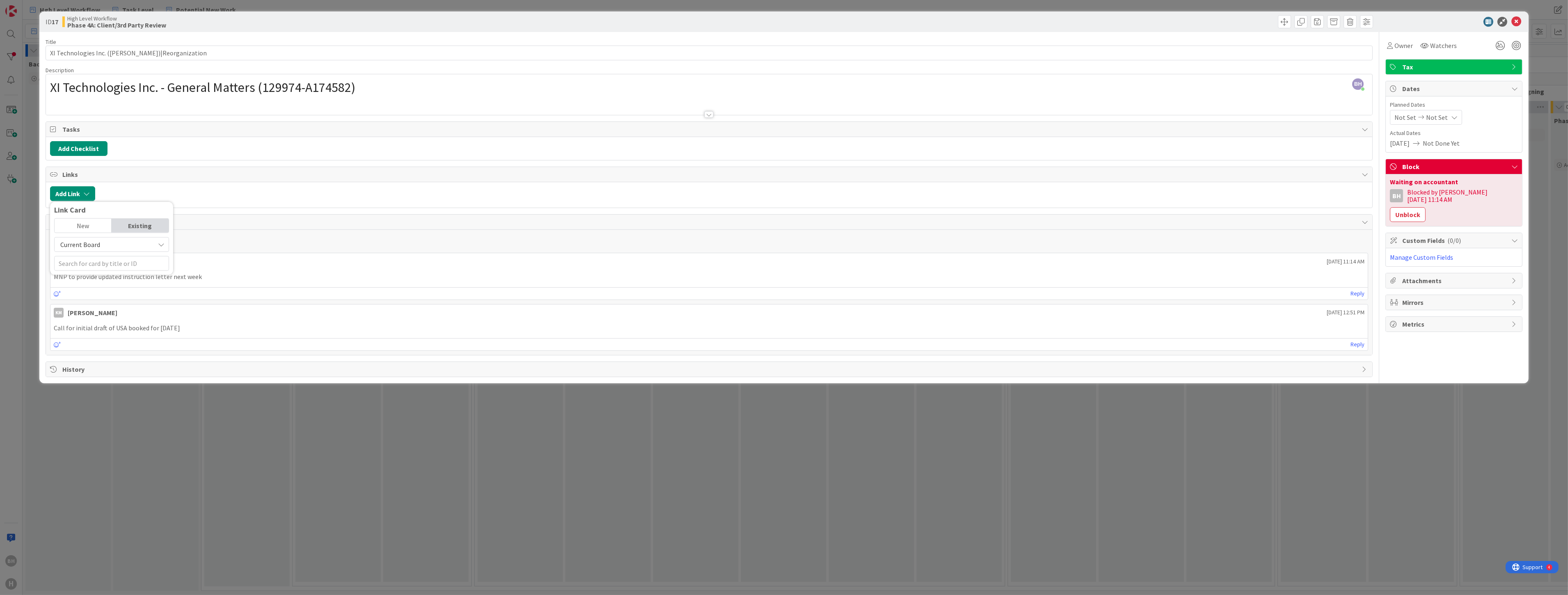
click at [83, 228] on div "New" at bounding box center [83, 225] width 57 height 14
click at [86, 248] on span "High Level Workflow" at bounding box center [88, 252] width 58 height 8
click at [82, 358] on link "Tasks & Deliverables" at bounding box center [116, 364] width 122 height 15
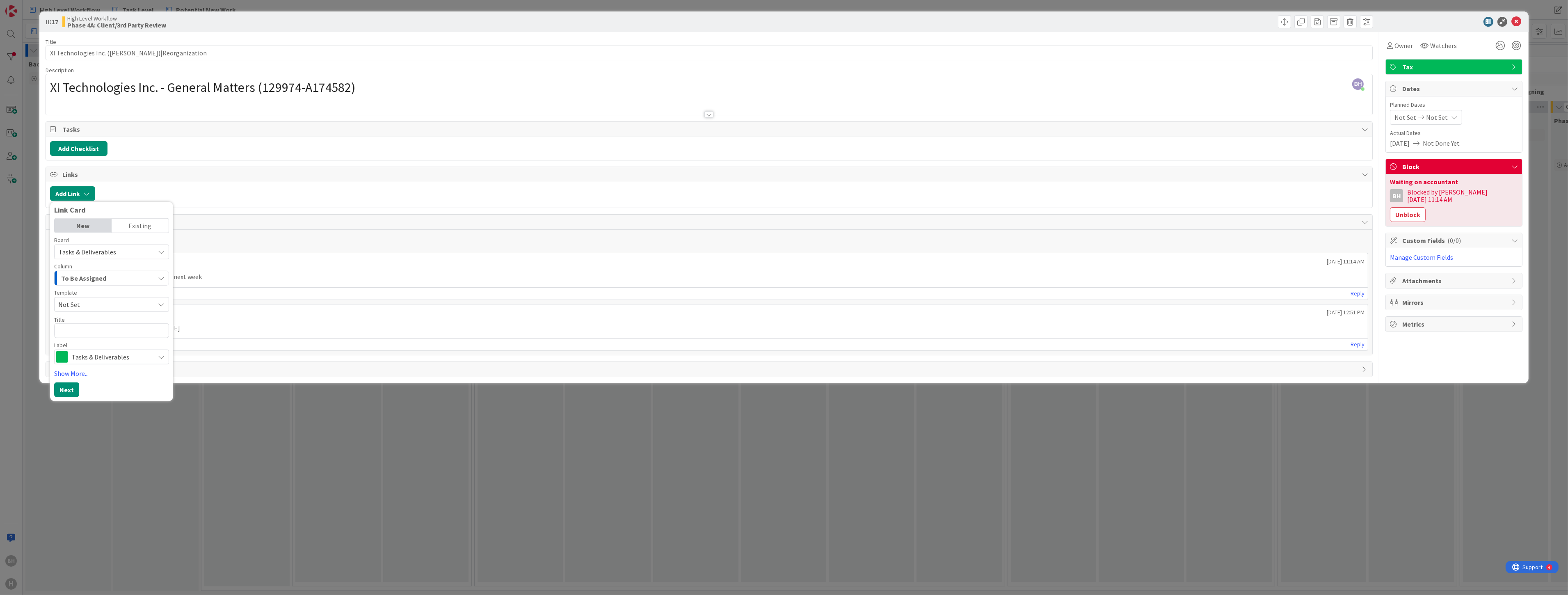
click at [109, 276] on div "To Be Assigned" at bounding box center [107, 278] width 96 height 13
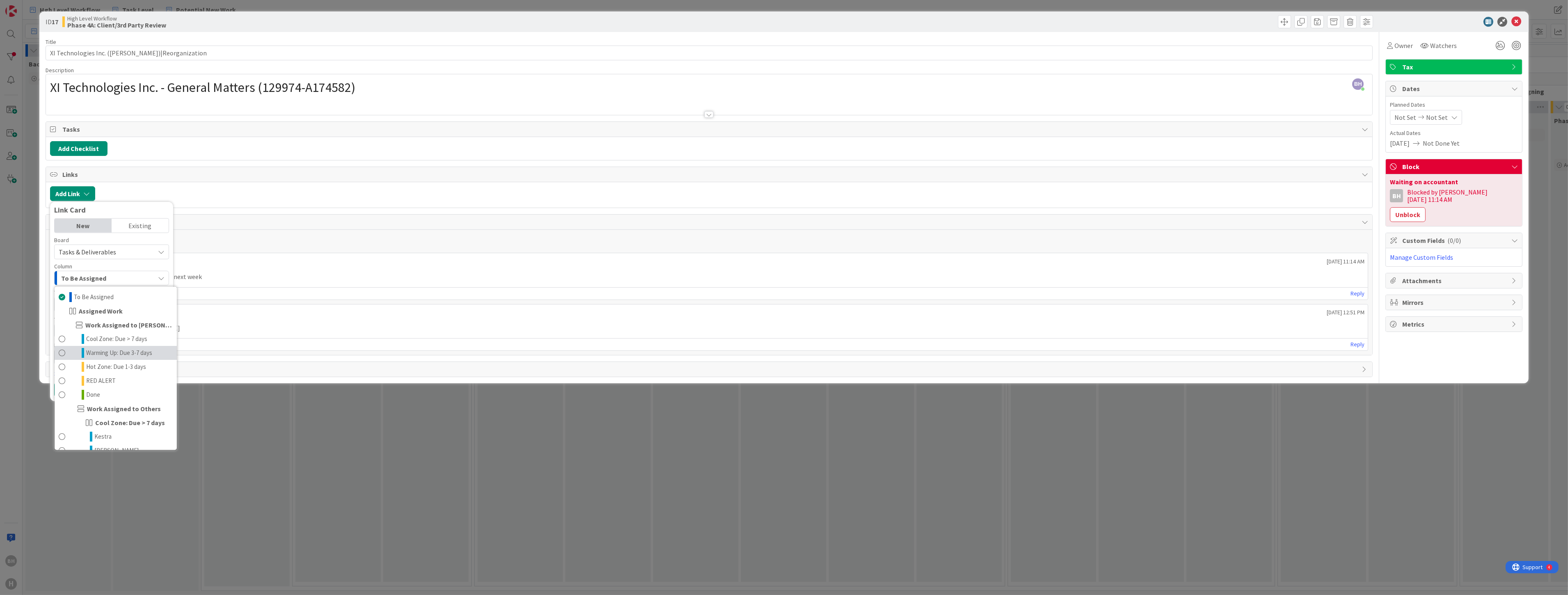
click at [62, 348] on span at bounding box center [61, 353] width 7 height 10
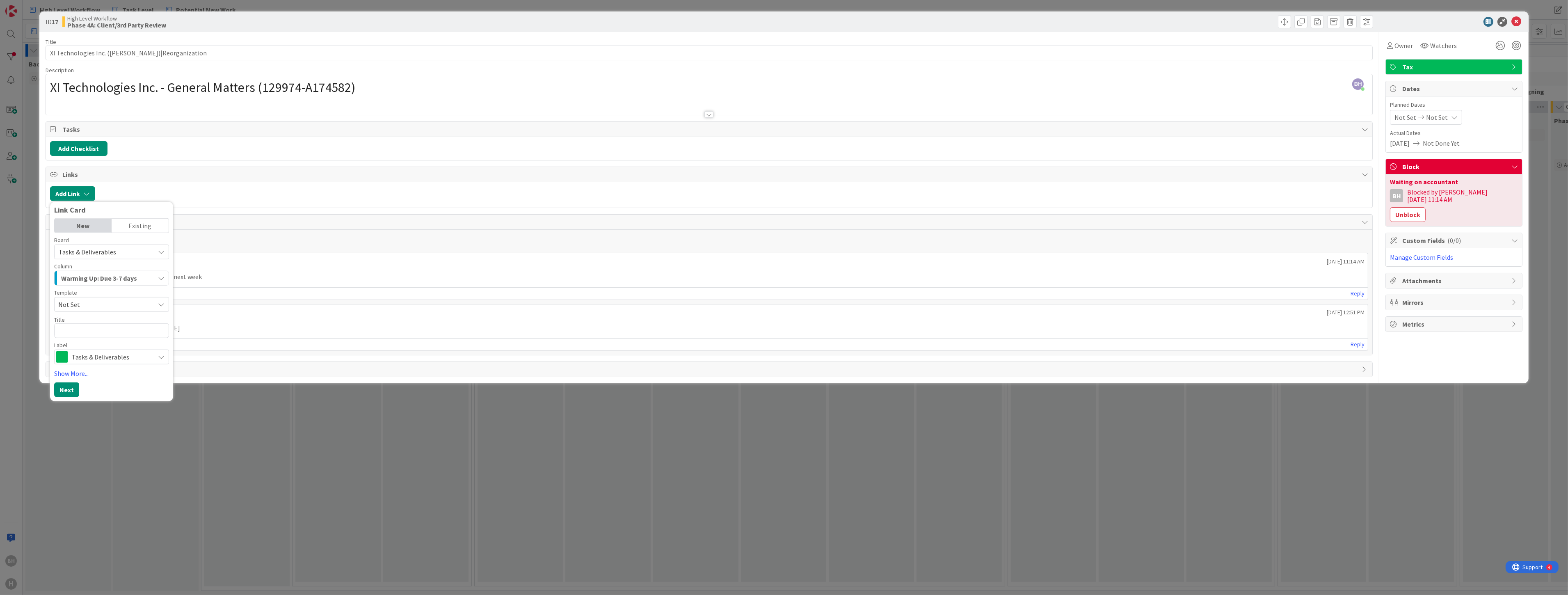
click at [79, 306] on span "Not Set" at bounding box center [103, 305] width 90 height 11
click at [248, 322] on div "Call for initial draft of USA booked for [DATE]" at bounding box center [709, 328] width 1318 height 16
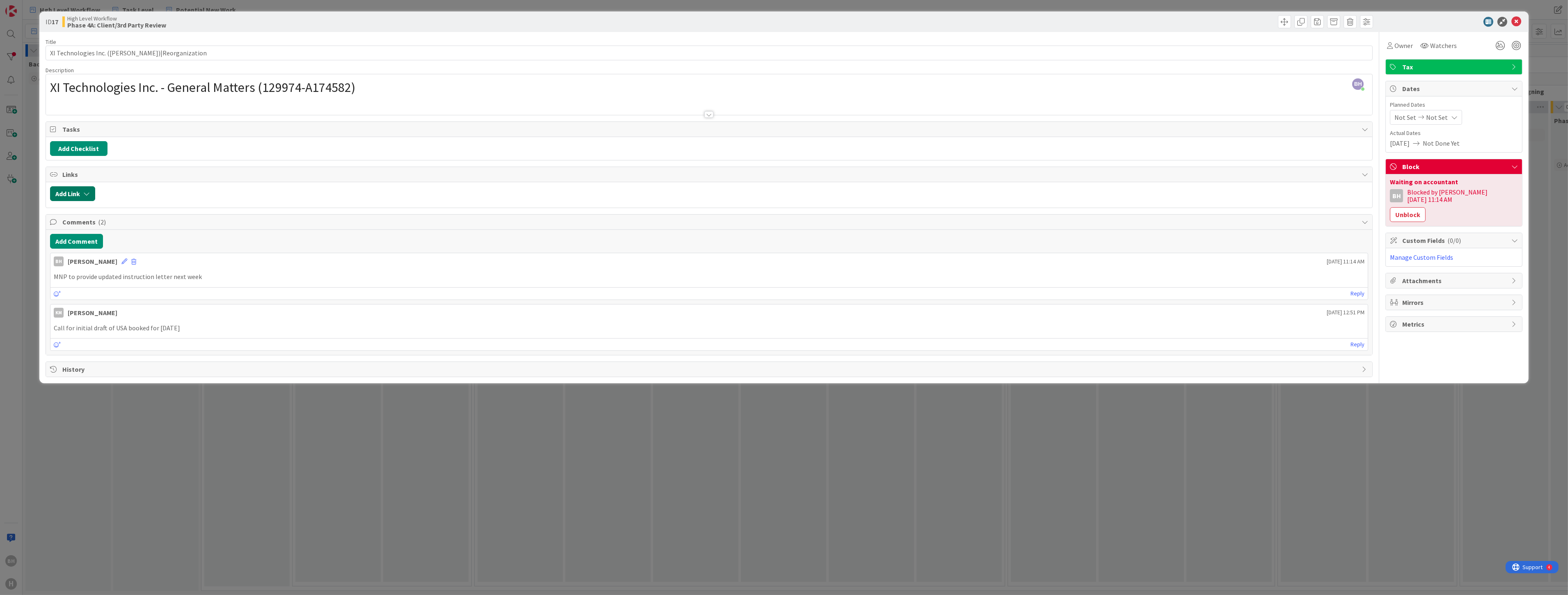
click at [89, 194] on icon "button" at bounding box center [86, 194] width 7 height 7
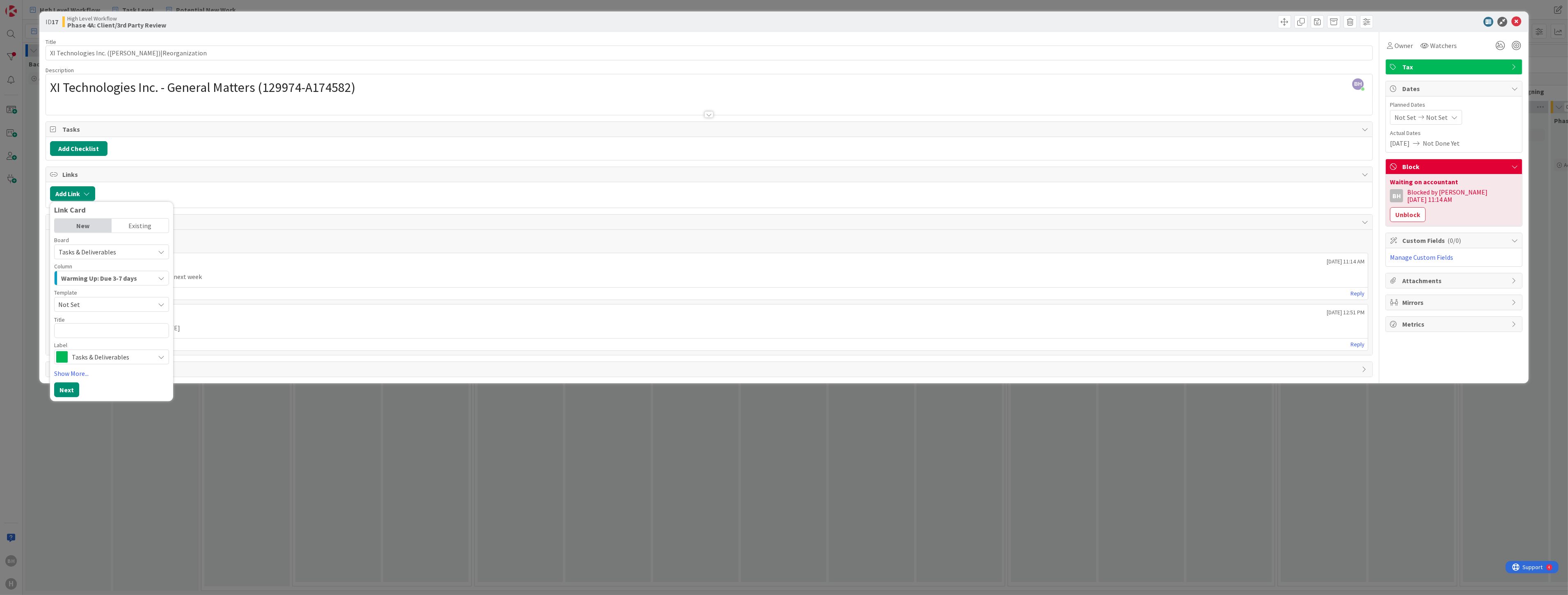
click at [87, 226] on div "New" at bounding box center [83, 225] width 57 height 14
click at [85, 230] on div "New" at bounding box center [83, 225] width 57 height 14
click at [72, 329] on textarea at bounding box center [111, 331] width 115 height 15
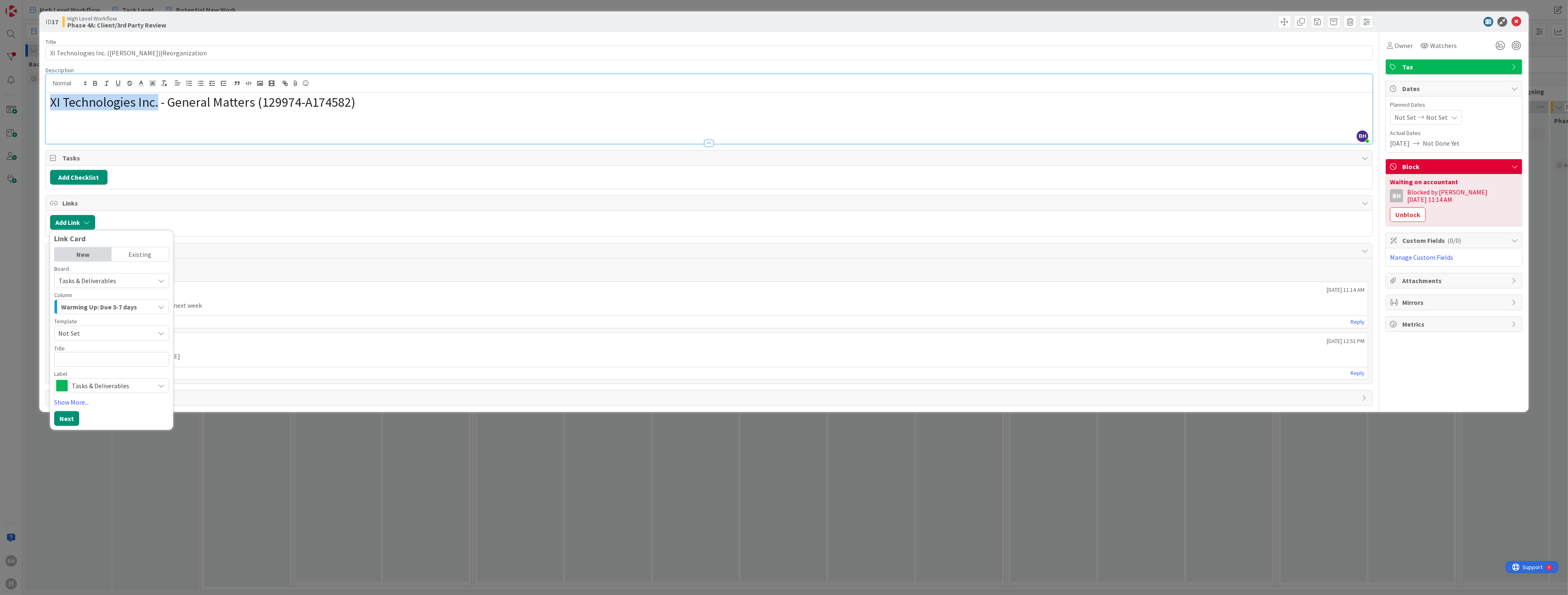
drag, startPoint x: 157, startPoint y: 89, endPoint x: 44, endPoint y: 93, distance: 113.1
click at [44, 93] on div "ID 17 High Level Workflow Phase 4A: Client/3rd Party Review Title 51 / 128 XI T…" at bounding box center [784, 212] width 1489 height 401
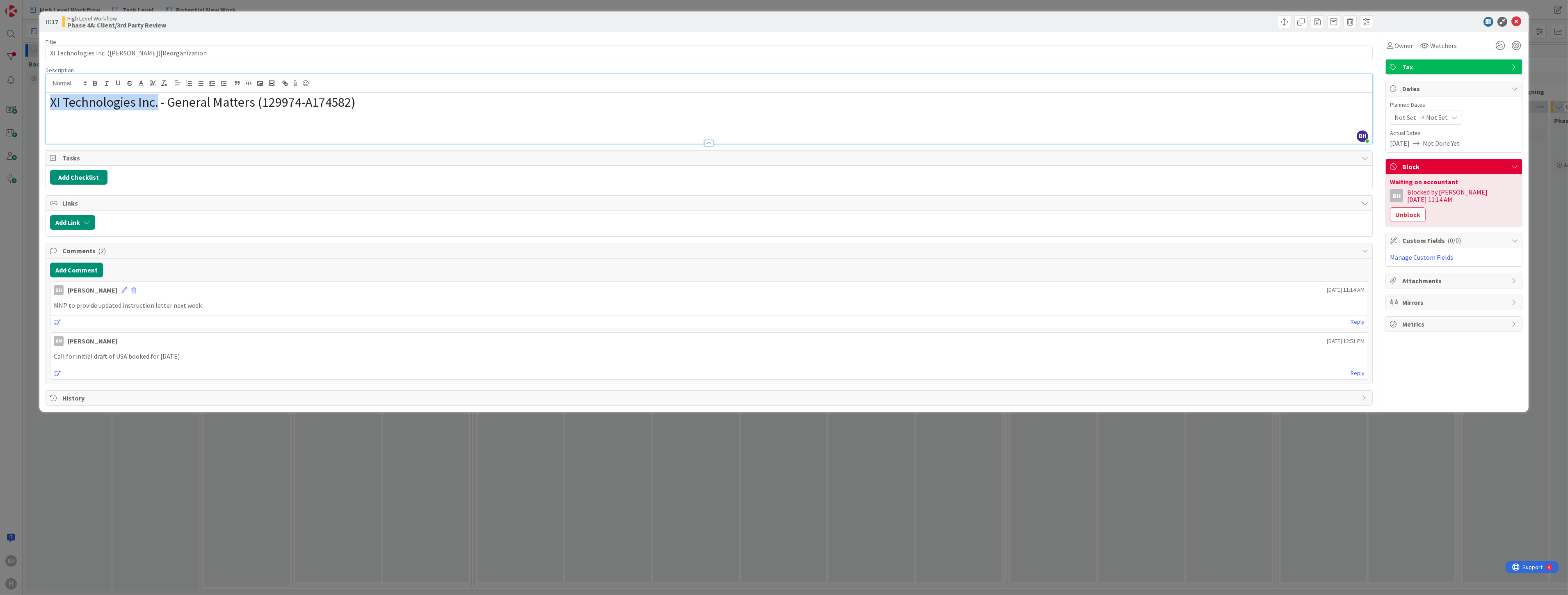
copy span "XI Technologies Inc."
click at [134, 265] on div "Add Comment" at bounding box center [709, 270] width 1318 height 15
click at [80, 223] on button "Add Link" at bounding box center [72, 222] width 45 height 15
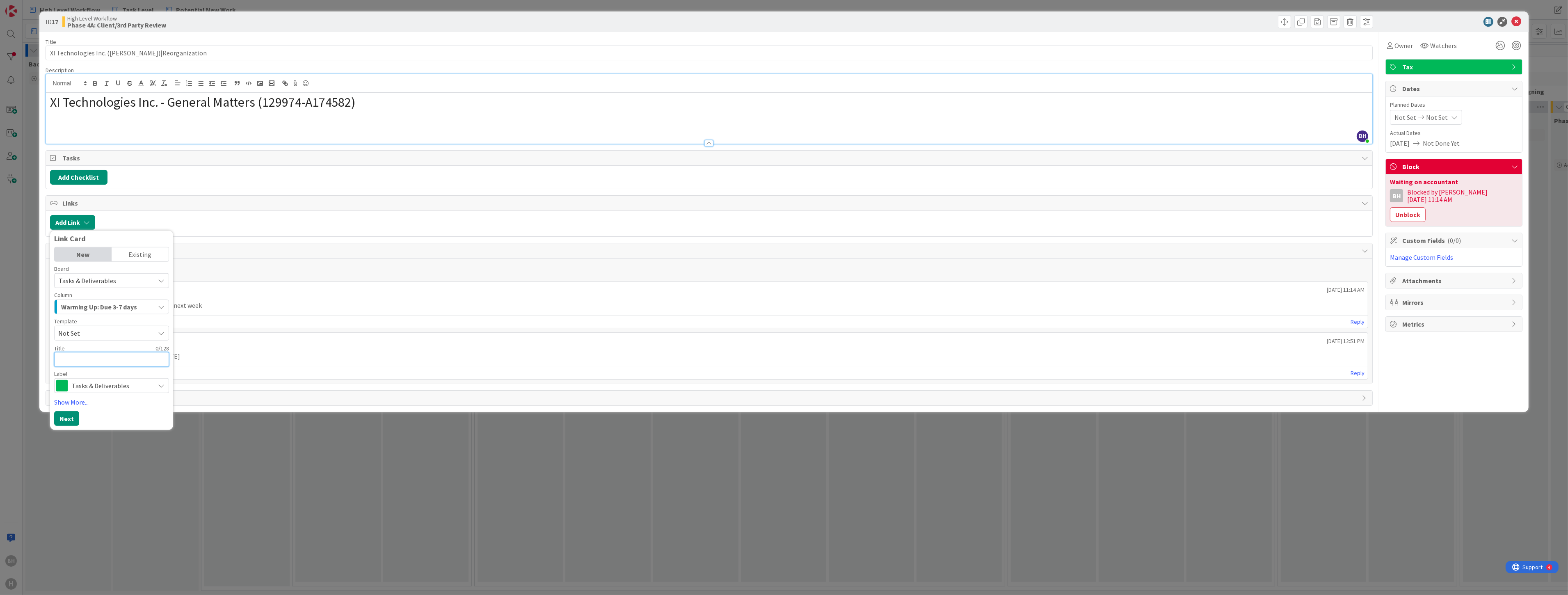
click at [82, 356] on textarea at bounding box center [111, 359] width 115 height 15
paste textarea "XI Technologies Inc."
type textarea "x"
type textarea "XI Technologies Inc."
type textarea "x"
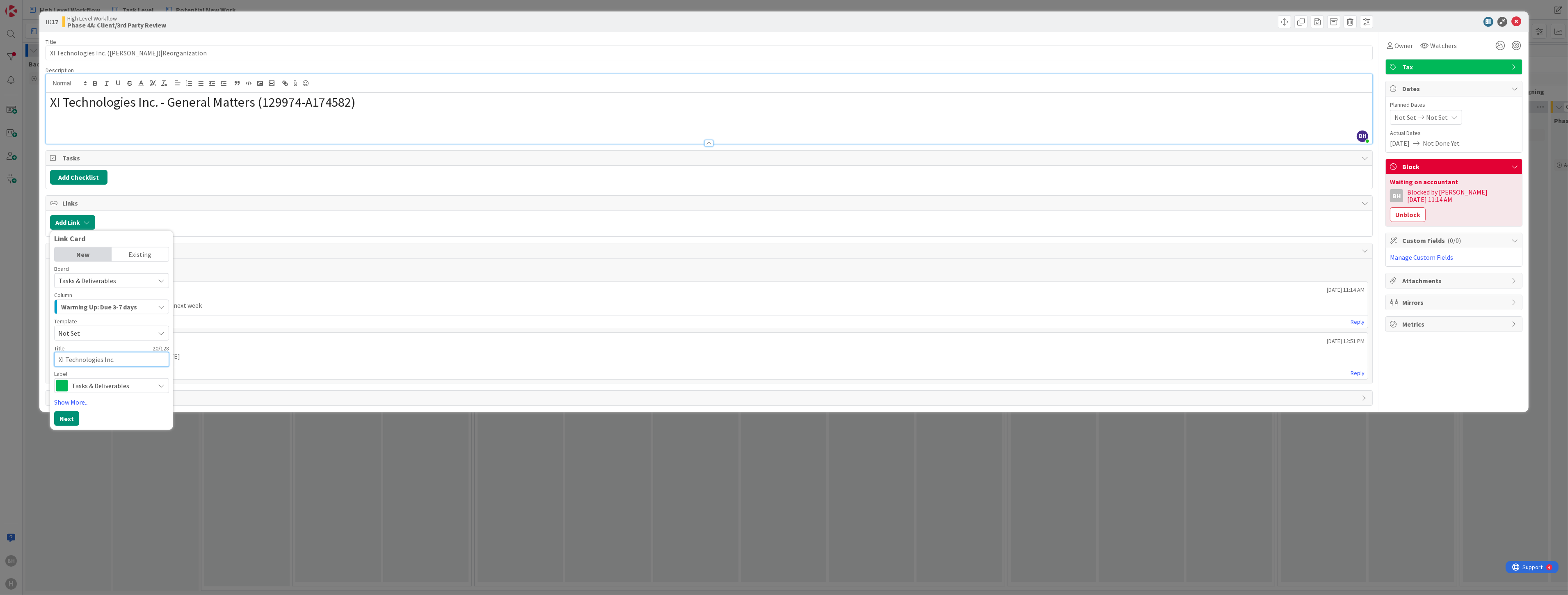
type textarea "XI Technologies Inc."
type textarea "x"
type textarea "XI Technologies Inc. -"
type textarea "x"
type textarea "XI Technologies Inc. -"
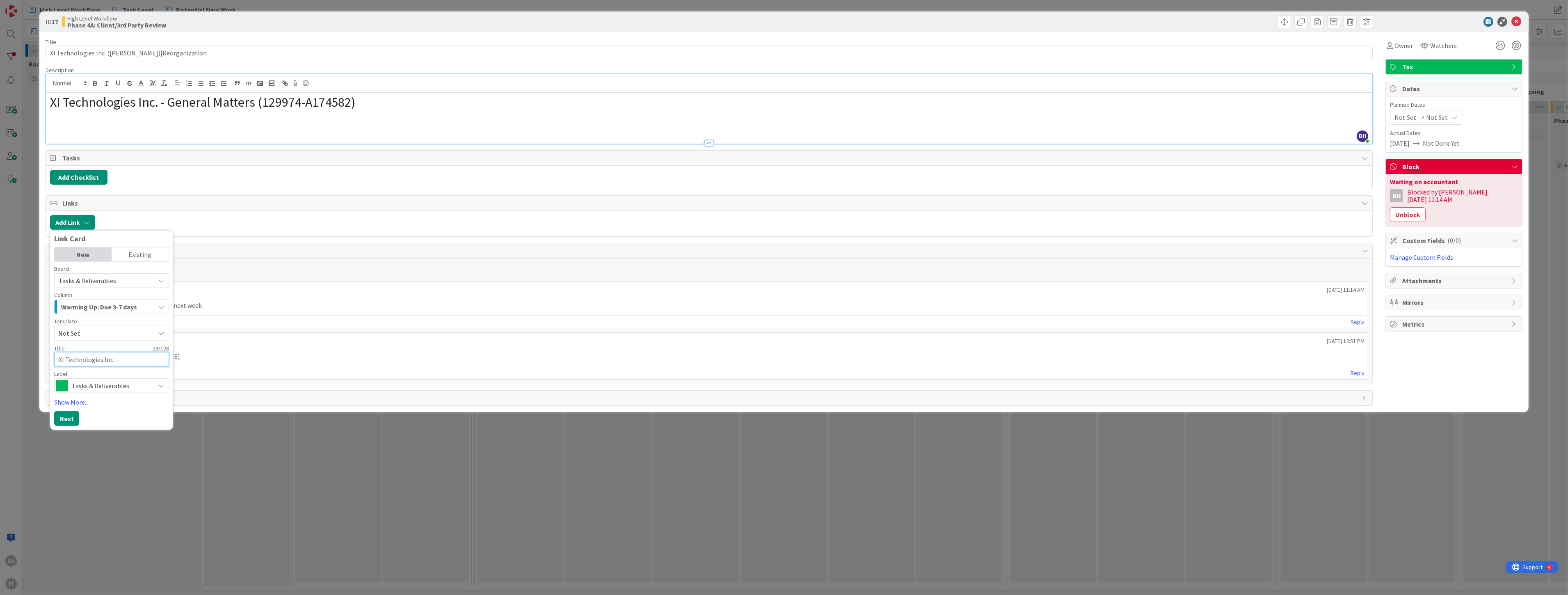
type textarea "x"
type textarea "XI Technologies Inc. - R"
type textarea "x"
type textarea "XI Technologies Inc. - Re"
type textarea "x"
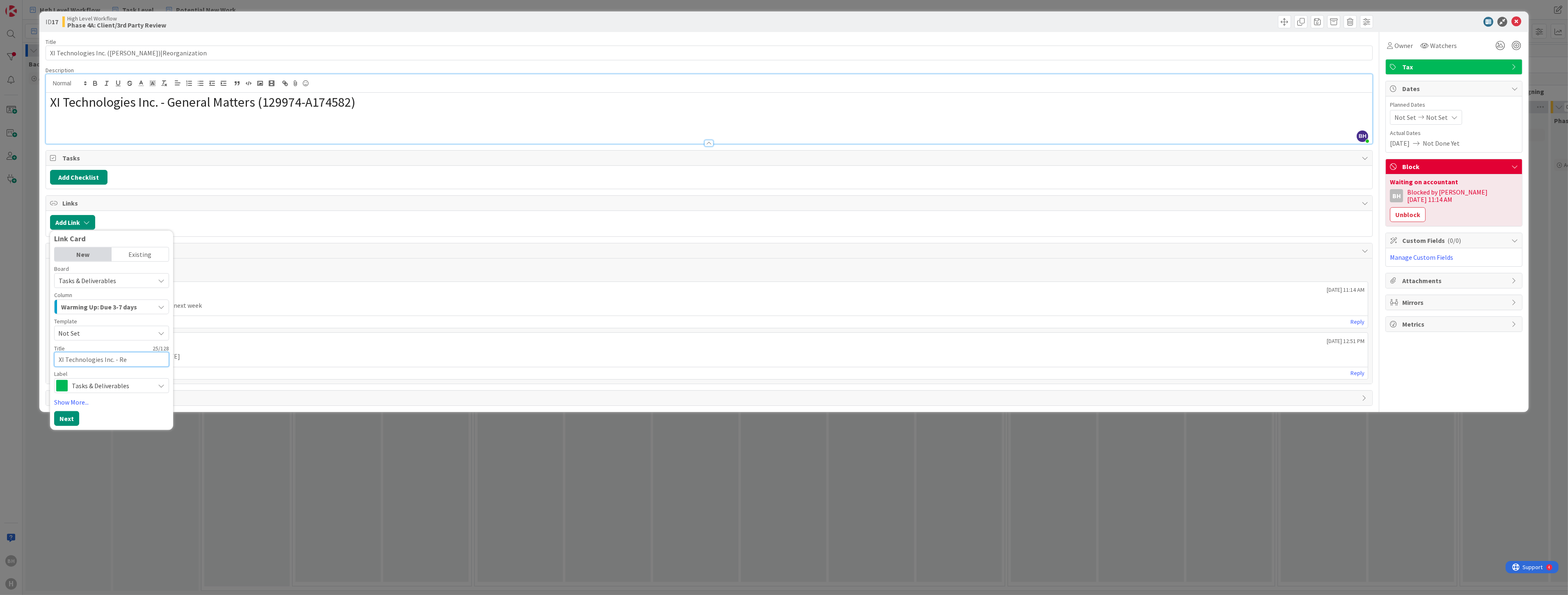
type textarea "XI Technologies Inc. - Reo"
type textarea "x"
type textarea "XI Technologies Inc. - Reor"
type textarea "x"
type textarea "XI Technologies Inc. - [GEOGRAPHIC_DATA]"
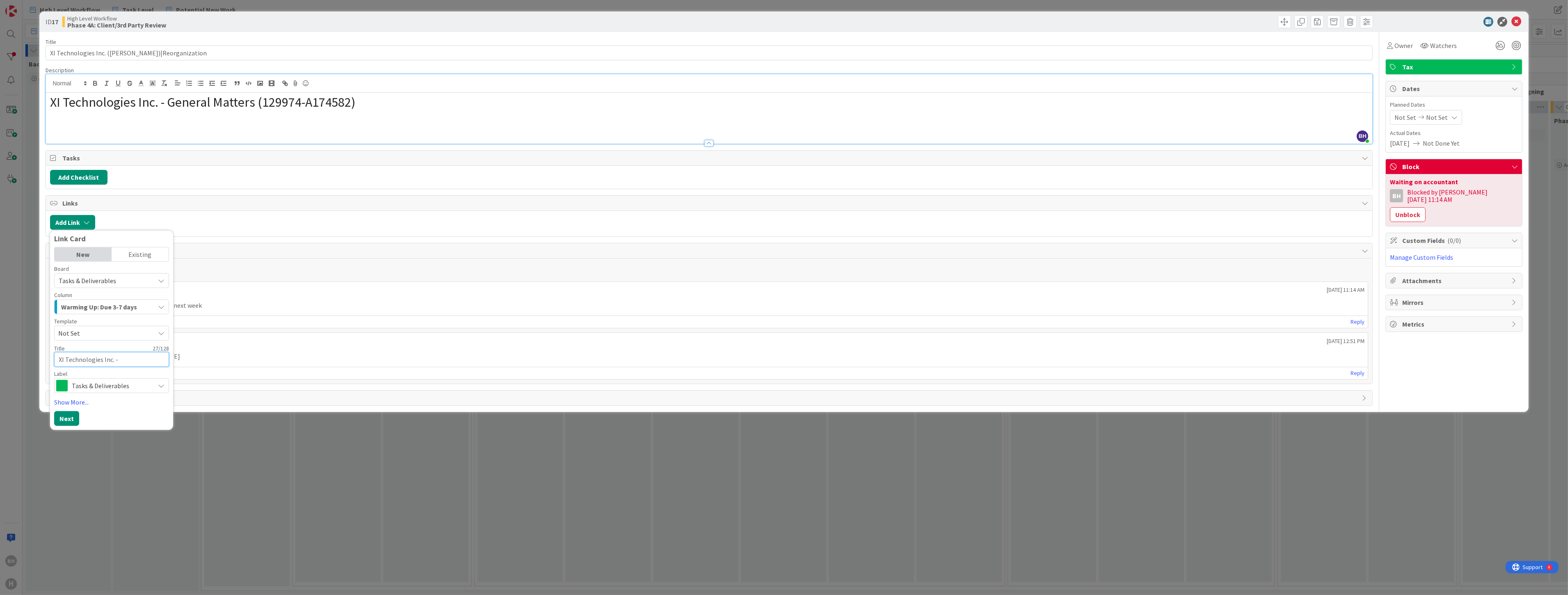
type textarea "x"
type textarea "XI Technologies Inc. - Reorgan"
type textarea "x"
type textarea "XI Technologies Inc. - Reorgani"
type textarea "x"
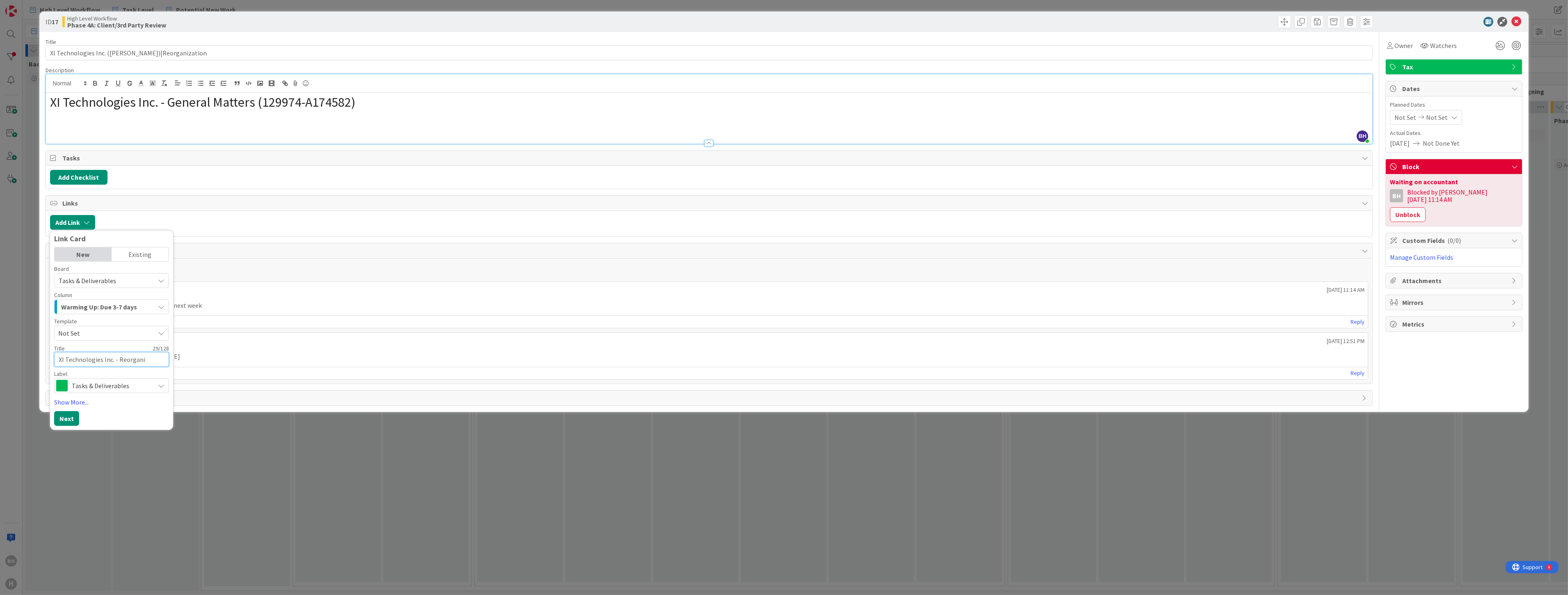
type textarea "XI Technologies Inc. - Reorganiz"
type textarea "x"
type textarea "XI Technologies Inc. - Reorganiza"
type textarea "x"
type textarea "XI Technologies Inc. - Reorganizat"
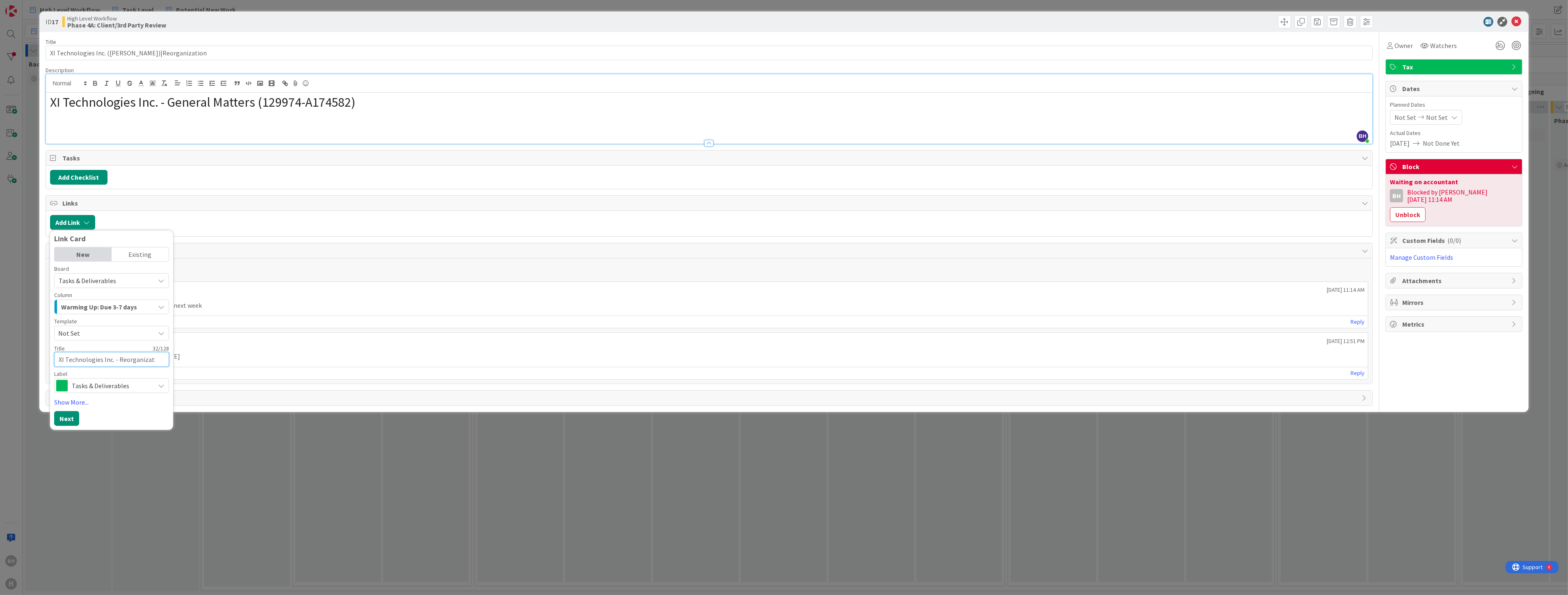
type textarea "x"
type textarea "XI Technologies Inc. - Reorganizati"
type textarea "x"
type textarea "XI Technologies Inc. - Reorganizatio"
type textarea "x"
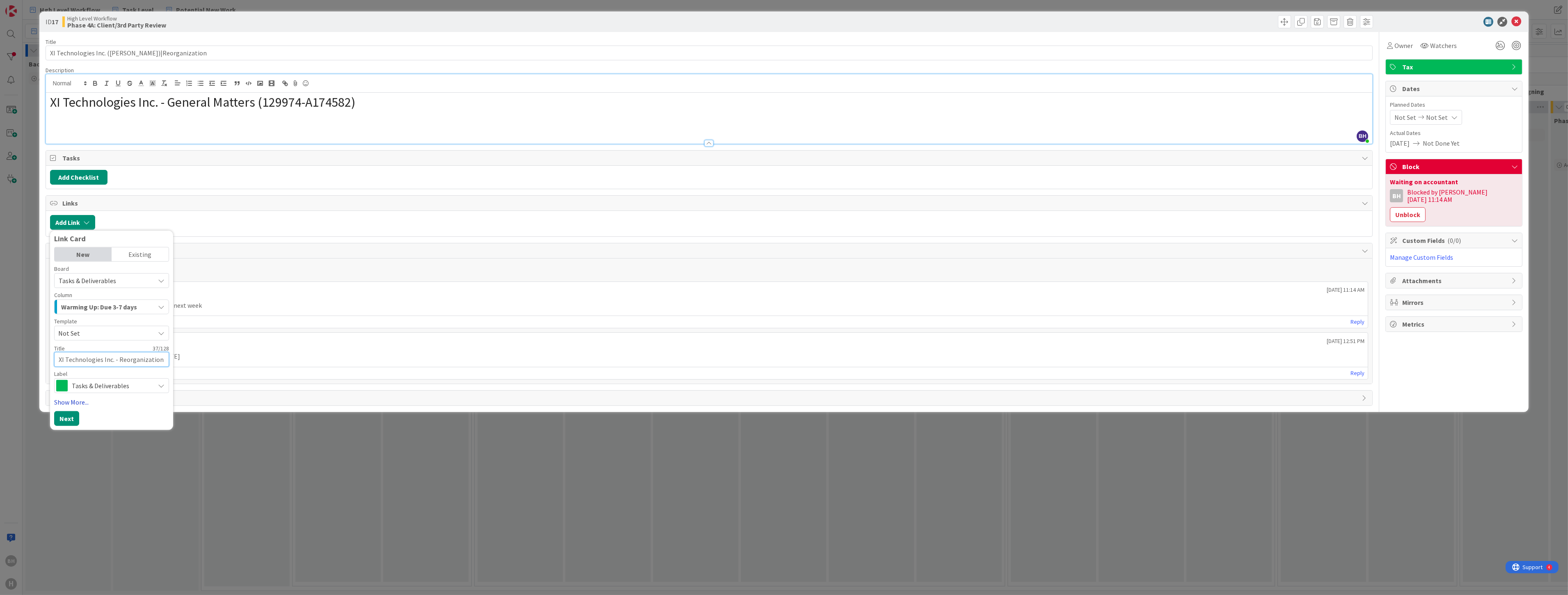
type textarea "XI Technologies Inc. - Reorganization"
click at [74, 403] on link "Show More..." at bounding box center [111, 402] width 115 height 10
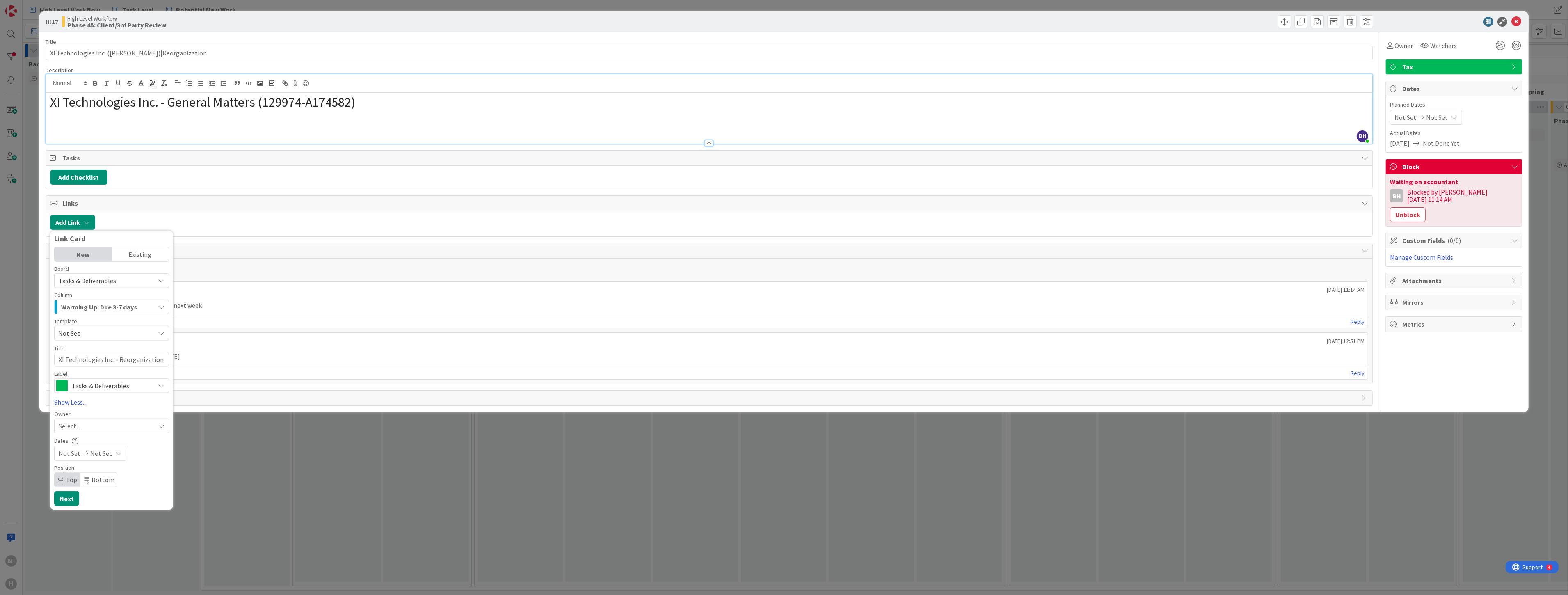
click at [93, 475] on span "Bottom" at bounding box center [103, 479] width 23 height 8
type textarea "x"
click at [65, 499] on button "Next" at bounding box center [66, 498] width 25 height 15
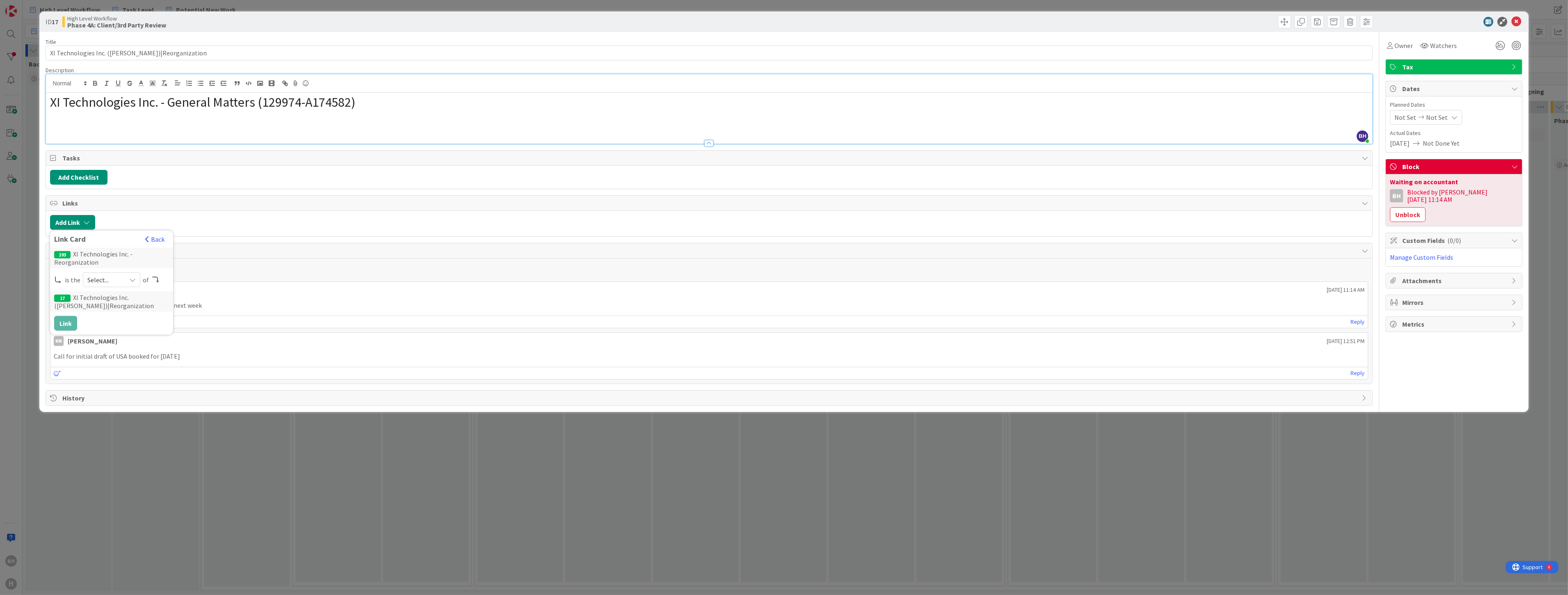
click at [111, 282] on span "Select..." at bounding box center [105, 280] width 35 height 12
click at [109, 310] on span "child" at bounding box center [155, 314] width 93 height 12
click at [66, 321] on button "Link" at bounding box center [66, 323] width 23 height 15
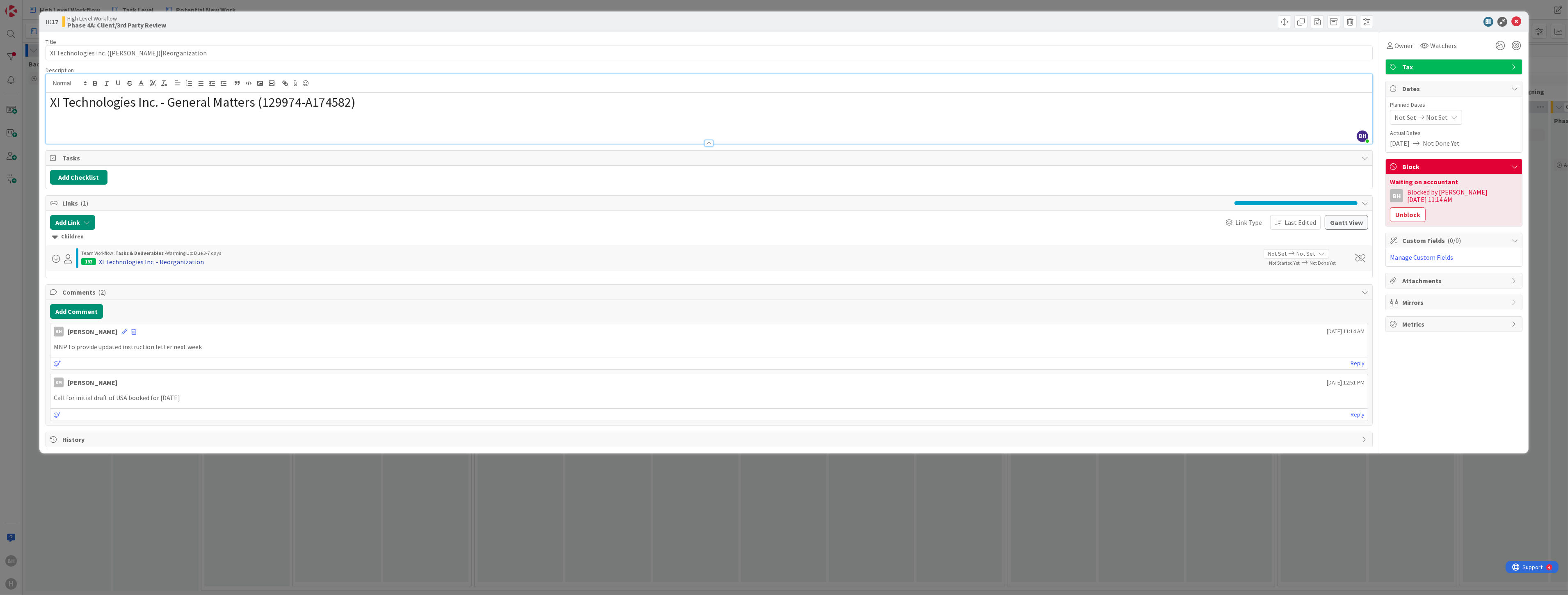
click at [169, 262] on div "XI Technologies Inc. - Reorganization" at bounding box center [151, 262] width 105 height 10
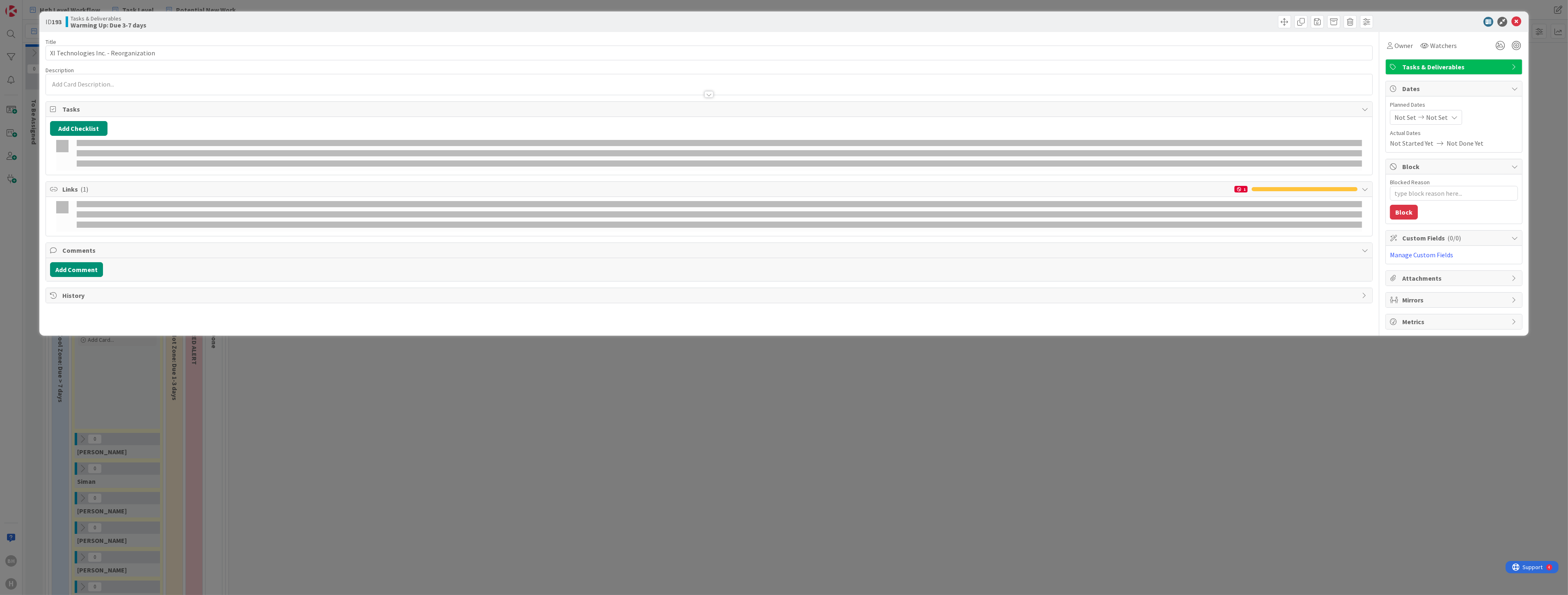
type textarea "x"
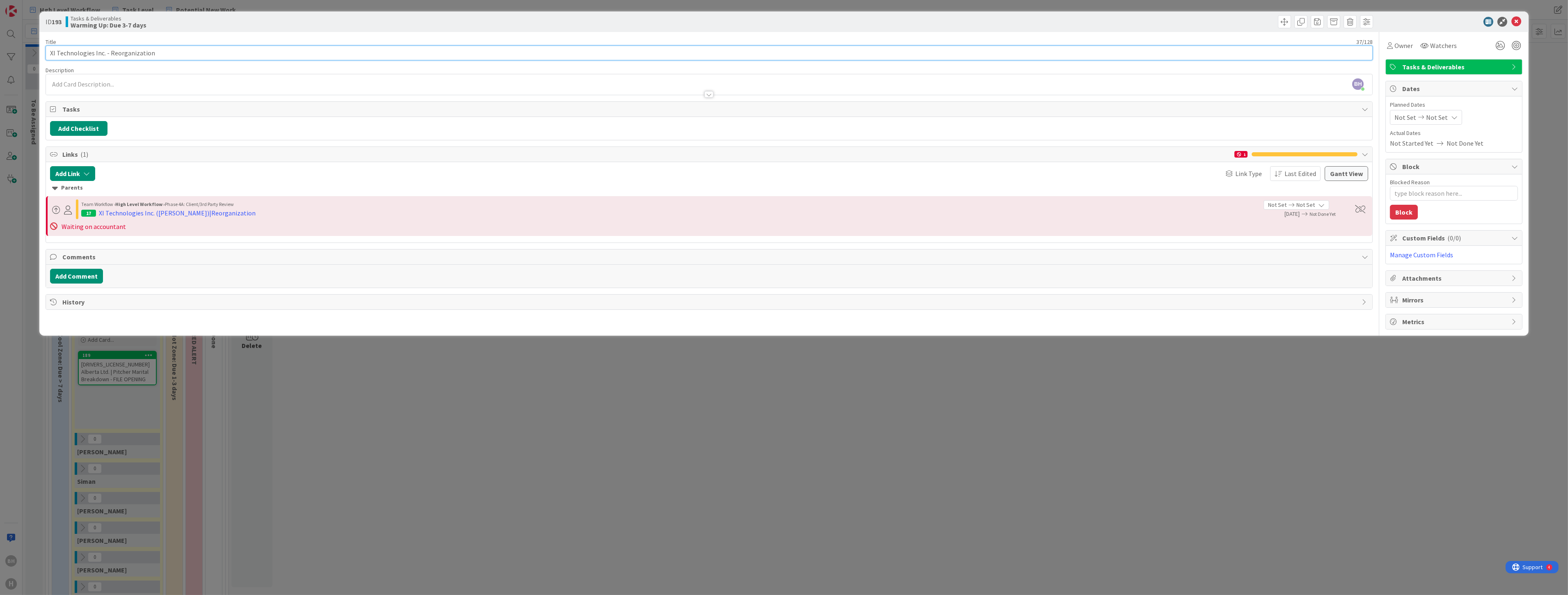
click at [162, 55] on input "XI Technologies Inc. - Reorganization" at bounding box center [709, 53] width 1328 height 15
click at [87, 278] on button "Add Comment" at bounding box center [76, 276] width 53 height 15
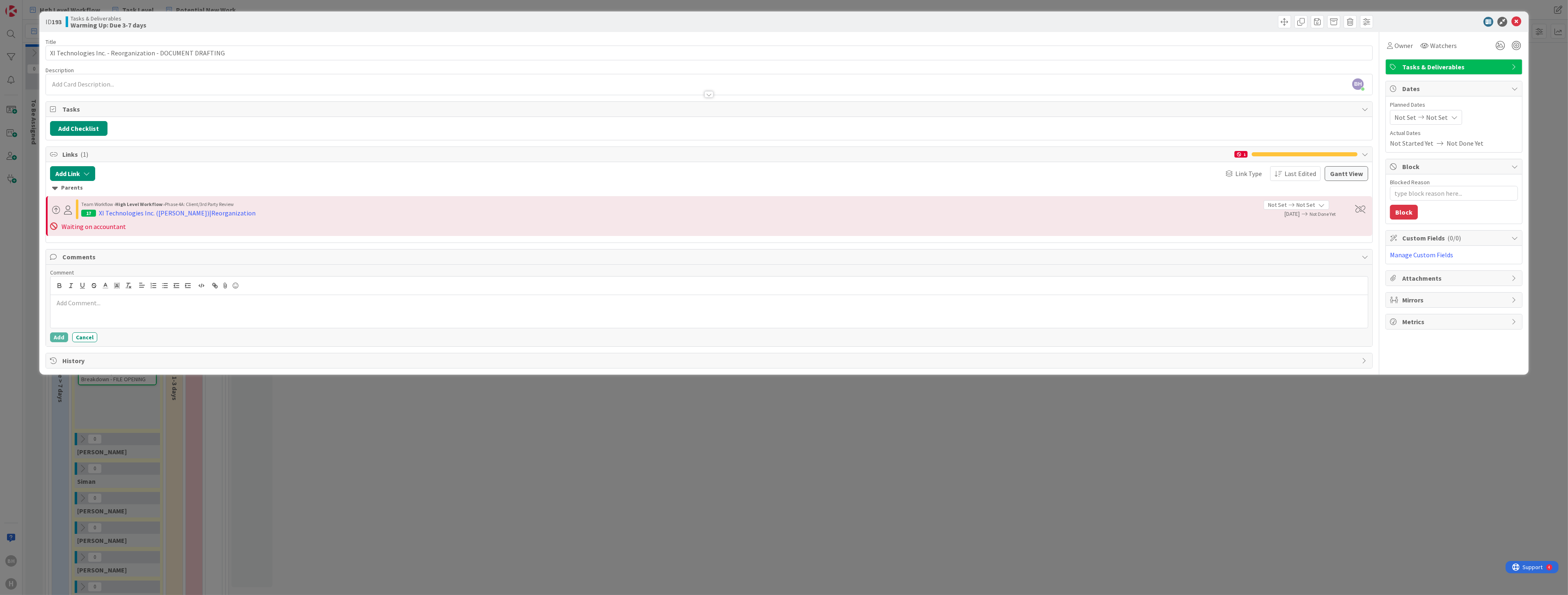
click at [88, 307] on p at bounding box center [709, 303] width 1311 height 10
click at [782, 154] on icon at bounding box center [1365, 154] width 7 height 7
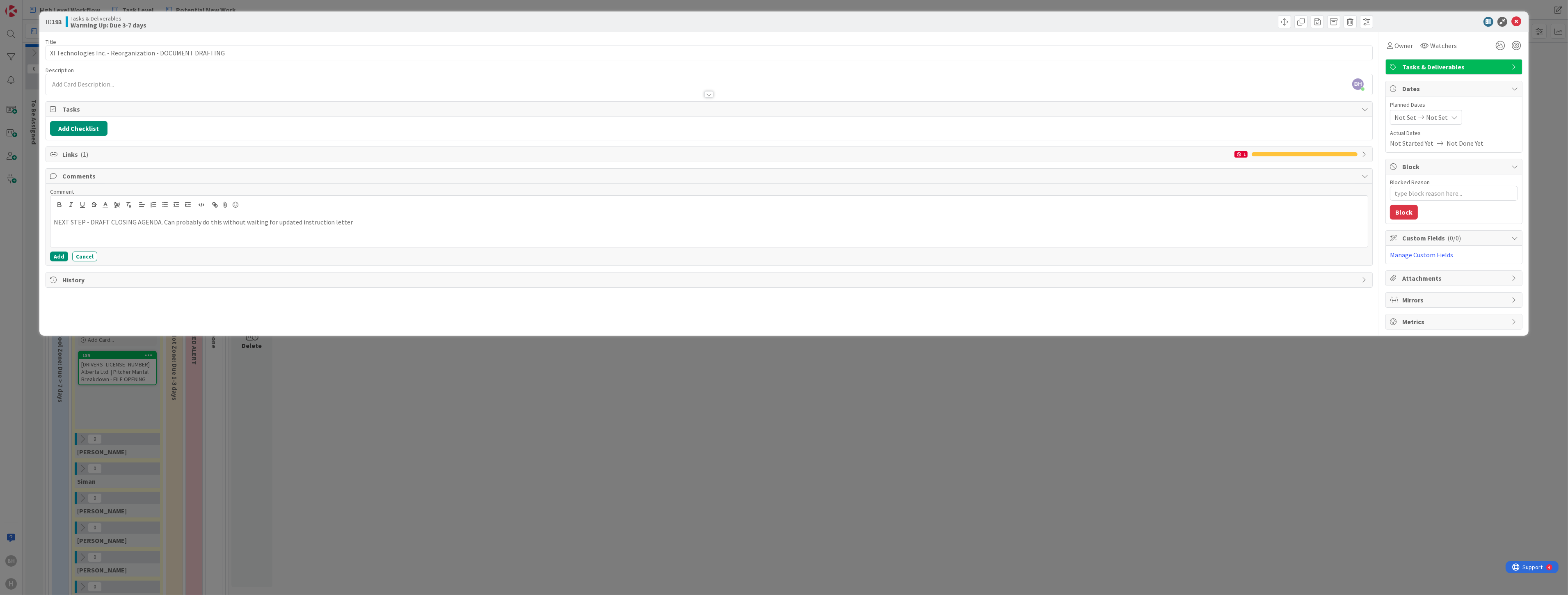
click at [782, 154] on icon at bounding box center [1365, 154] width 7 height 7
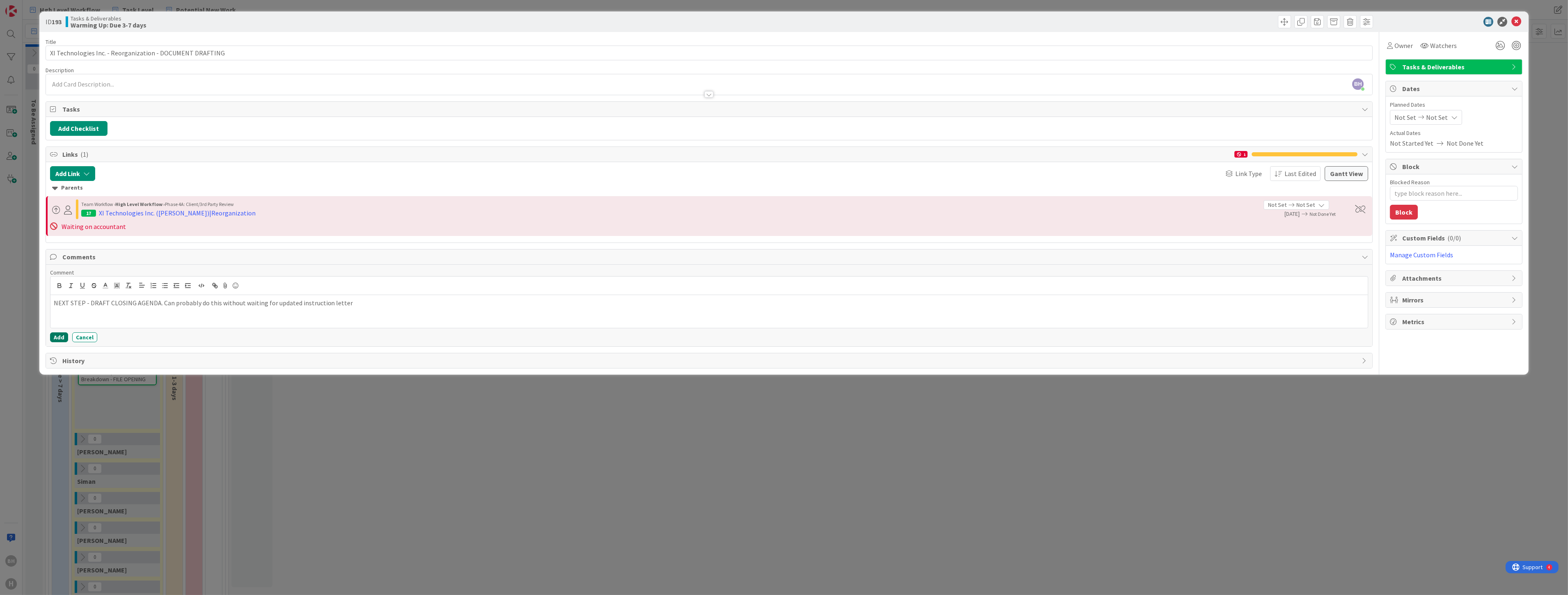
click at [58, 337] on button "Add" at bounding box center [59, 337] width 18 height 10
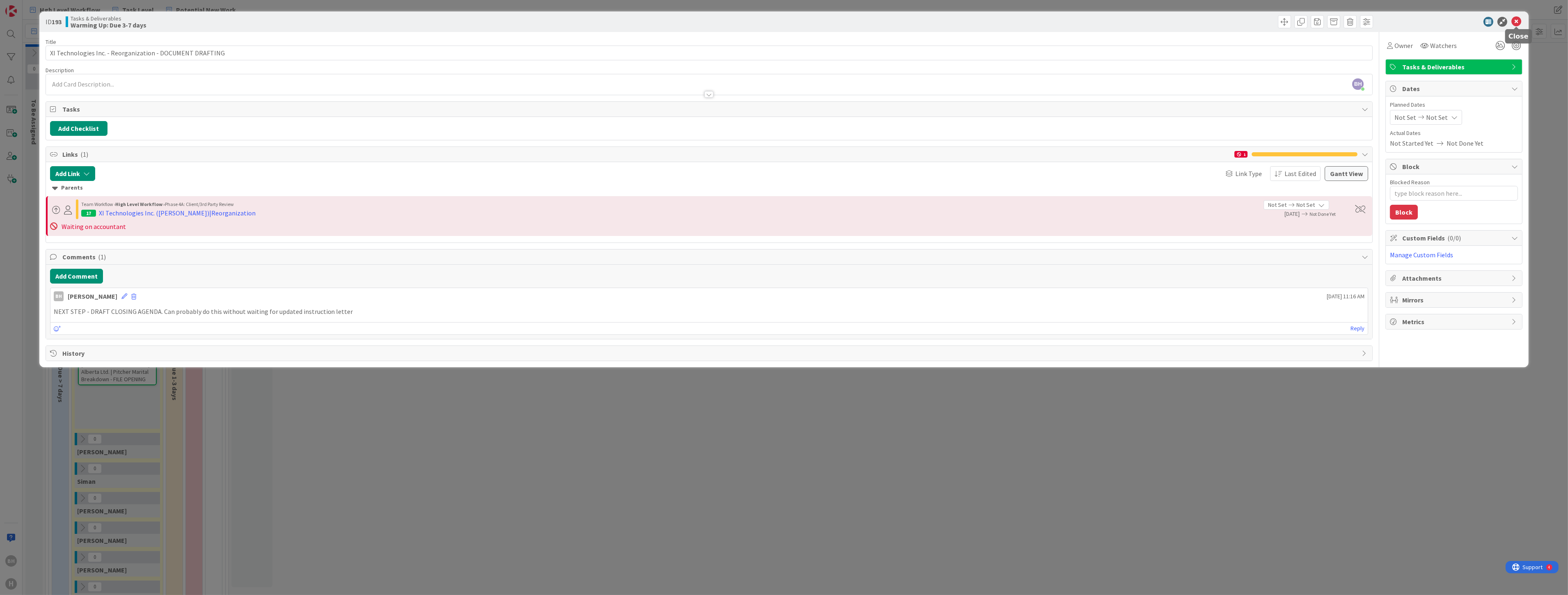
click at [782, 18] on icon at bounding box center [1516, 22] width 10 height 10
